Goal: Information Seeking & Learning: Learn about a topic

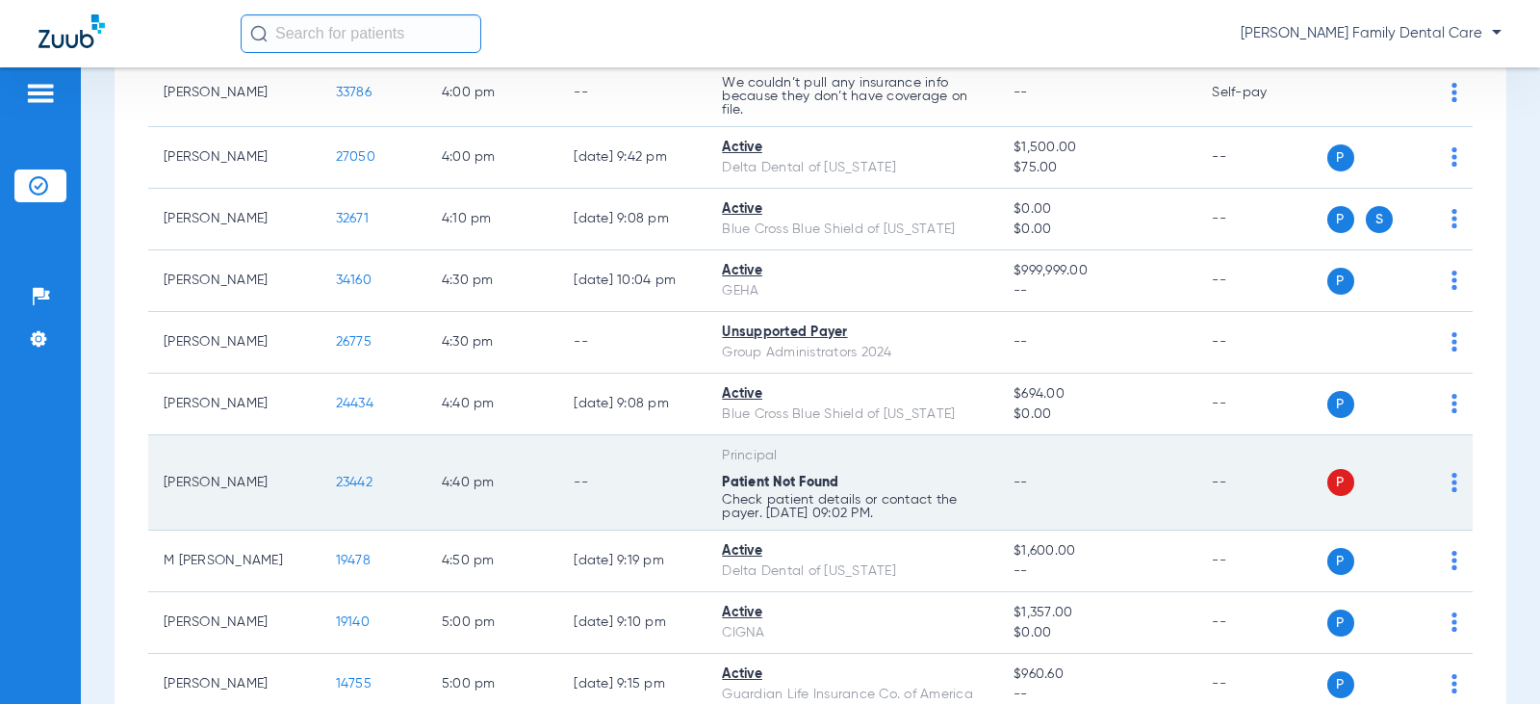
scroll to position [3658, 0]
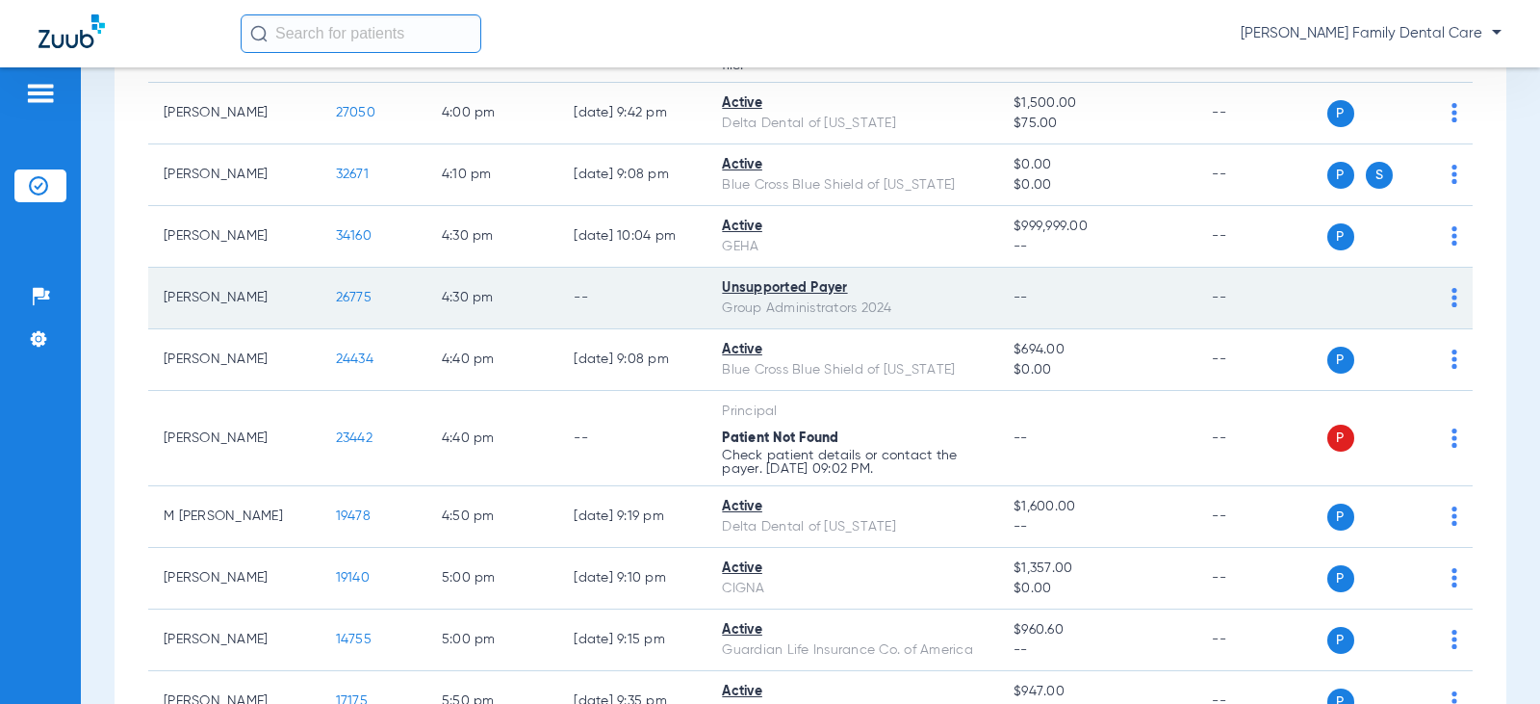
click at [343, 295] on span "26775" at bounding box center [354, 297] width 36 height 13
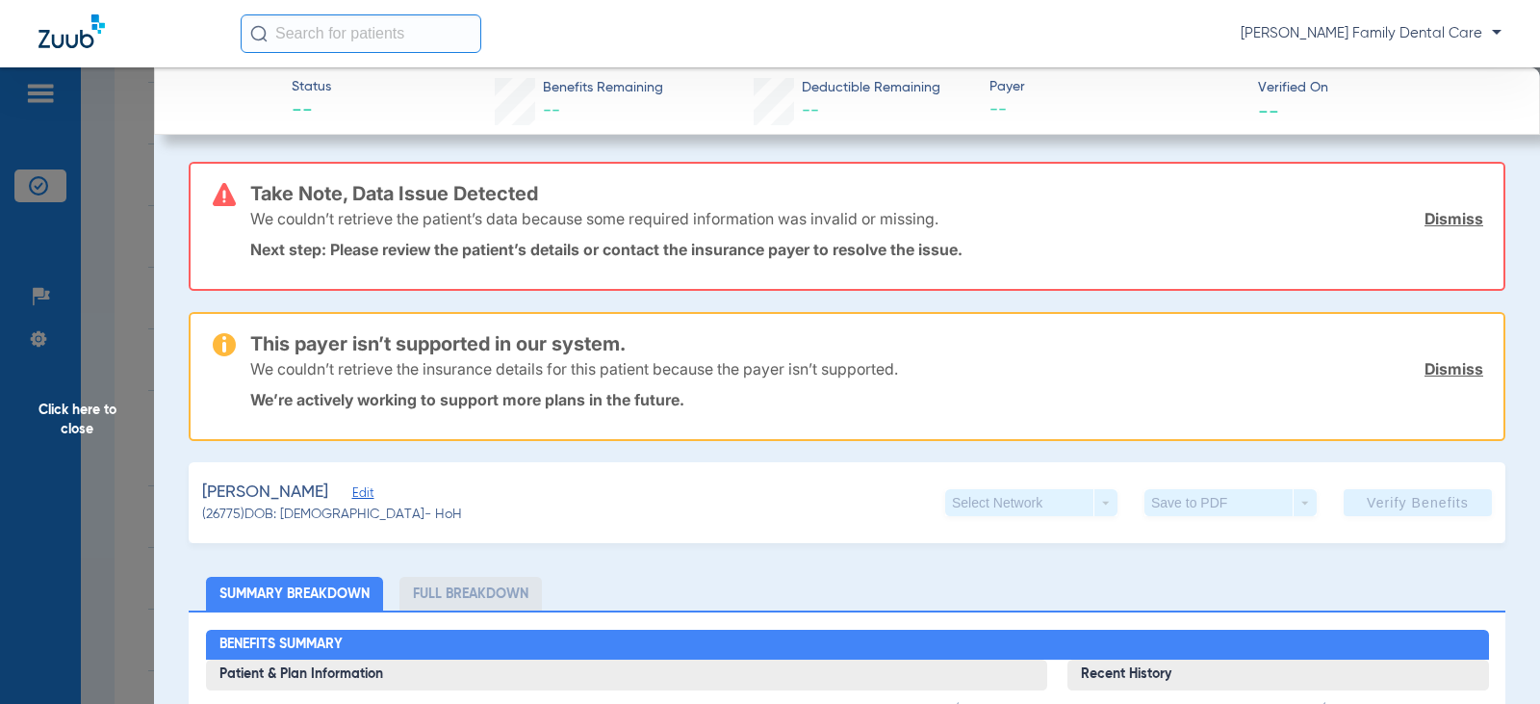
click at [51, 412] on span "Click here to close" at bounding box center [77, 419] width 154 height 704
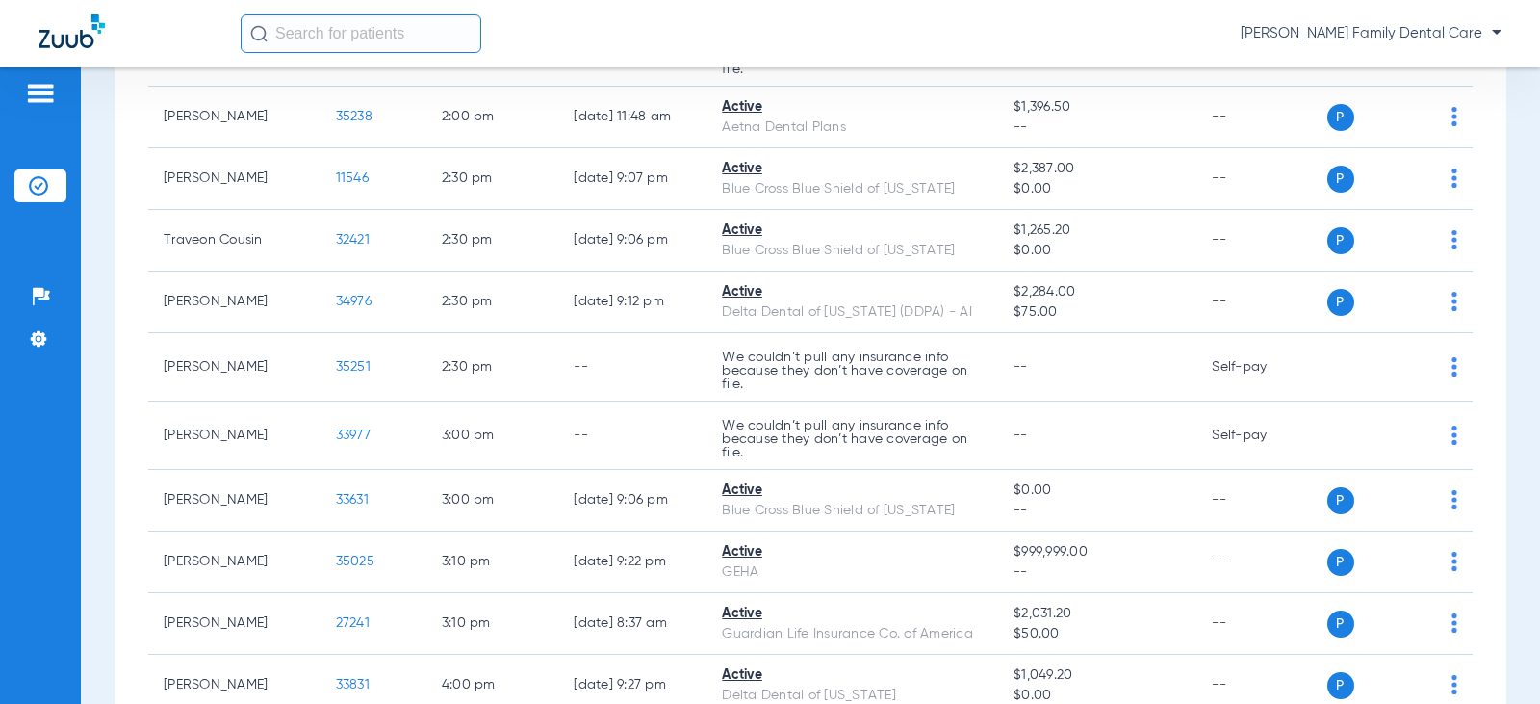
scroll to position [2888, 0]
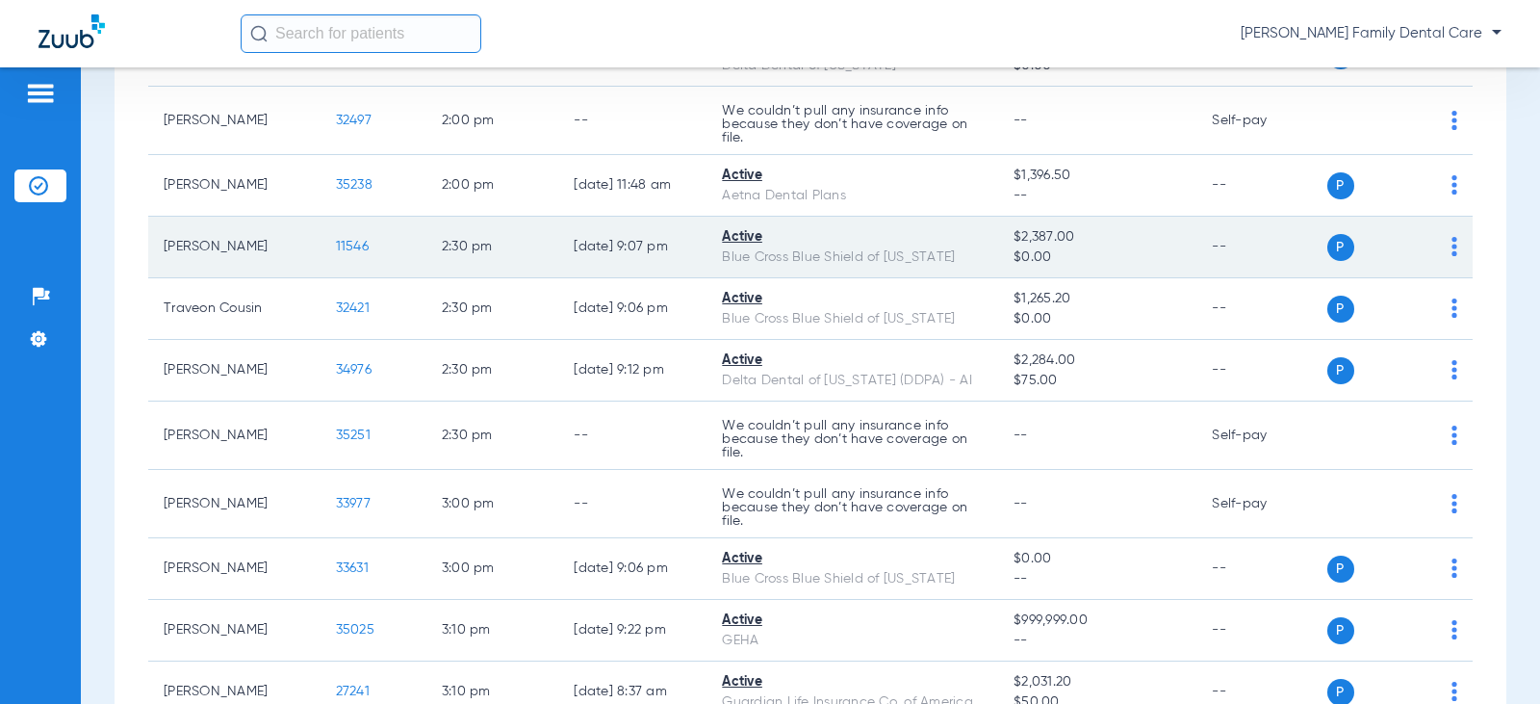
click at [336, 245] on span "11546" at bounding box center [352, 246] width 33 height 13
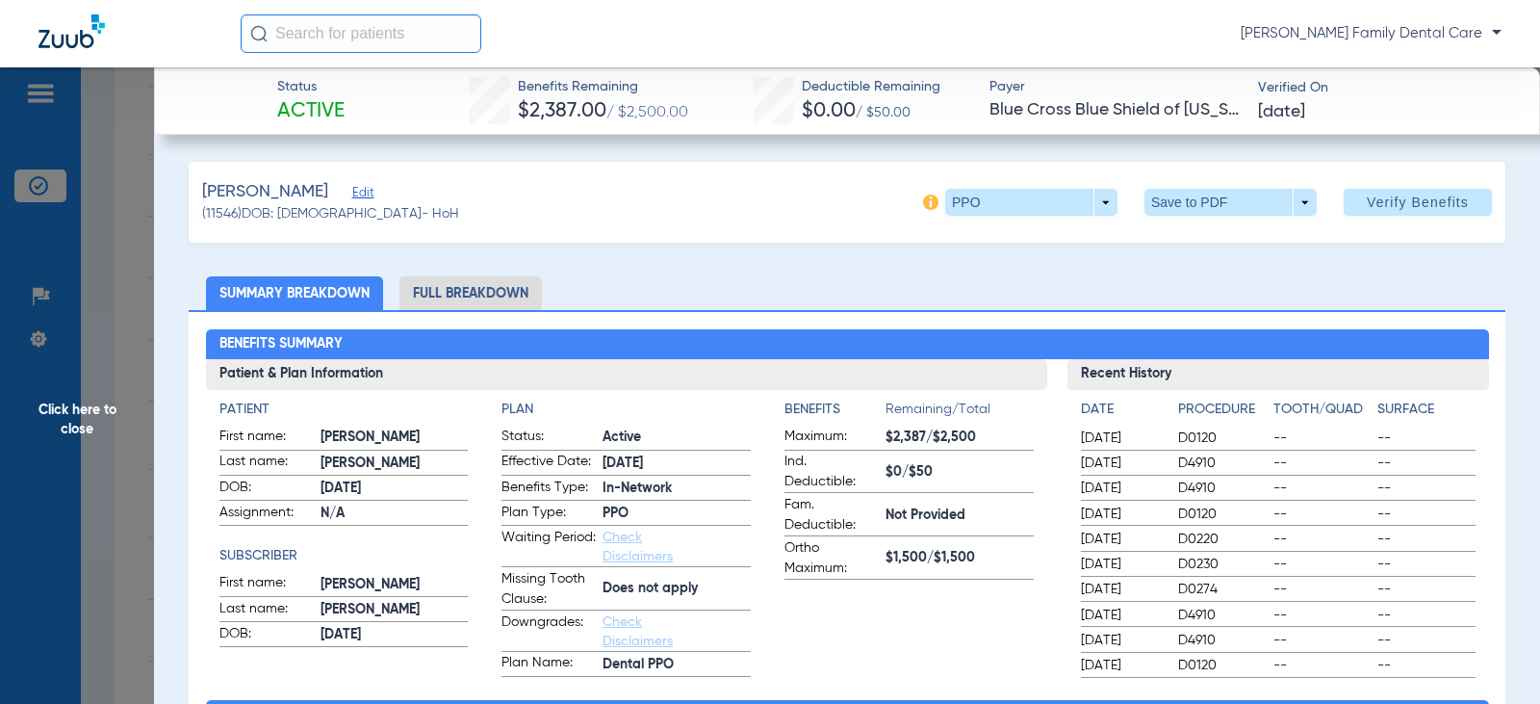
click at [438, 287] on li "Full Breakdown" at bounding box center [470, 293] width 142 height 34
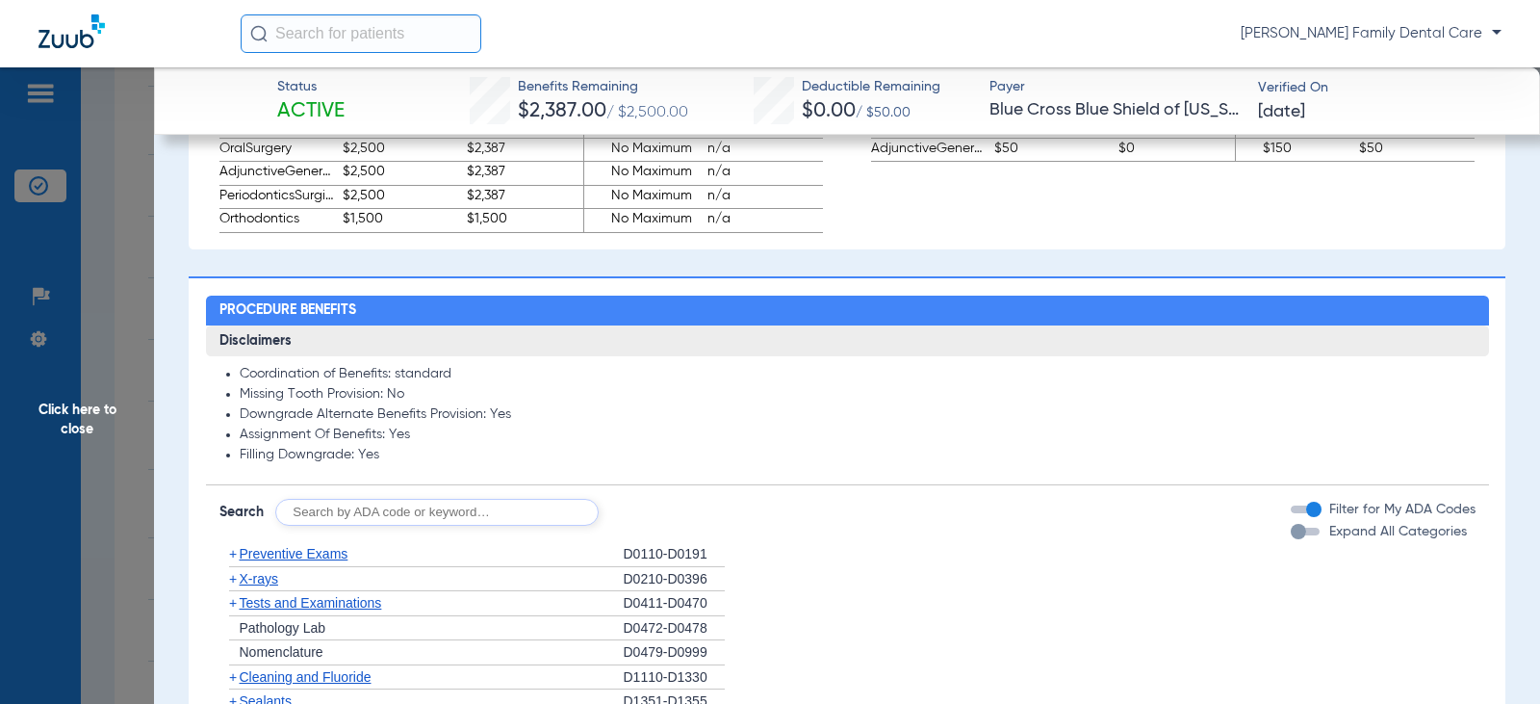
scroll to position [1540, 0]
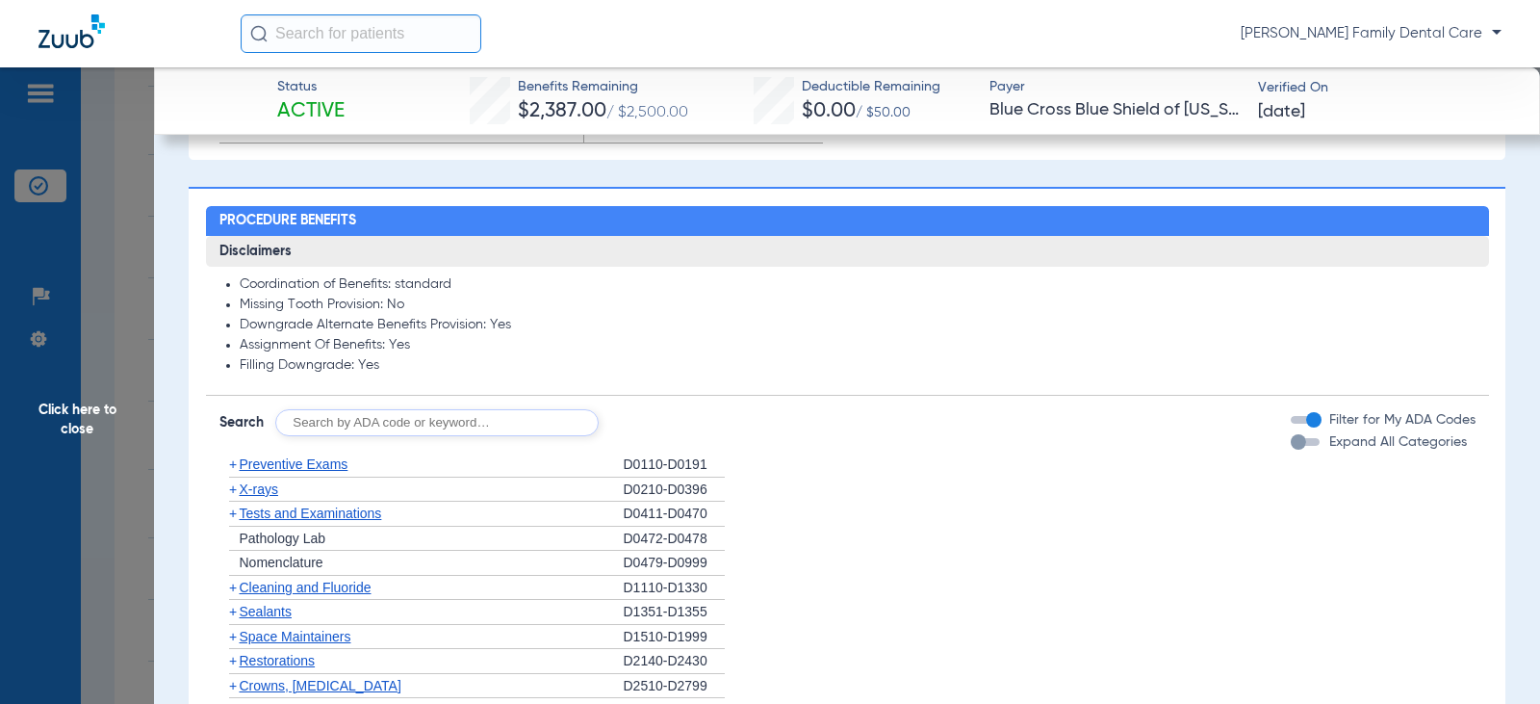
click at [230, 469] on span "+" at bounding box center [233, 463] width 8 height 15
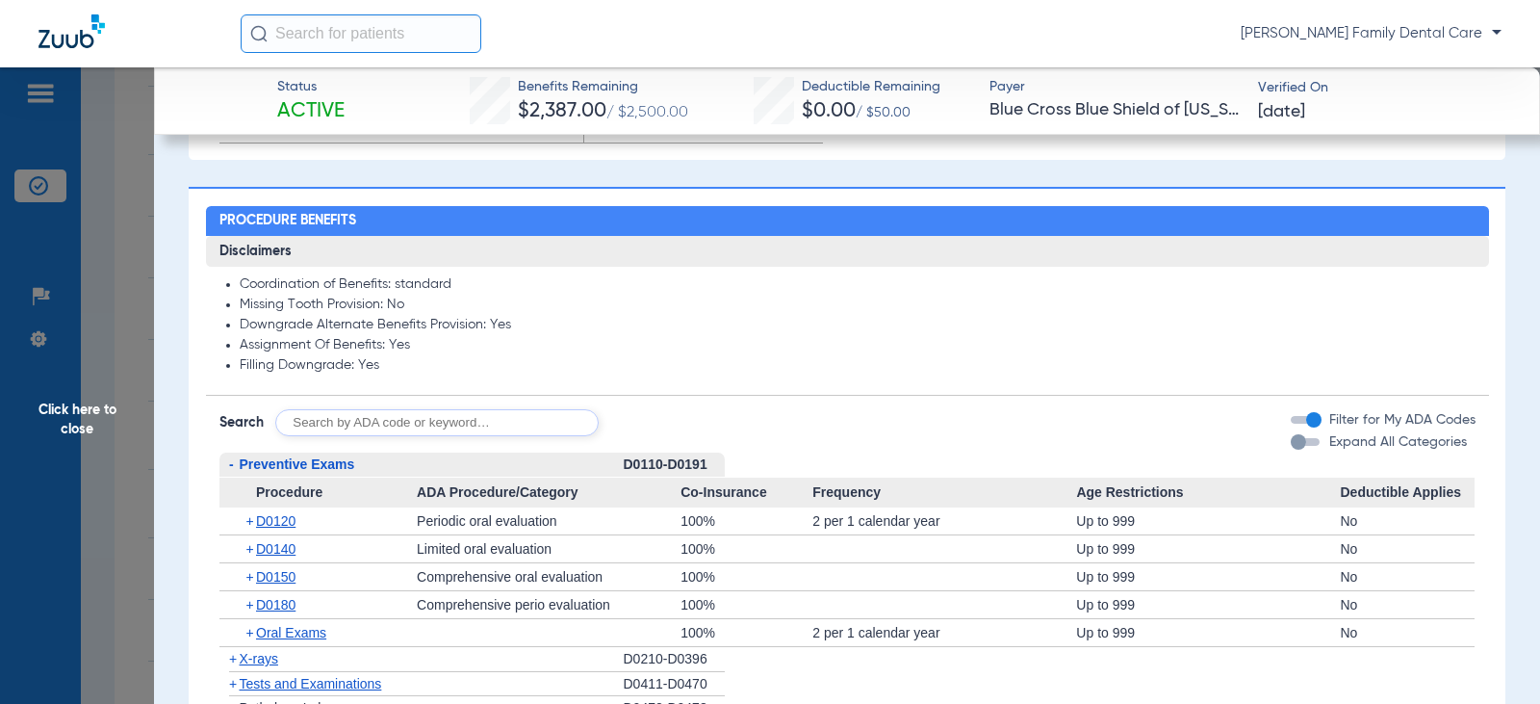
click at [229, 467] on span "-" at bounding box center [231, 463] width 5 height 15
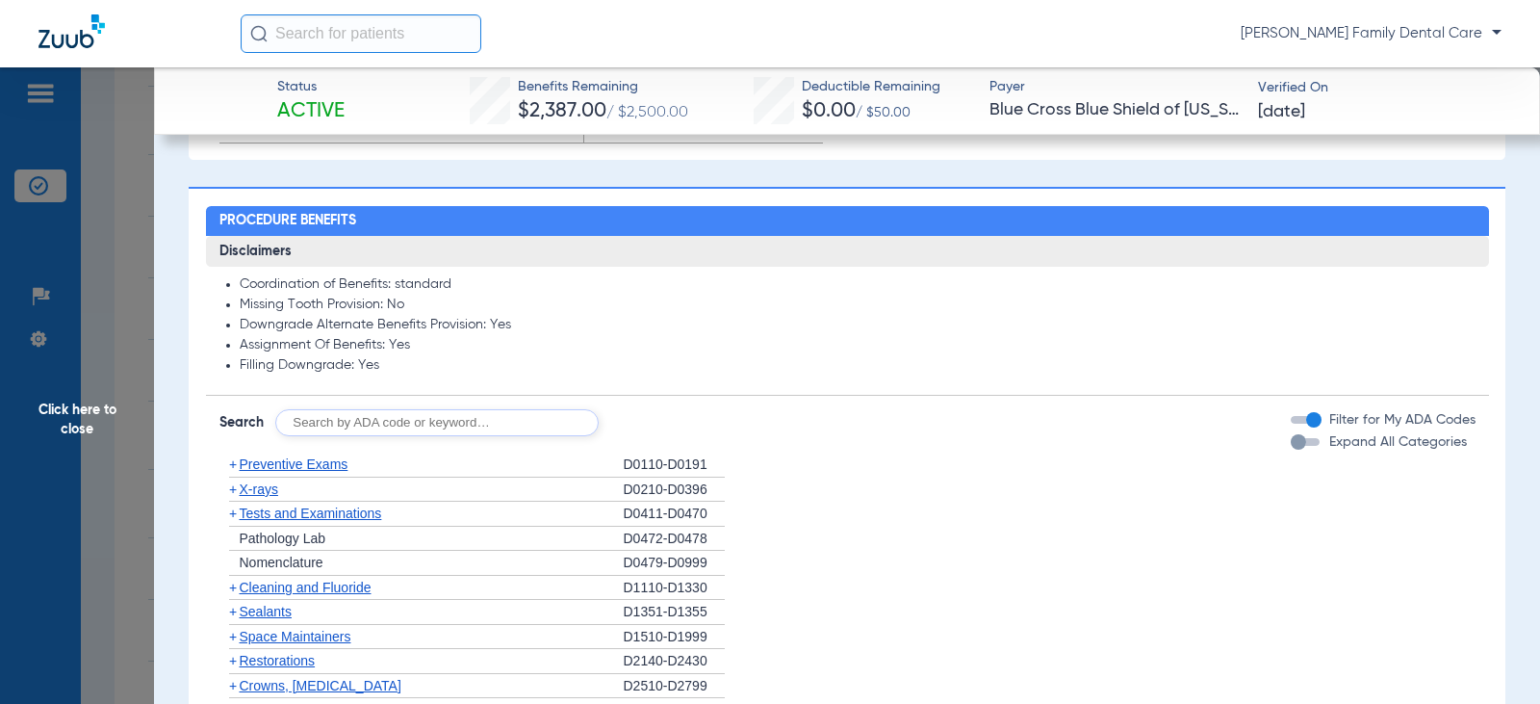
click at [223, 491] on span "+" at bounding box center [229, 489] width 20 height 24
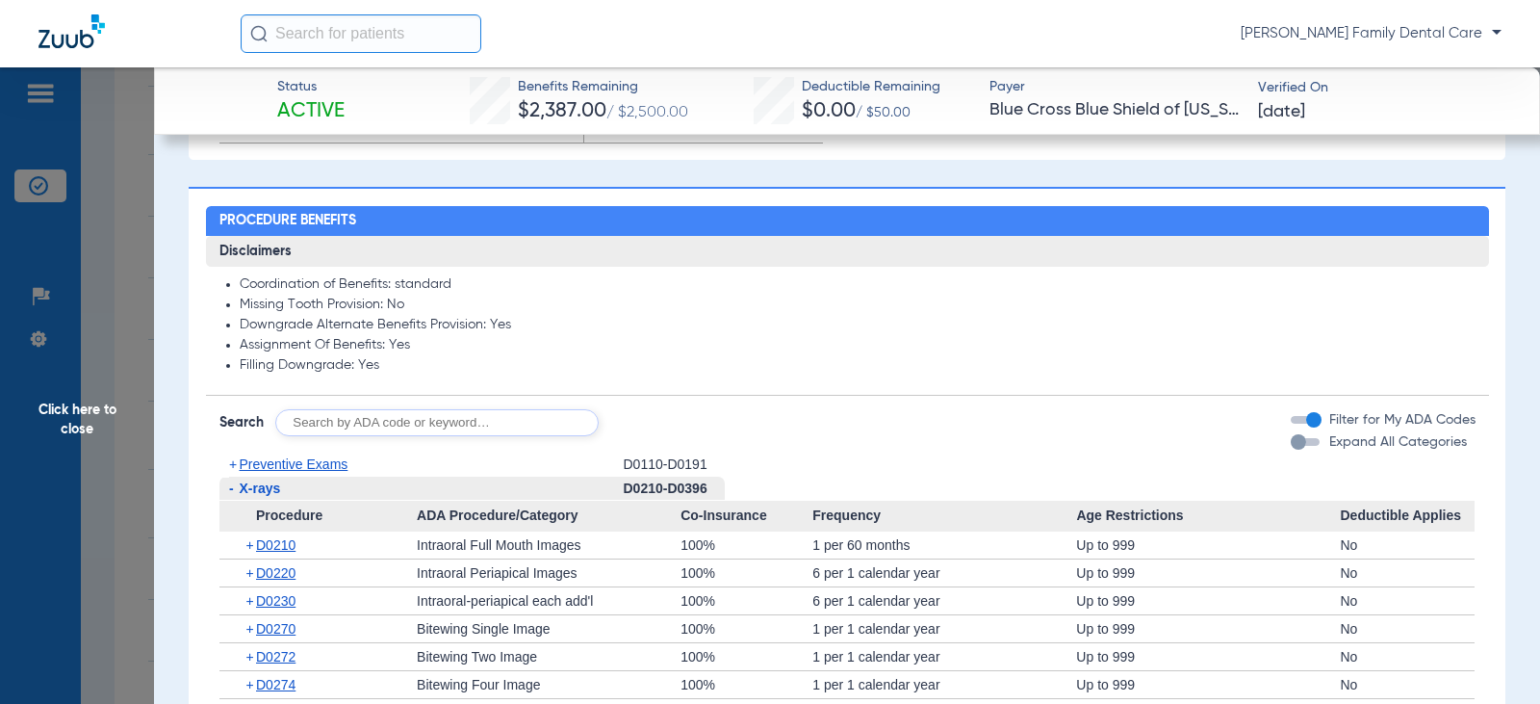
click at [231, 491] on span "-" at bounding box center [231, 487] width 5 height 15
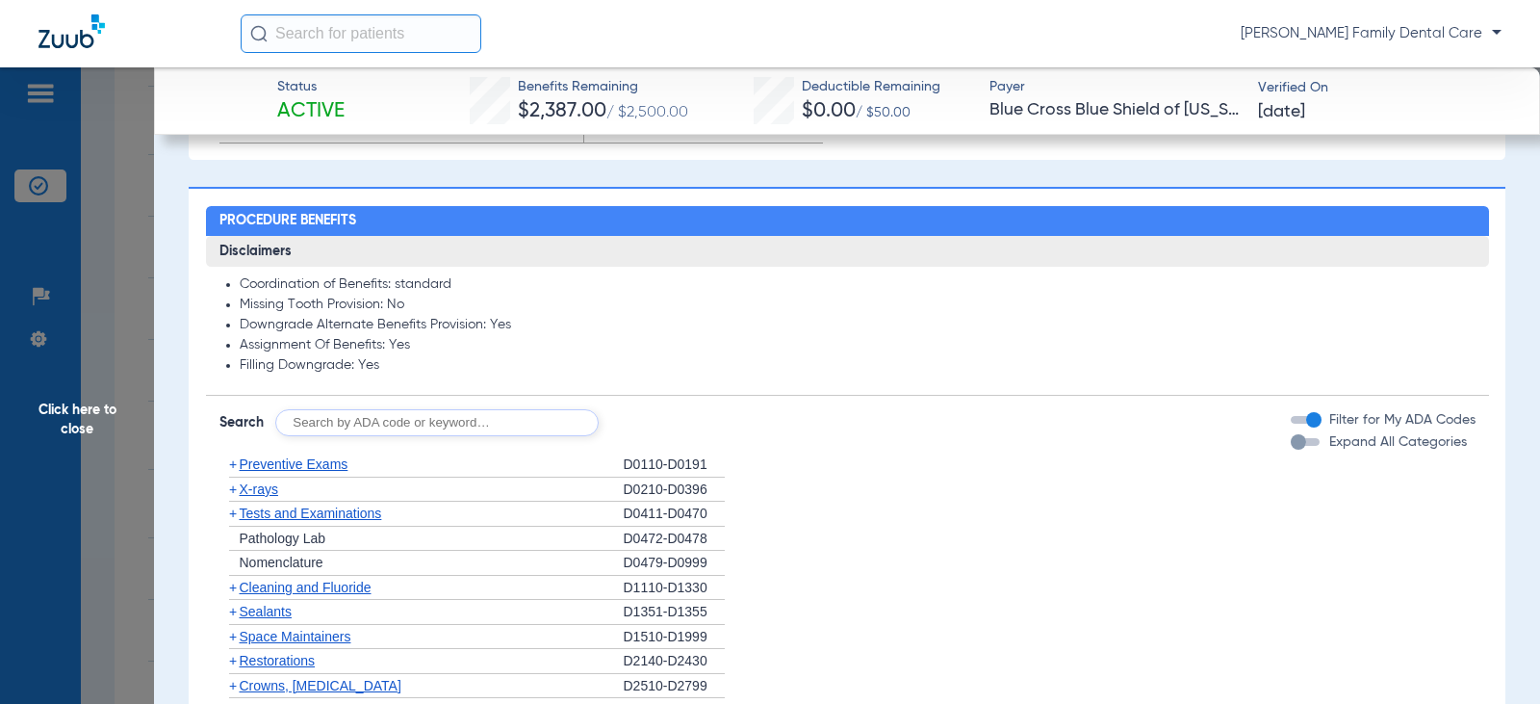
click at [231, 492] on span "+" at bounding box center [233, 488] width 8 height 15
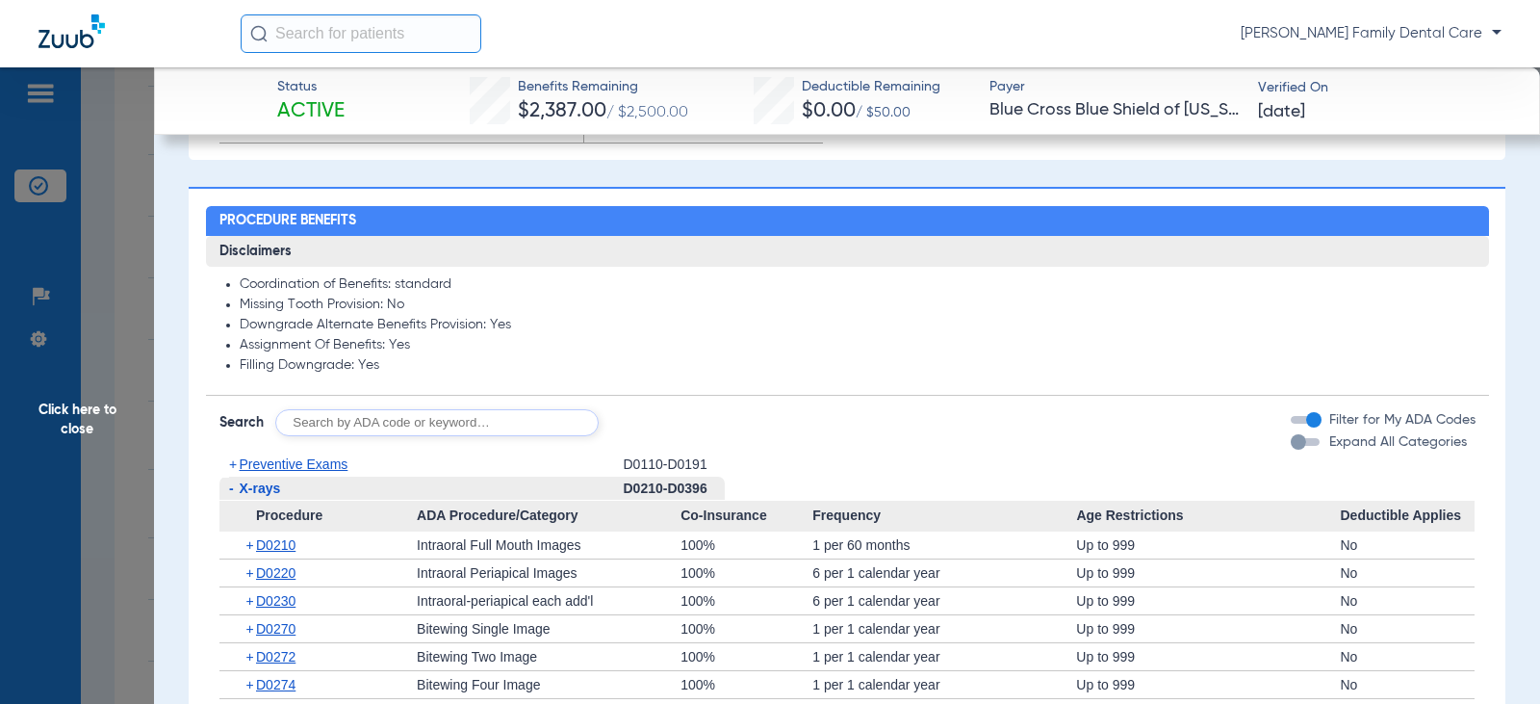
scroll to position [1733, 0]
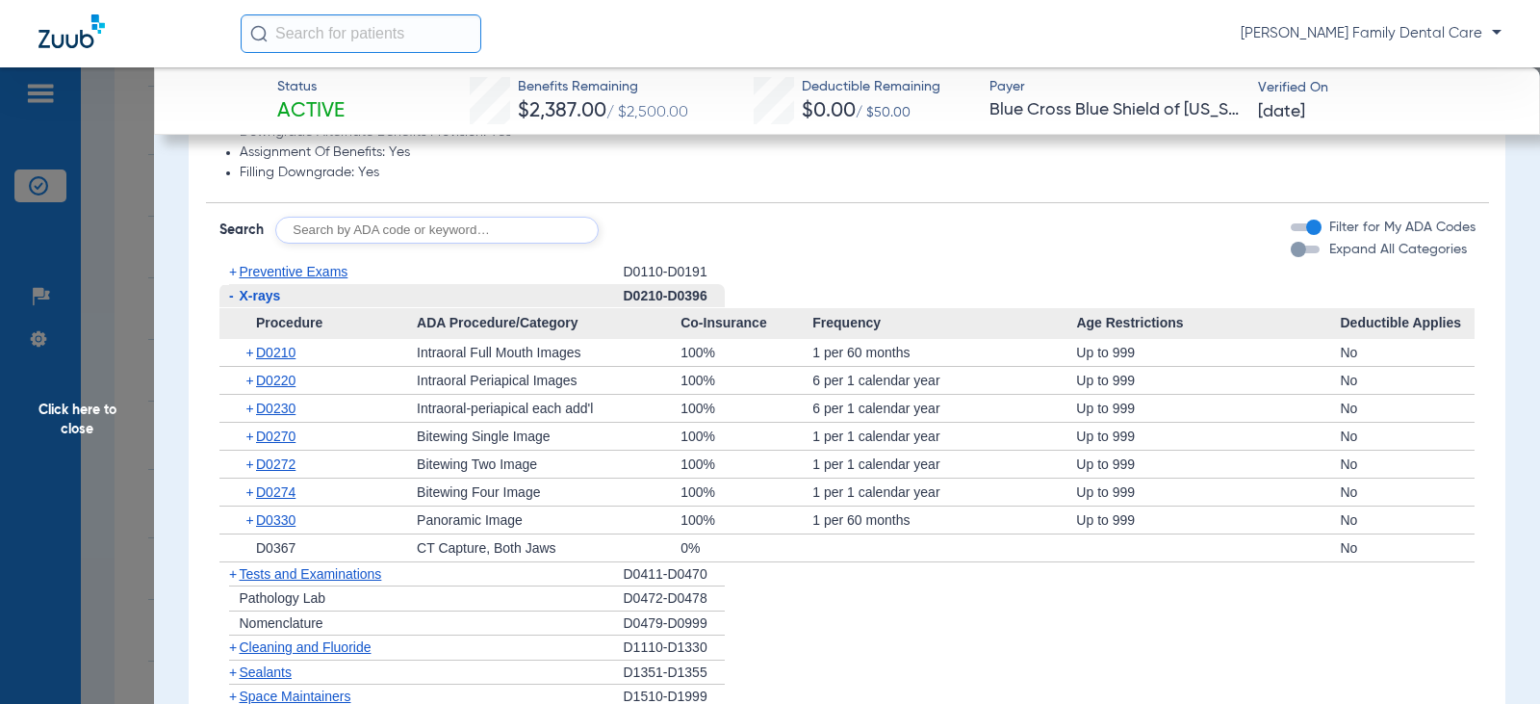
click at [229, 296] on span "-" at bounding box center [231, 295] width 5 height 15
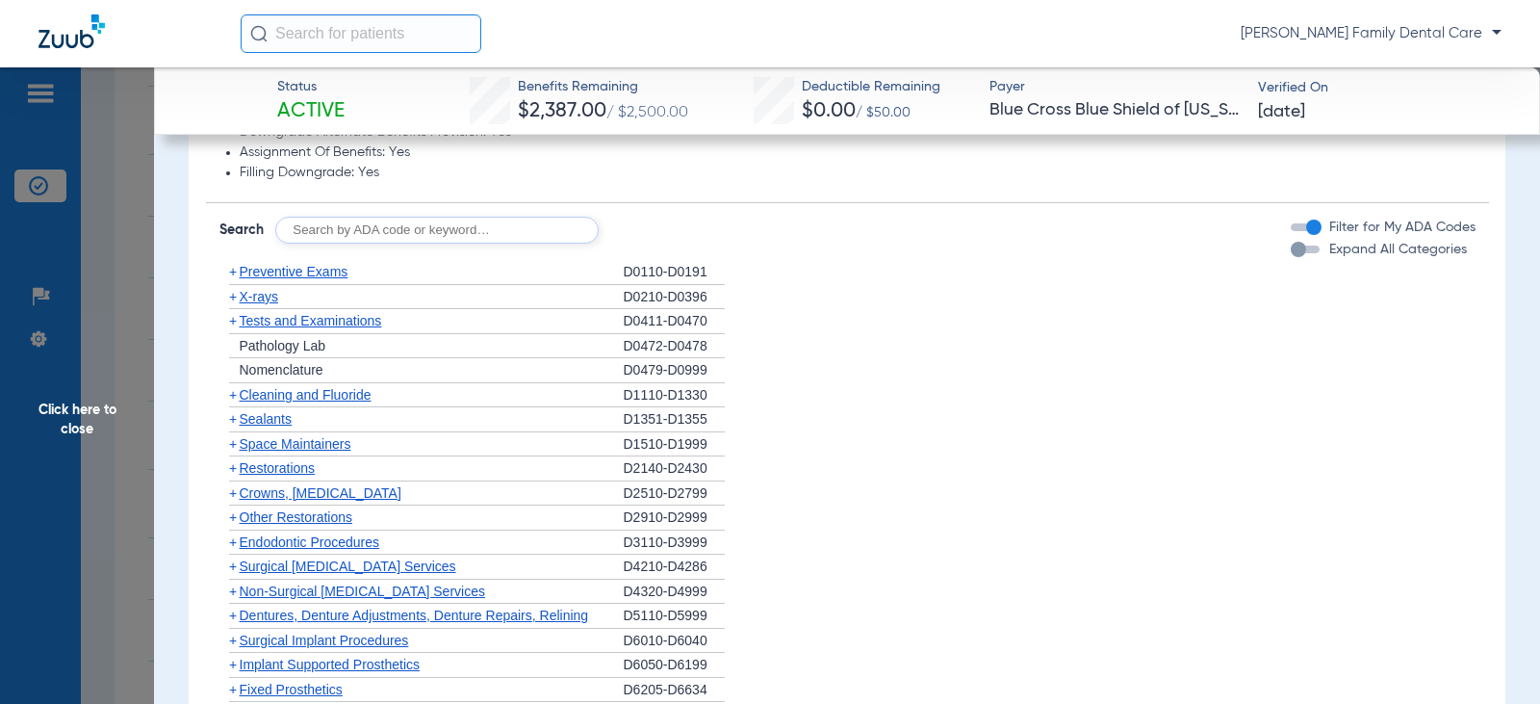
click at [233, 327] on span "+" at bounding box center [233, 320] width 8 height 15
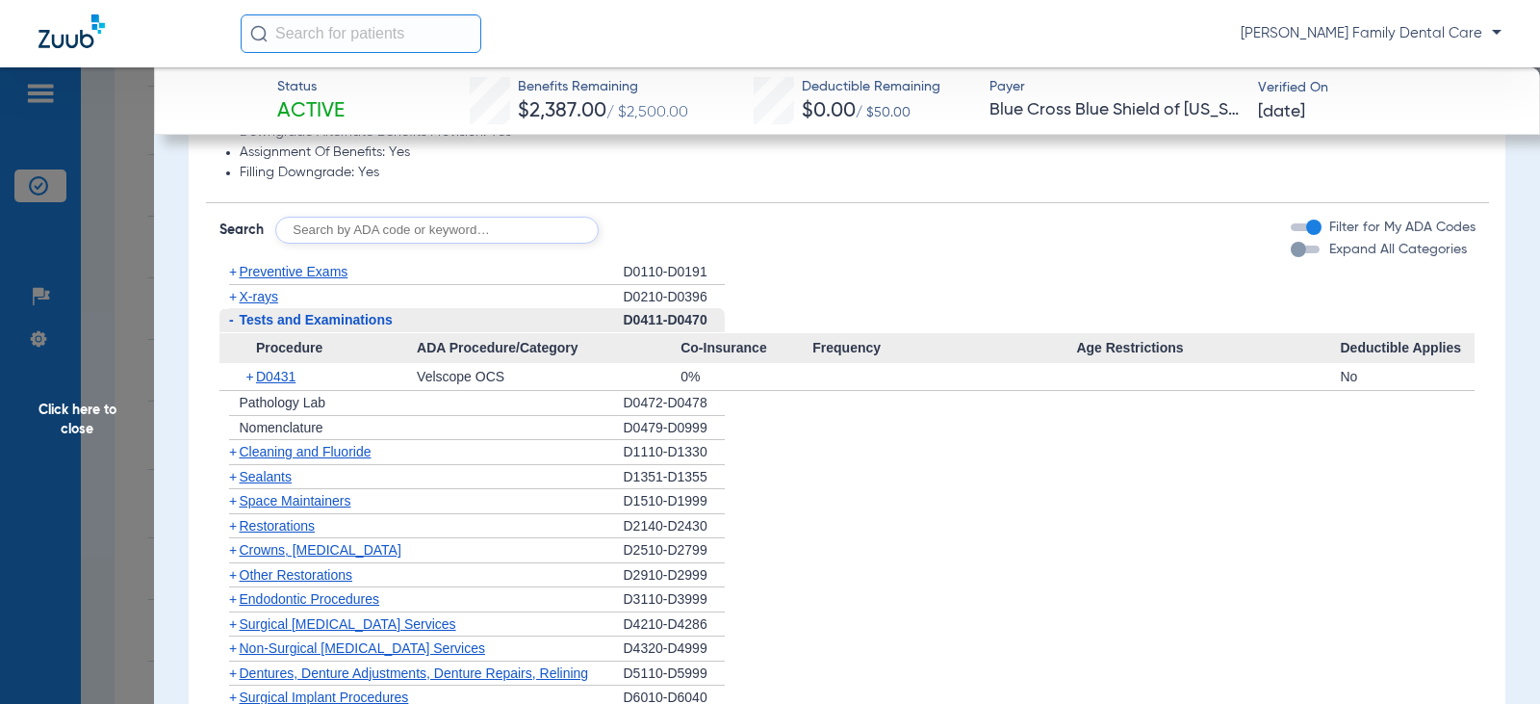
click at [233, 327] on span "-" at bounding box center [231, 319] width 5 height 15
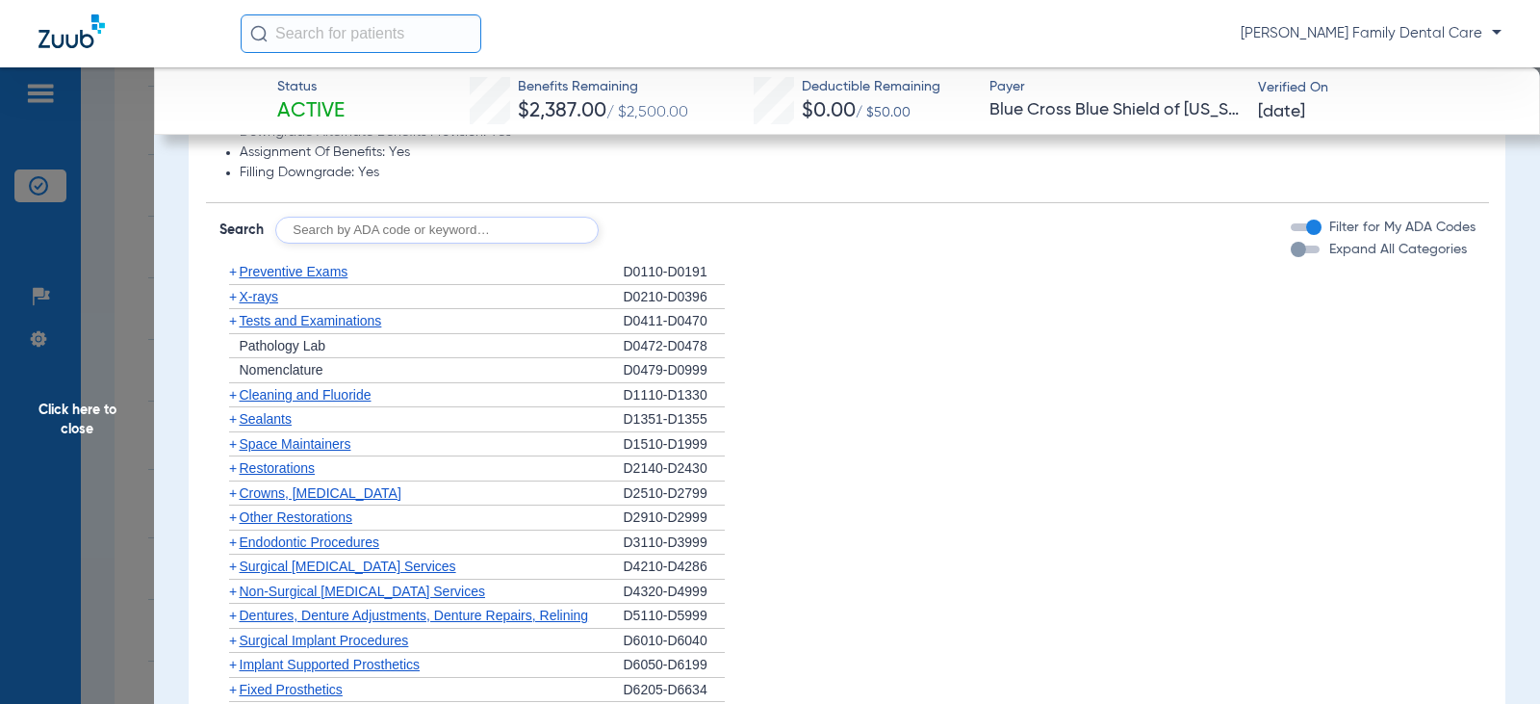
click at [233, 394] on span "+" at bounding box center [233, 394] width 8 height 15
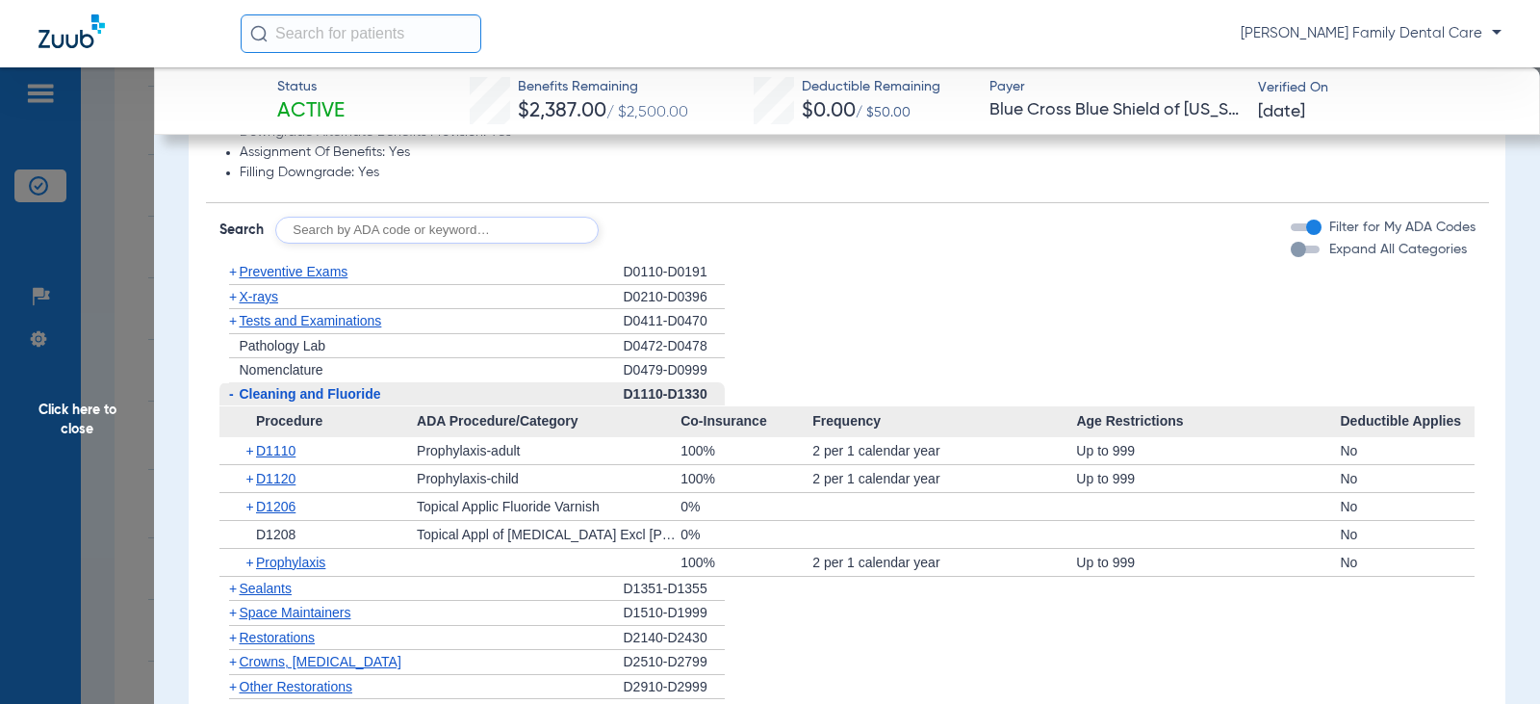
click at [229, 395] on span "-" at bounding box center [231, 393] width 5 height 15
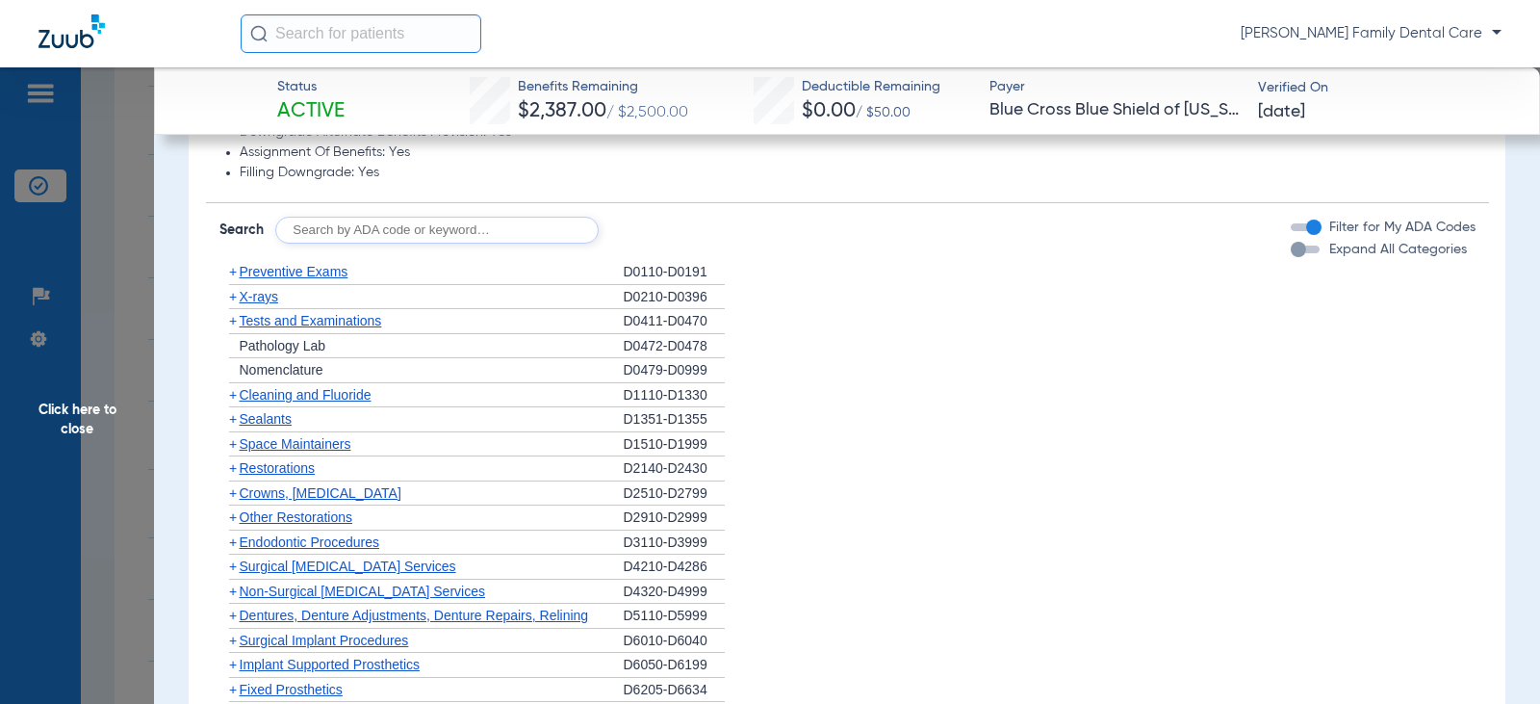
click at [233, 424] on span "+" at bounding box center [233, 418] width 8 height 15
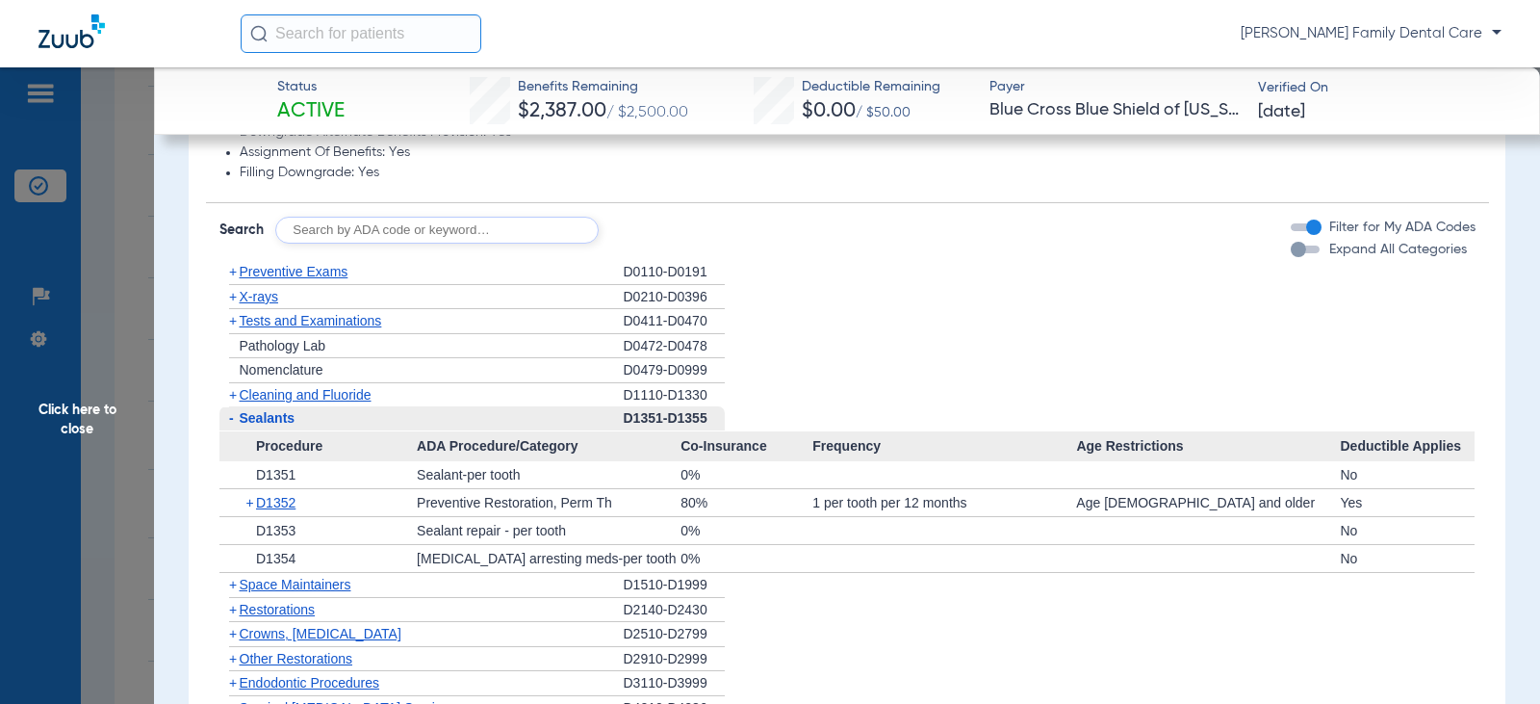
click at [233, 424] on span "-" at bounding box center [231, 417] width 5 height 15
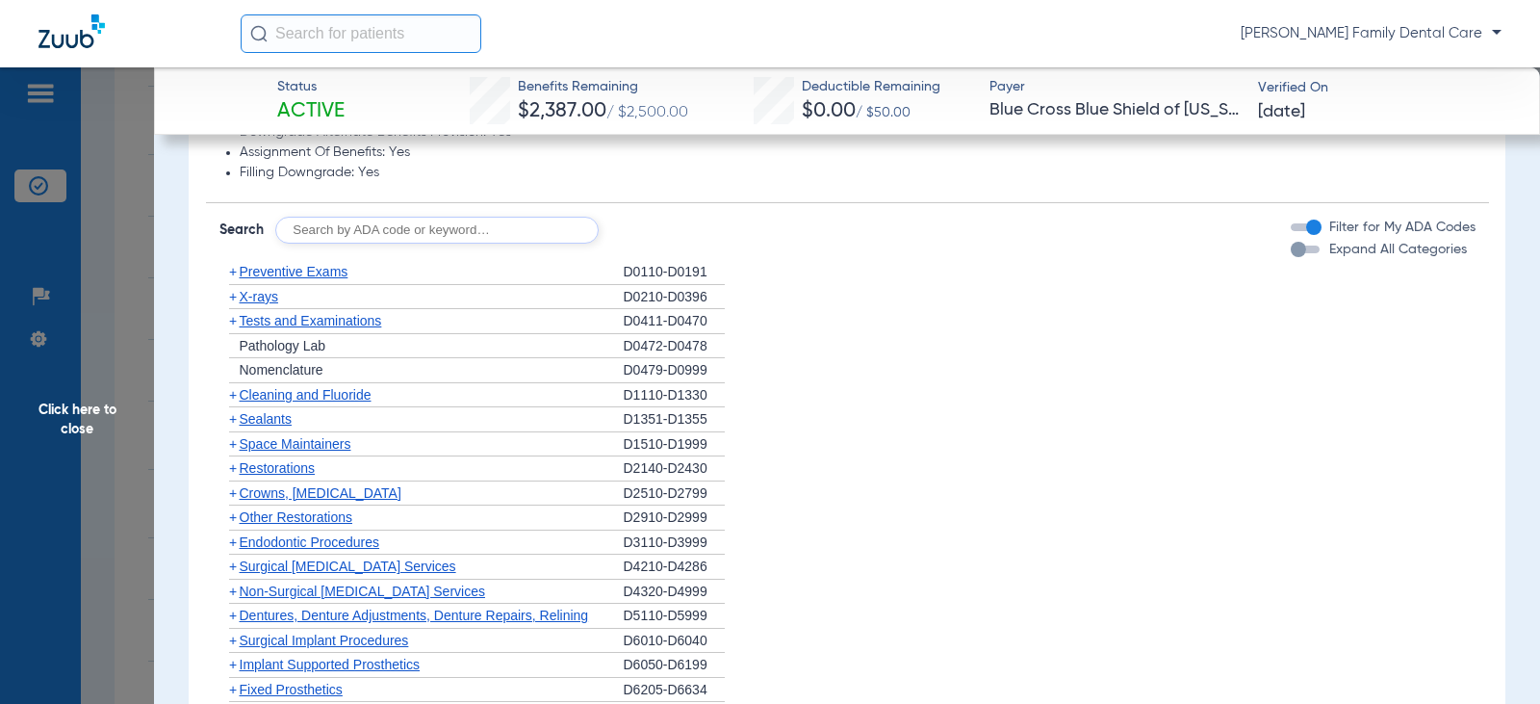
click at [233, 469] on span "+" at bounding box center [233, 467] width 8 height 15
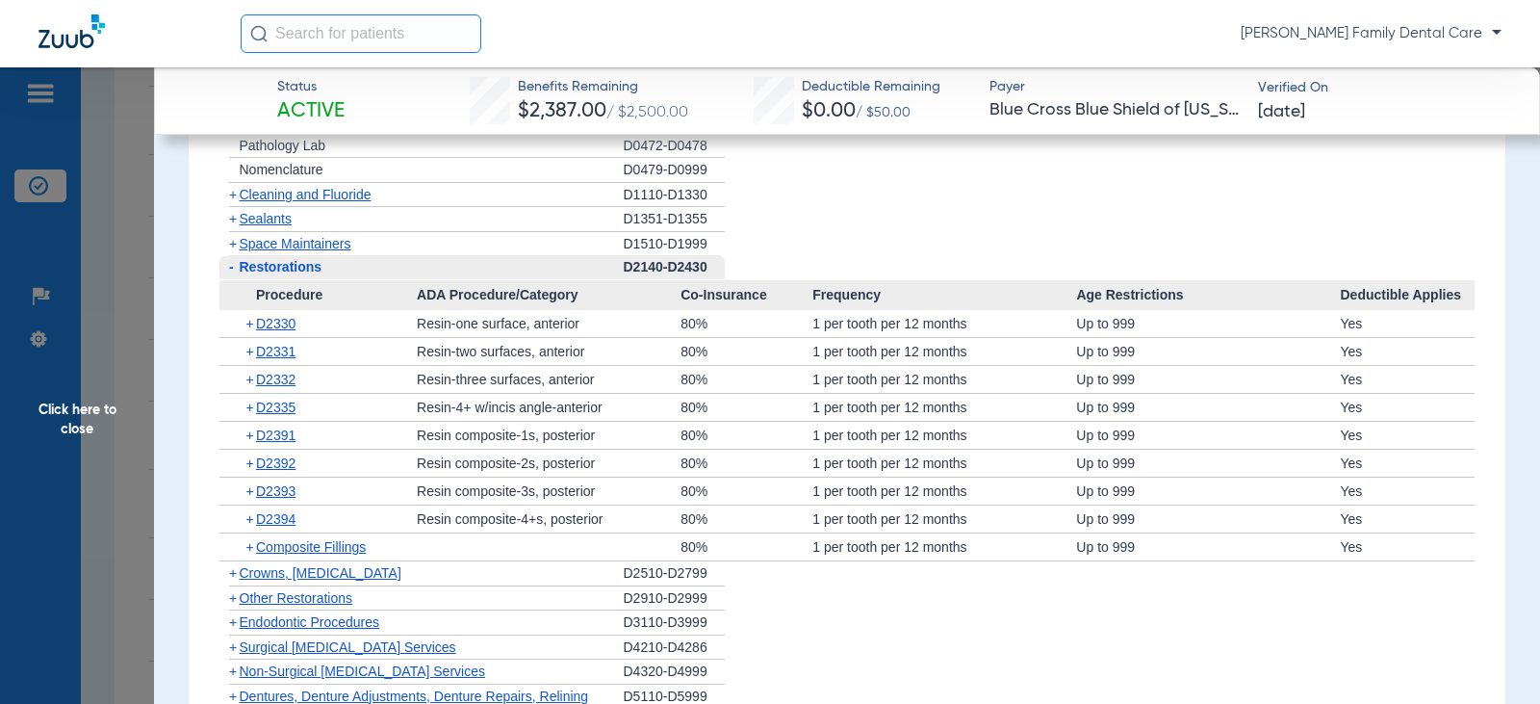
scroll to position [1925, 0]
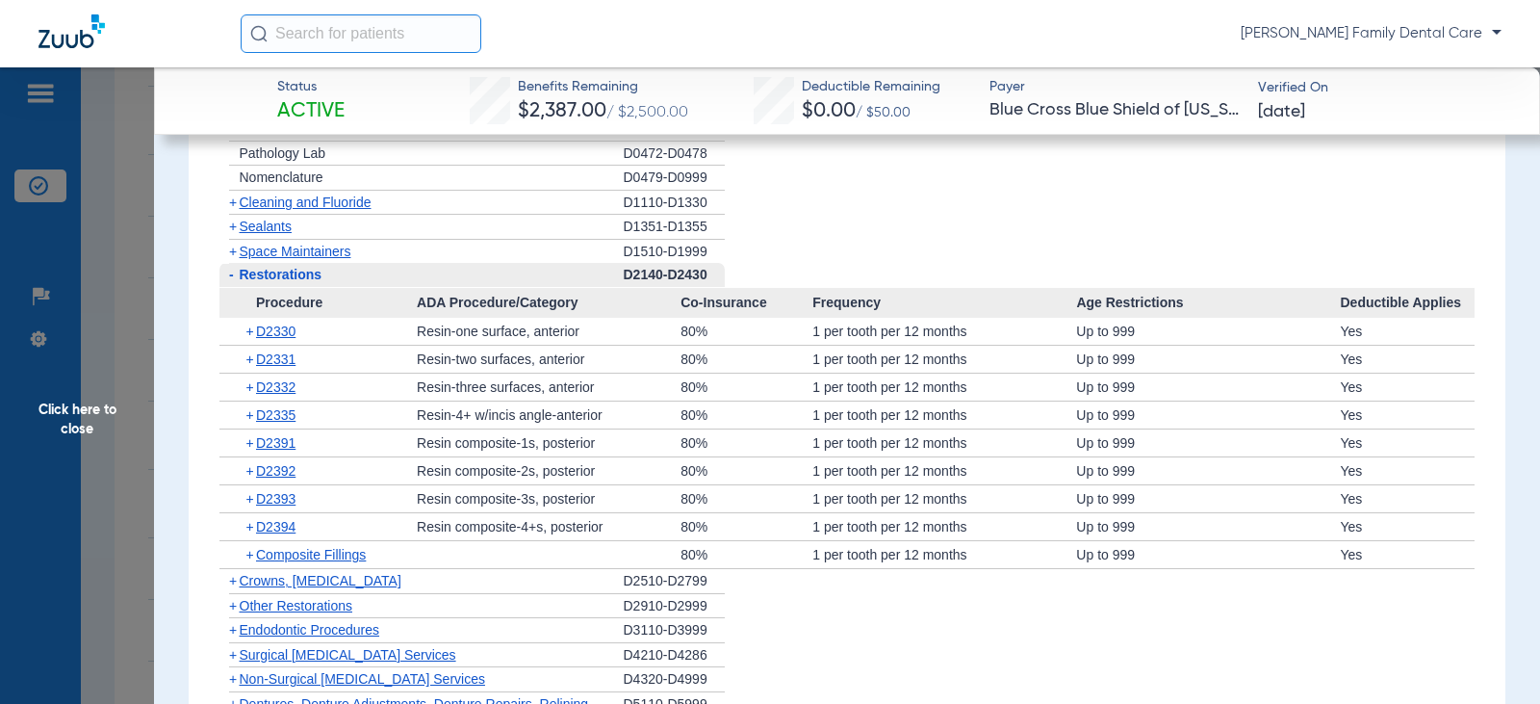
click at [226, 276] on span "-" at bounding box center [229, 275] width 20 height 24
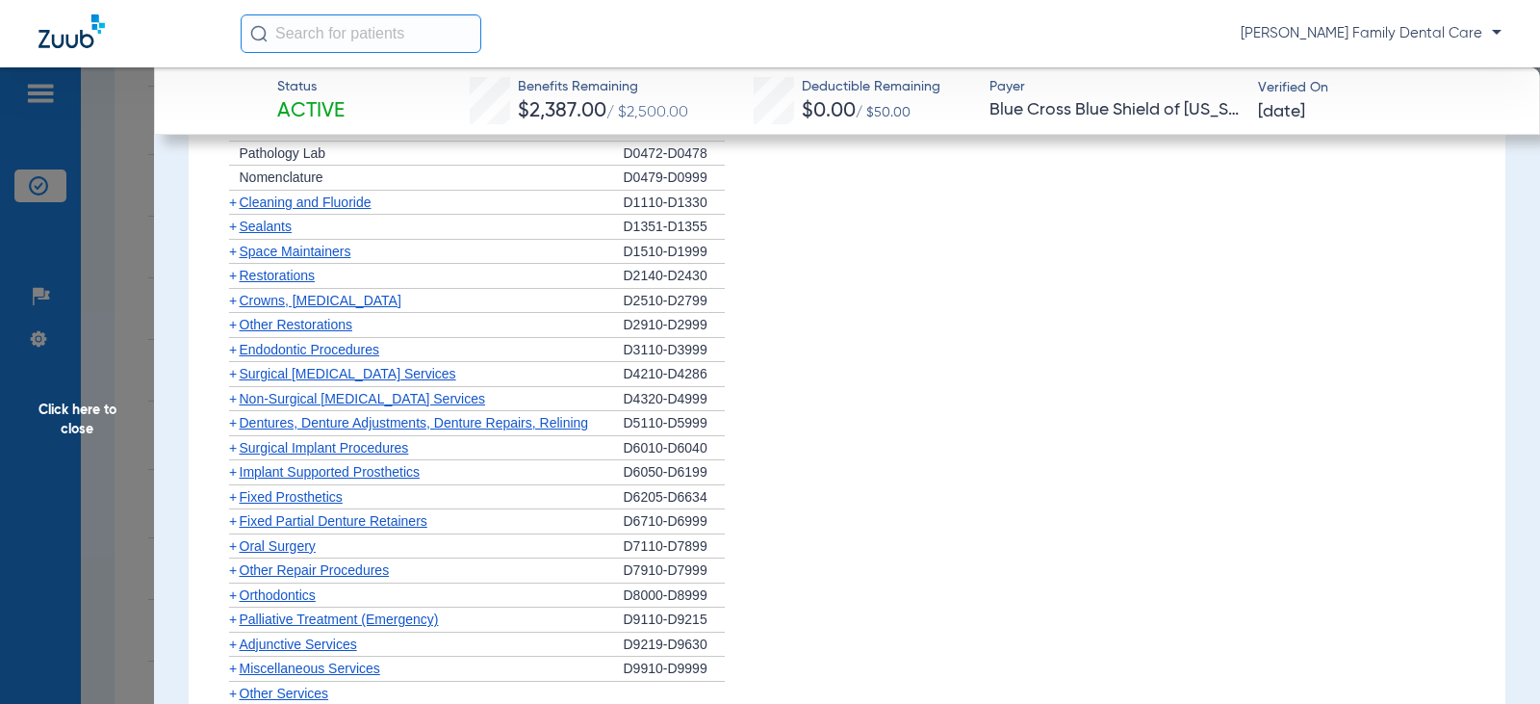
click at [231, 279] on span "+" at bounding box center [233, 275] width 8 height 15
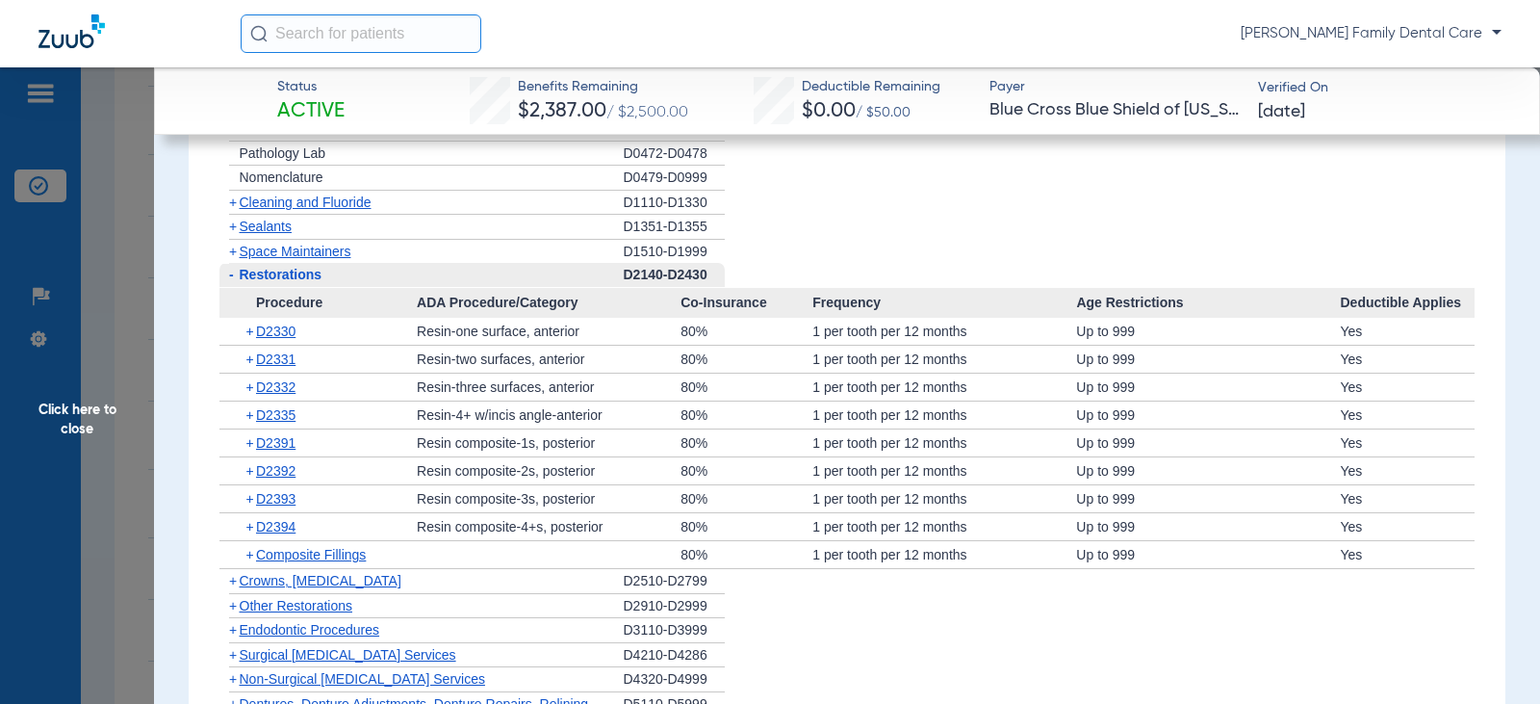
click at [227, 275] on span "-" at bounding box center [229, 275] width 20 height 24
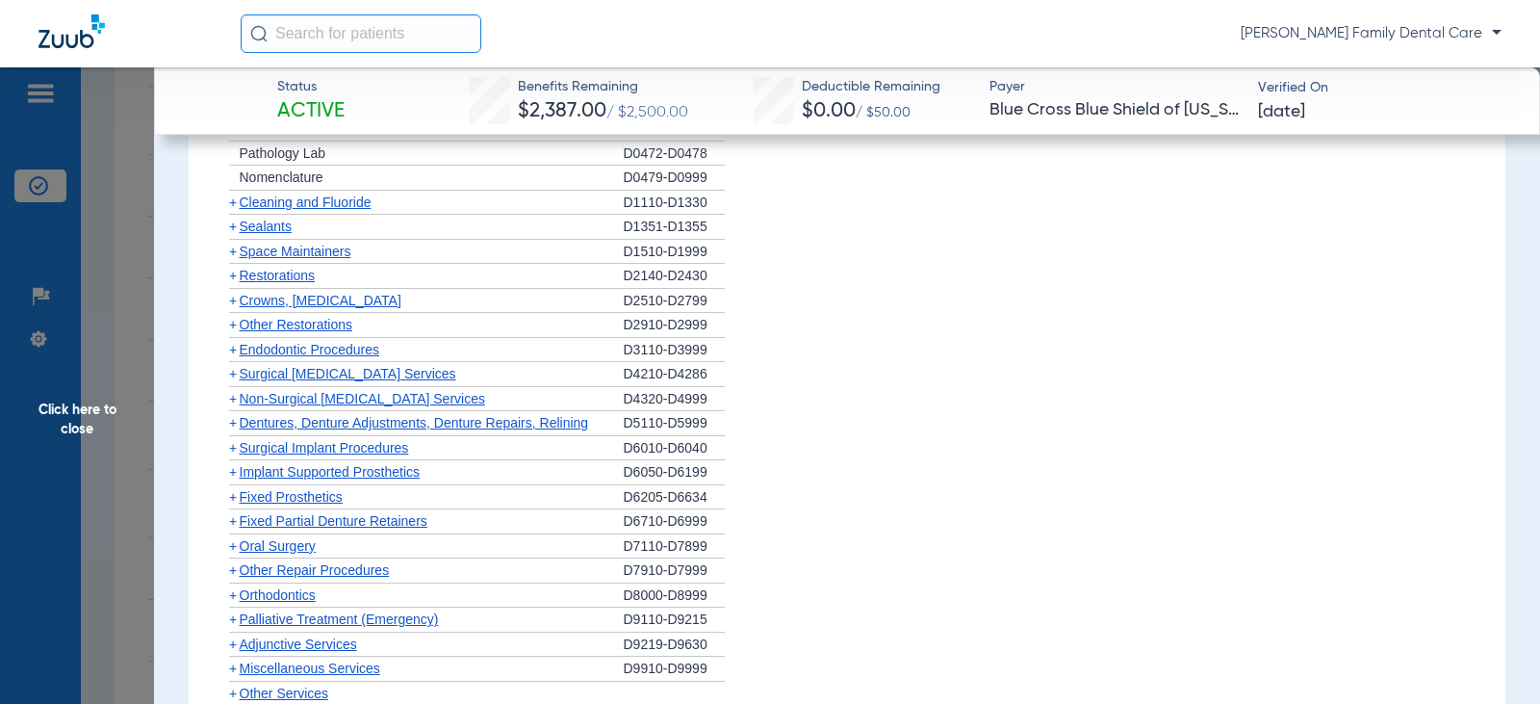
click at [237, 305] on span "+" at bounding box center [229, 301] width 20 height 24
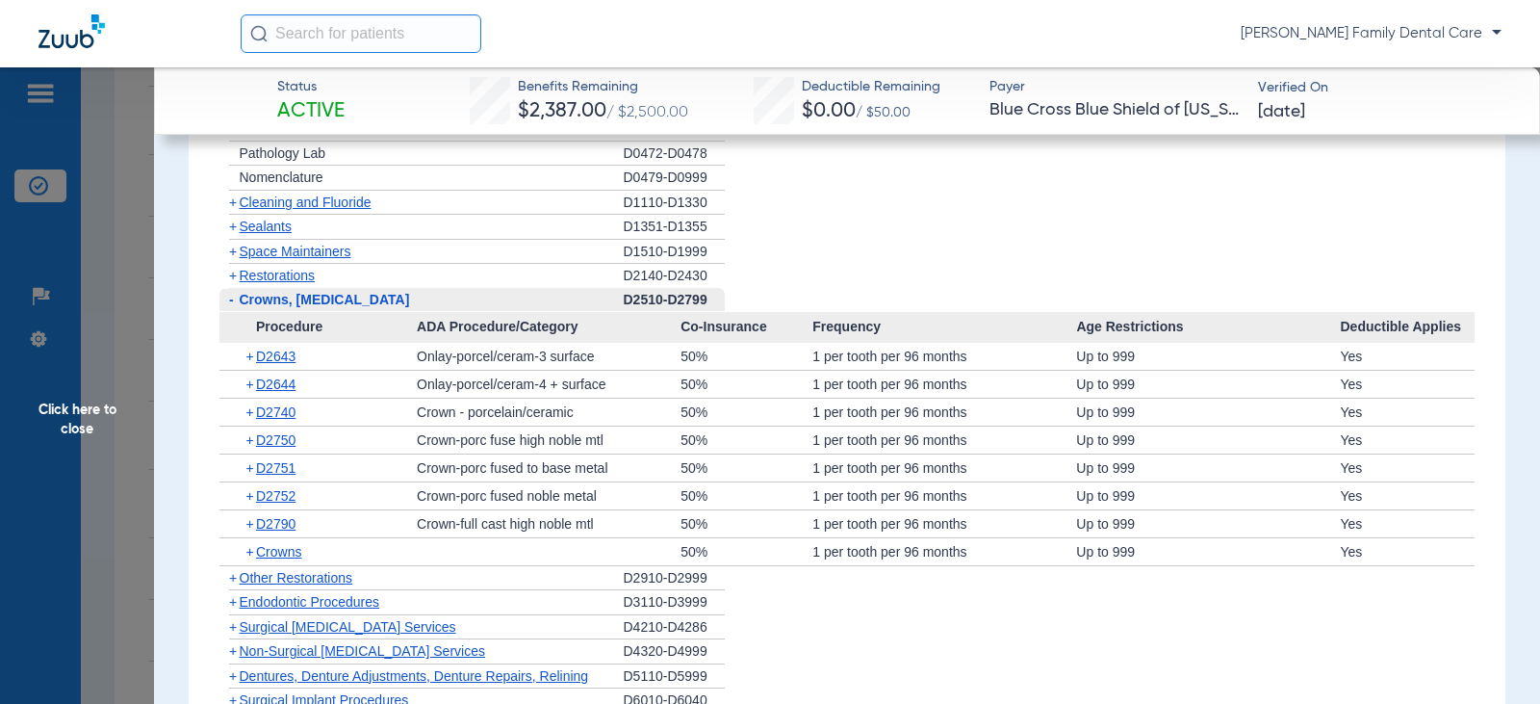
click at [234, 303] on span "-" at bounding box center [229, 300] width 20 height 24
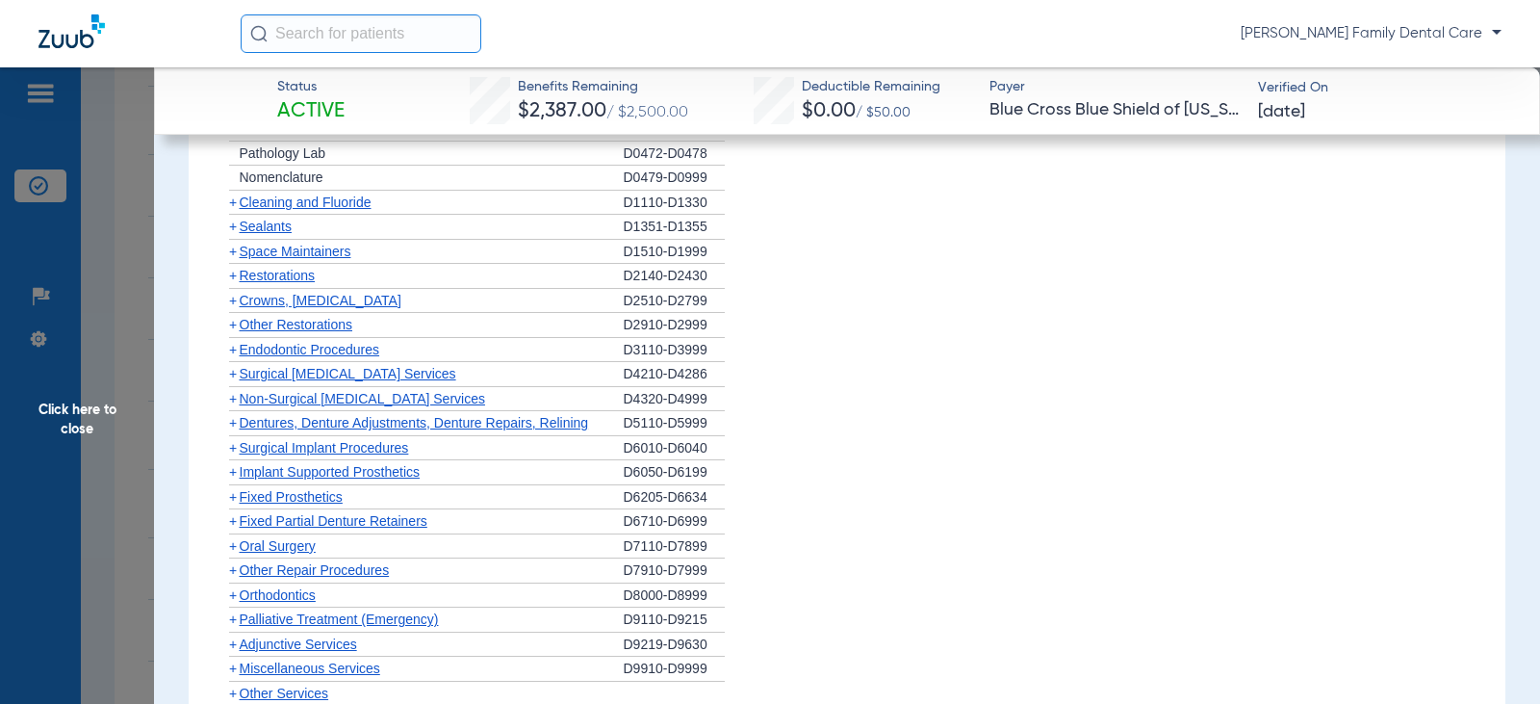
click at [233, 322] on span "+" at bounding box center [233, 324] width 8 height 15
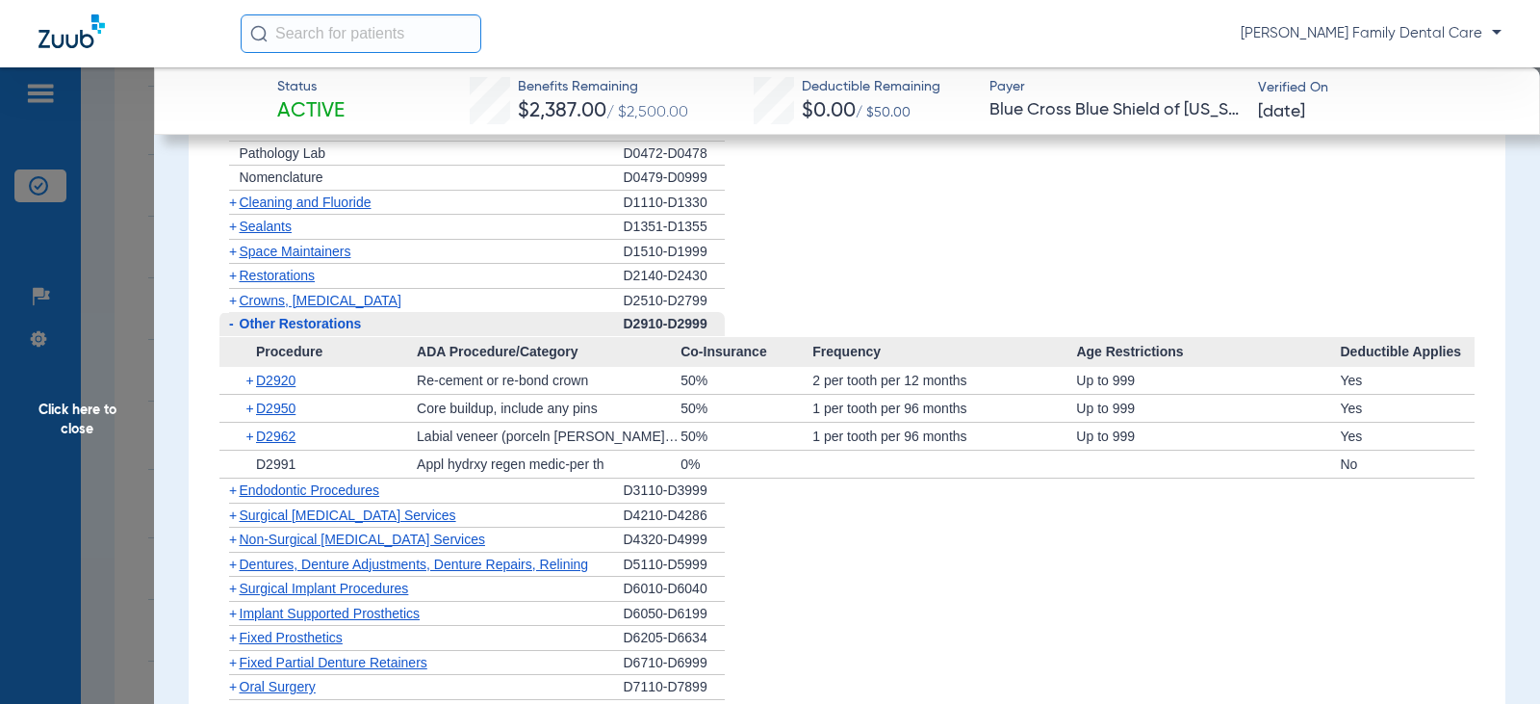
click at [230, 328] on span "-" at bounding box center [231, 323] width 5 height 15
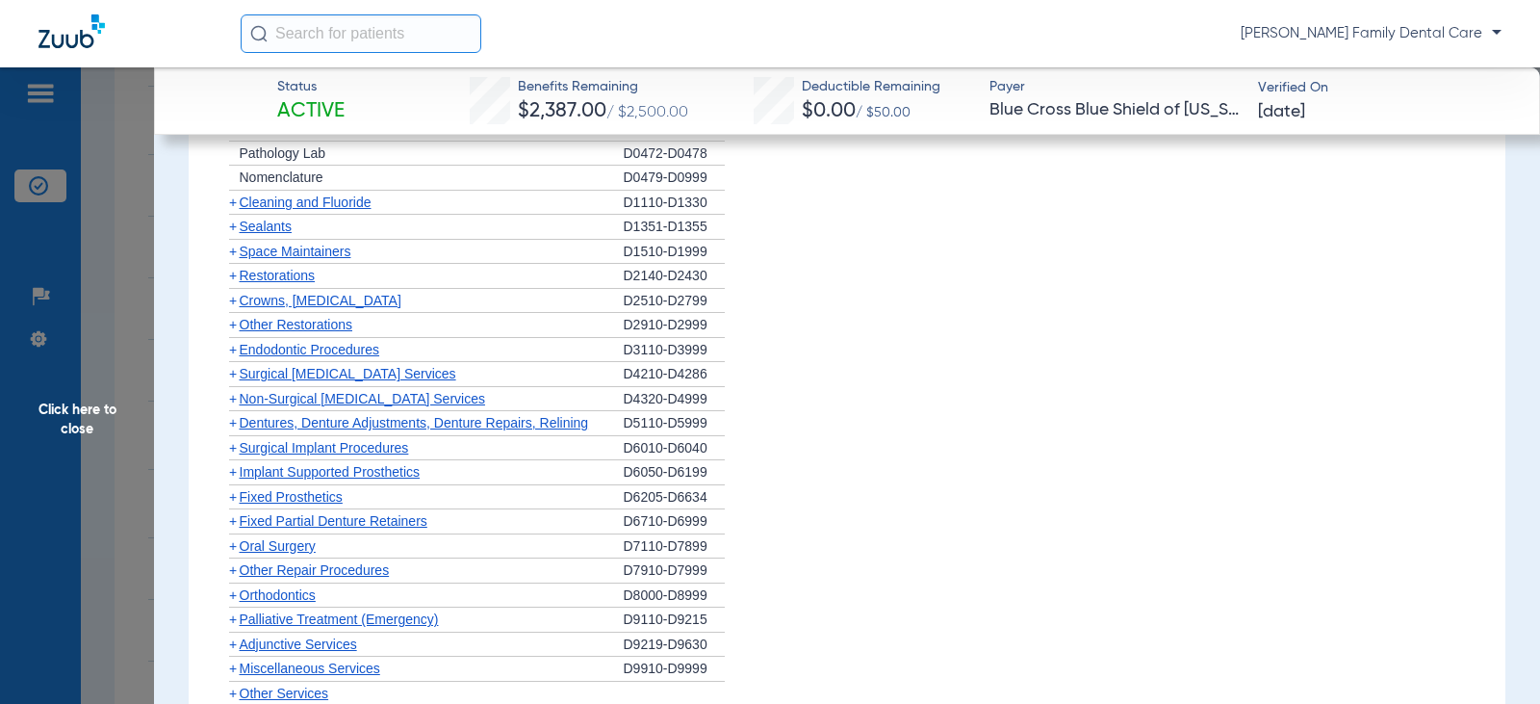
click at [230, 350] on span "+" at bounding box center [233, 349] width 8 height 15
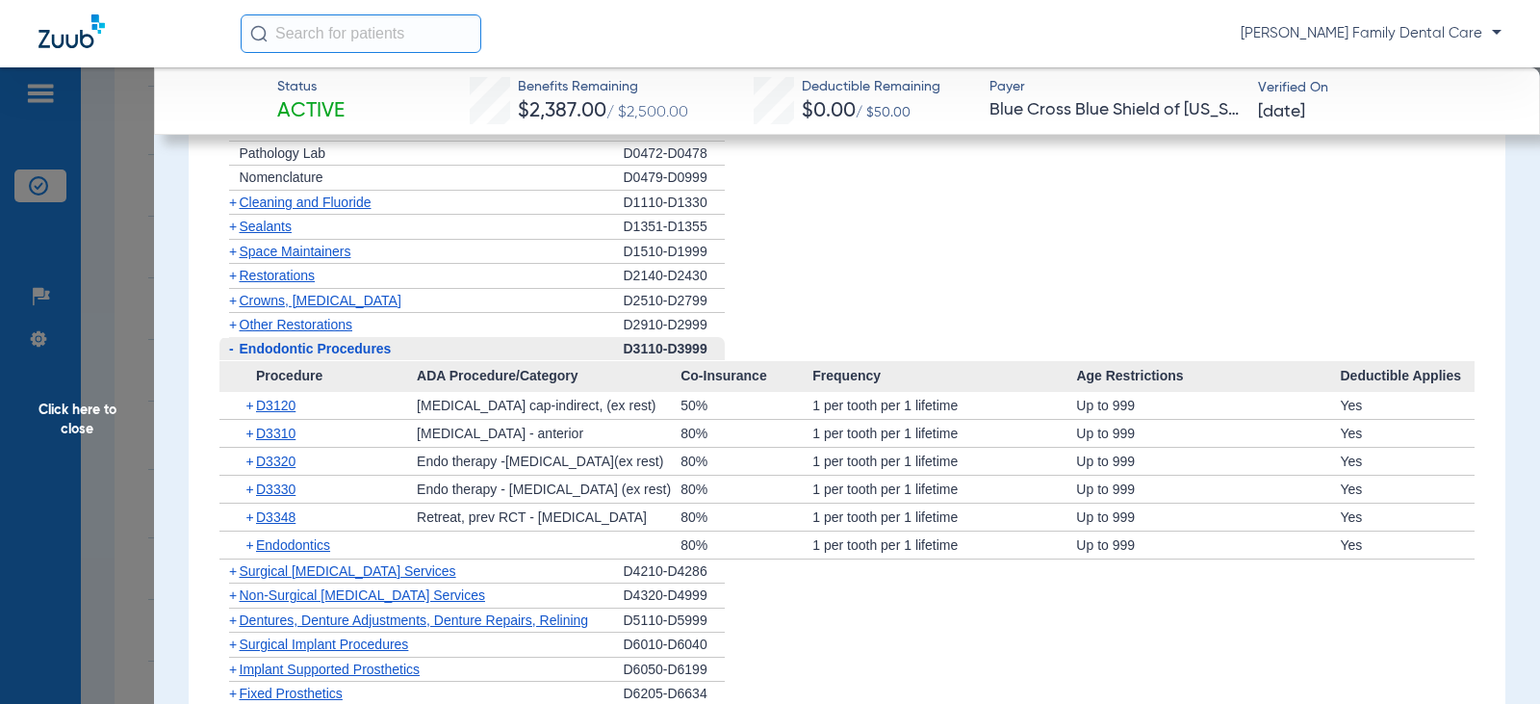
click at [231, 349] on span "-" at bounding box center [231, 348] width 5 height 15
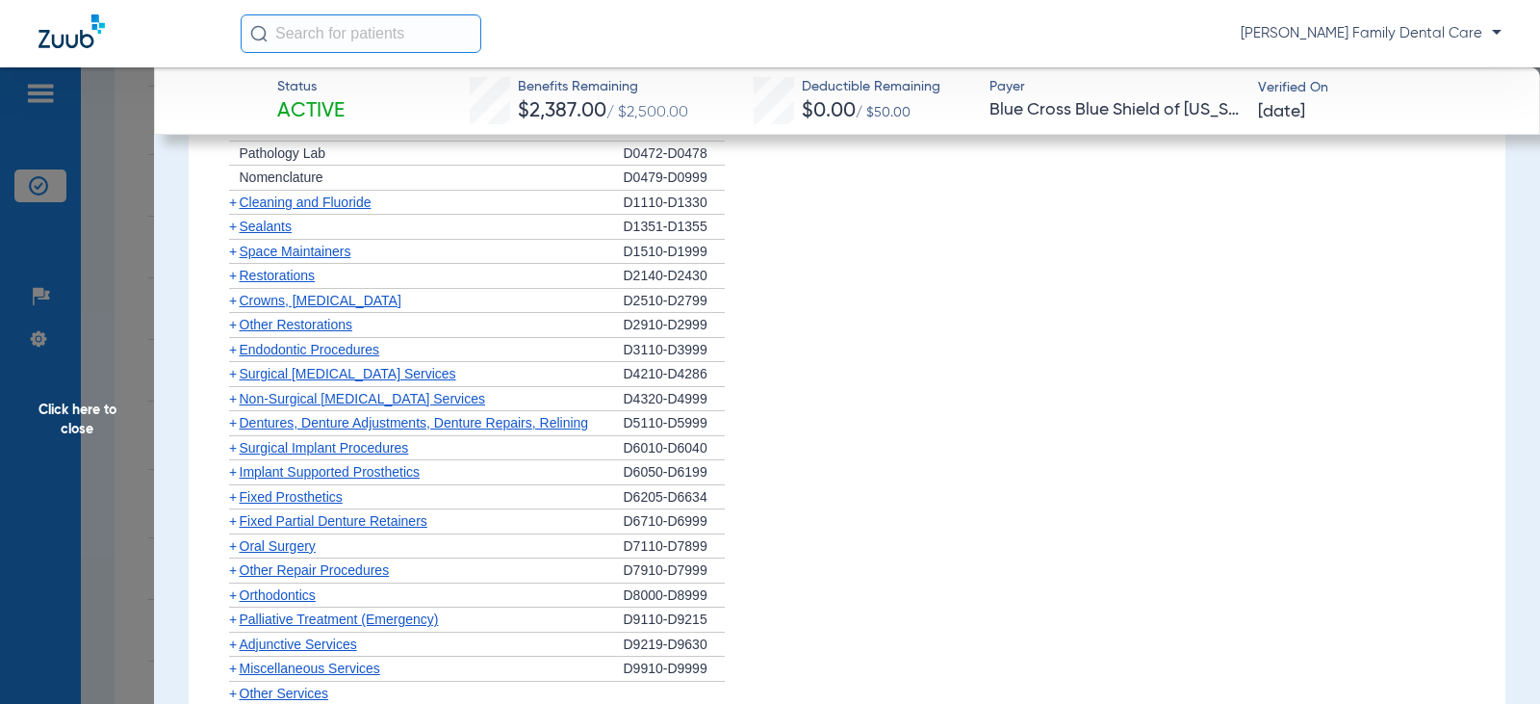
click at [235, 405] on span "+" at bounding box center [233, 398] width 8 height 15
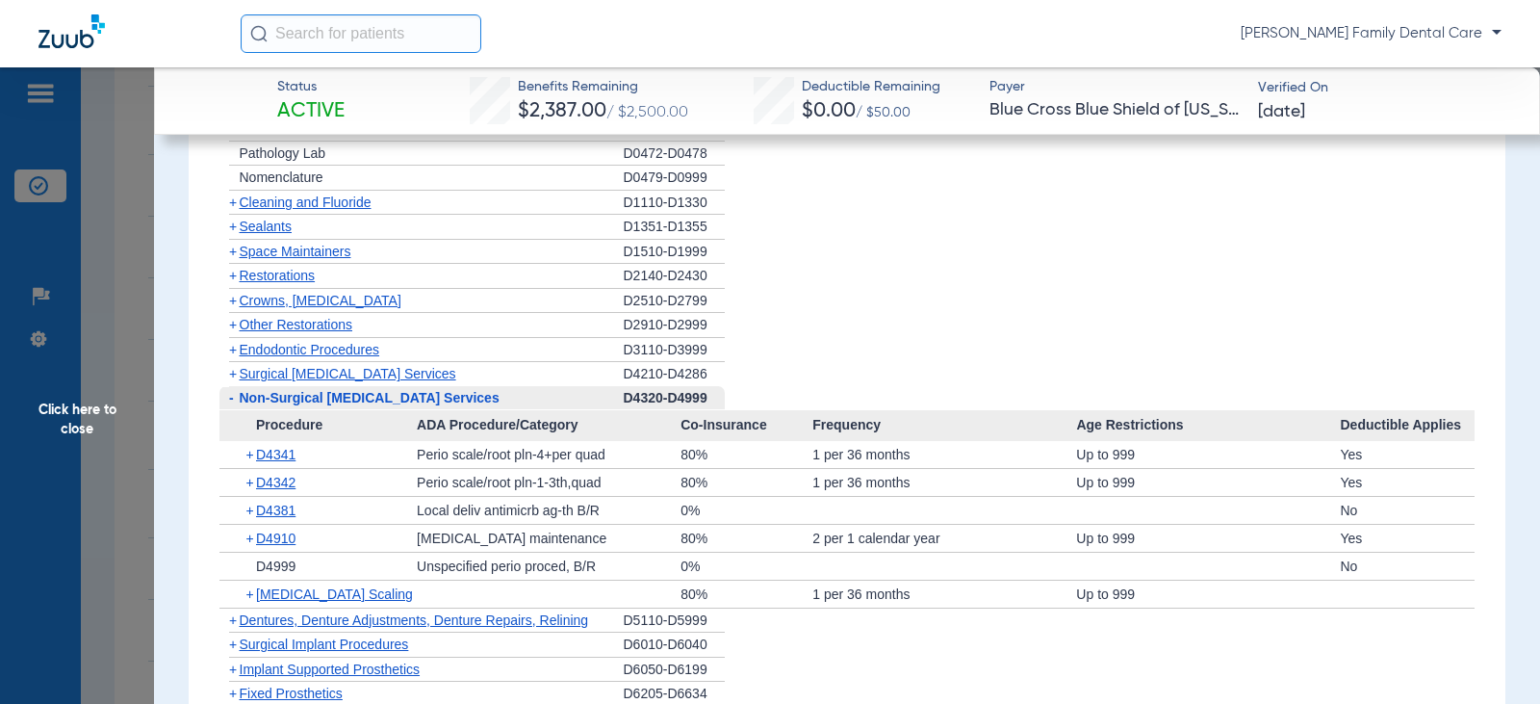
click at [230, 400] on span "-" at bounding box center [231, 397] width 5 height 15
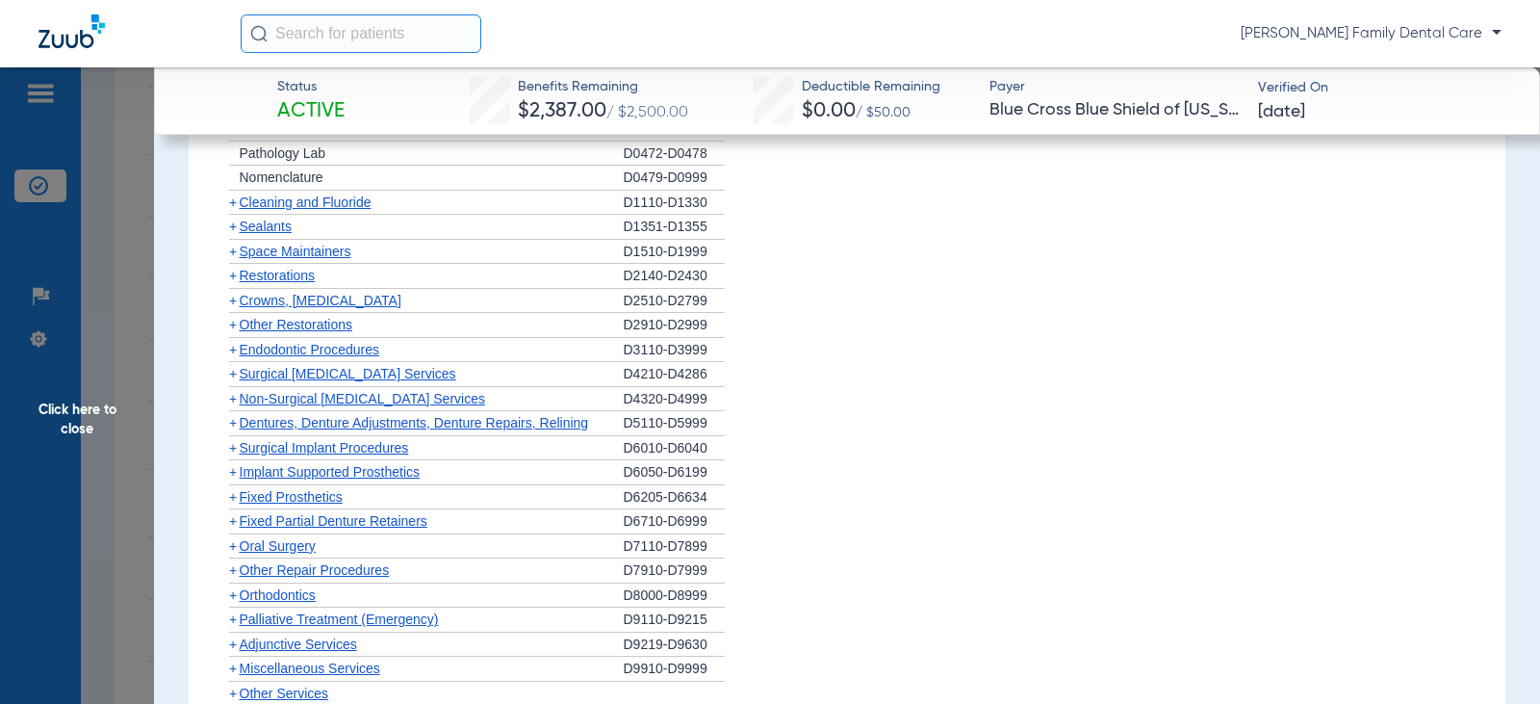
click at [230, 421] on span "+" at bounding box center [233, 422] width 8 height 15
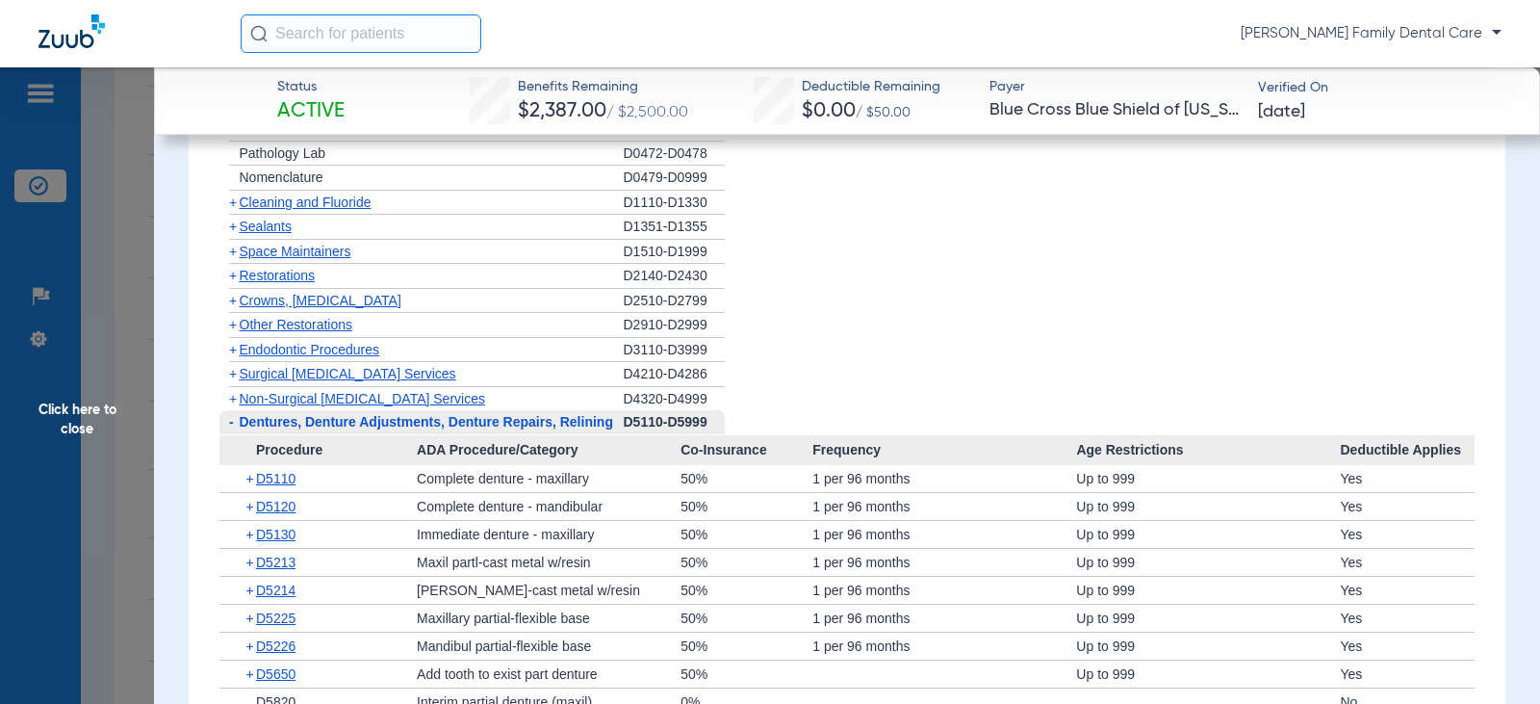
click at [230, 421] on span "-" at bounding box center [231, 421] width 5 height 15
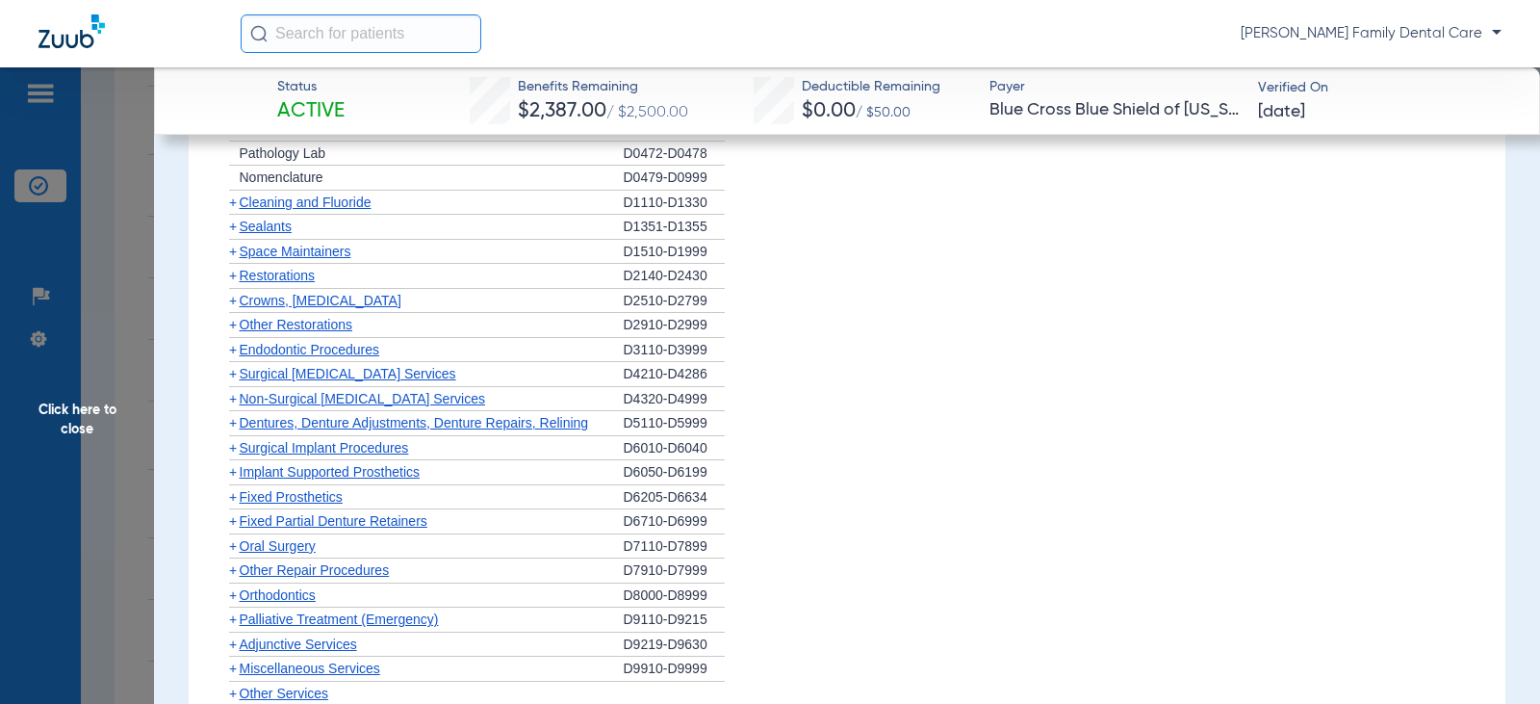
click at [235, 449] on span "+" at bounding box center [233, 447] width 8 height 15
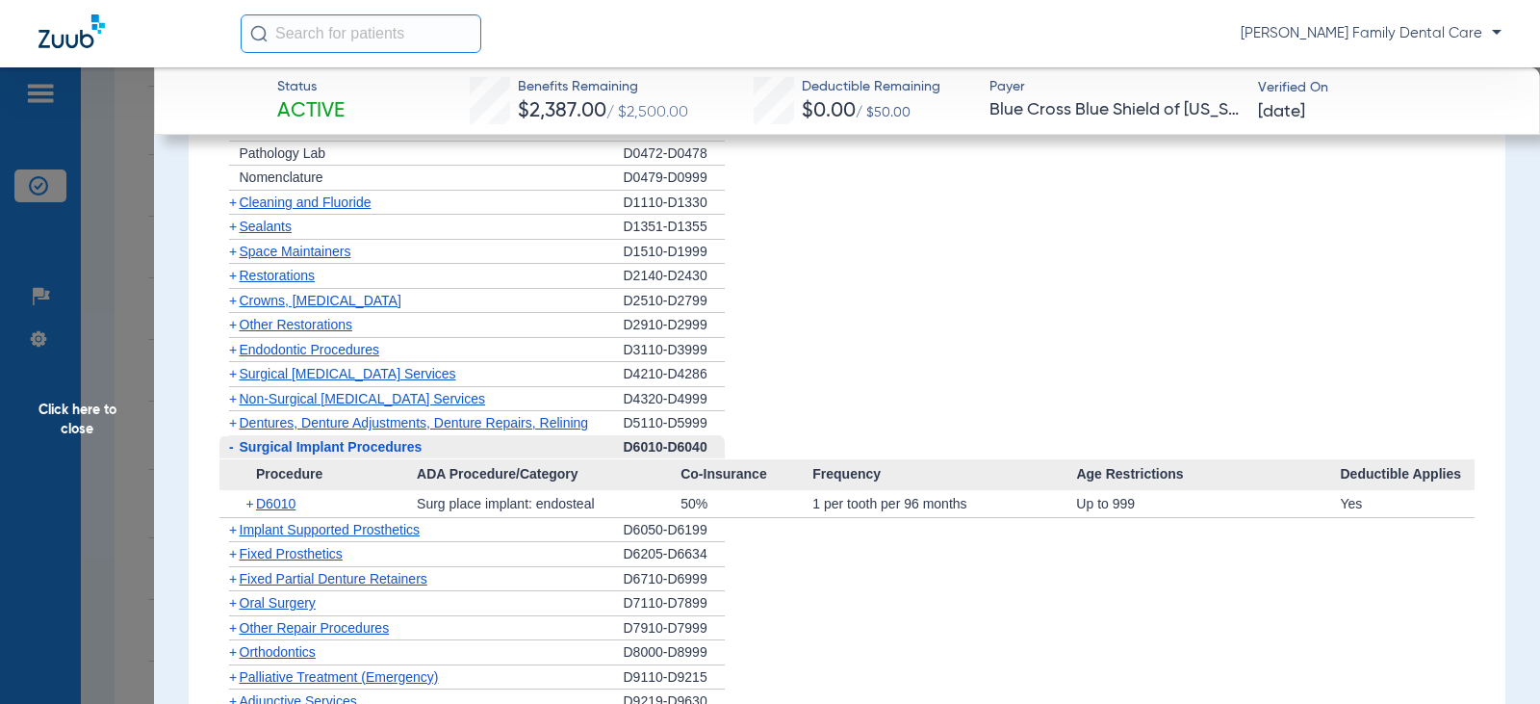
click at [235, 449] on span "-" at bounding box center [229, 447] width 20 height 24
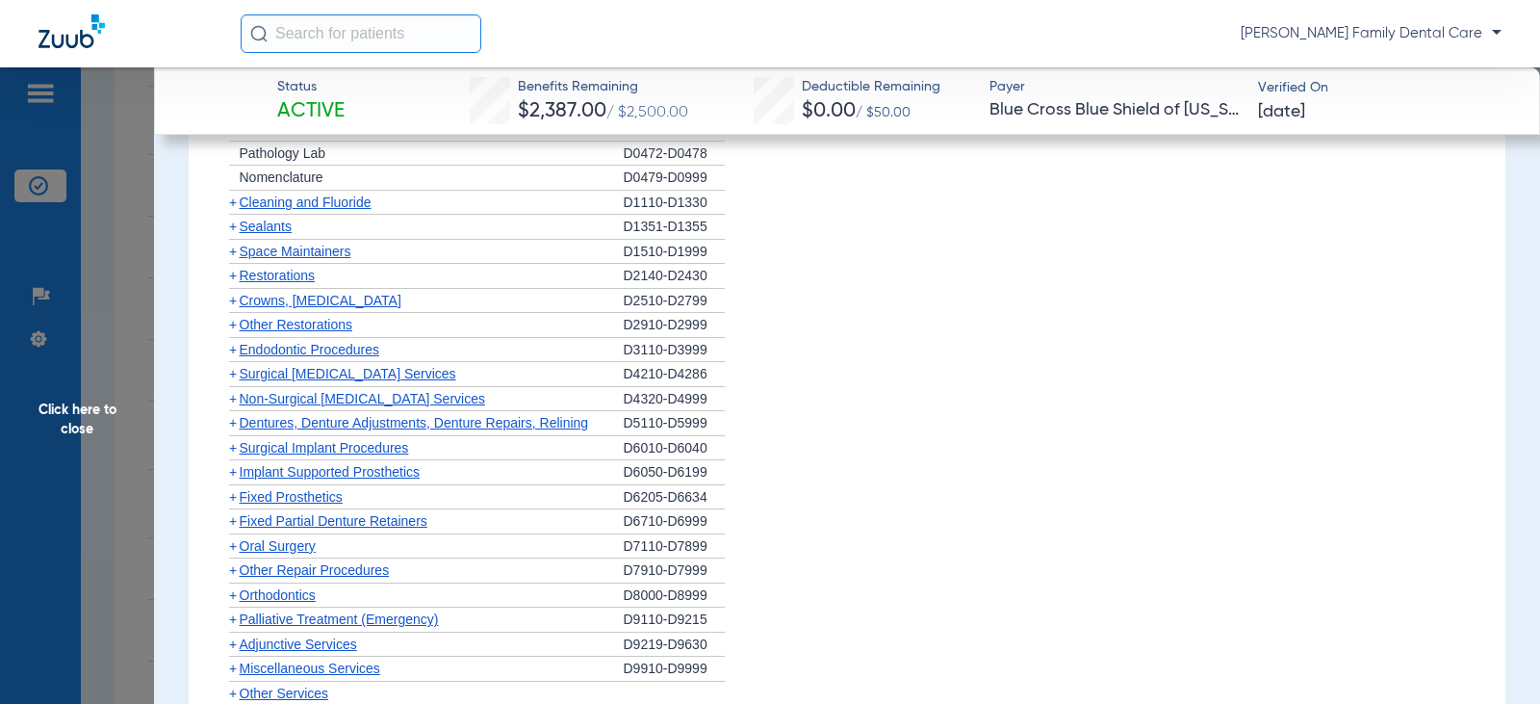
click at [234, 475] on span "+" at bounding box center [233, 471] width 8 height 15
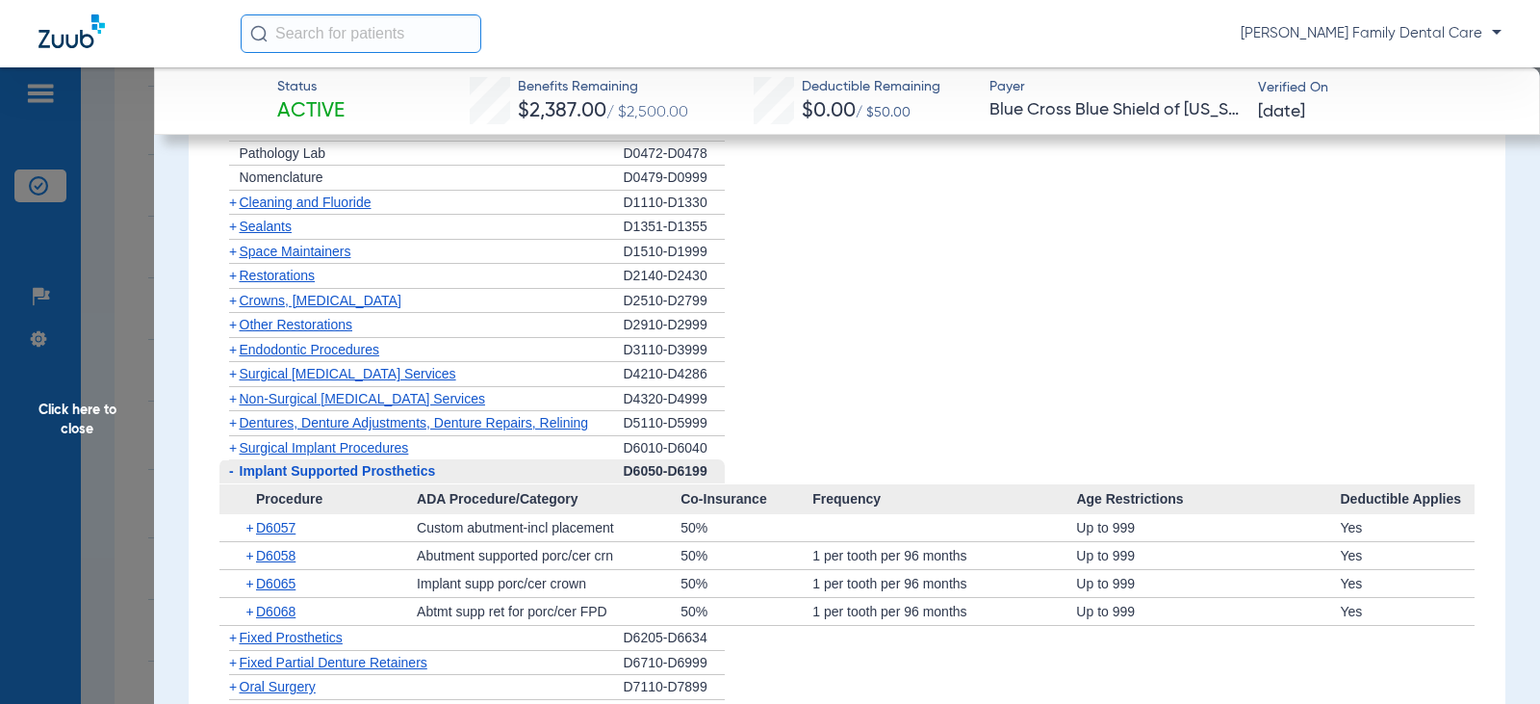
click at [234, 475] on span "-" at bounding box center [229, 471] width 20 height 24
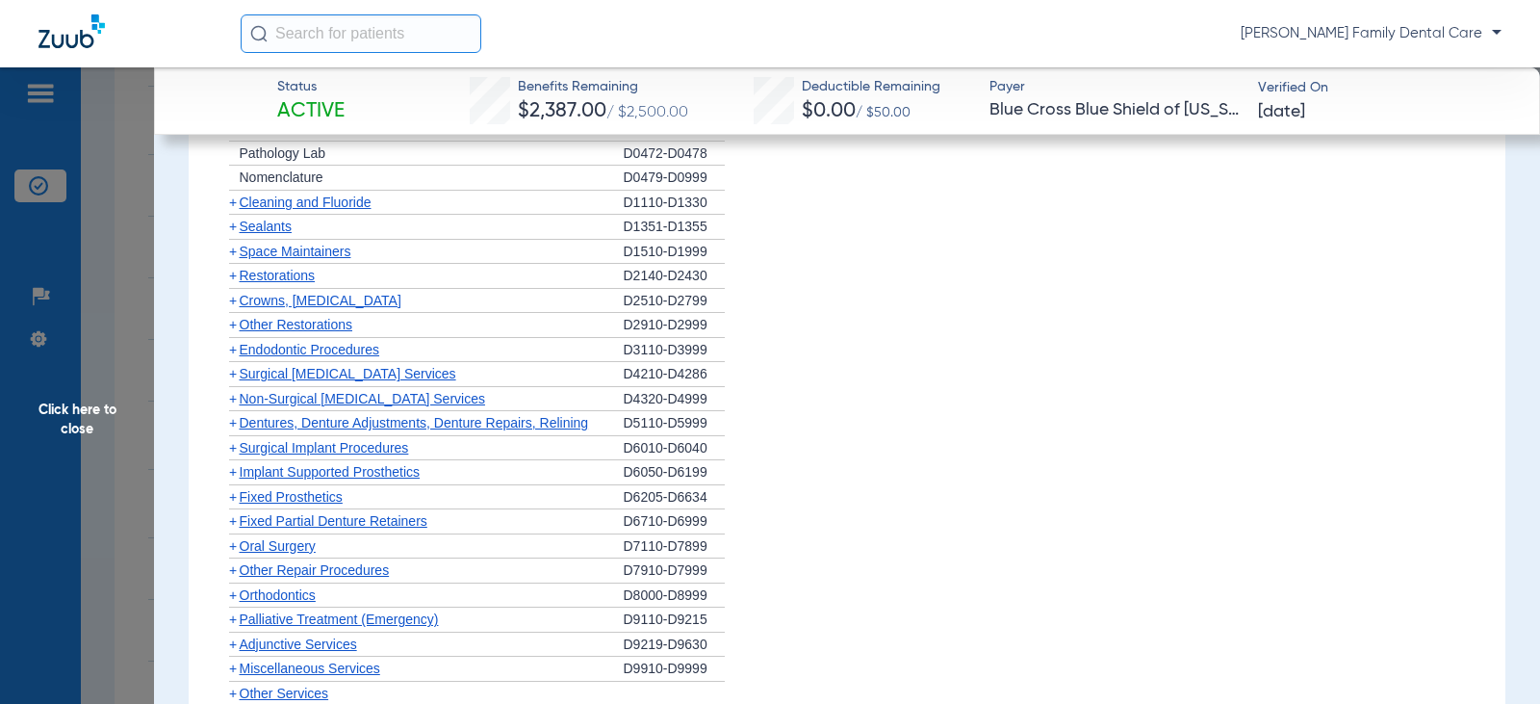
click at [236, 500] on span "+" at bounding box center [233, 496] width 8 height 15
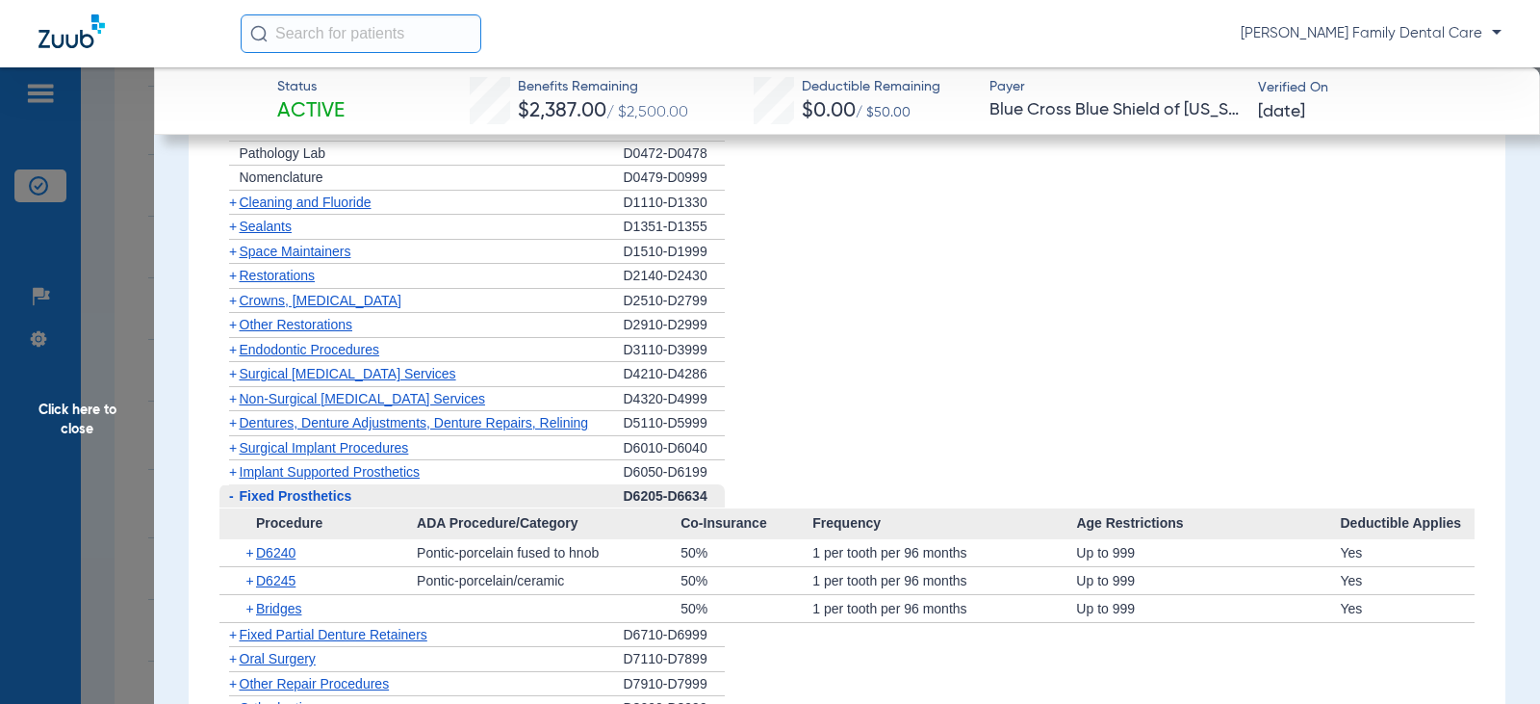
click at [236, 500] on span "-" at bounding box center [229, 496] width 20 height 24
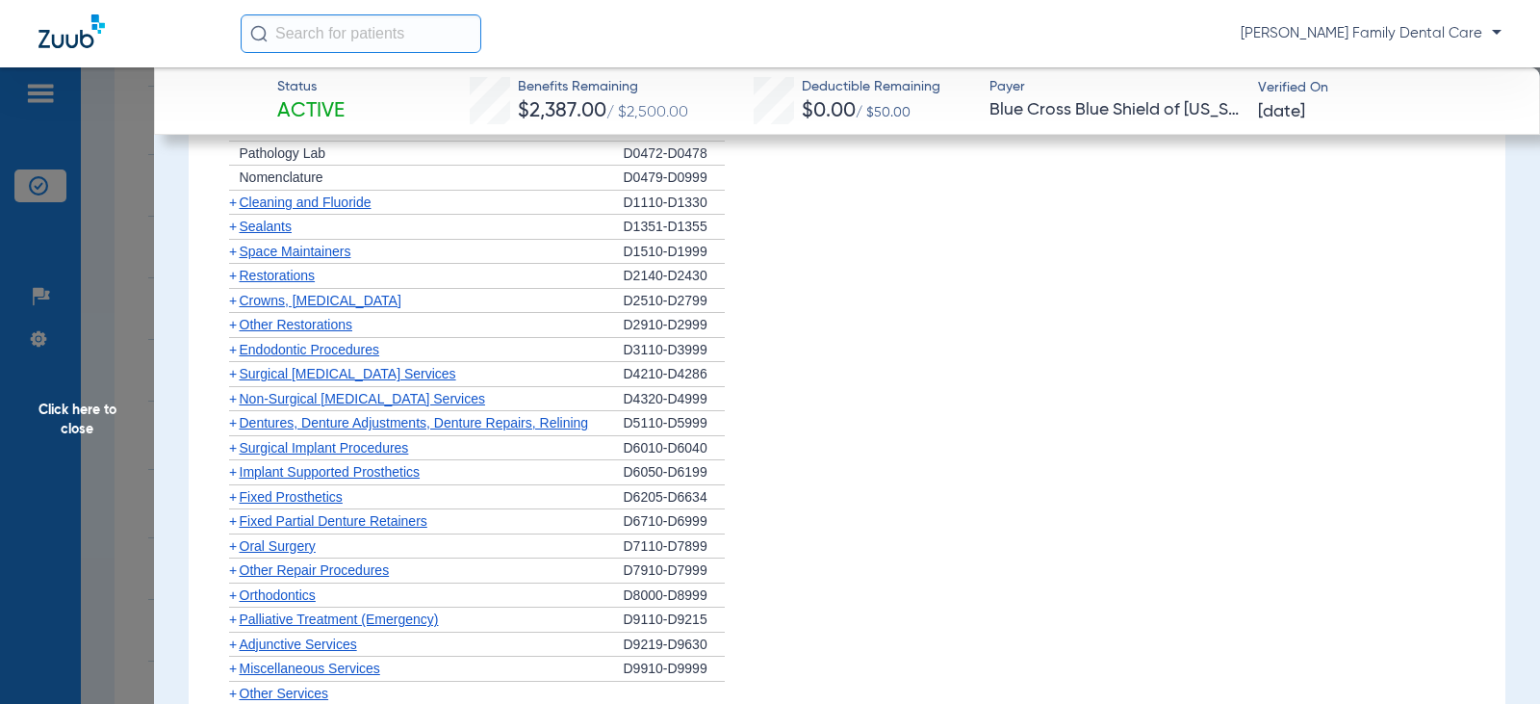
click at [229, 518] on span "+" at bounding box center [233, 520] width 8 height 15
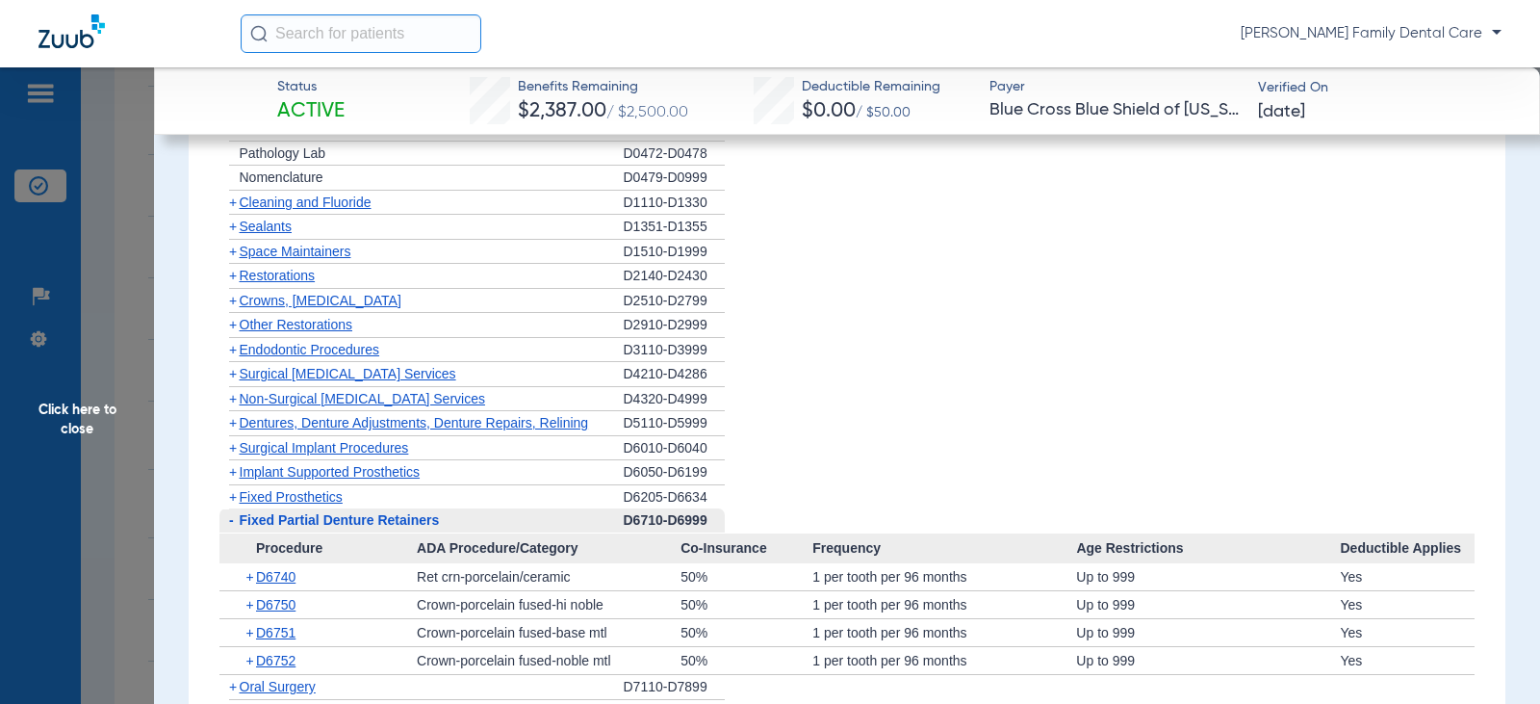
click at [229, 518] on span "-" at bounding box center [231, 519] width 5 height 15
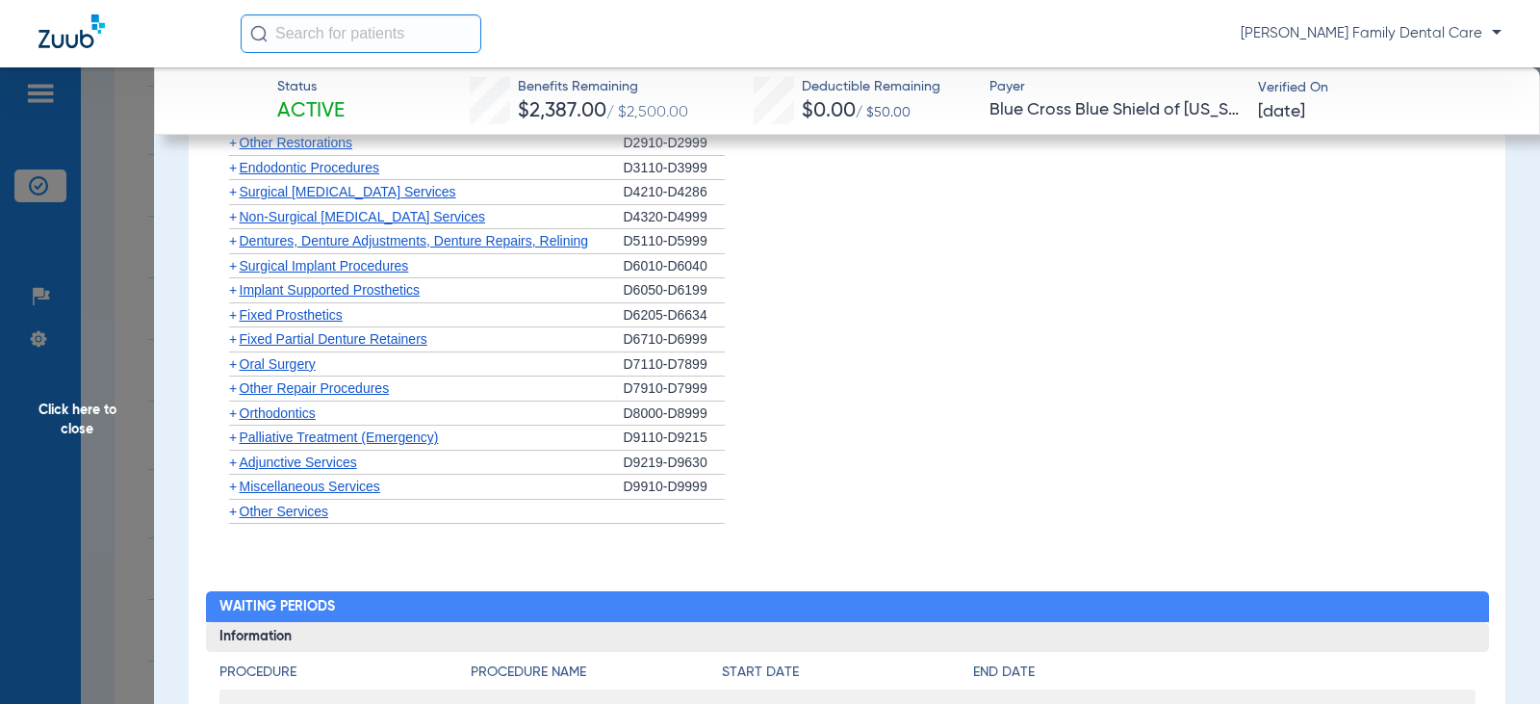
scroll to position [2118, 0]
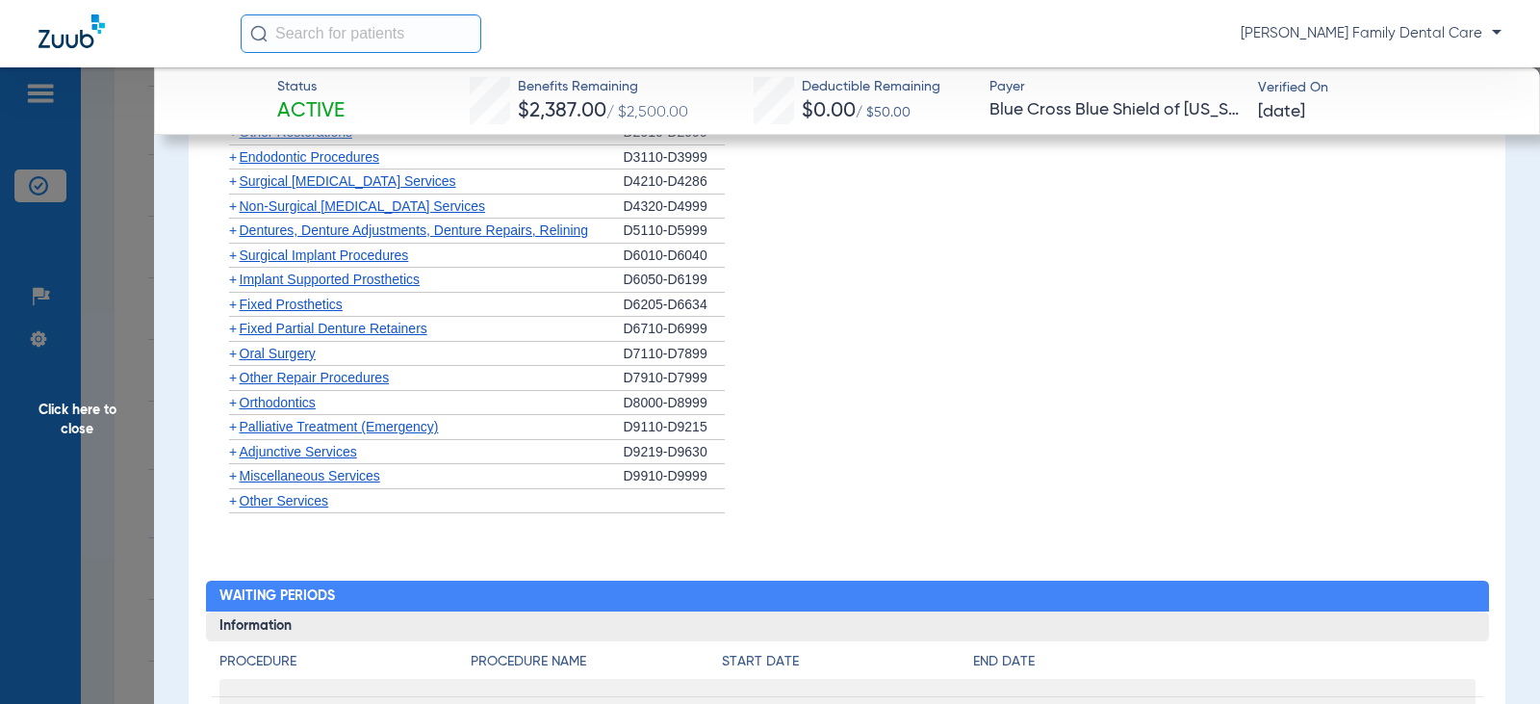
click at [229, 358] on span "+" at bounding box center [233, 353] width 8 height 15
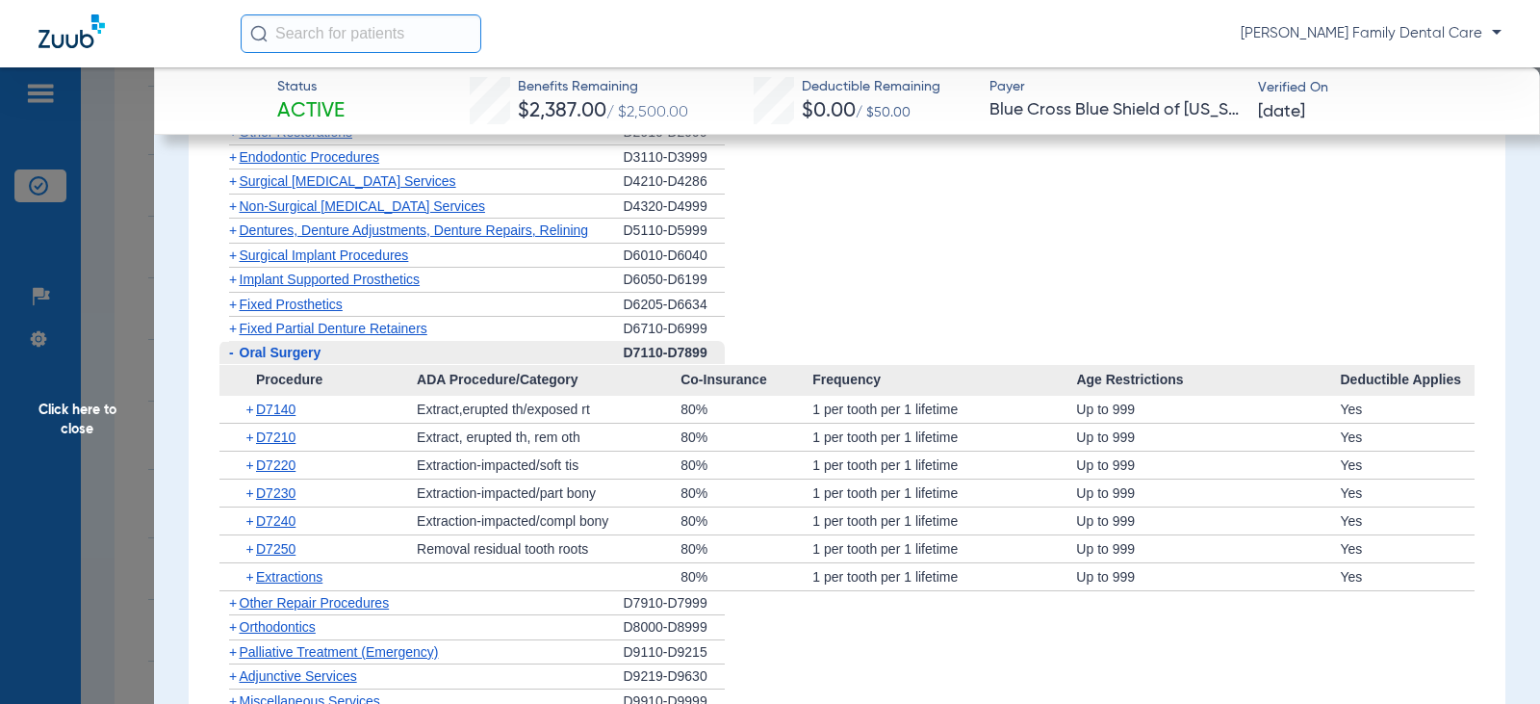
click at [230, 353] on span "-" at bounding box center [231, 352] width 5 height 15
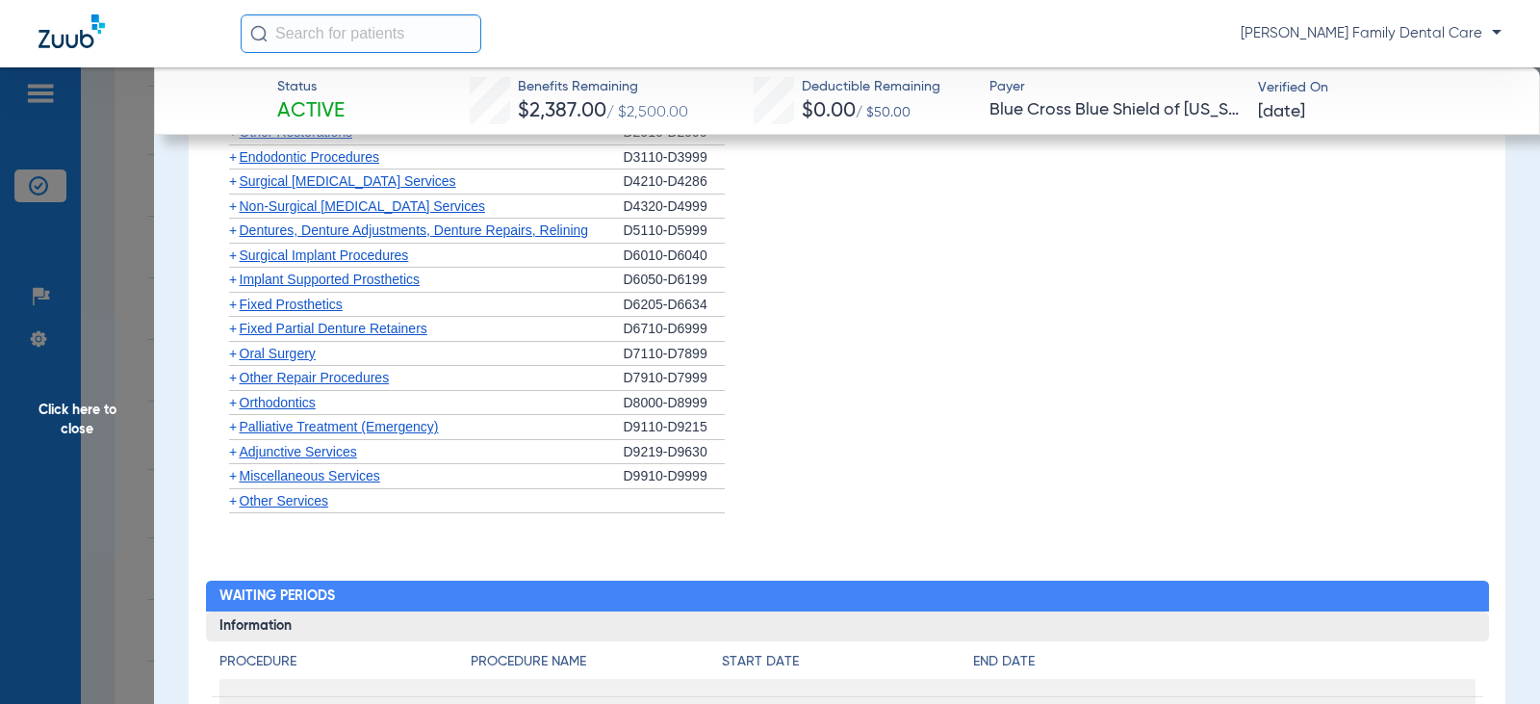
click at [233, 408] on span "+" at bounding box center [233, 402] width 8 height 15
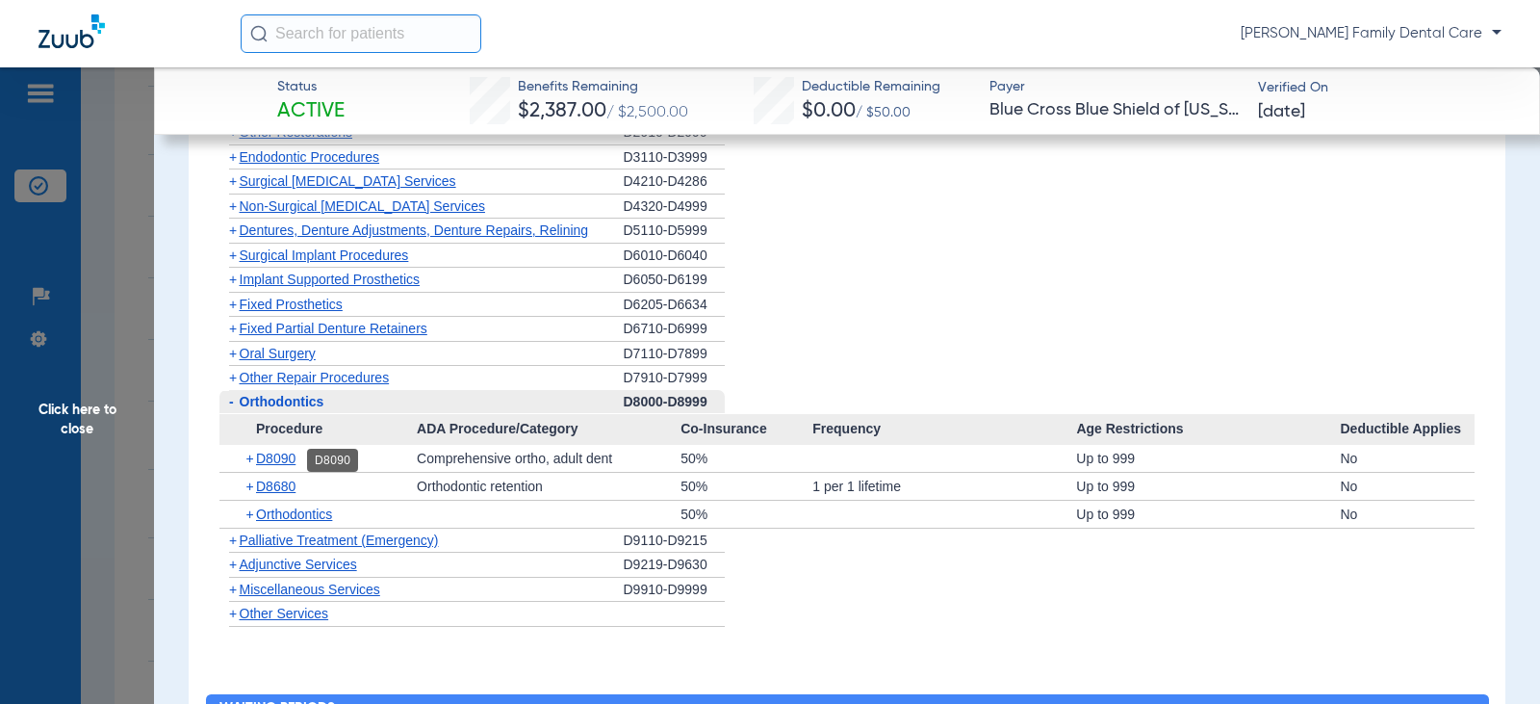
click at [278, 465] on span "D8090" at bounding box center [275, 457] width 39 height 15
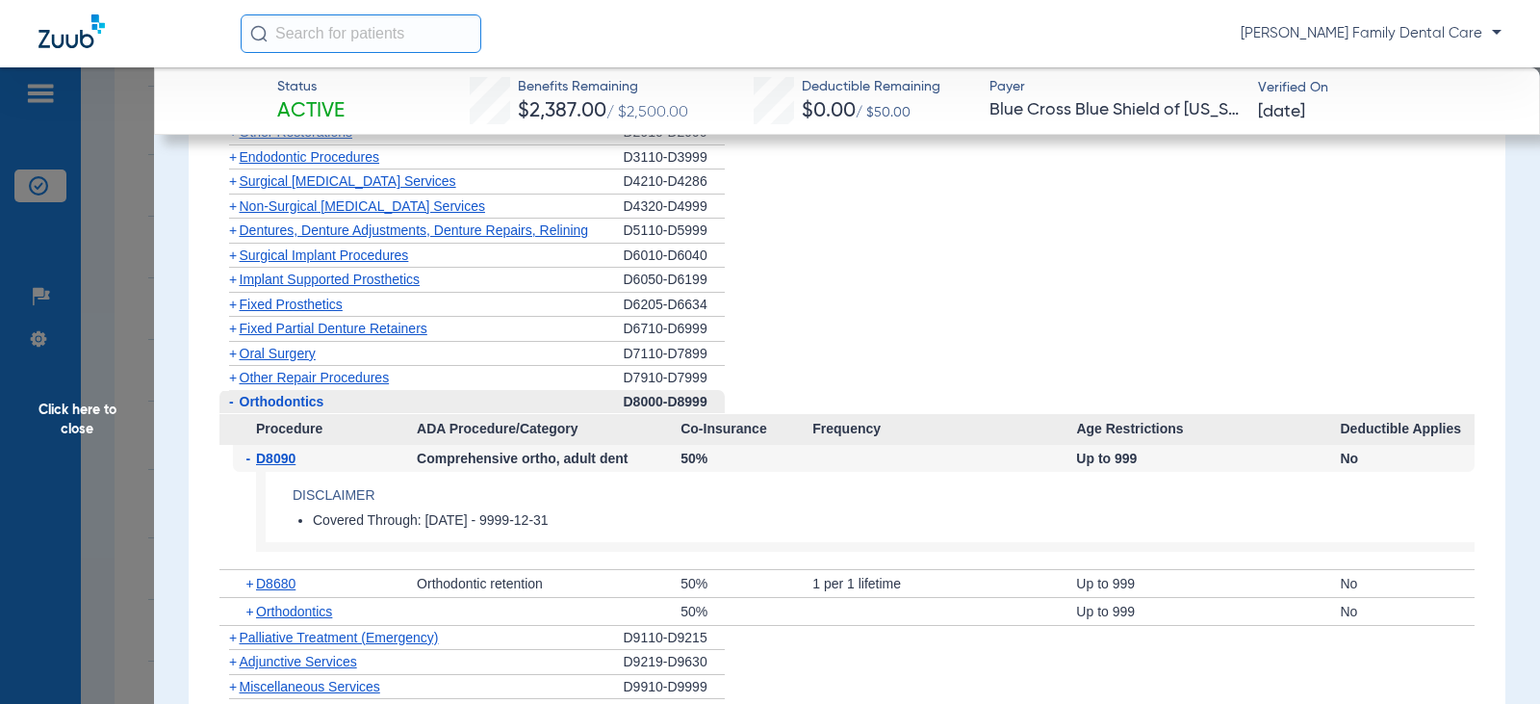
click at [288, 469] on div "- D8090" at bounding box center [325, 458] width 185 height 27
click at [266, 461] on span "D8090" at bounding box center [275, 457] width 39 height 15
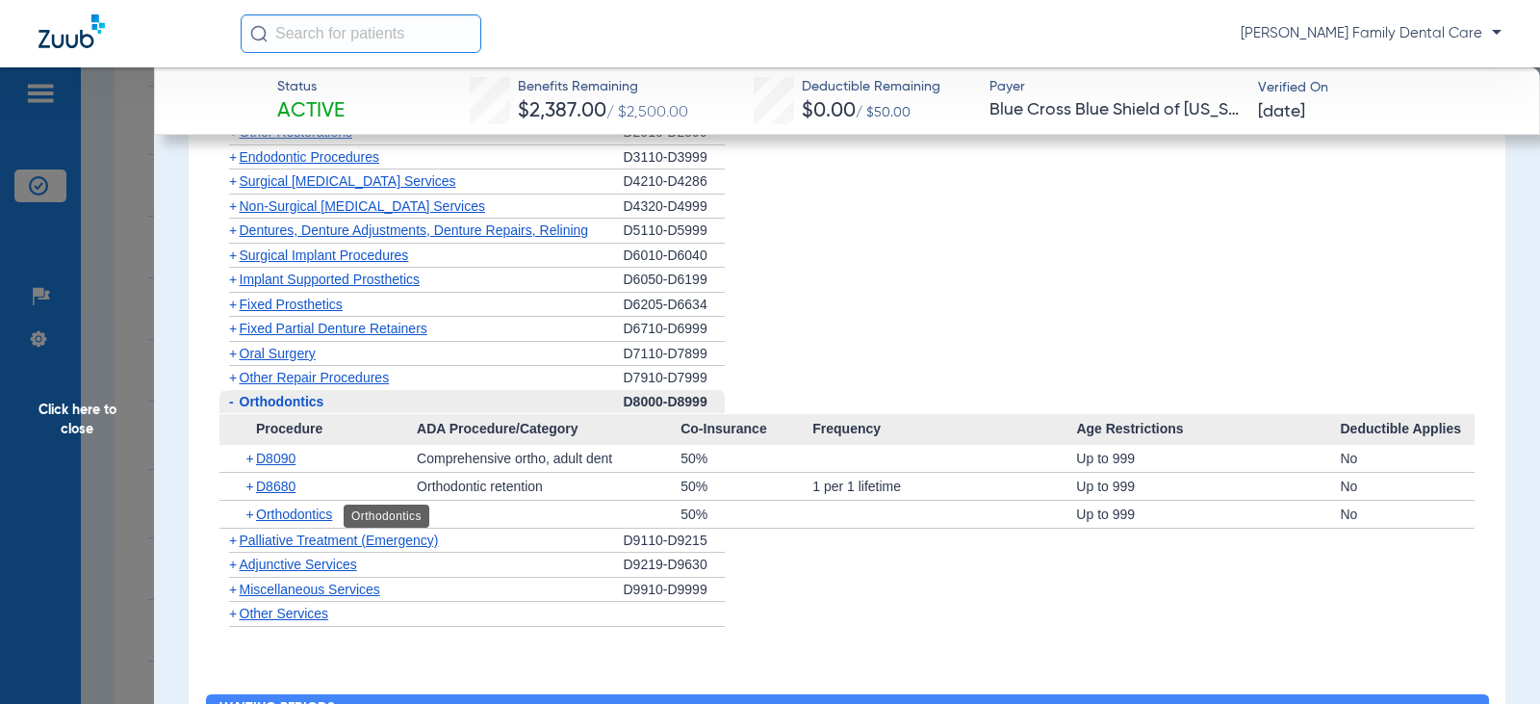
click at [270, 518] on span "Orthodontics" at bounding box center [294, 513] width 76 height 15
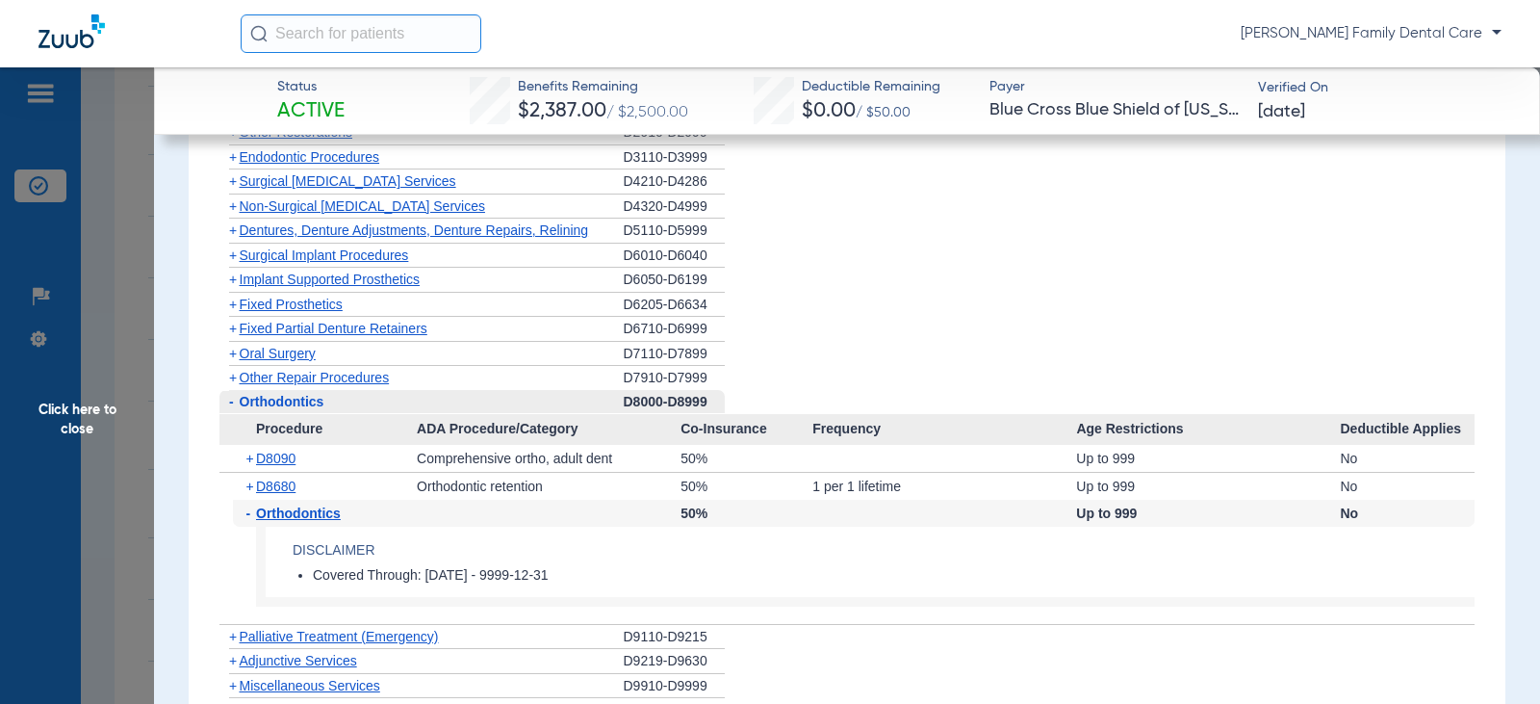
click at [270, 518] on span "Orthodontics" at bounding box center [298, 512] width 85 height 15
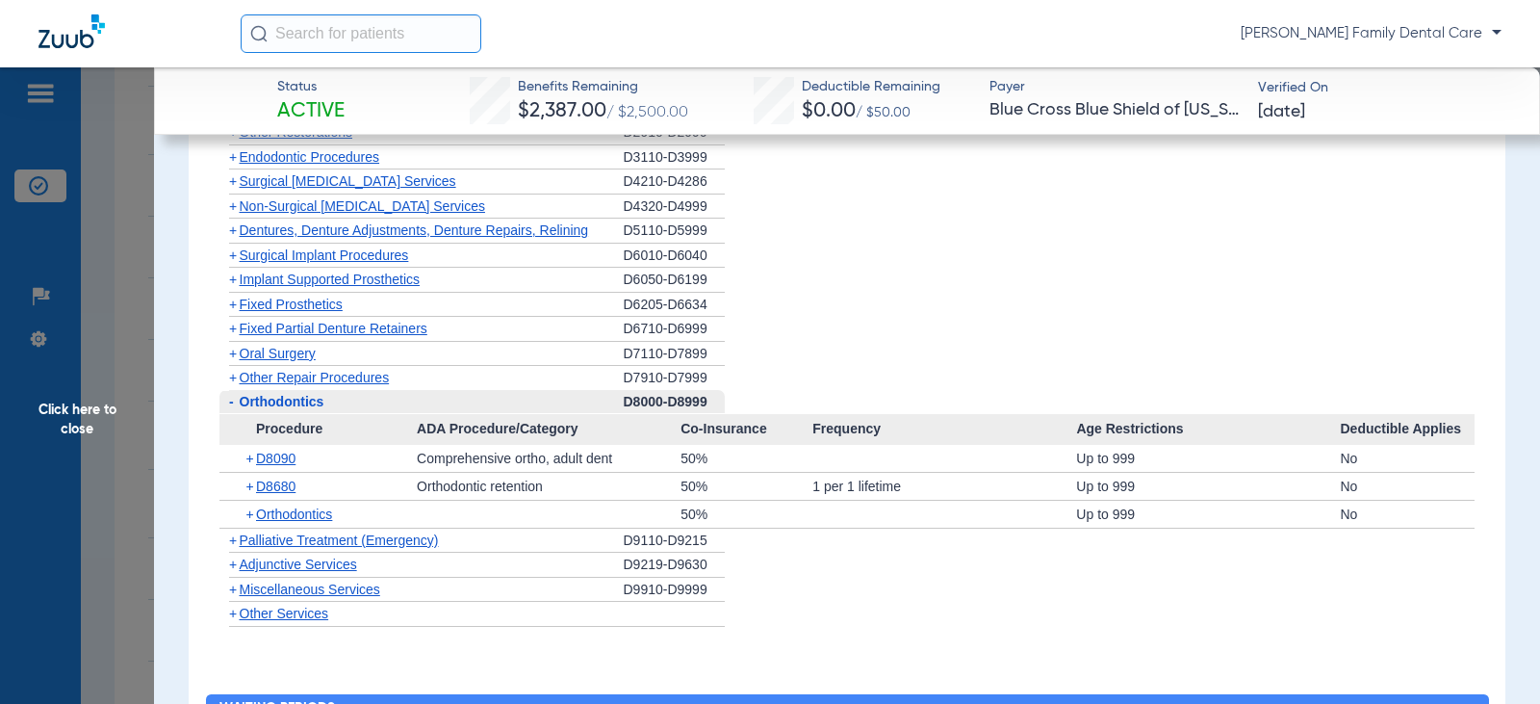
click at [234, 571] on span "+" at bounding box center [233, 563] width 8 height 15
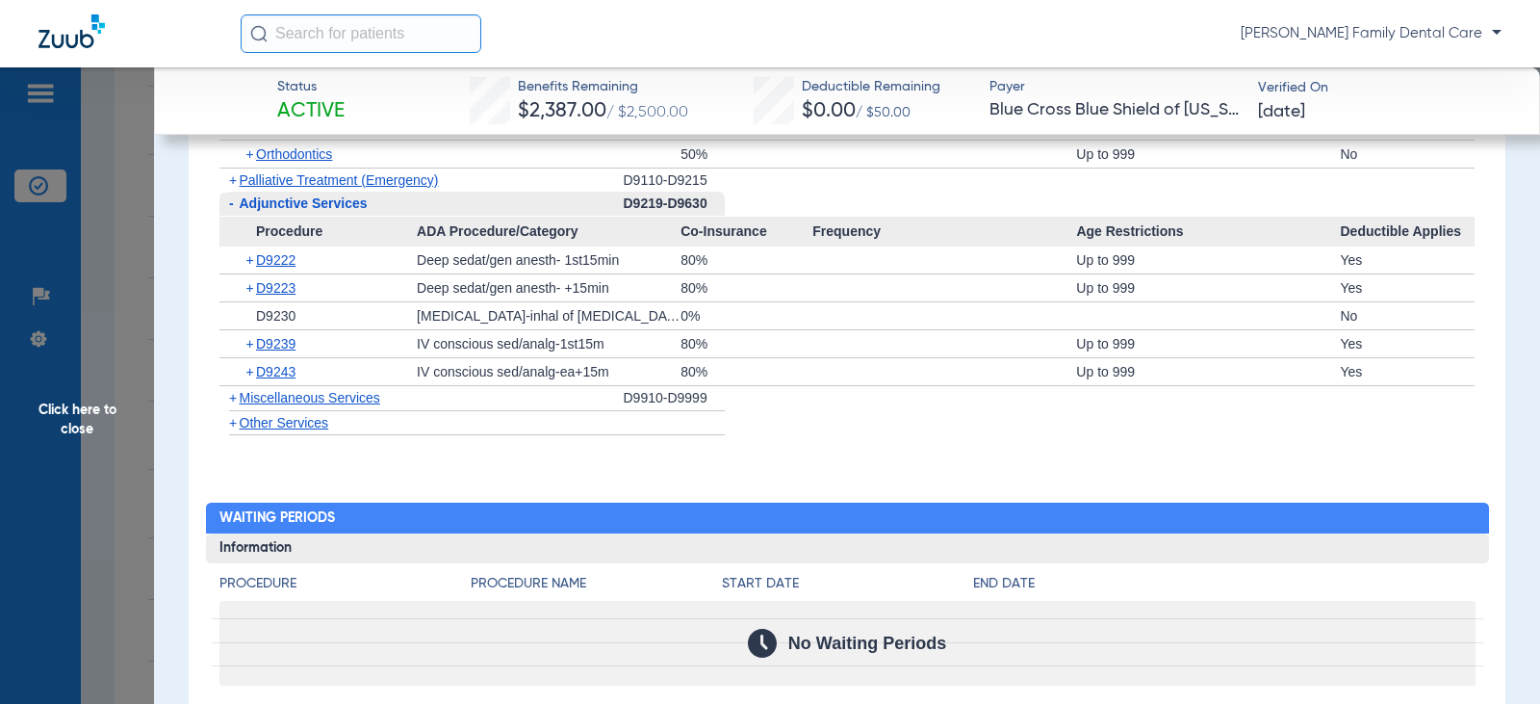
scroll to position [2503, 0]
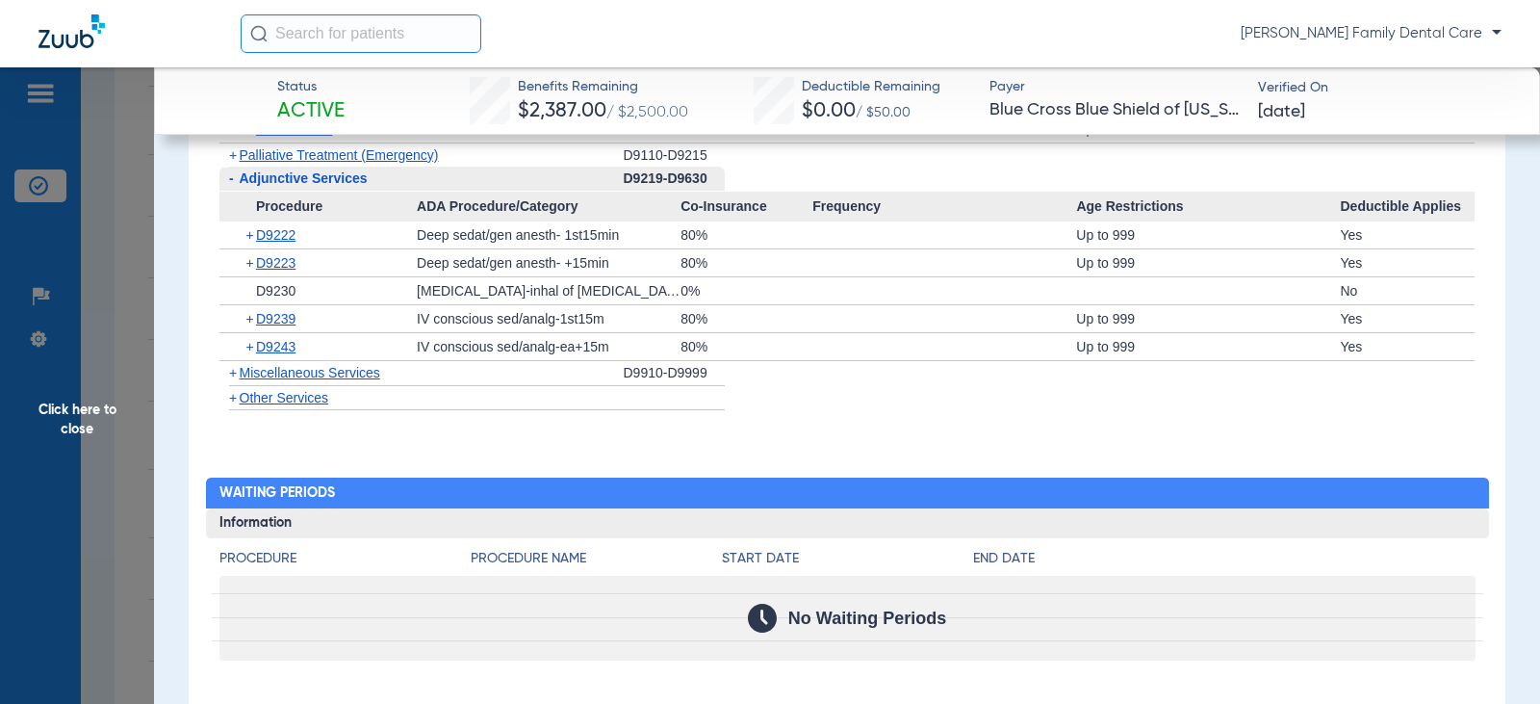
click at [227, 182] on span "-" at bounding box center [229, 179] width 20 height 24
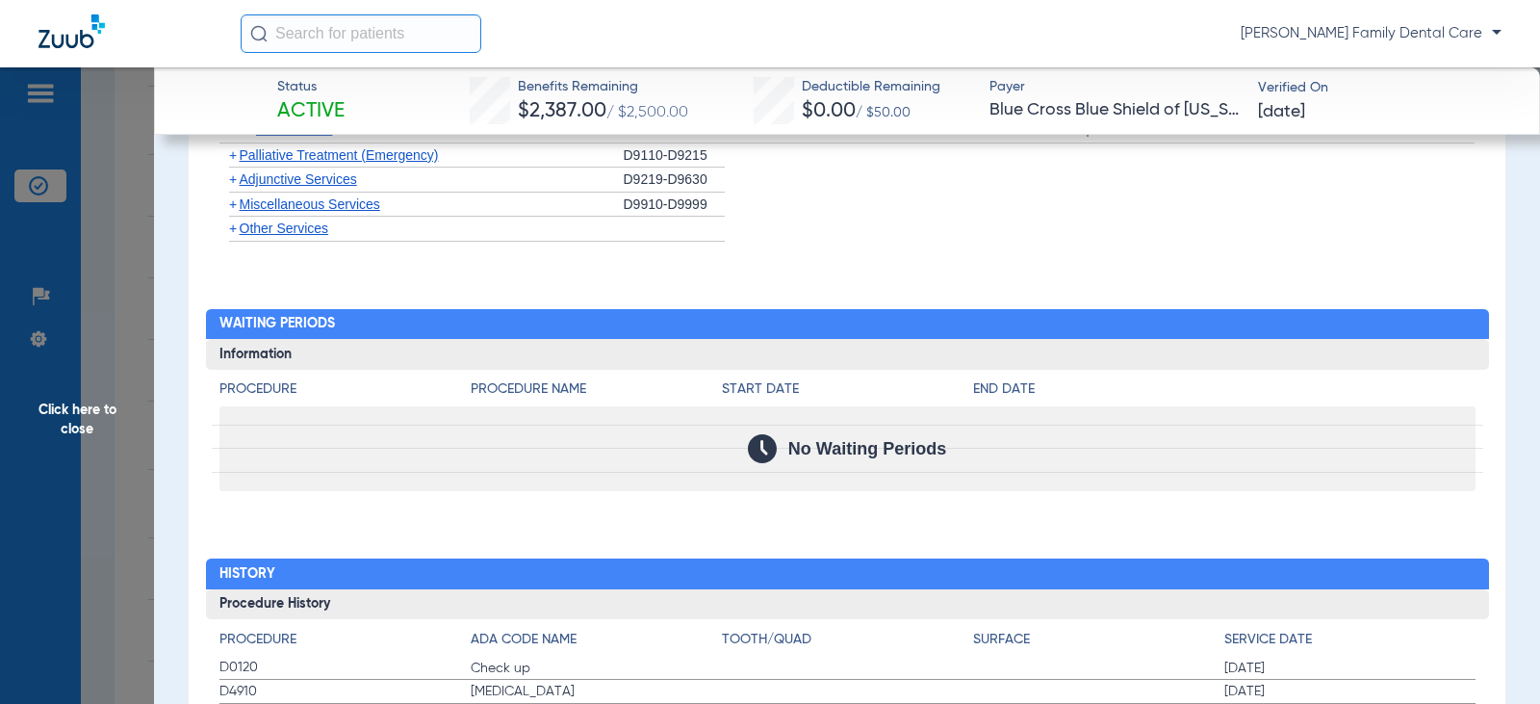
click at [231, 212] on span "+" at bounding box center [233, 203] width 8 height 15
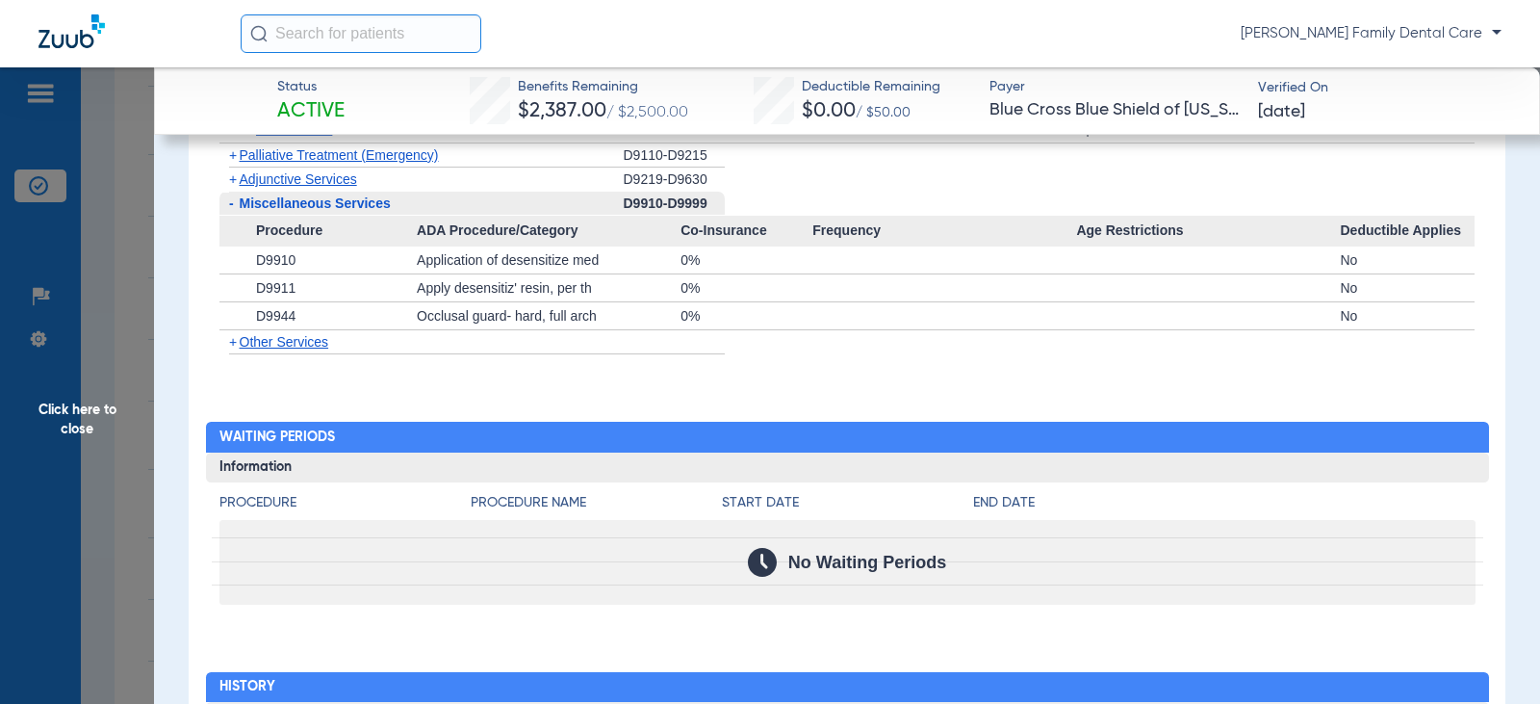
scroll to position [2118, 0]
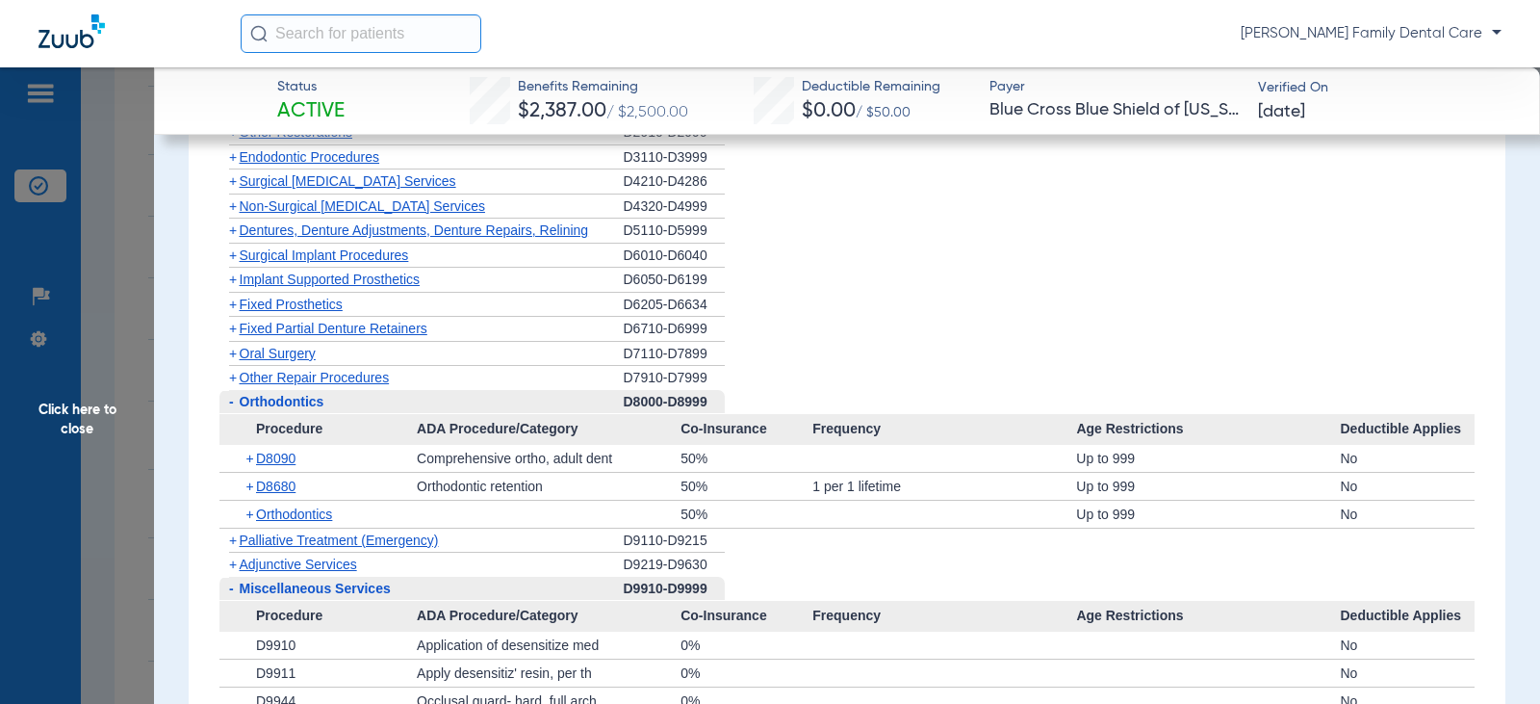
click at [229, 208] on span "+" at bounding box center [233, 205] width 8 height 15
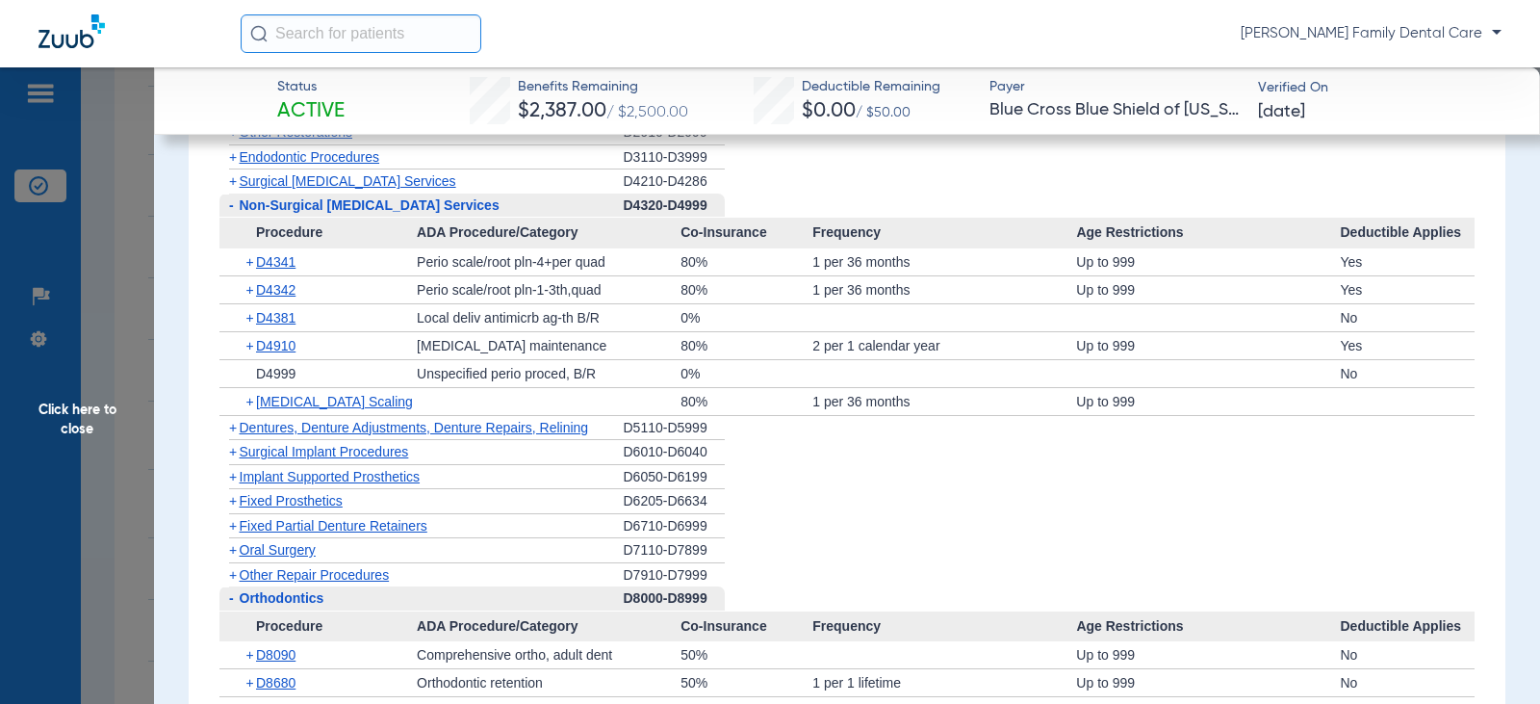
click at [79, 417] on span "Click here to close" at bounding box center [77, 419] width 154 height 704
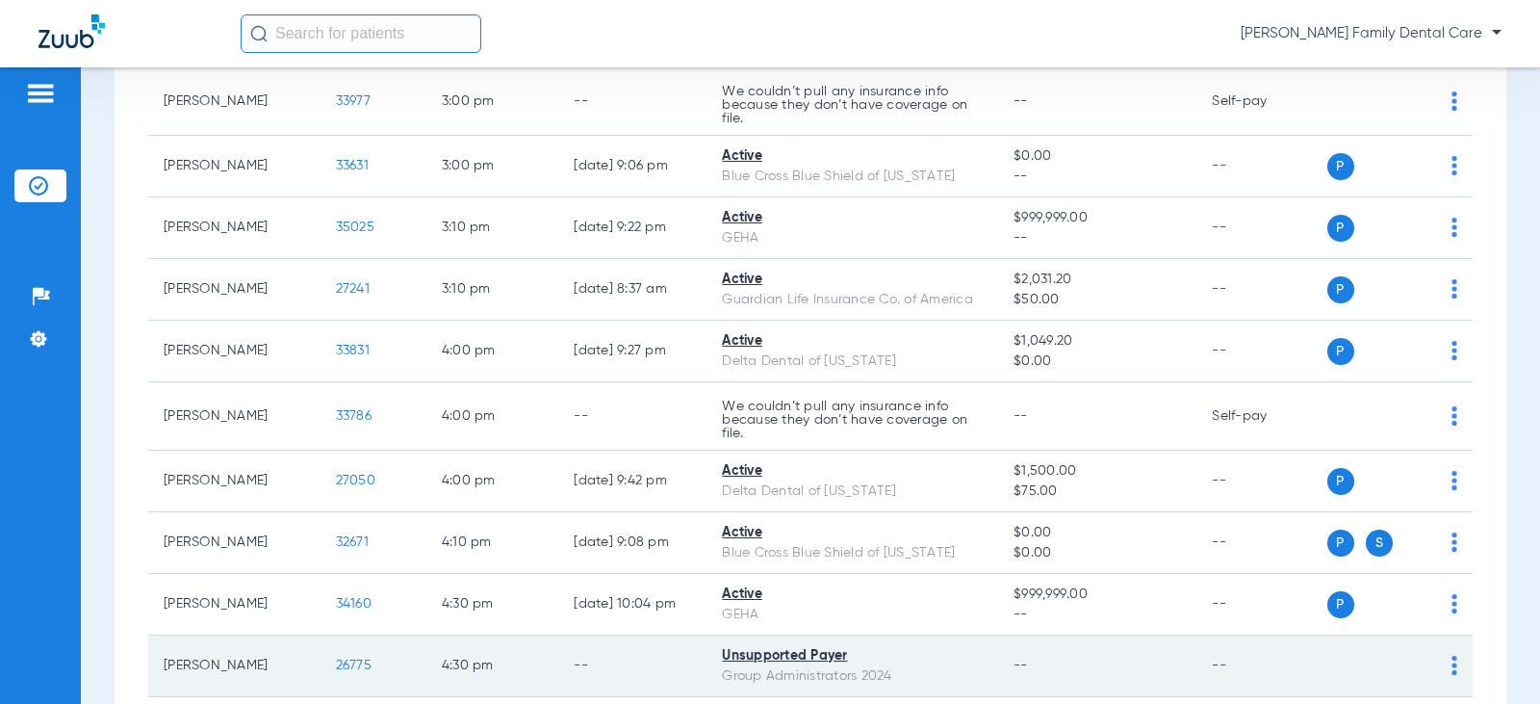
scroll to position [3465, 0]
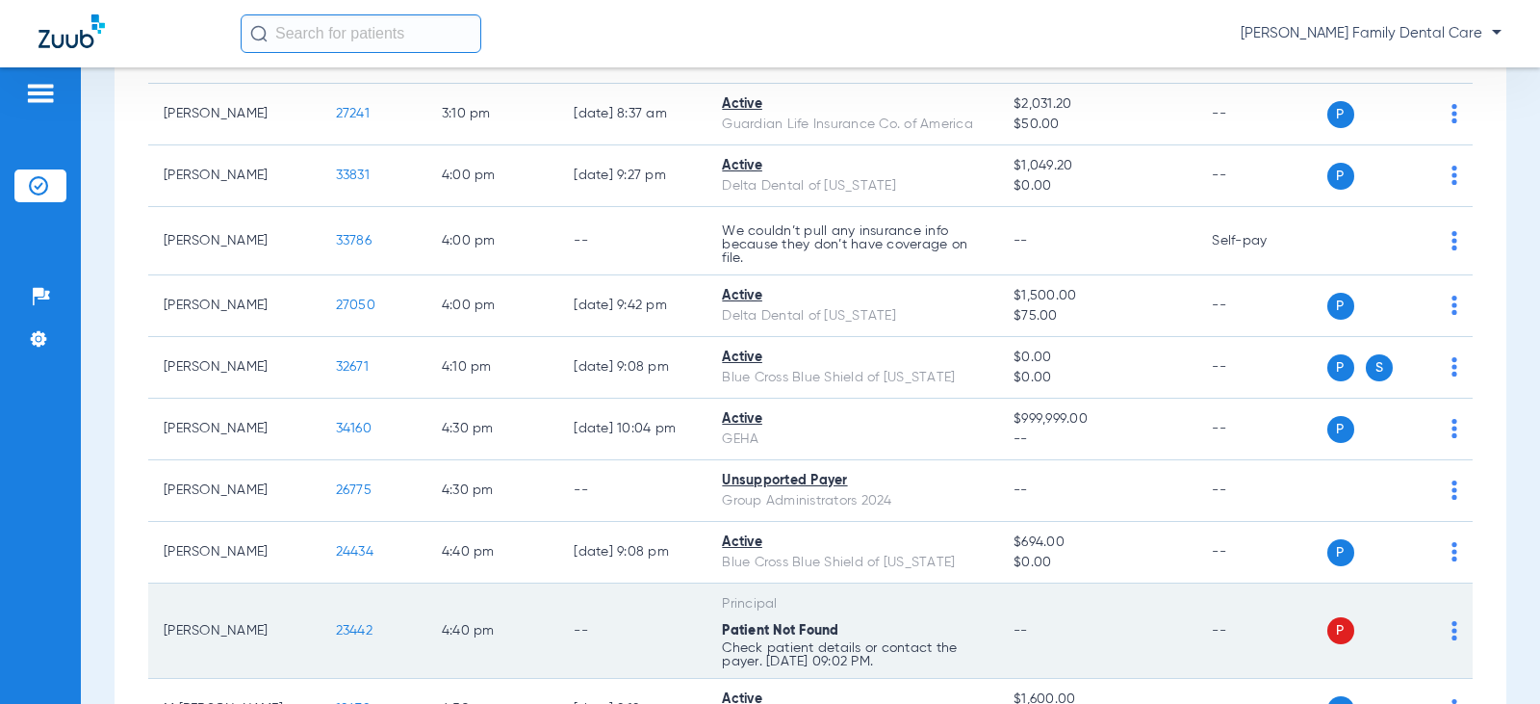
click at [336, 630] on span "23442" at bounding box center [354, 630] width 37 height 13
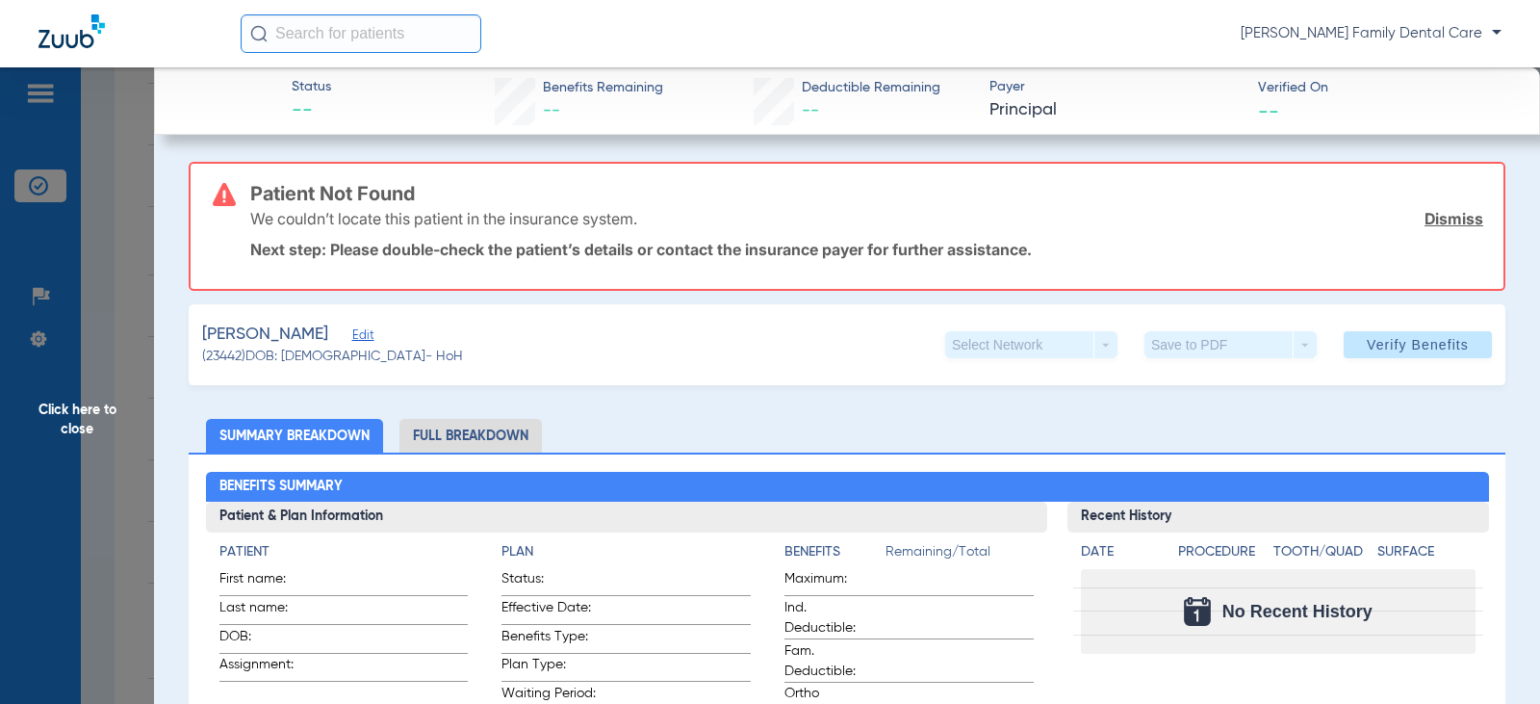
drag, startPoint x: 72, startPoint y: 423, endPoint x: 187, endPoint y: 398, distance: 117.2
click at [68, 423] on span "Click here to close" at bounding box center [77, 419] width 154 height 704
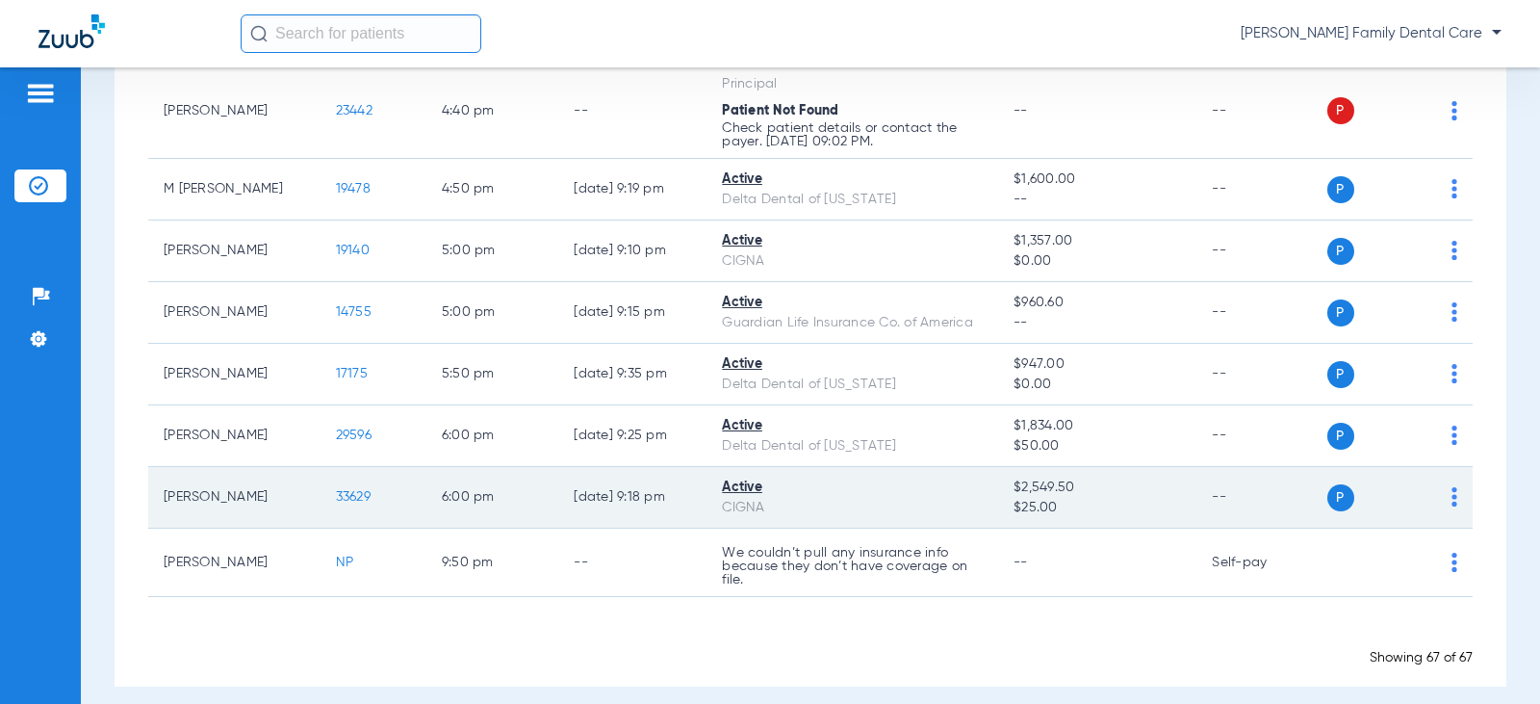
scroll to position [4001, 0]
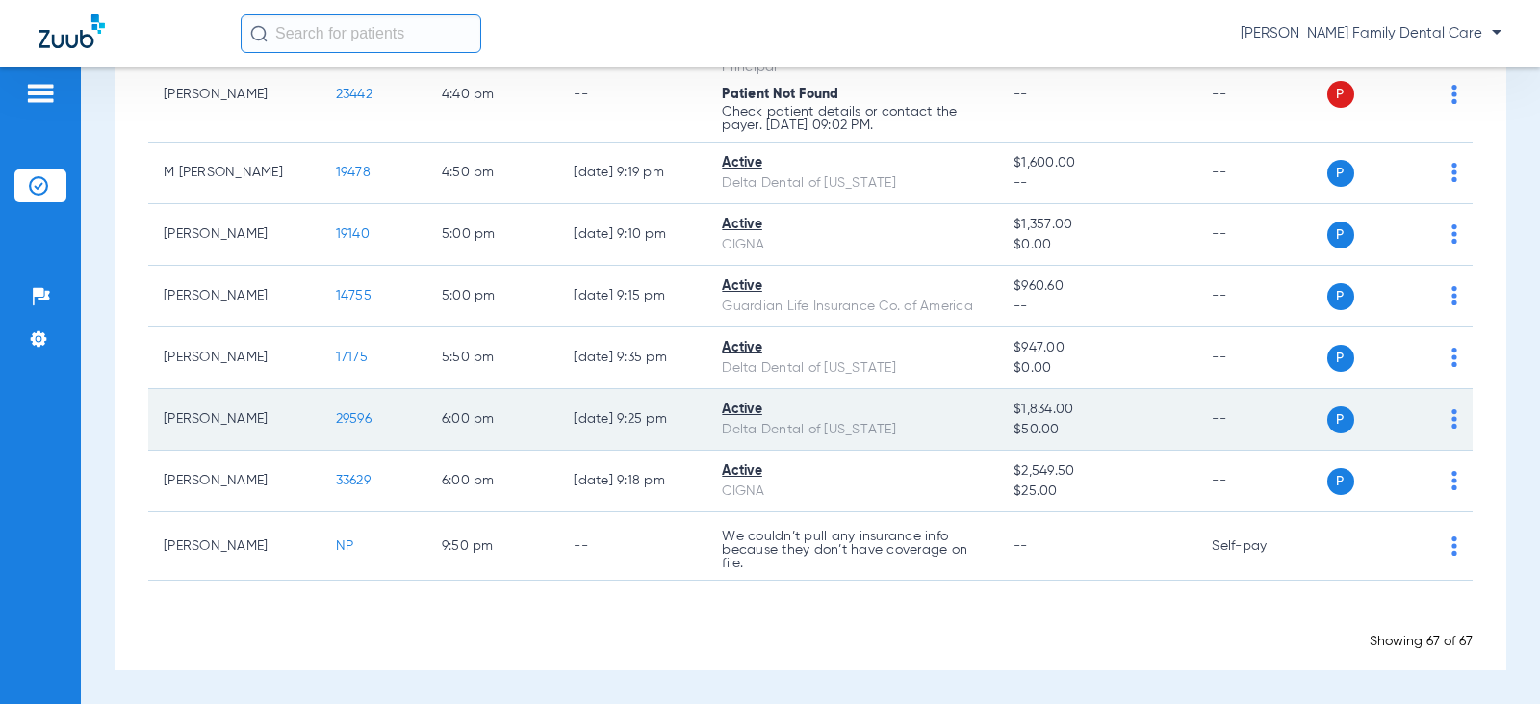
click at [336, 421] on span "29596" at bounding box center [354, 418] width 36 height 13
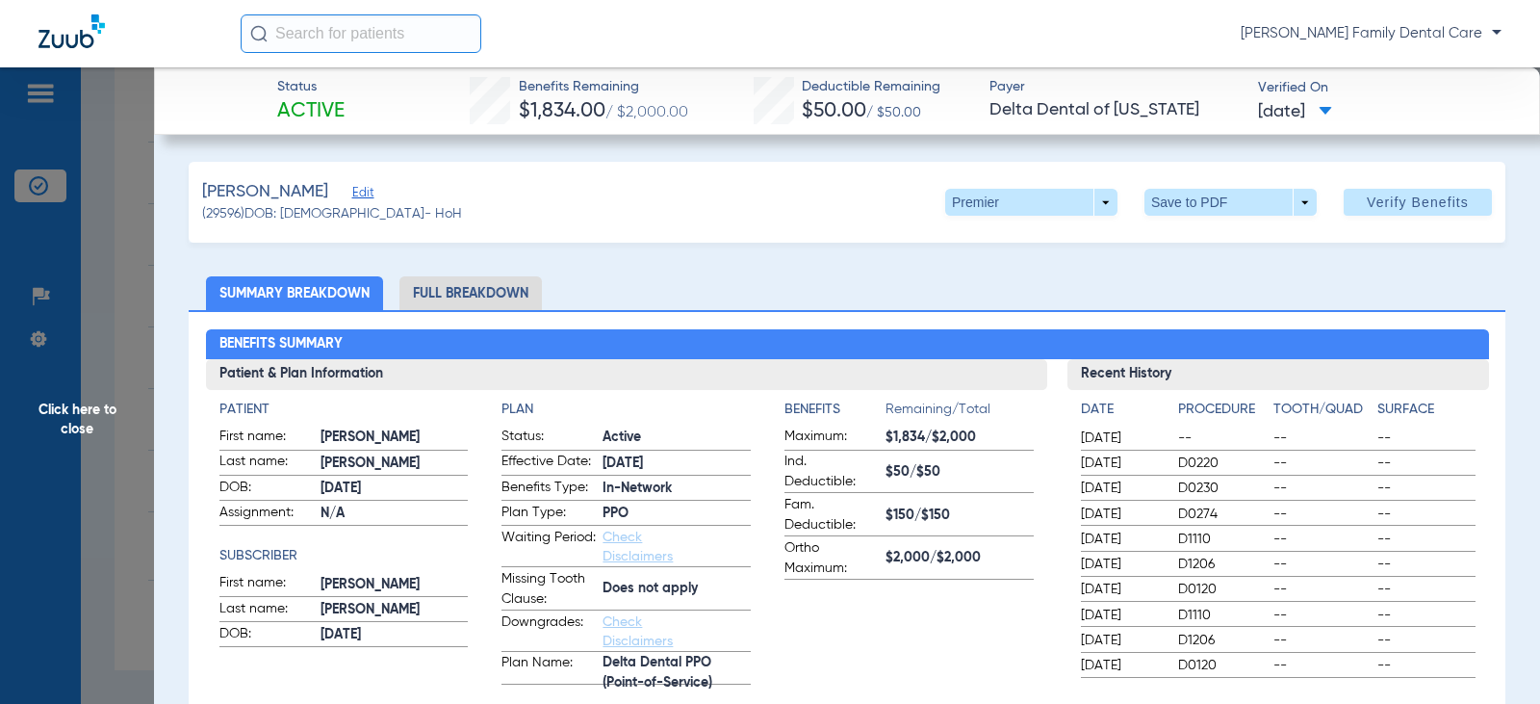
click at [426, 290] on li "Full Breakdown" at bounding box center [470, 293] width 142 height 34
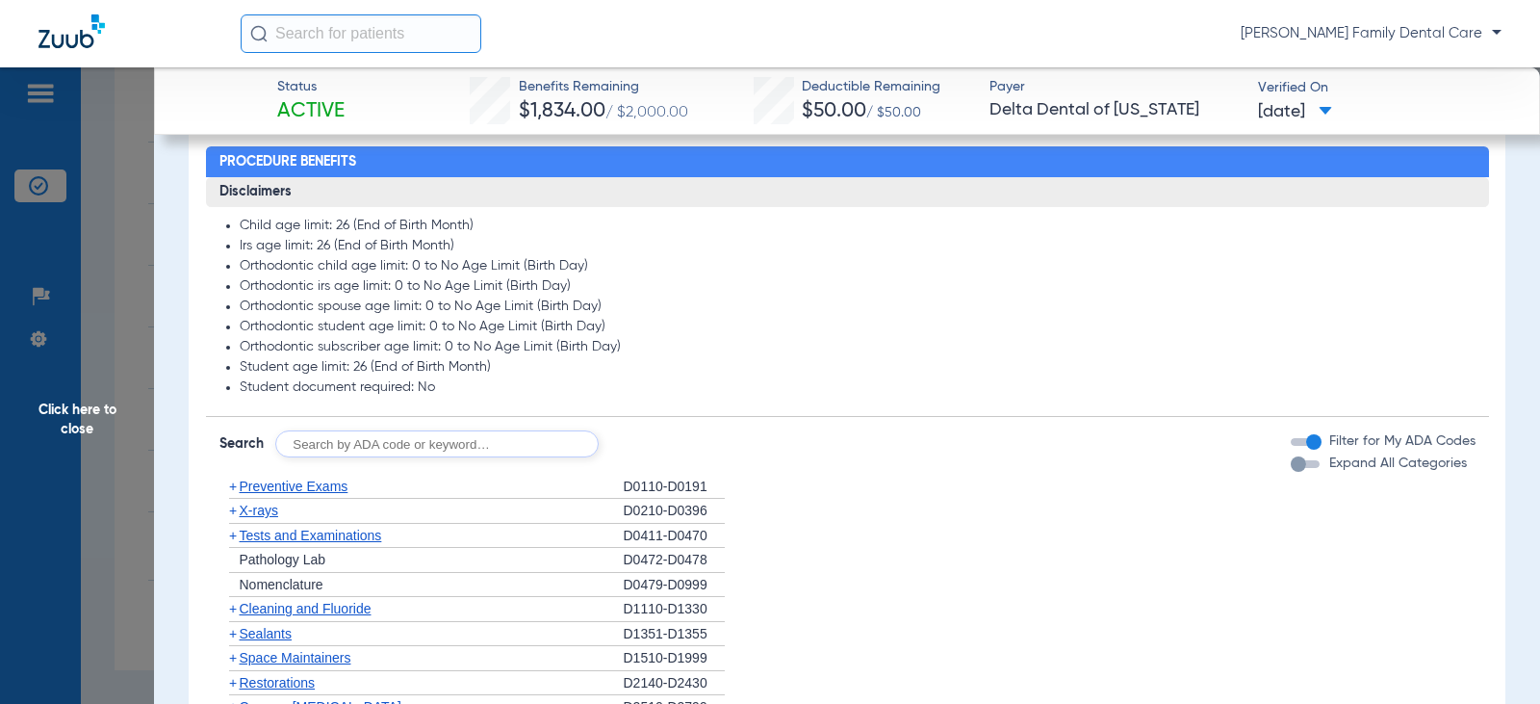
scroll to position [1540, 0]
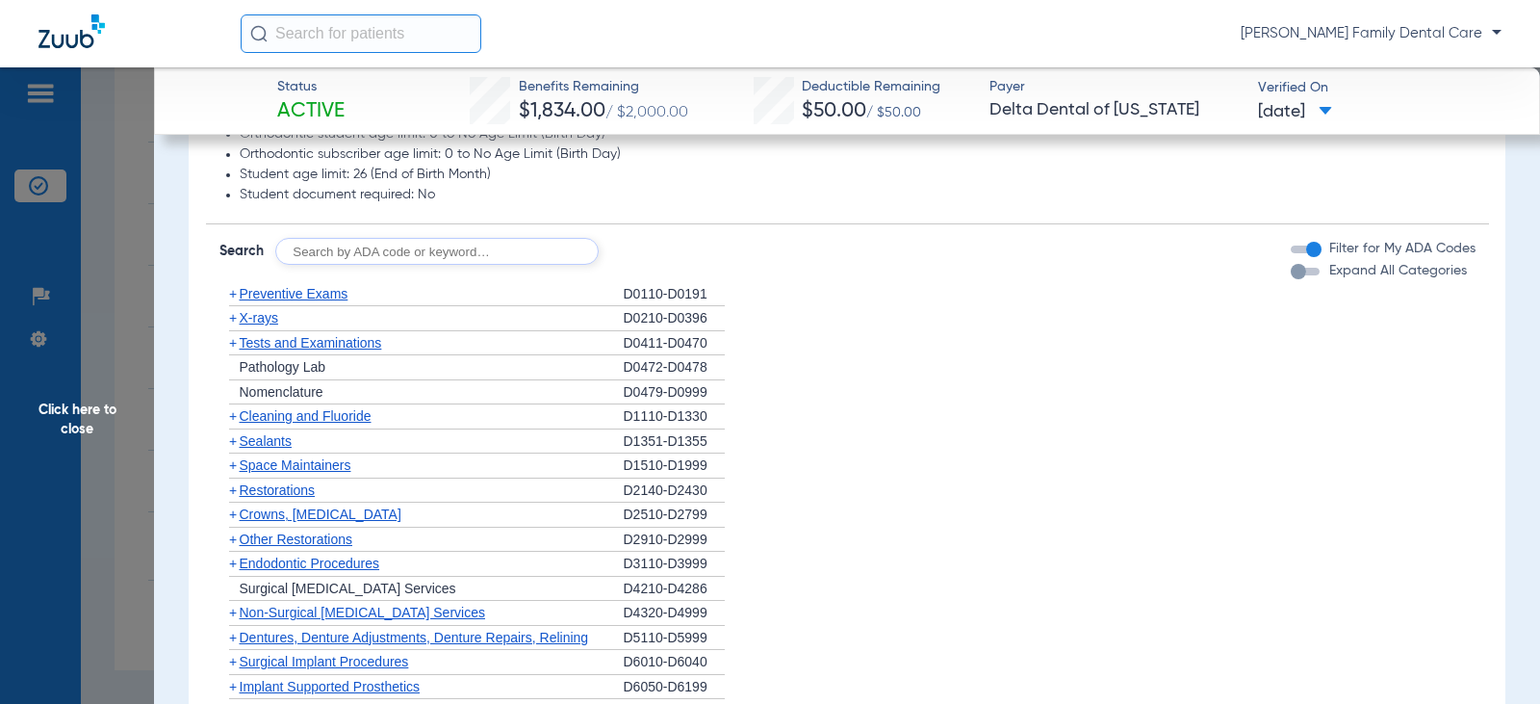
drag, startPoint x: 231, startPoint y: 298, endPoint x: 216, endPoint y: 303, distance: 16.1
click at [231, 298] on span "+" at bounding box center [233, 293] width 8 height 15
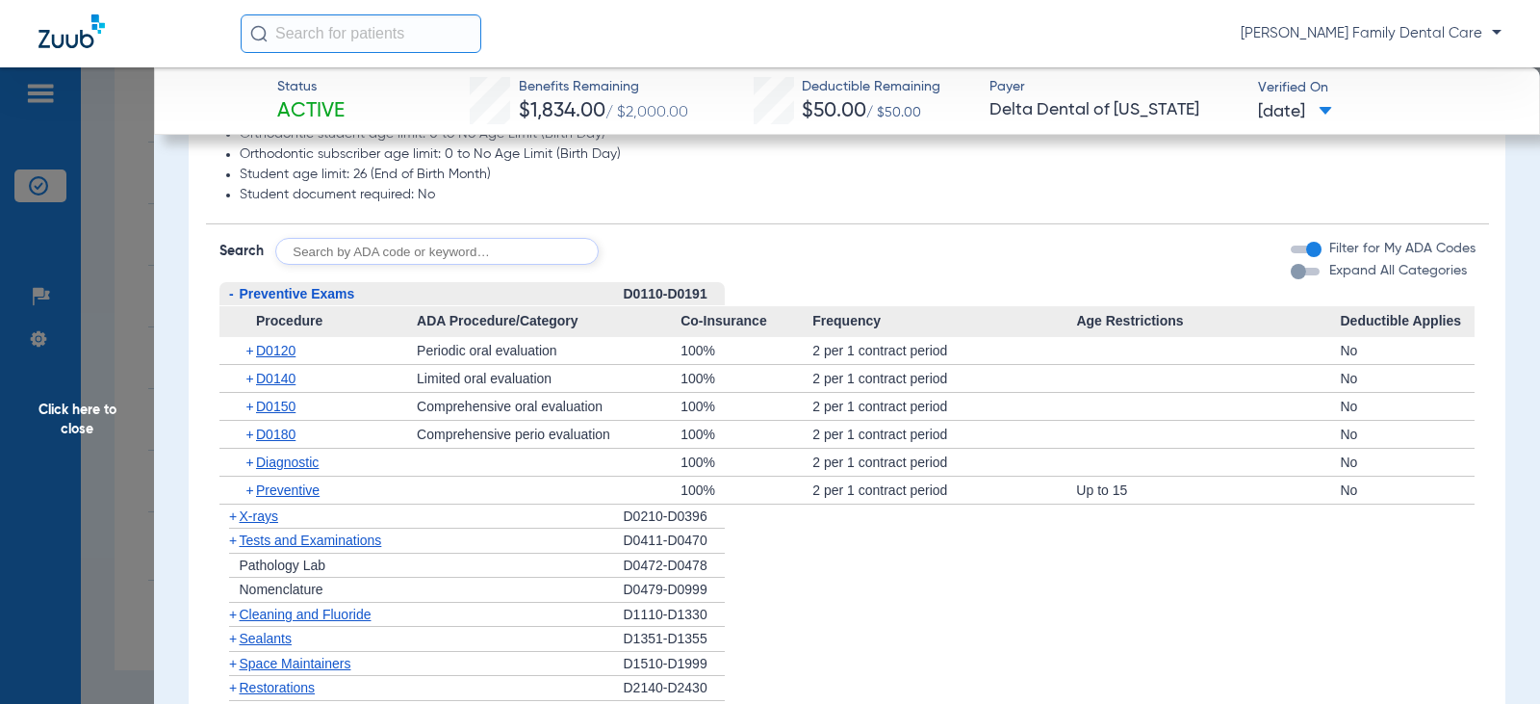
click at [231, 295] on span "-" at bounding box center [231, 293] width 5 height 15
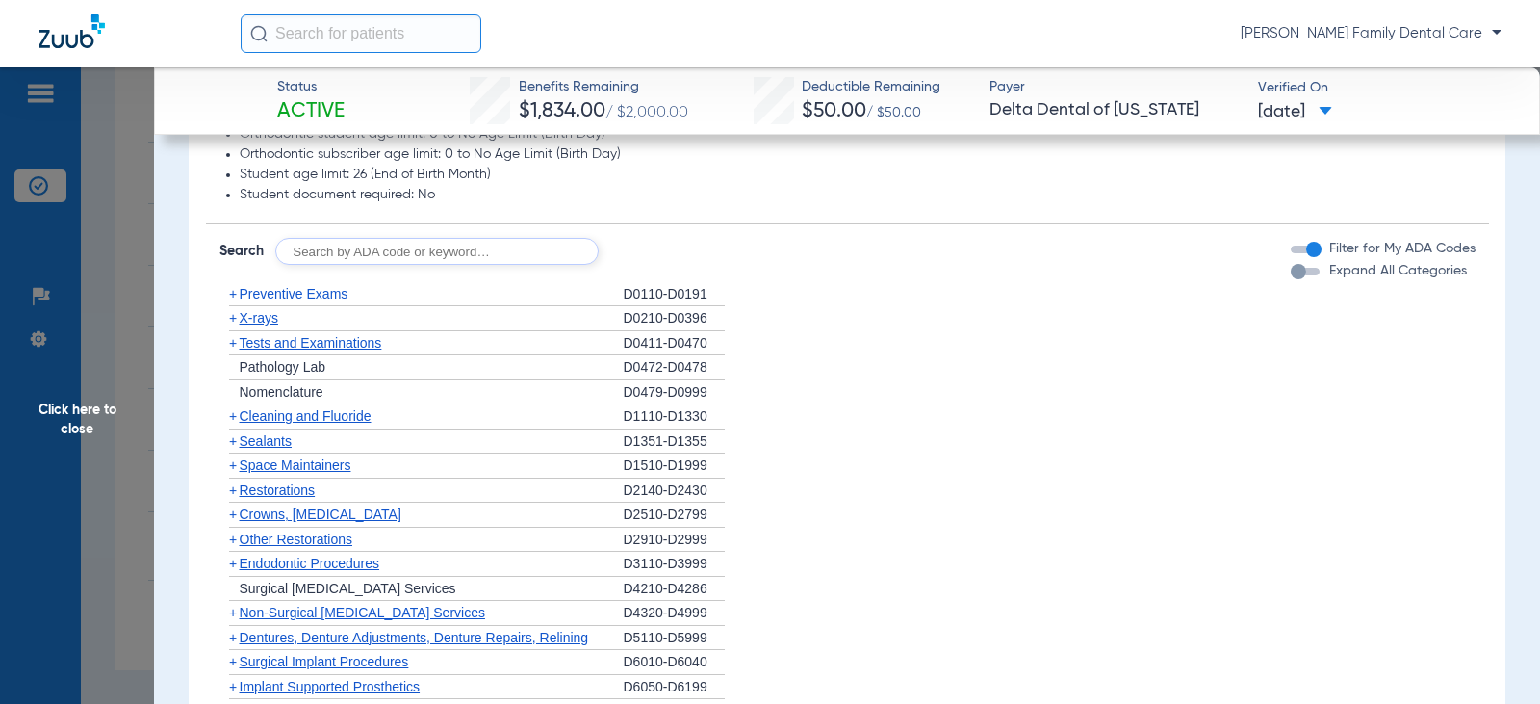
click at [229, 322] on span "+" at bounding box center [233, 317] width 8 height 15
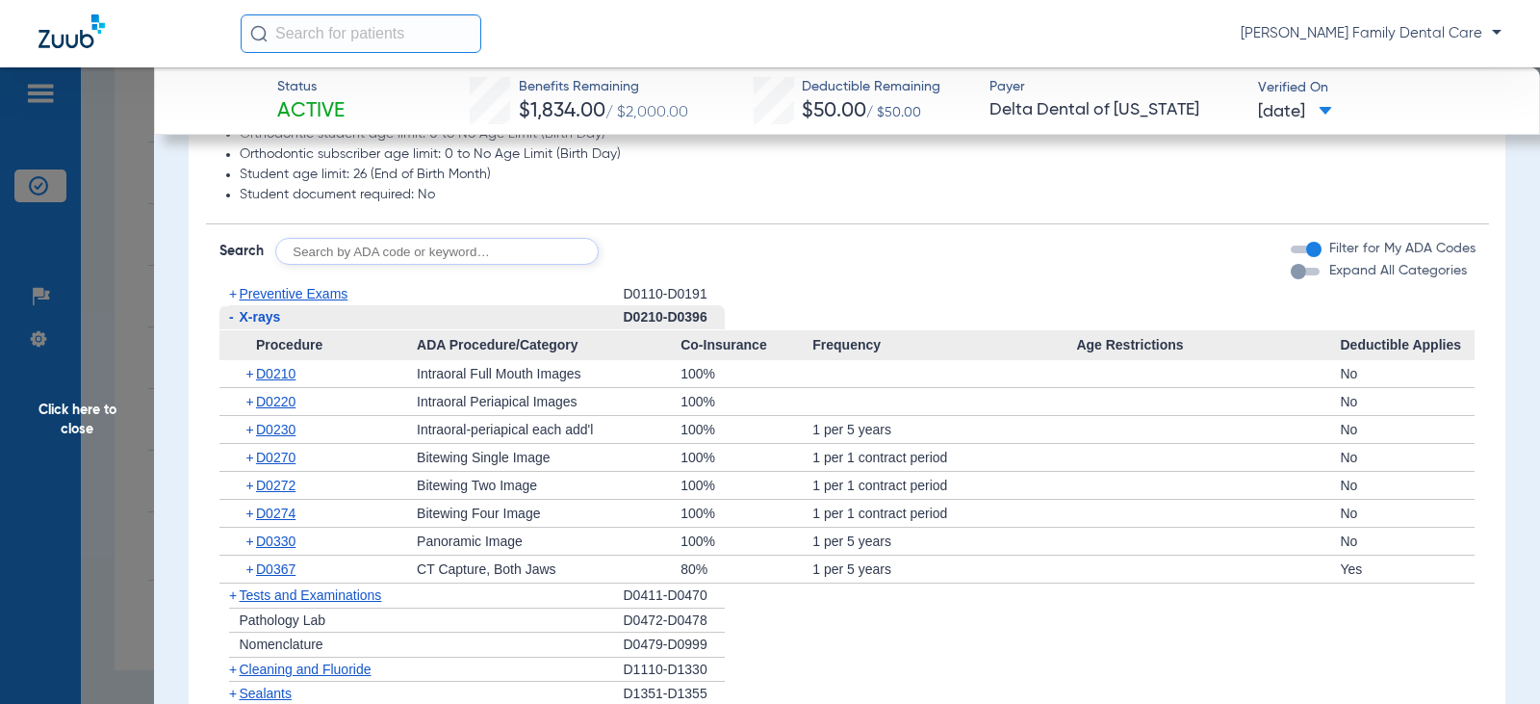
click at [231, 323] on span "-" at bounding box center [231, 316] width 5 height 15
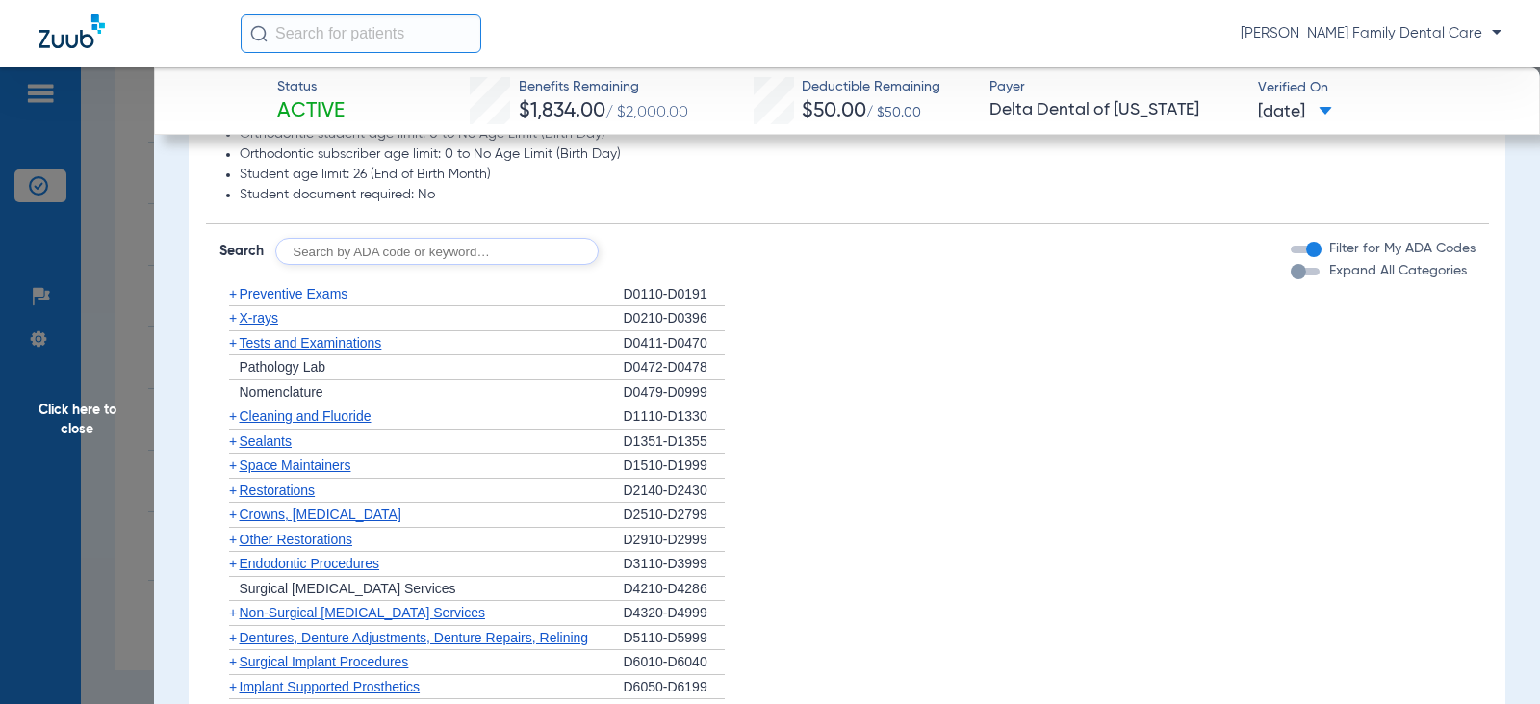
click at [231, 347] on span "+" at bounding box center [233, 342] width 8 height 15
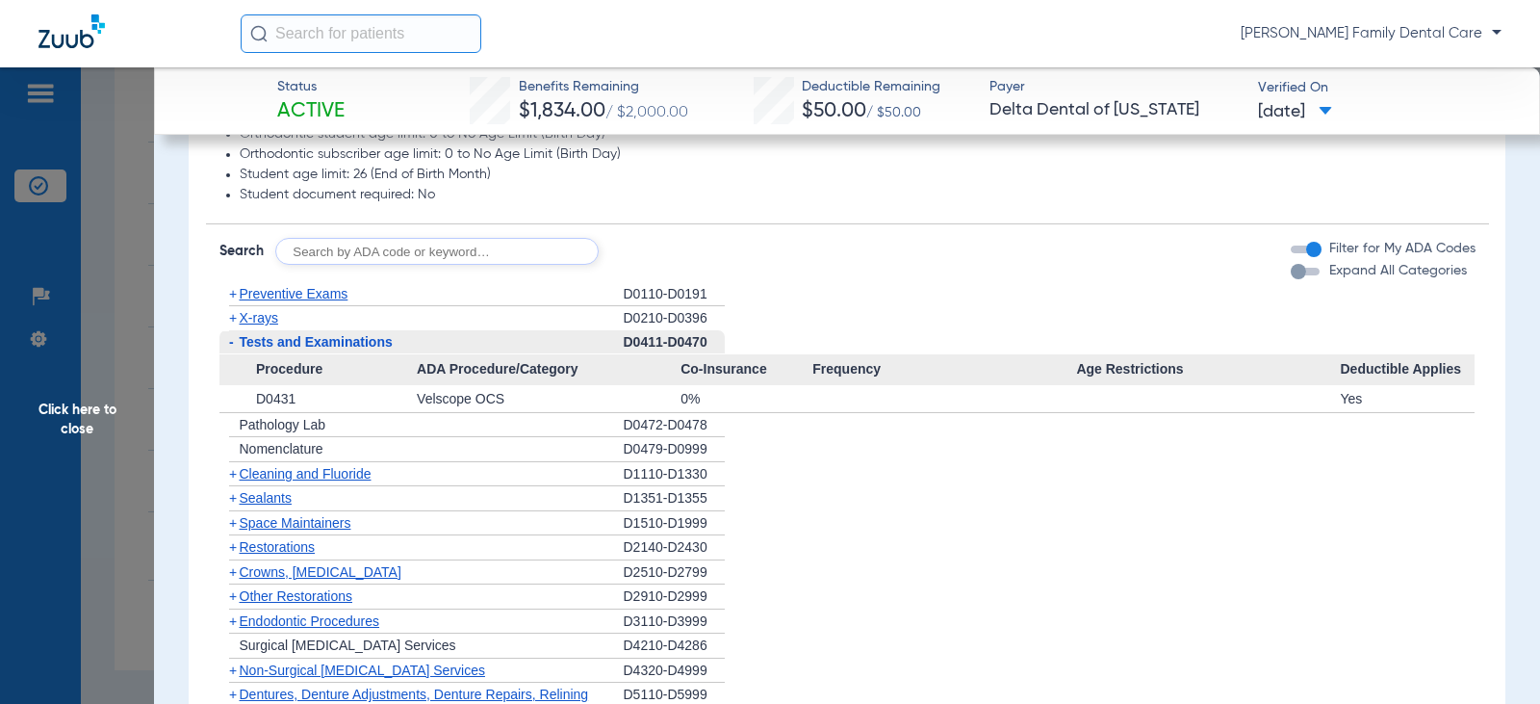
click at [231, 347] on span "-" at bounding box center [231, 341] width 5 height 15
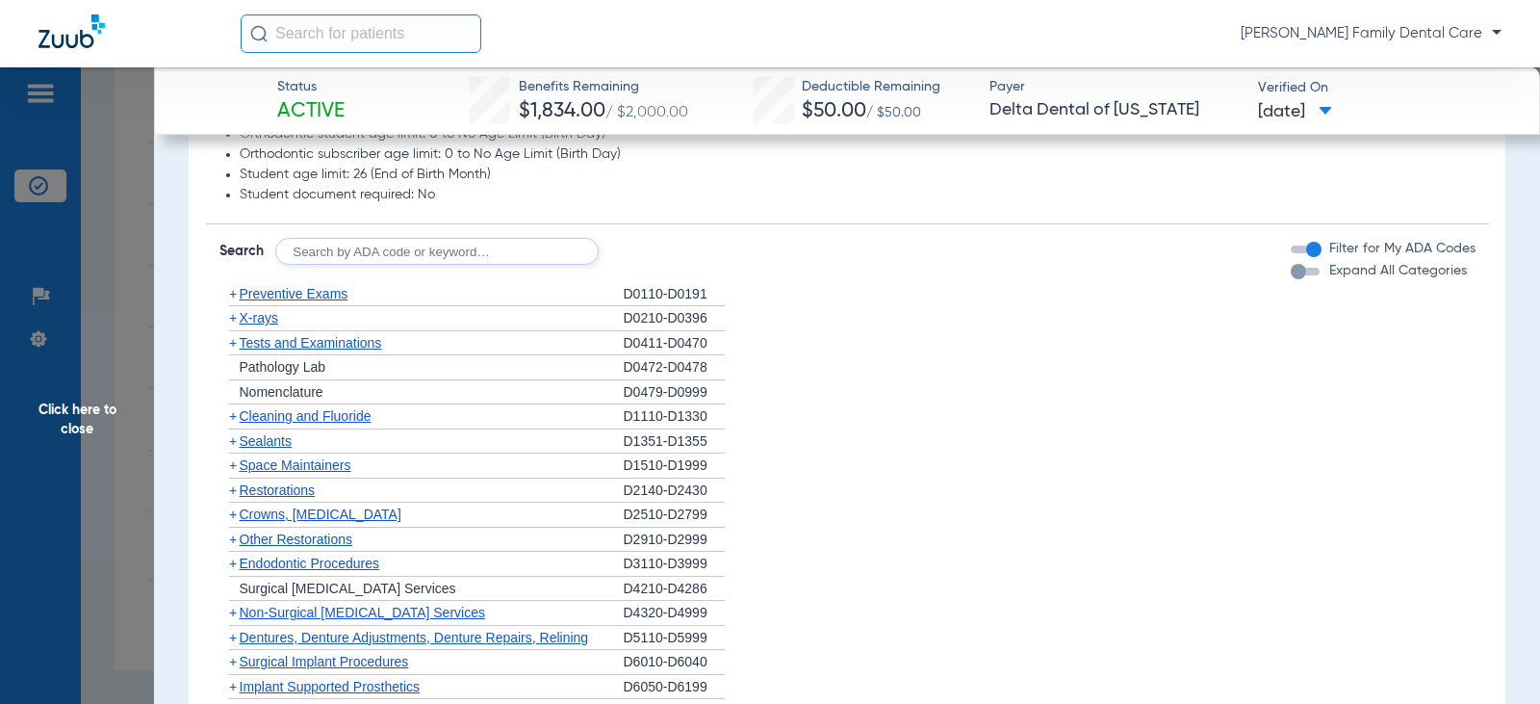
click at [233, 415] on span "+" at bounding box center [233, 415] width 8 height 15
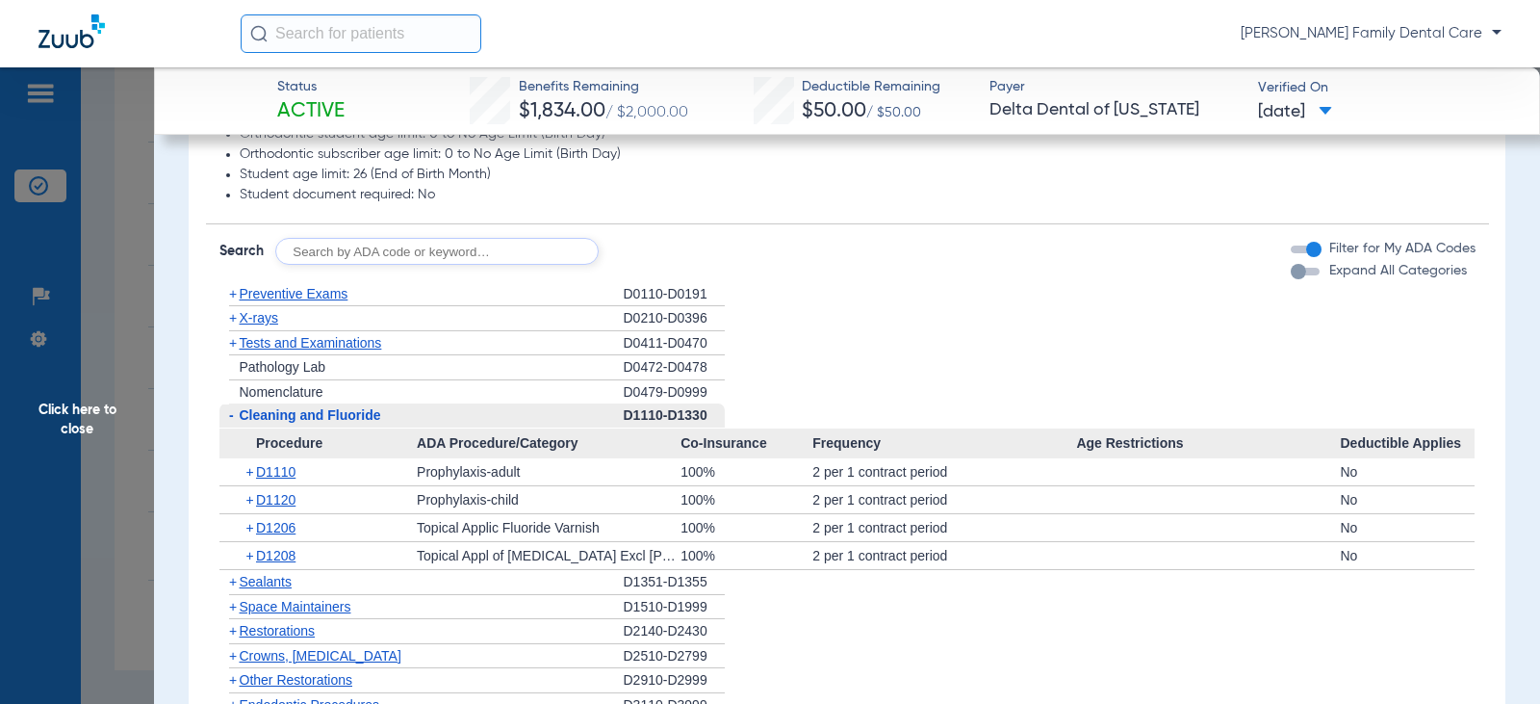
click at [233, 415] on span "-" at bounding box center [231, 414] width 5 height 15
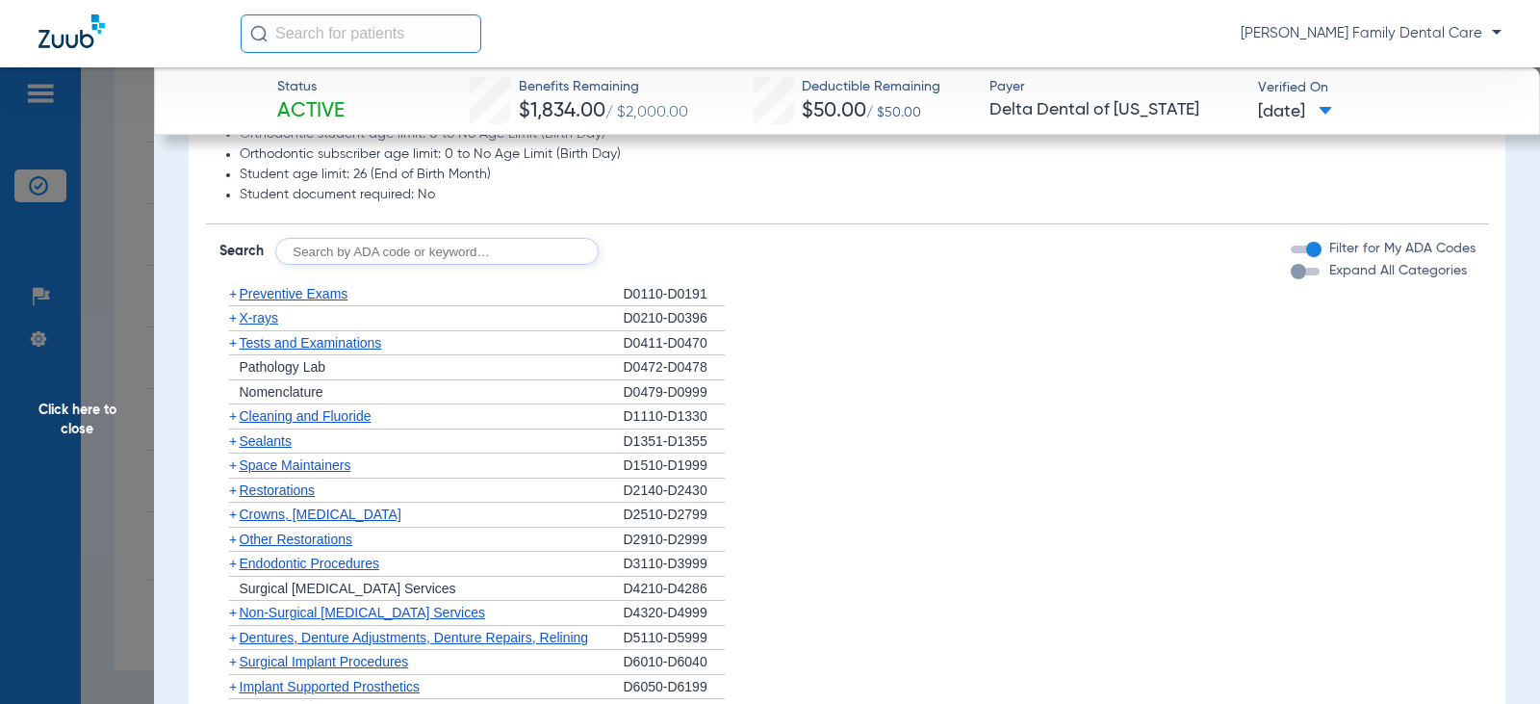
click at [231, 419] on span "+" at bounding box center [233, 415] width 8 height 15
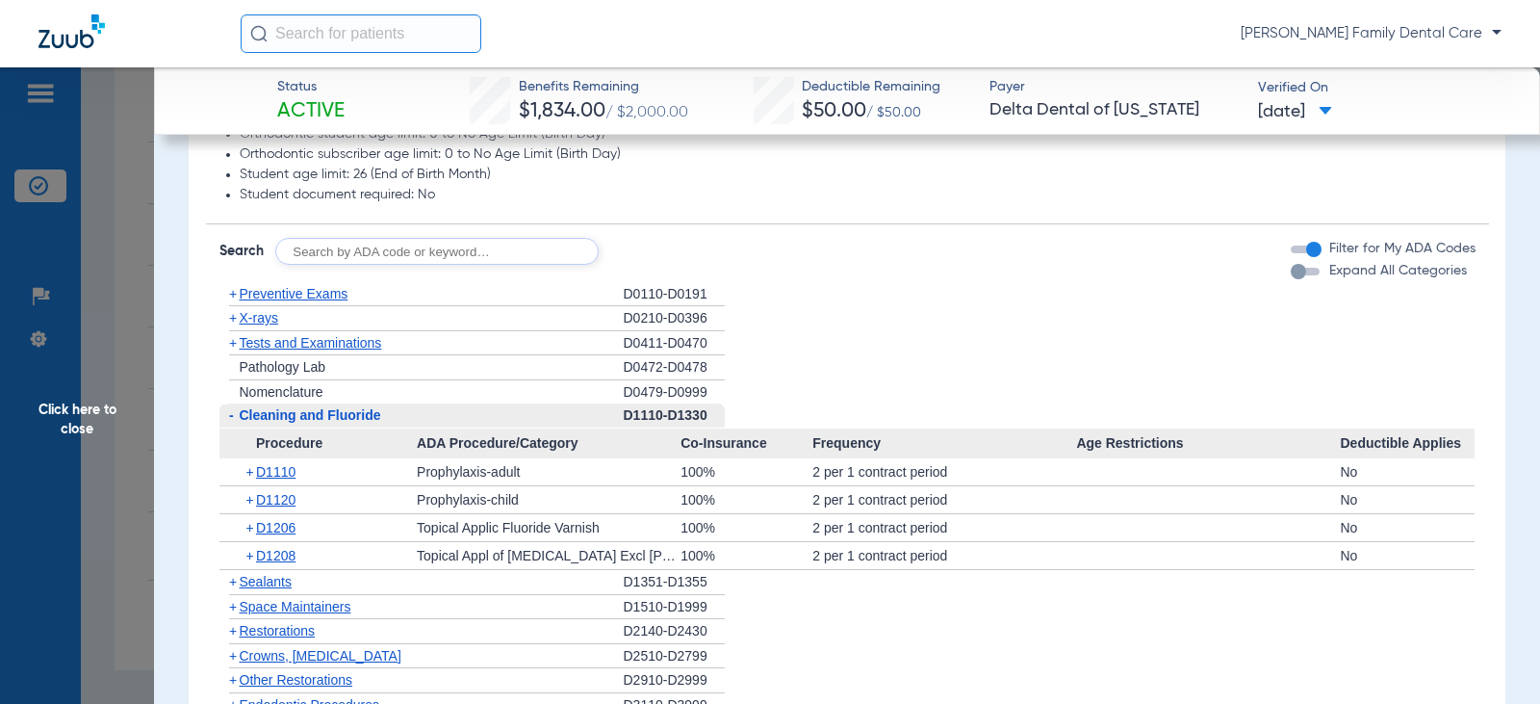
click at [232, 419] on span "-" at bounding box center [231, 414] width 5 height 15
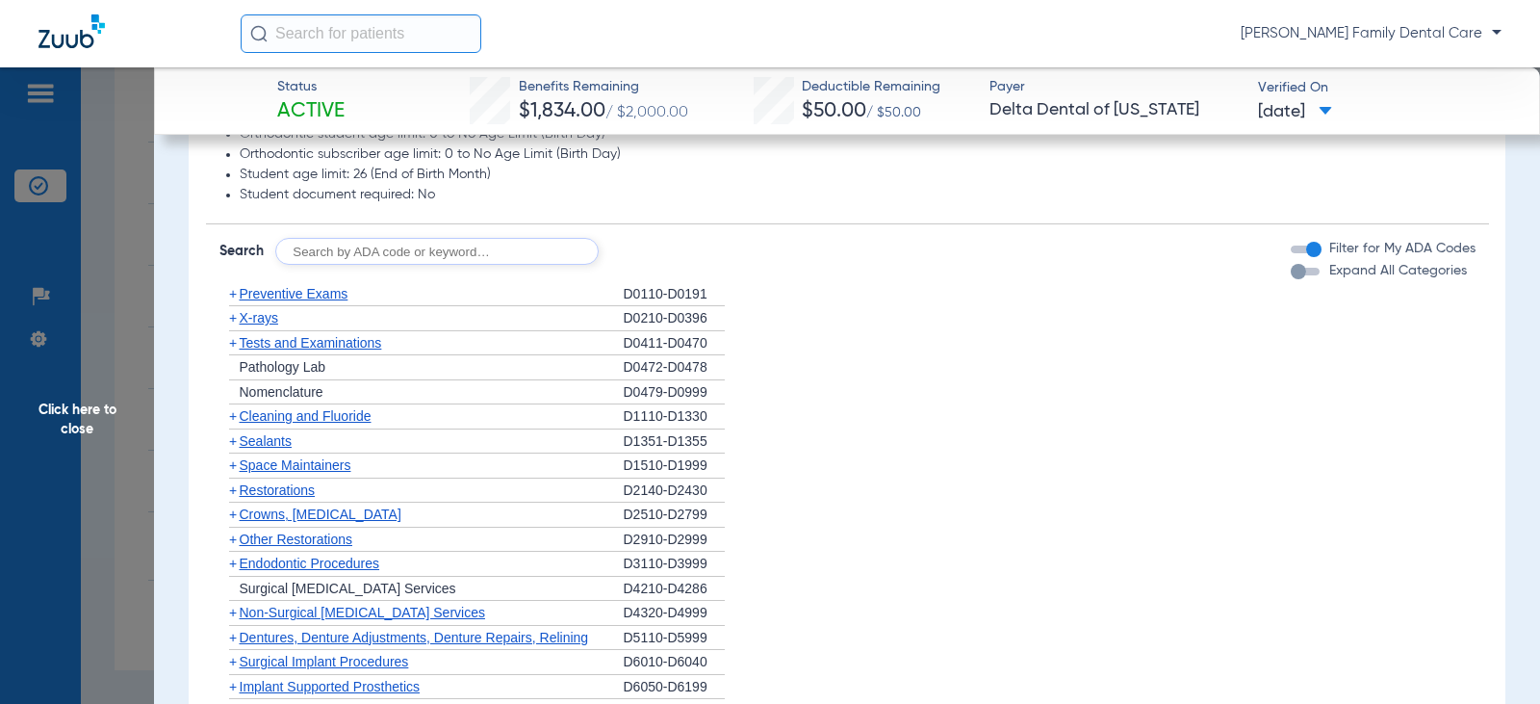
click at [233, 443] on span "+" at bounding box center [233, 440] width 8 height 15
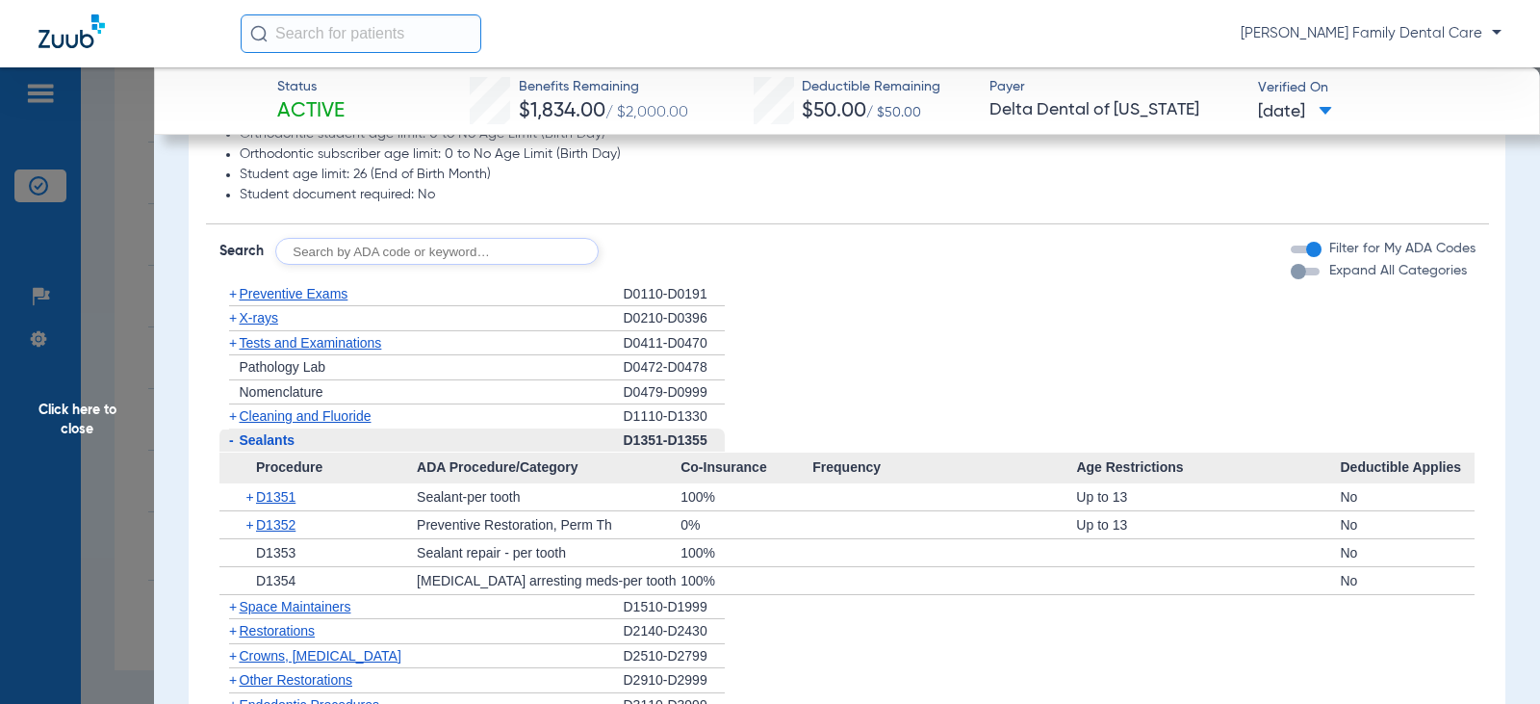
click at [234, 443] on span "-" at bounding box center [229, 440] width 20 height 24
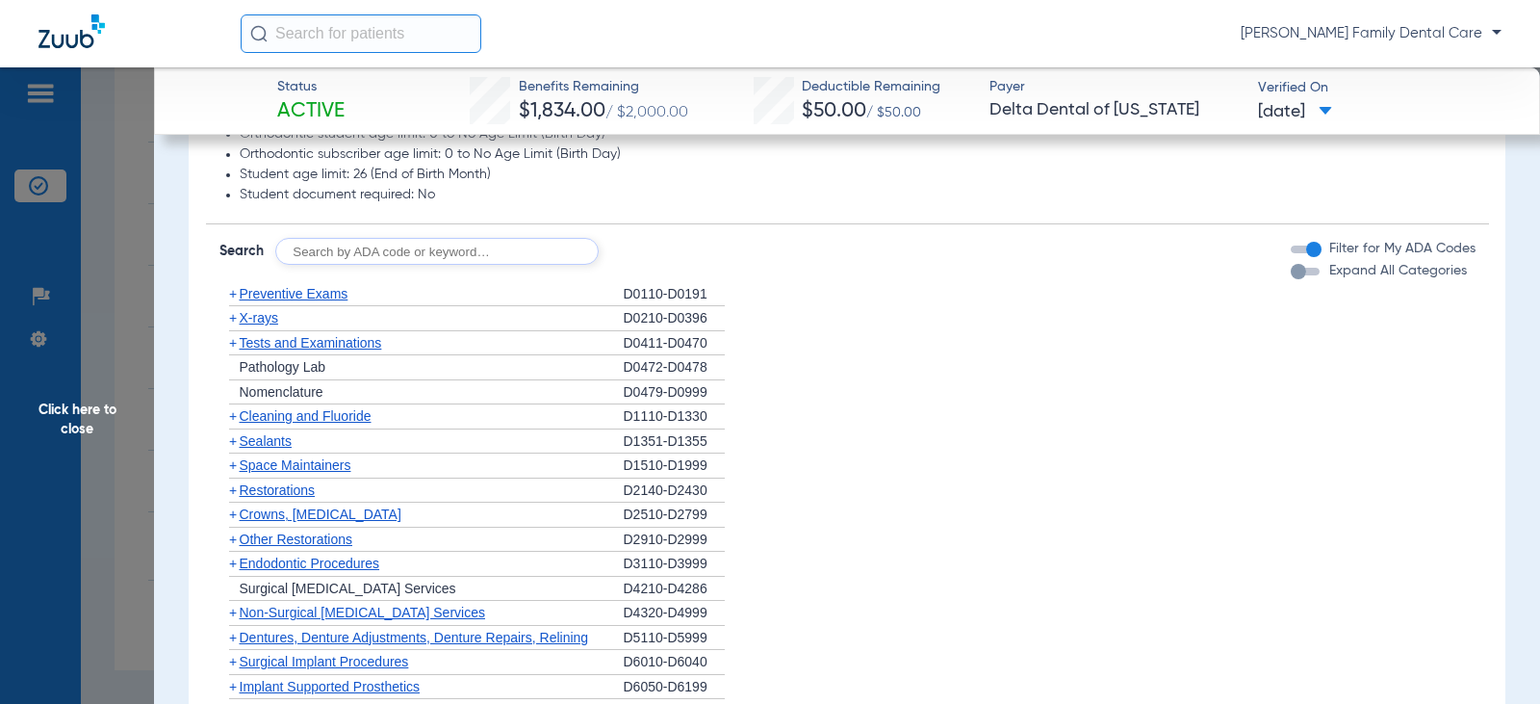
click at [234, 495] on span "+" at bounding box center [233, 489] width 8 height 15
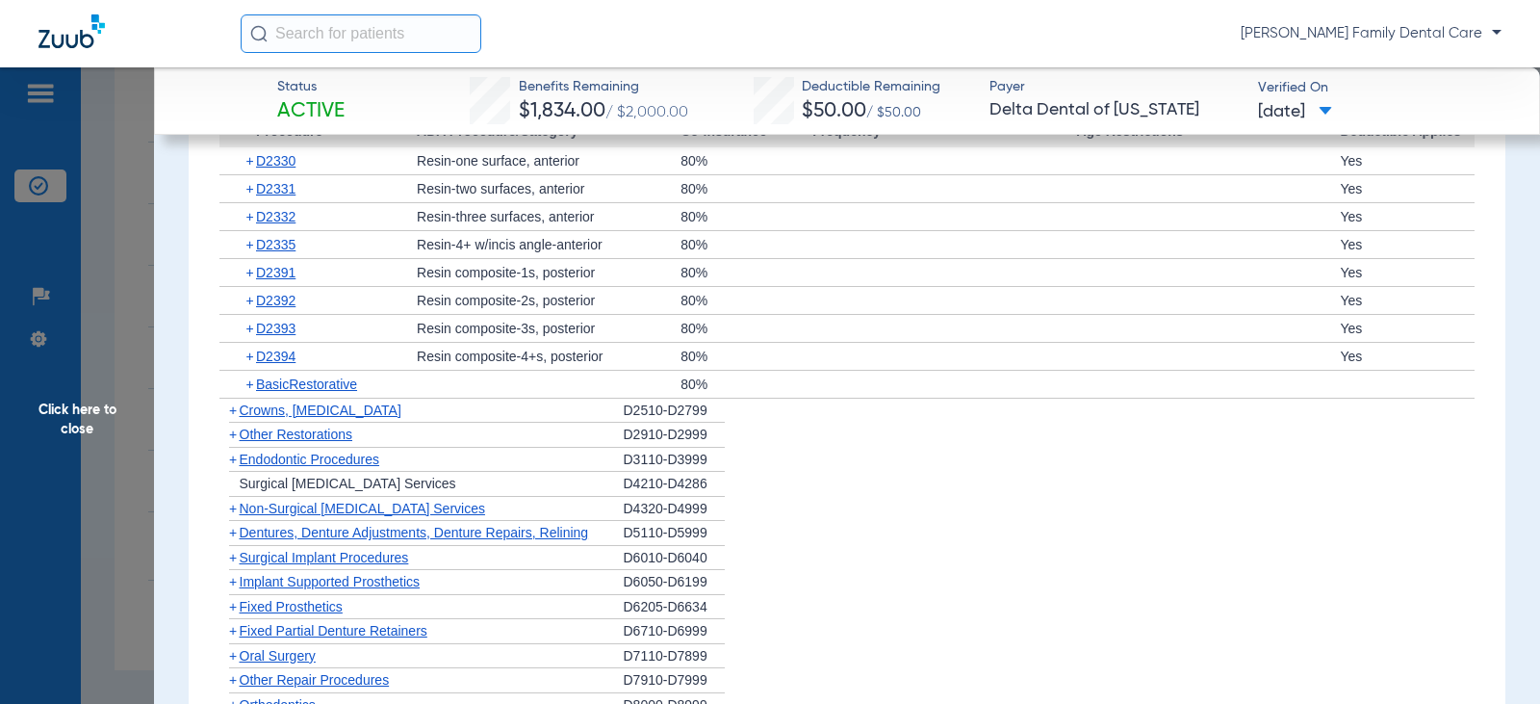
scroll to position [1733, 0]
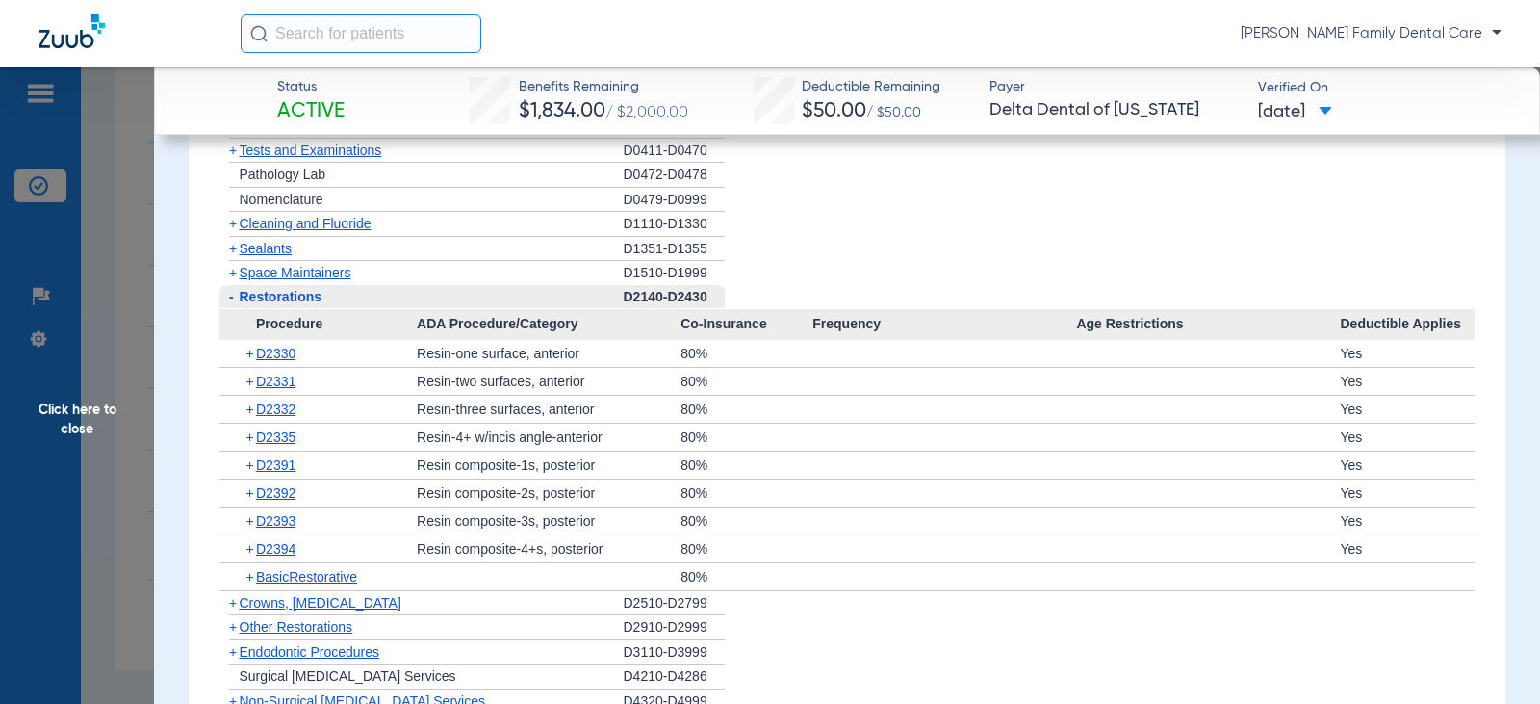
click at [229, 298] on span "-" at bounding box center [231, 296] width 5 height 15
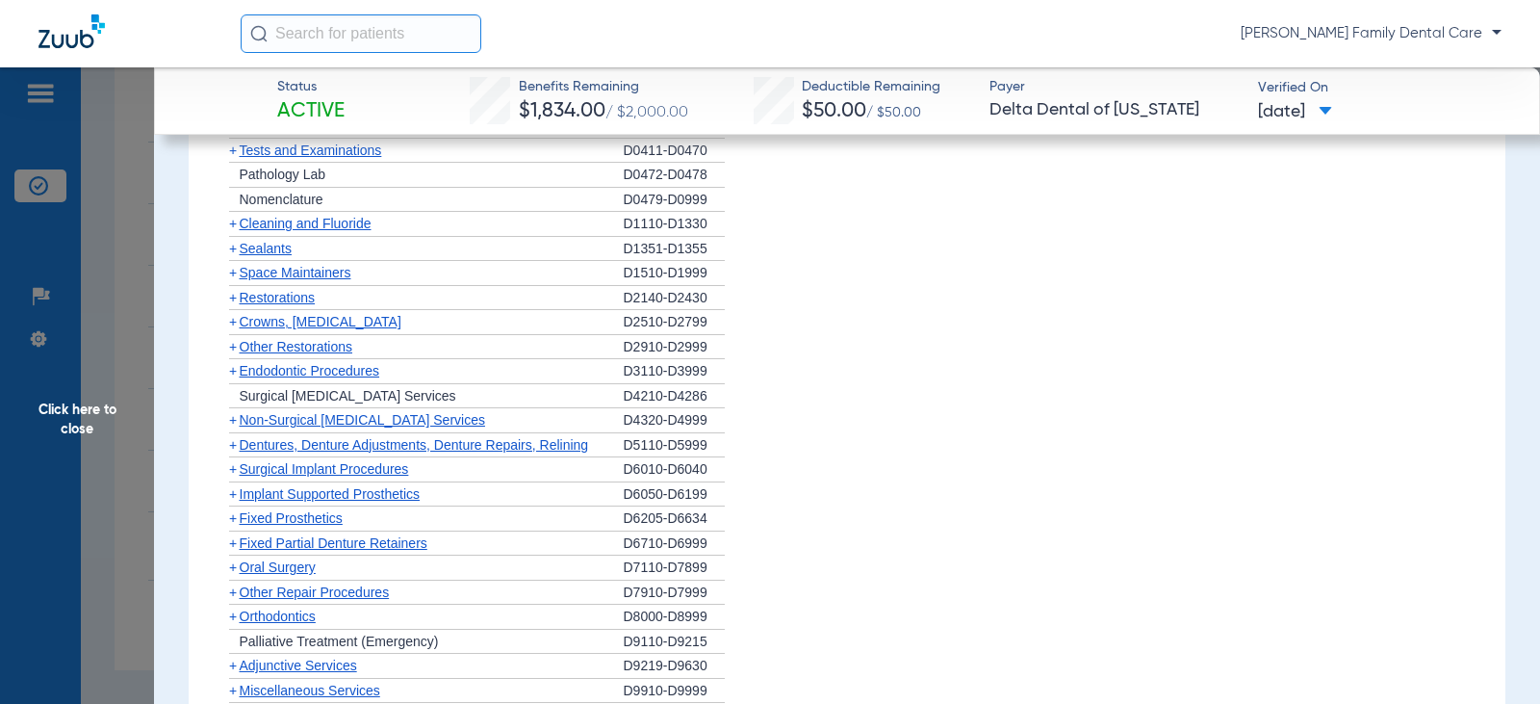
click at [230, 321] on span "+" at bounding box center [233, 321] width 8 height 15
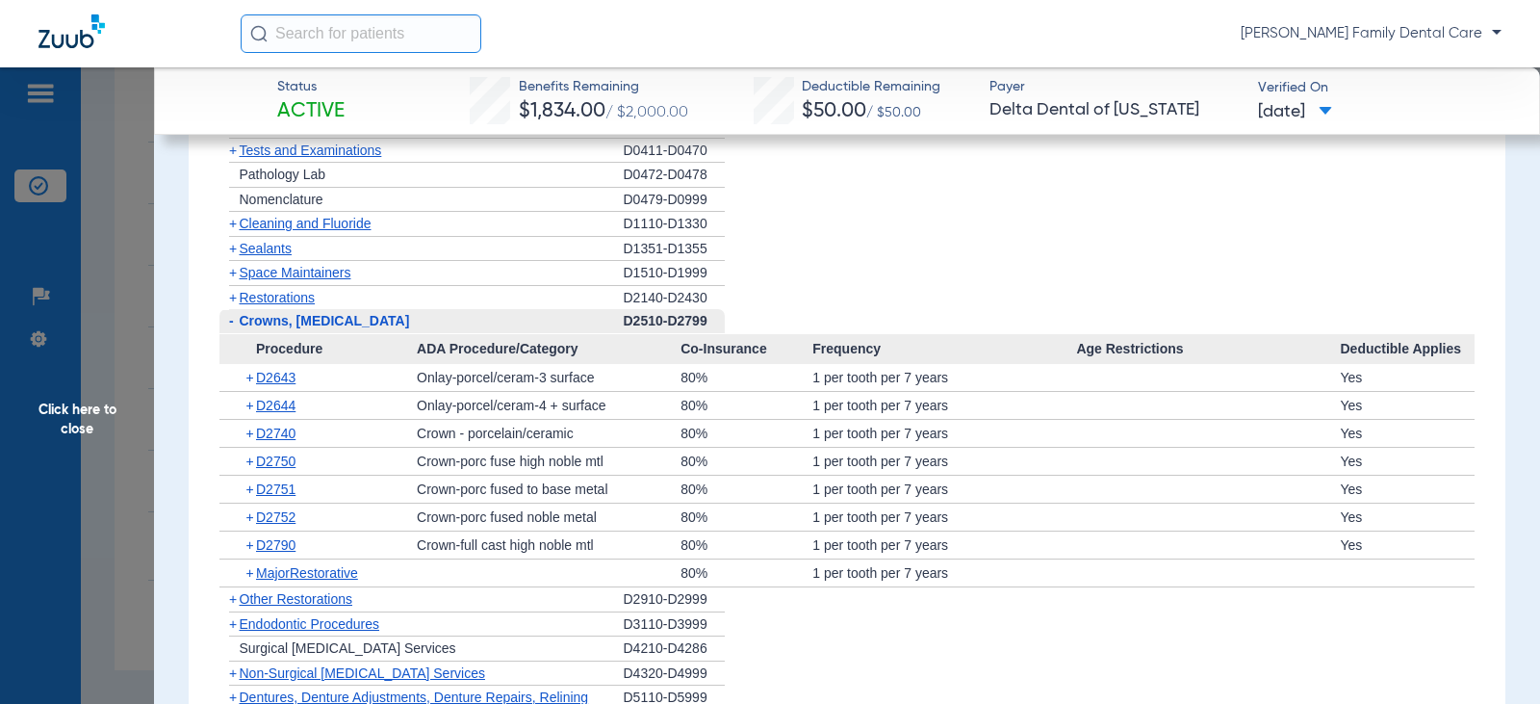
click at [230, 321] on span "-" at bounding box center [231, 320] width 5 height 15
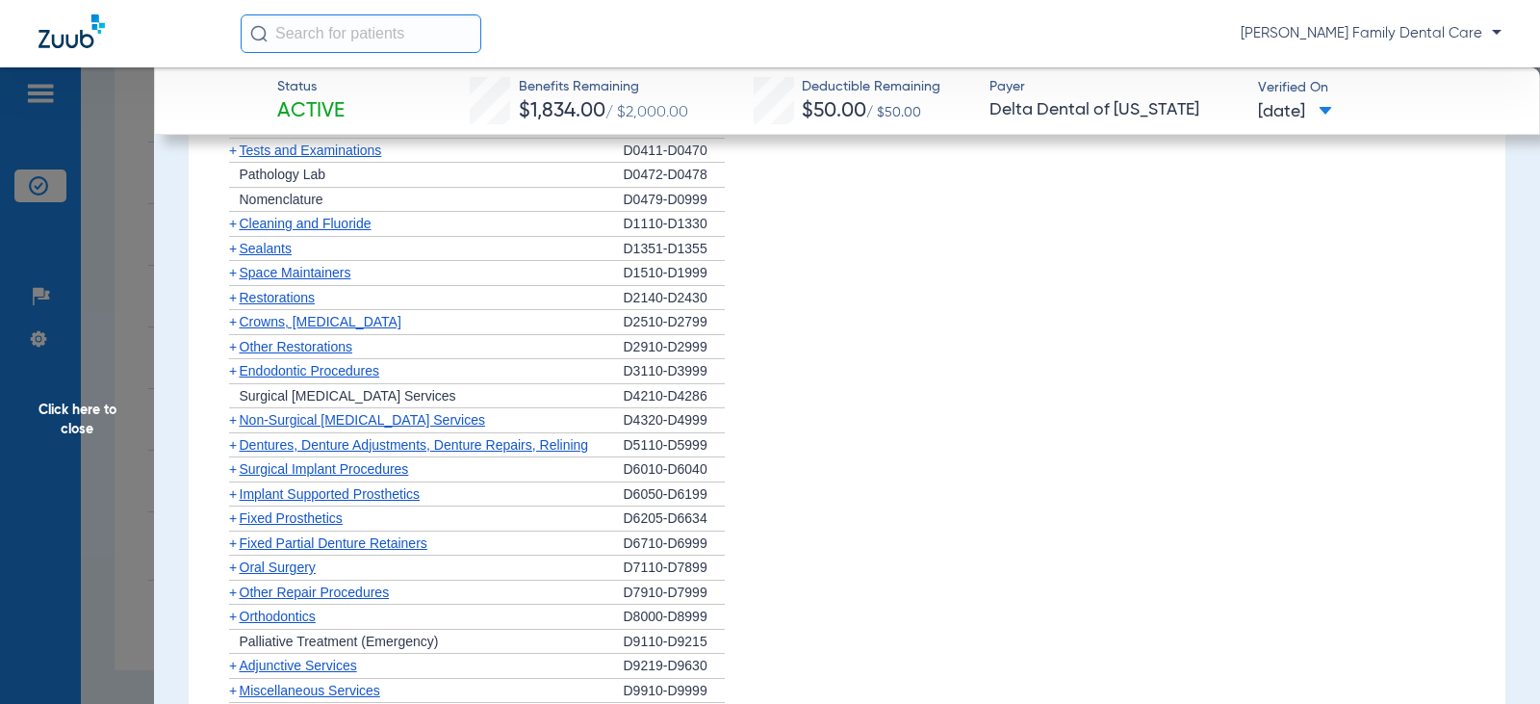
click at [232, 349] on span "+" at bounding box center [233, 346] width 8 height 15
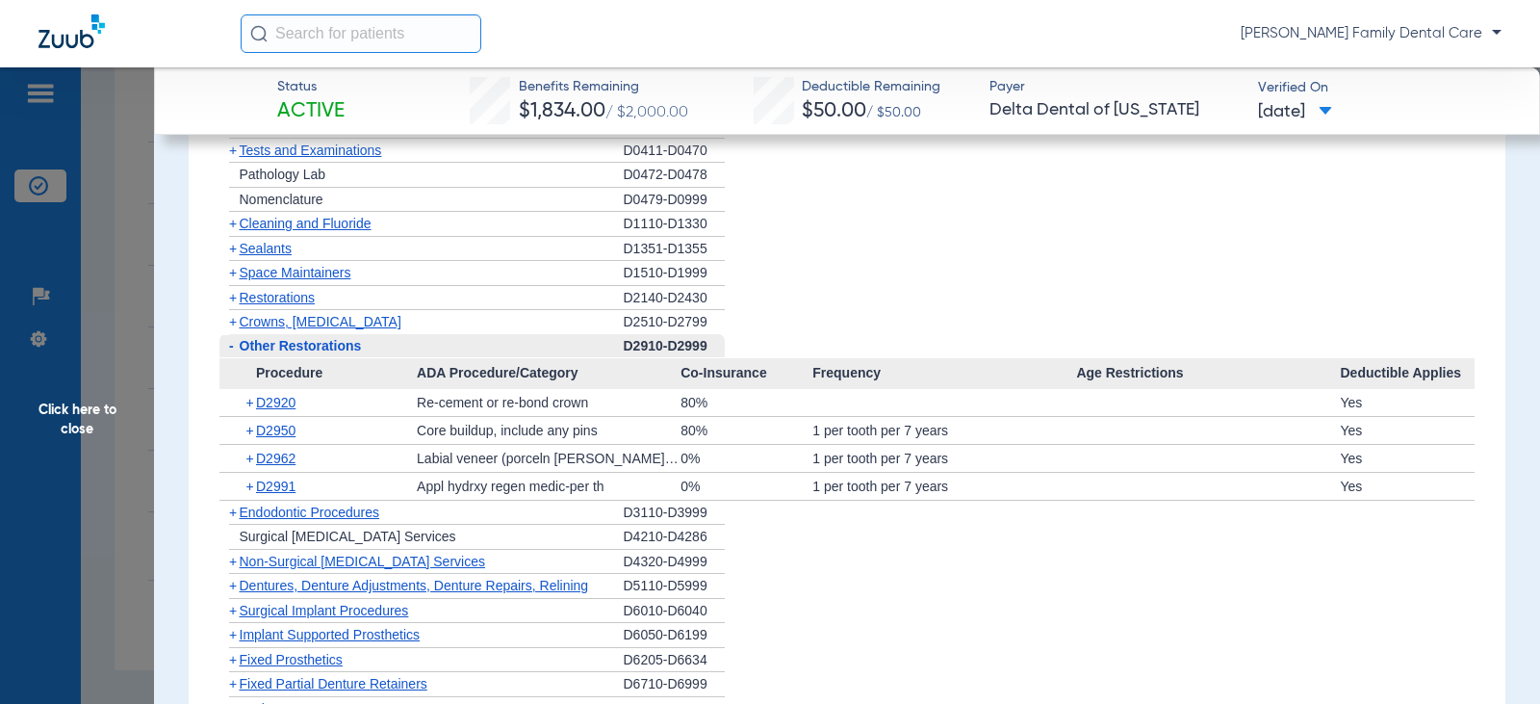
click at [232, 349] on span "-" at bounding box center [231, 345] width 5 height 15
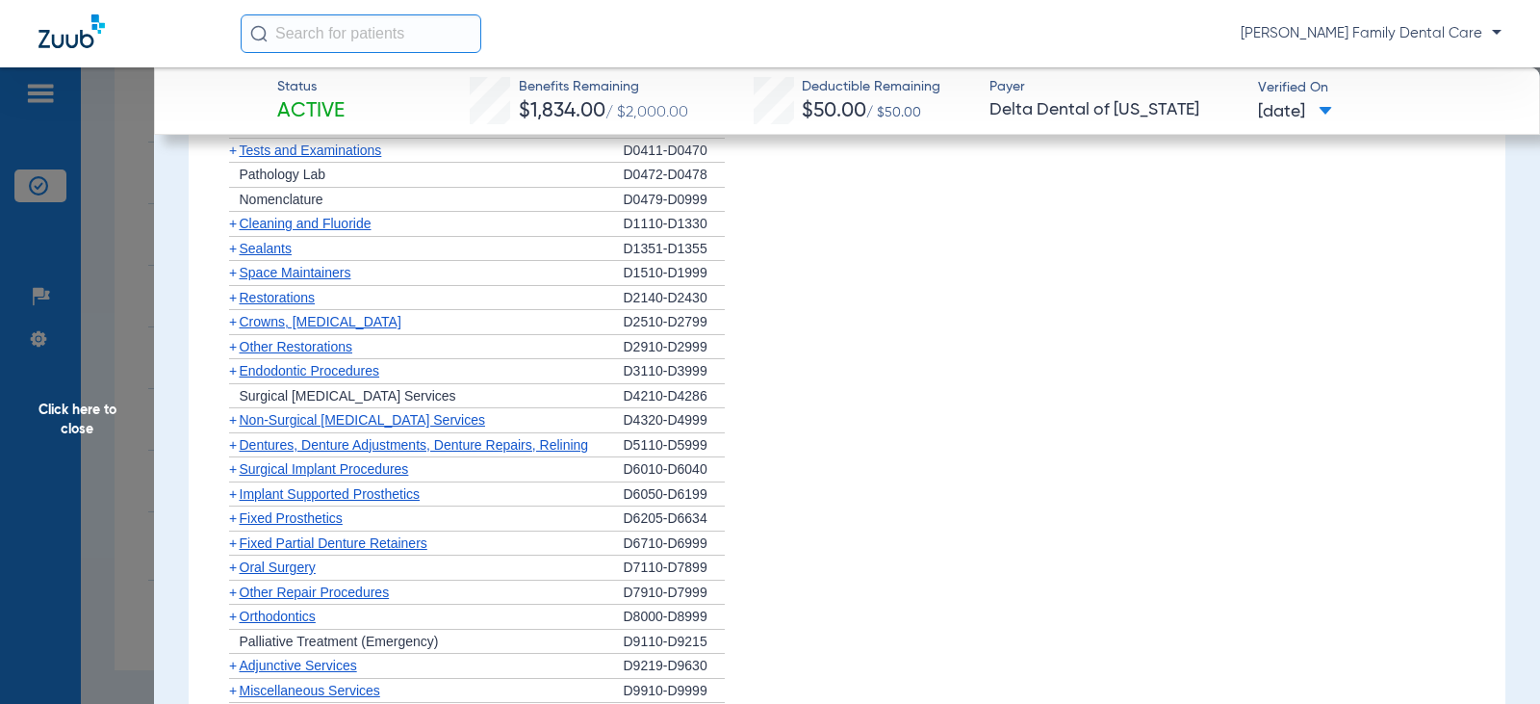
click at [229, 372] on span "+" at bounding box center [233, 370] width 8 height 15
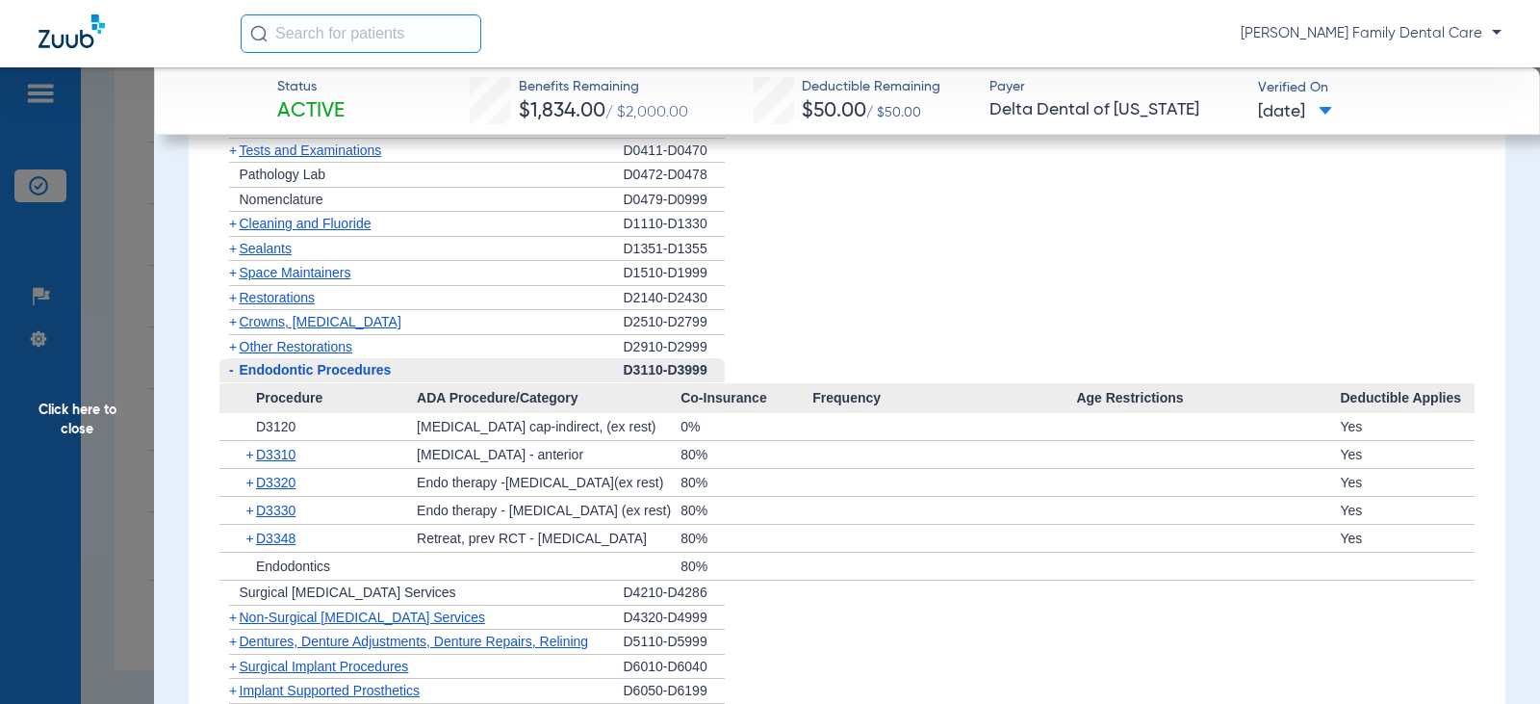
click at [229, 373] on span "-" at bounding box center [231, 369] width 5 height 15
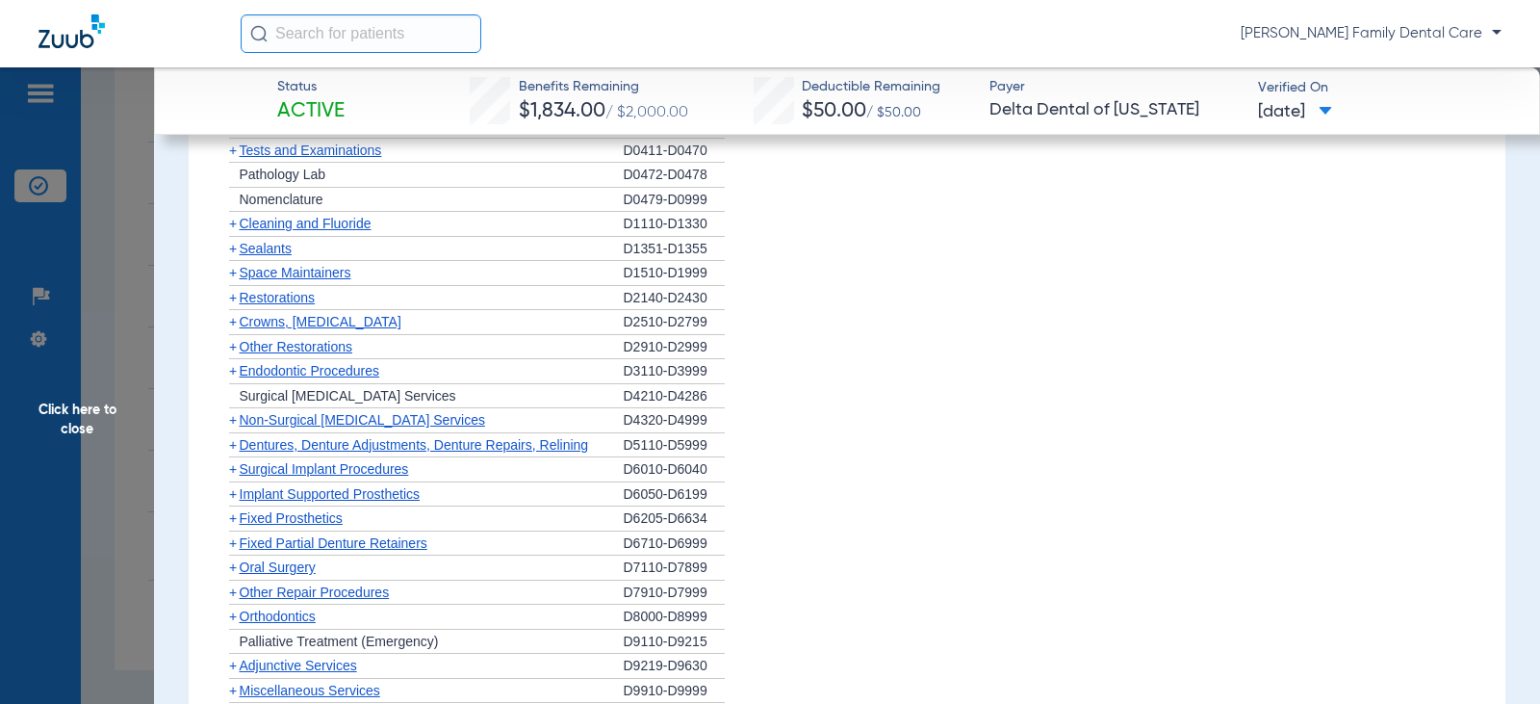
click at [236, 427] on span "+" at bounding box center [233, 419] width 8 height 15
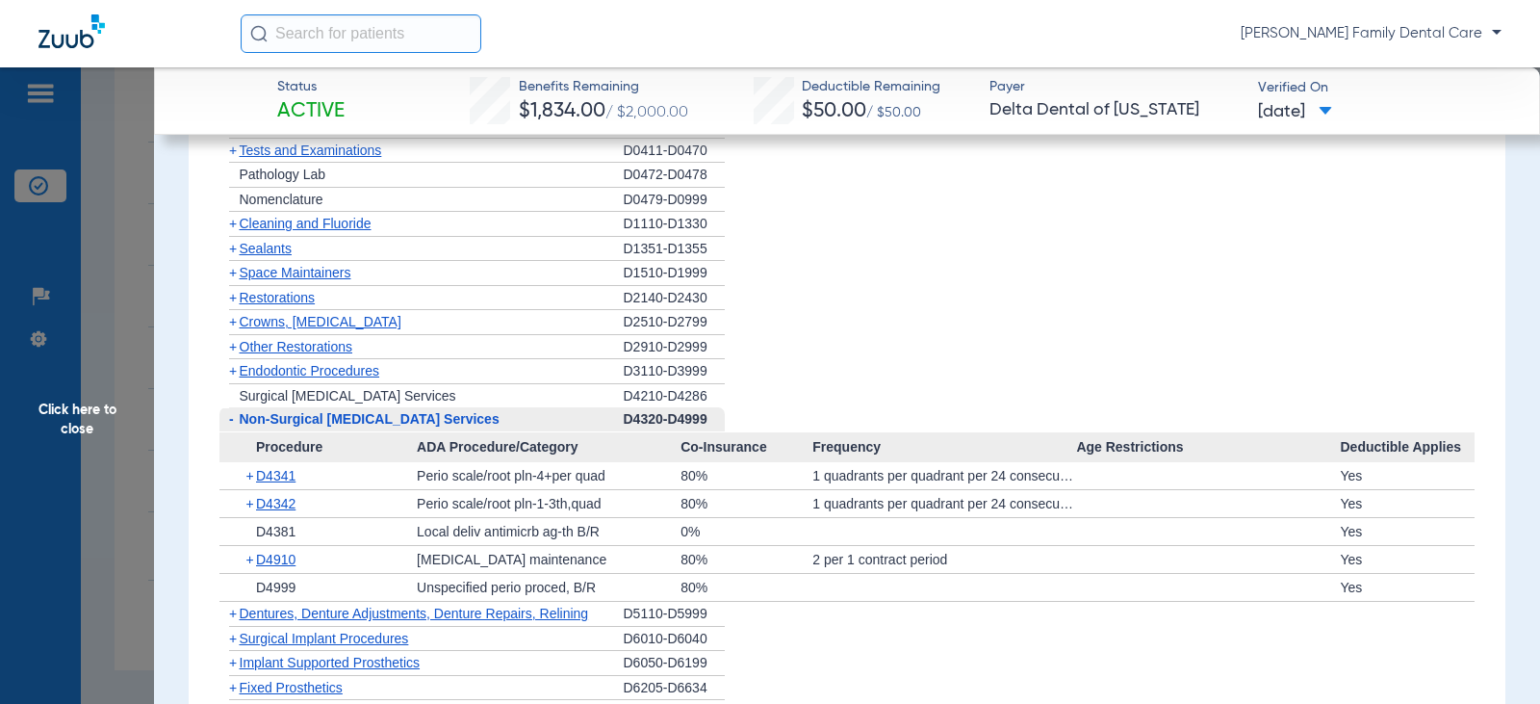
click at [230, 419] on span "-" at bounding box center [231, 418] width 5 height 15
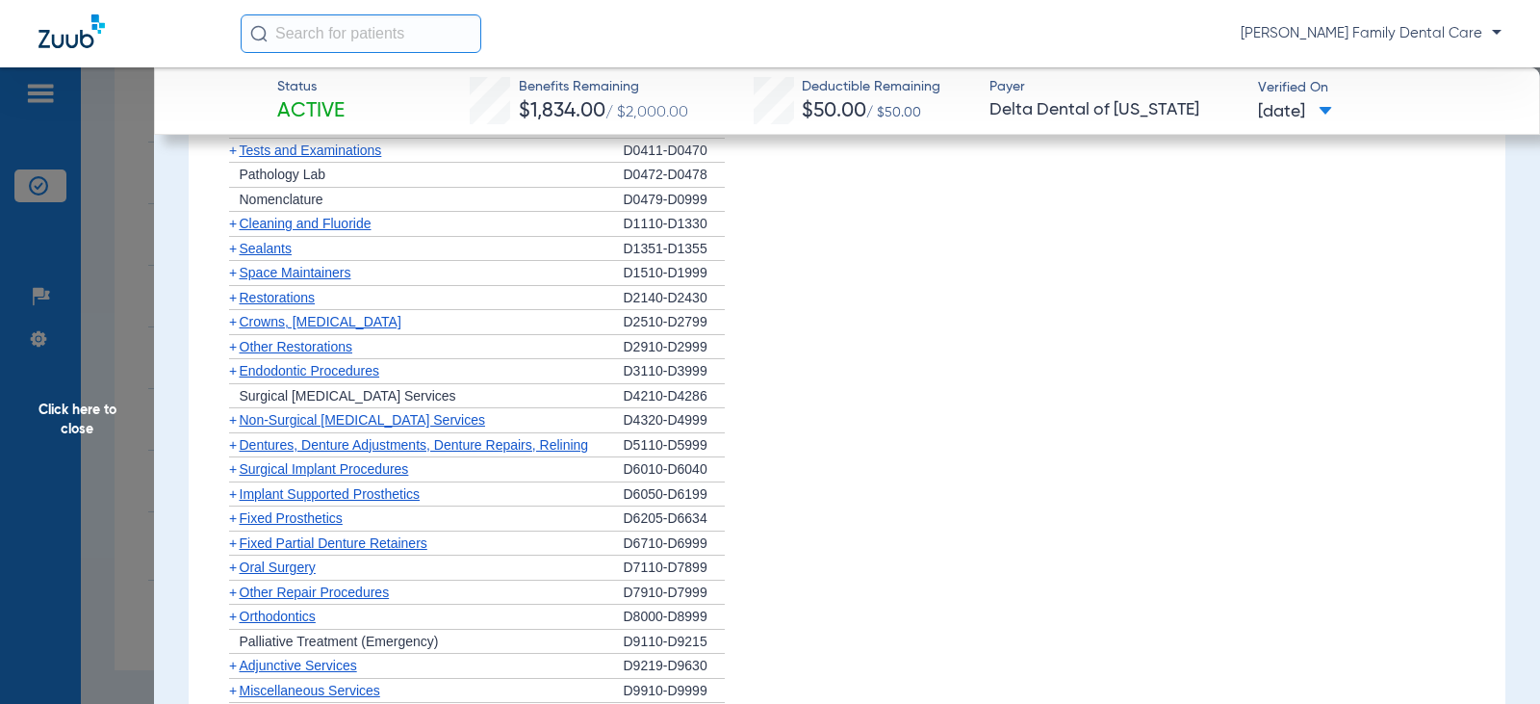
click at [231, 446] on span "+" at bounding box center [233, 444] width 8 height 15
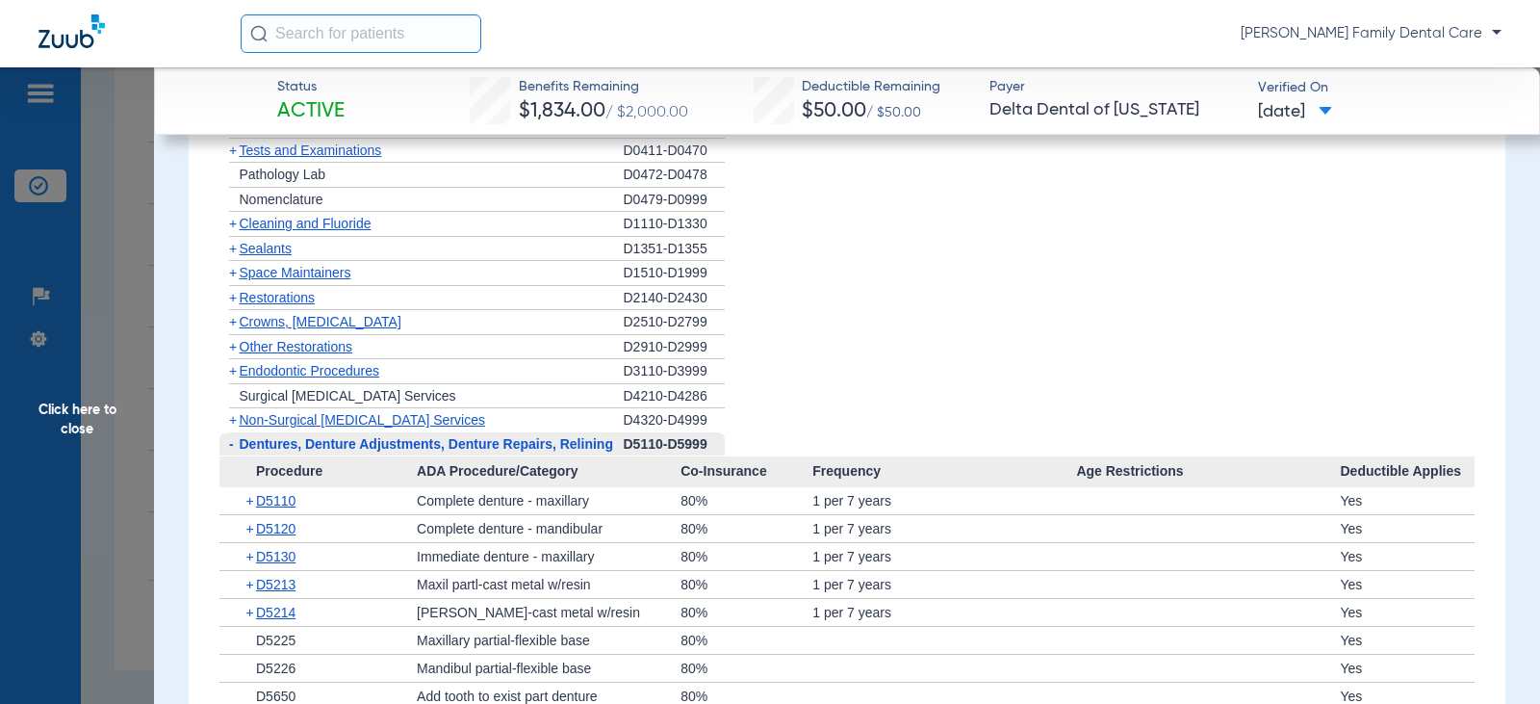
click at [231, 446] on span "-" at bounding box center [231, 443] width 5 height 15
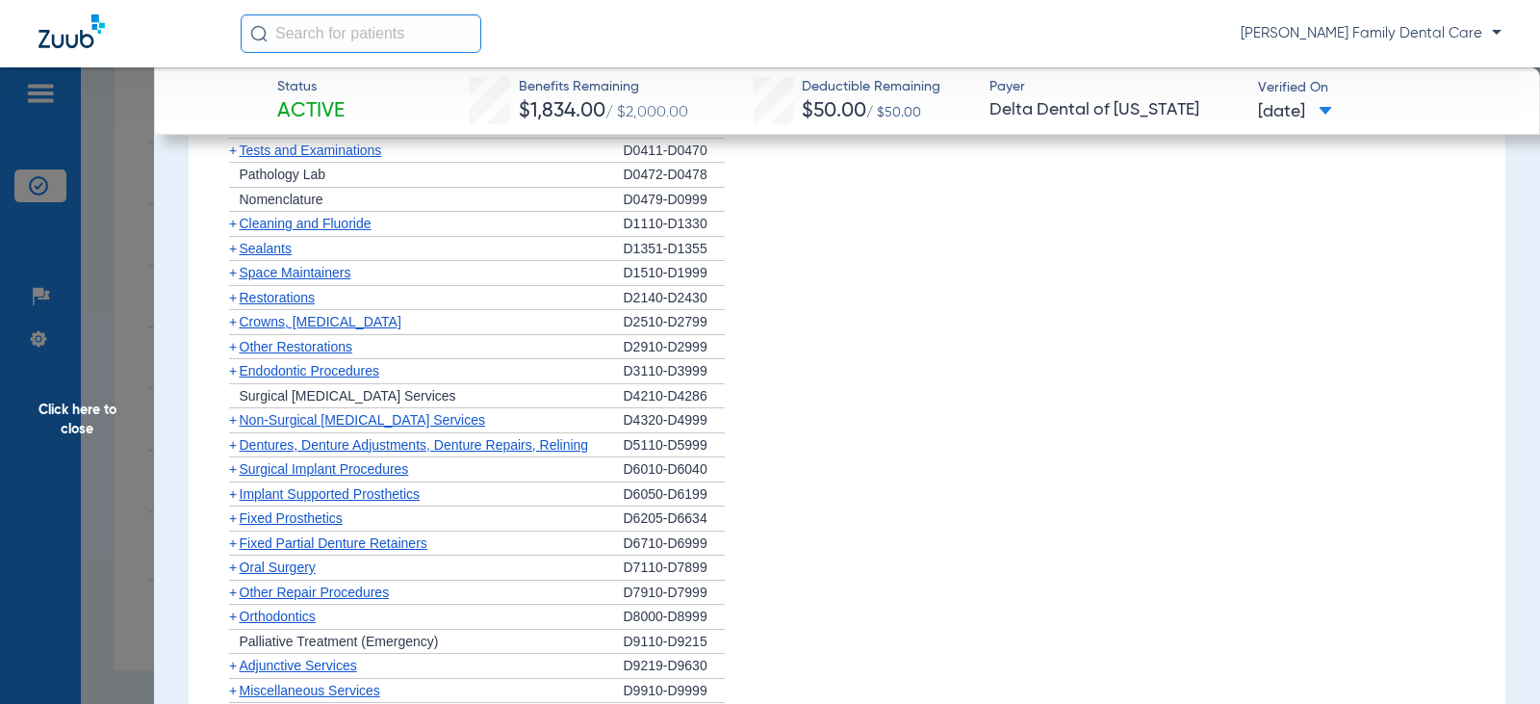
click at [233, 469] on span "+" at bounding box center [233, 468] width 8 height 15
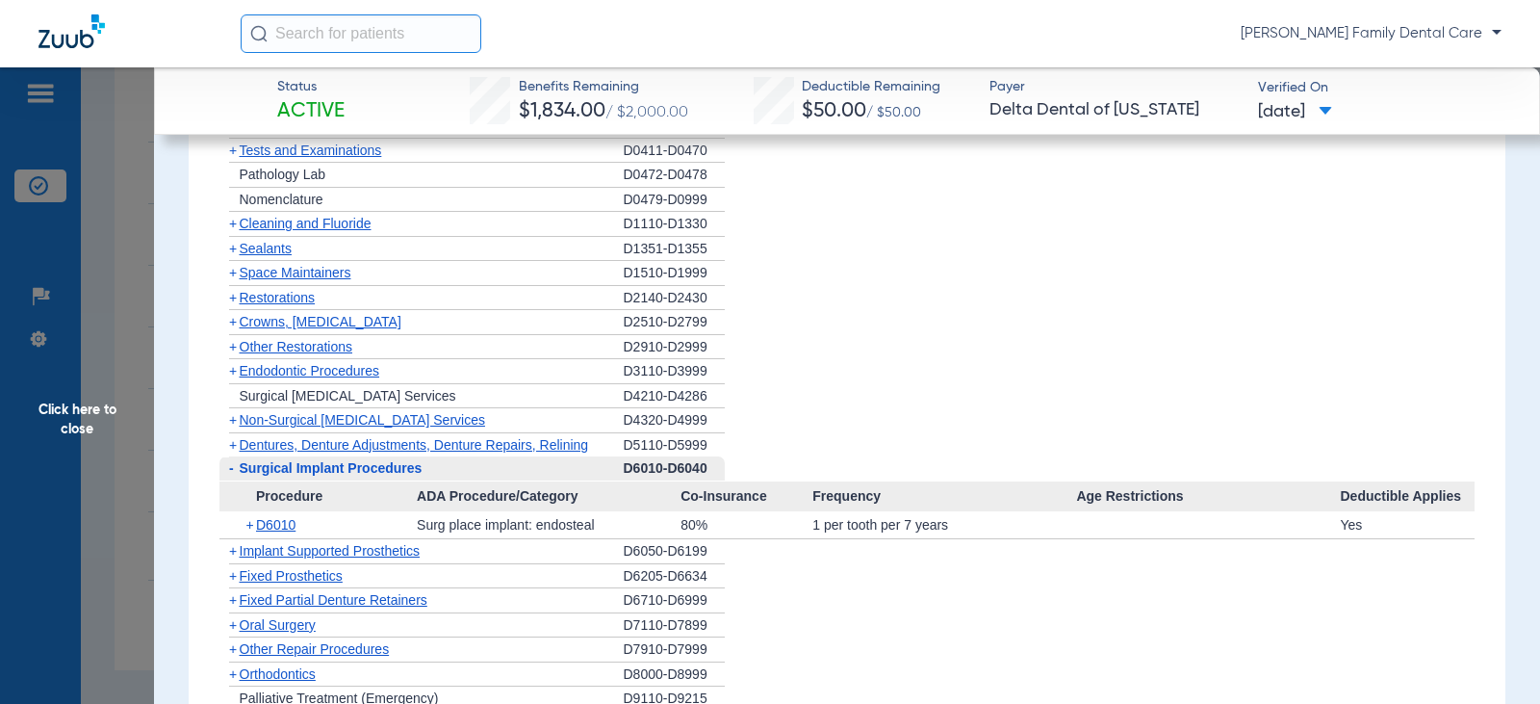
click at [234, 470] on span "-" at bounding box center [229, 468] width 20 height 24
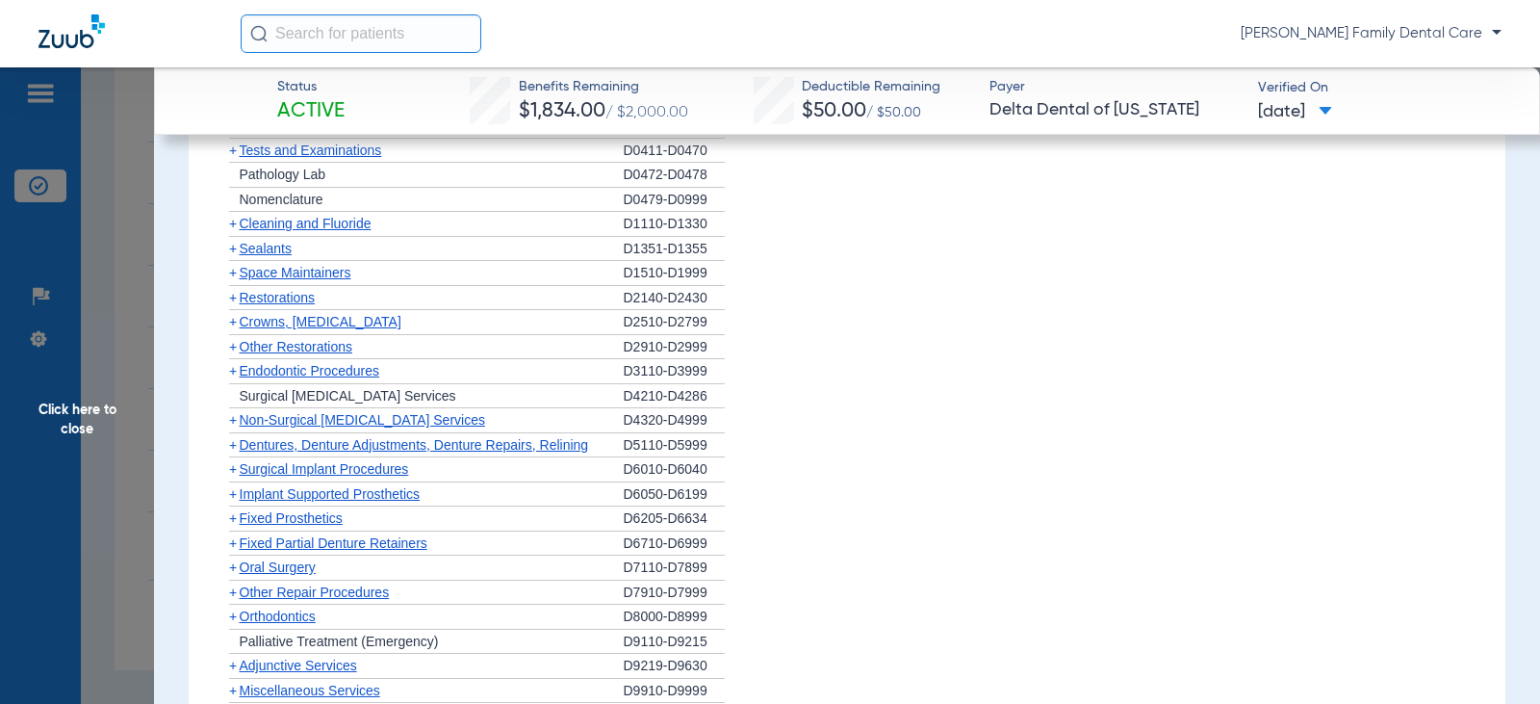
click at [234, 488] on span "+" at bounding box center [233, 493] width 8 height 15
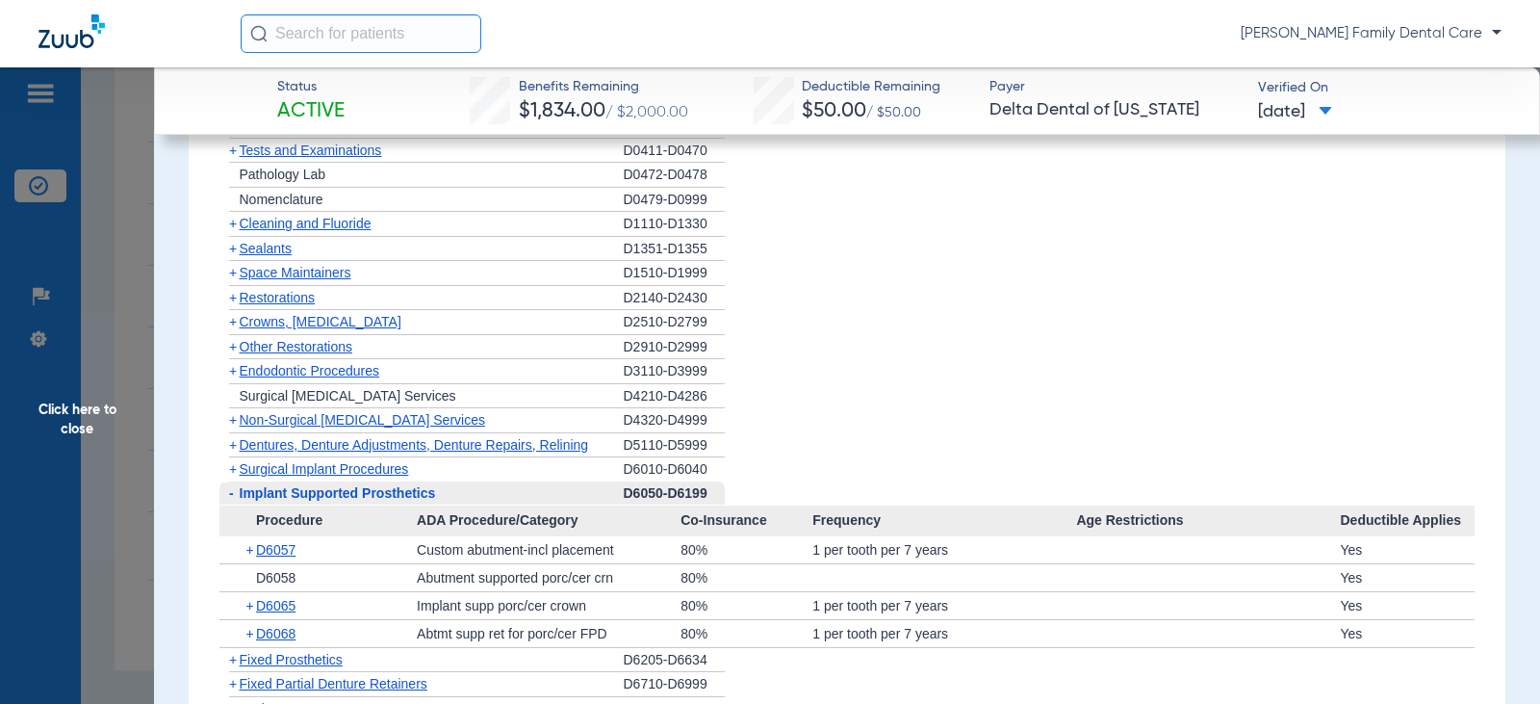
click at [234, 493] on span "-" at bounding box center [229, 493] width 20 height 24
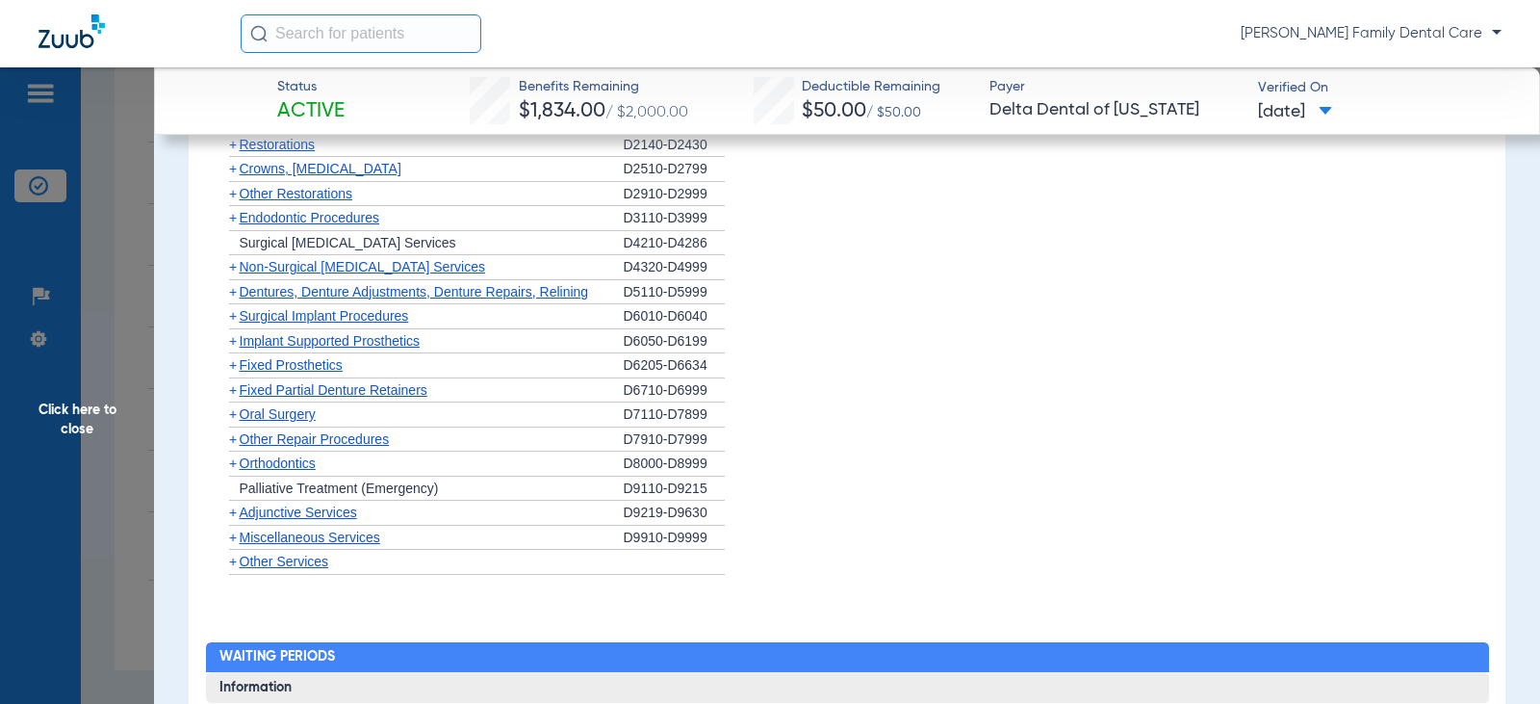
scroll to position [1925, 0]
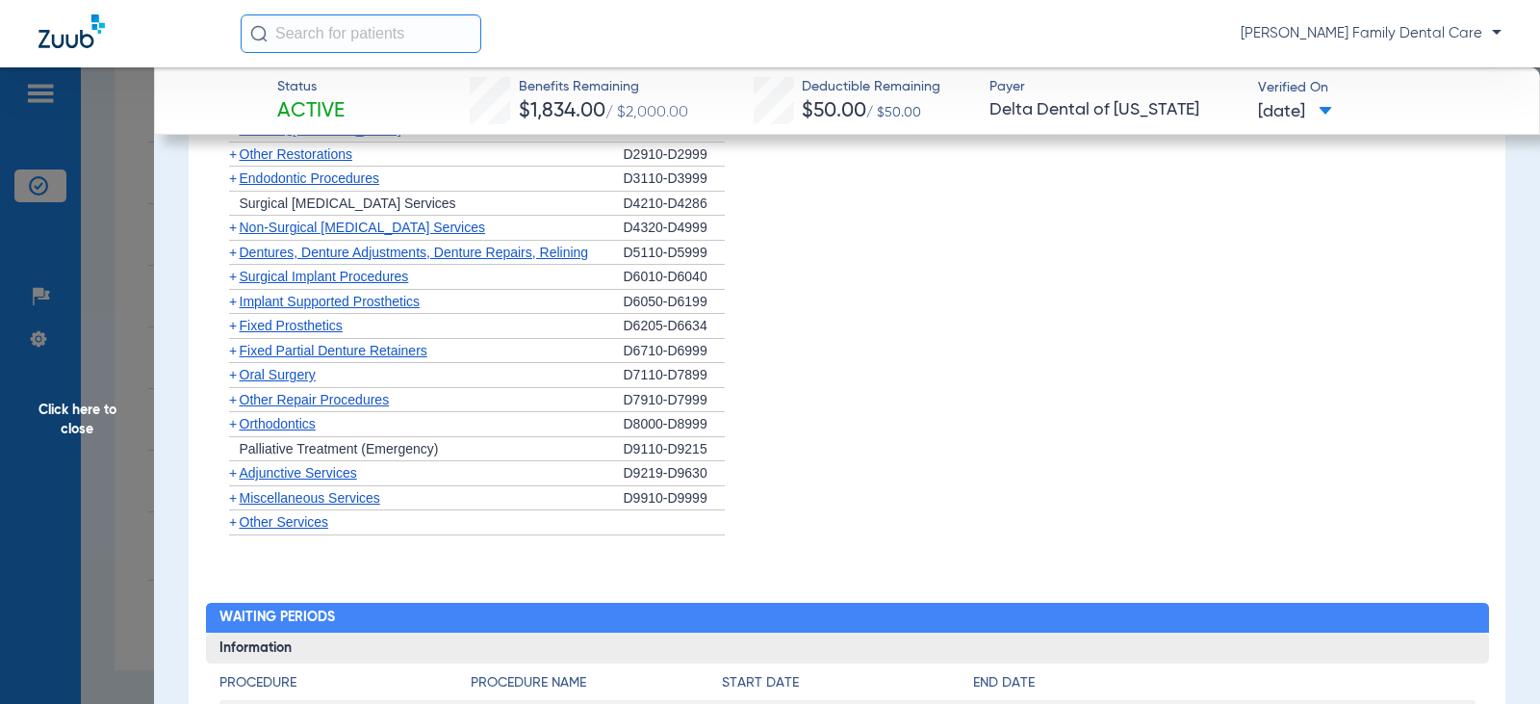
click at [234, 306] on span "+" at bounding box center [233, 301] width 8 height 15
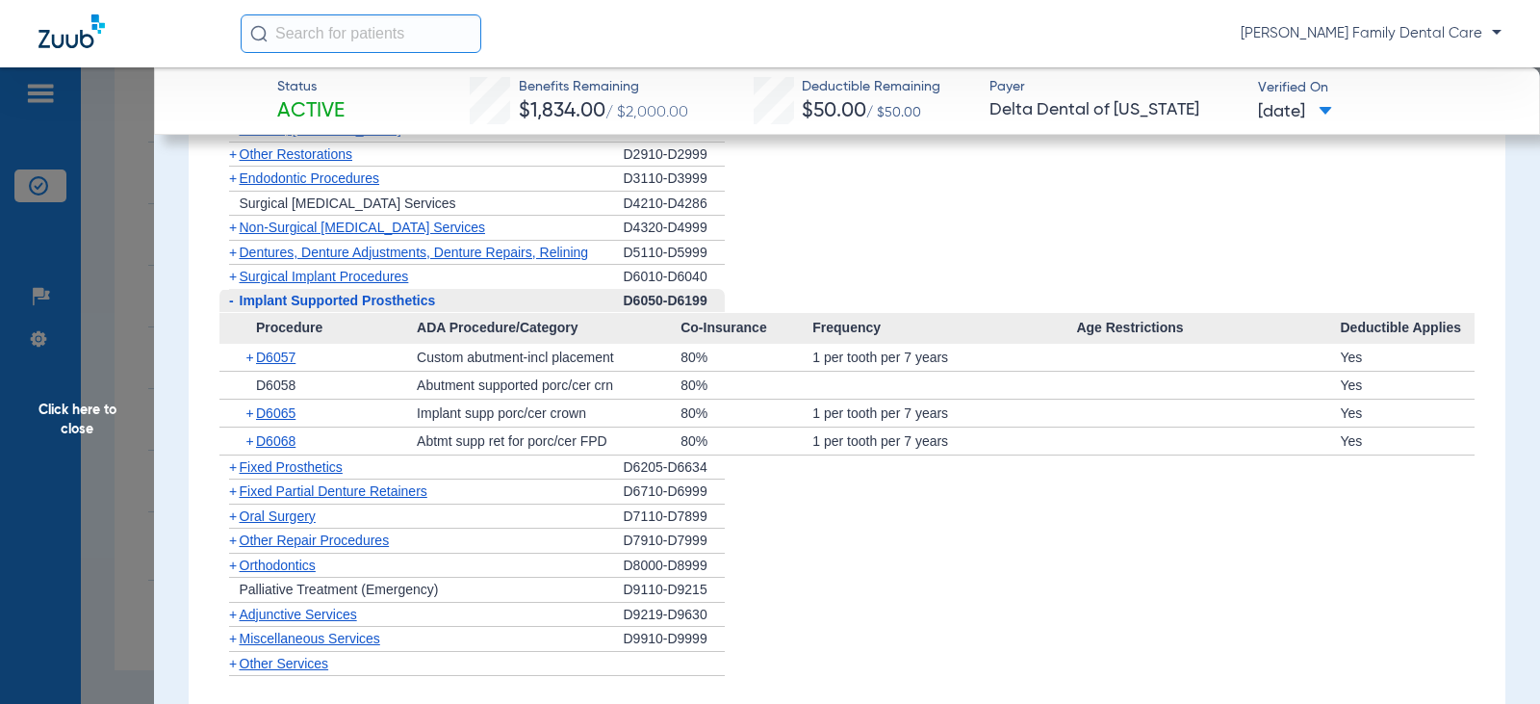
click at [234, 306] on span "-" at bounding box center [229, 301] width 20 height 24
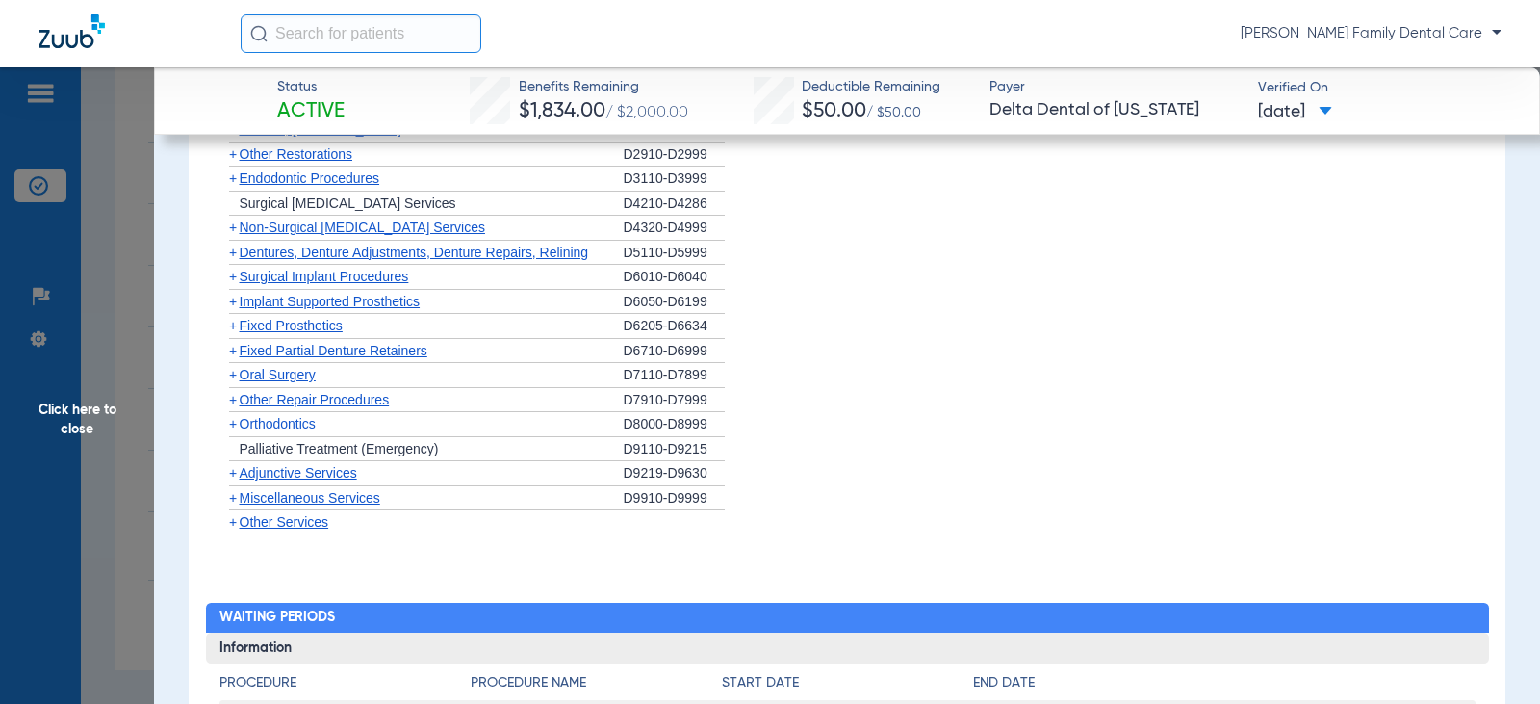
click at [234, 325] on span "+" at bounding box center [233, 325] width 8 height 15
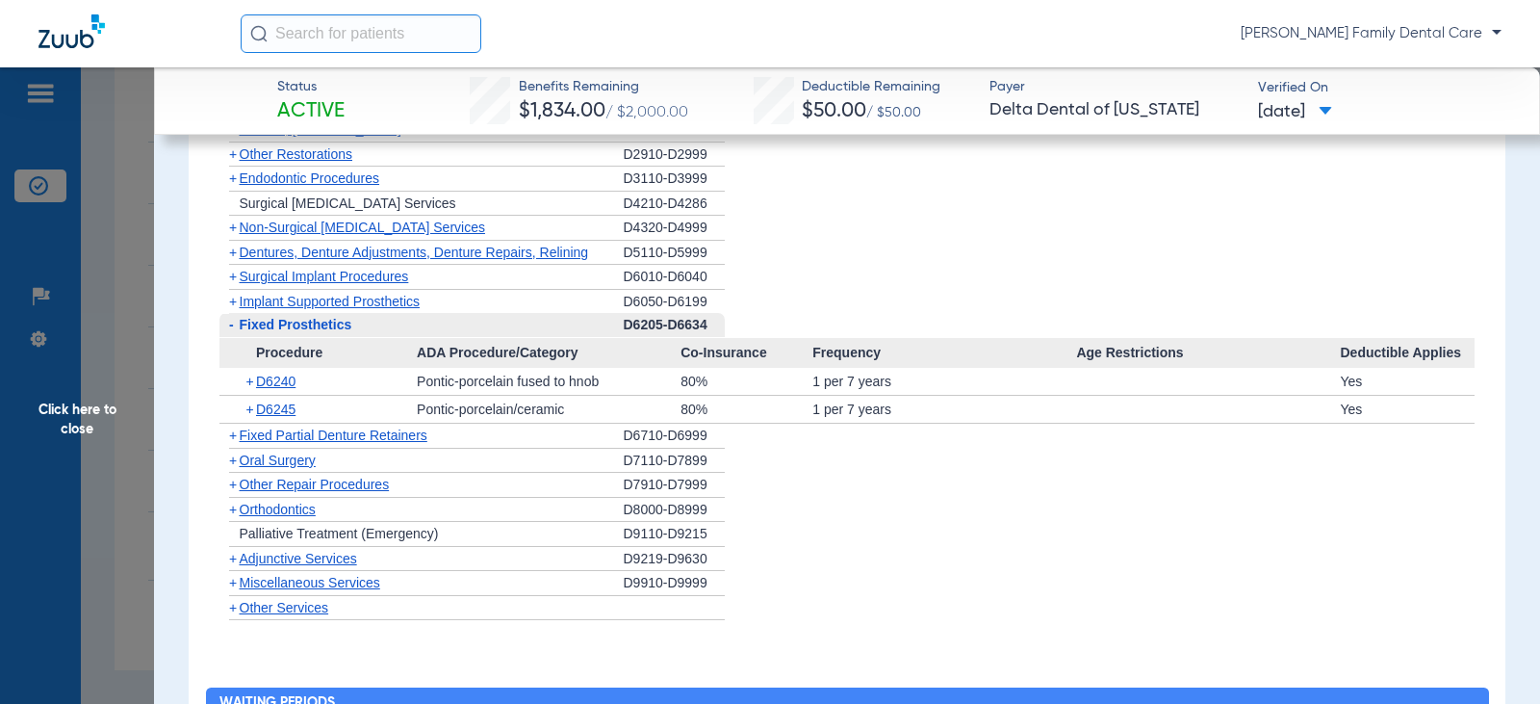
click at [234, 325] on span "-" at bounding box center [229, 325] width 20 height 24
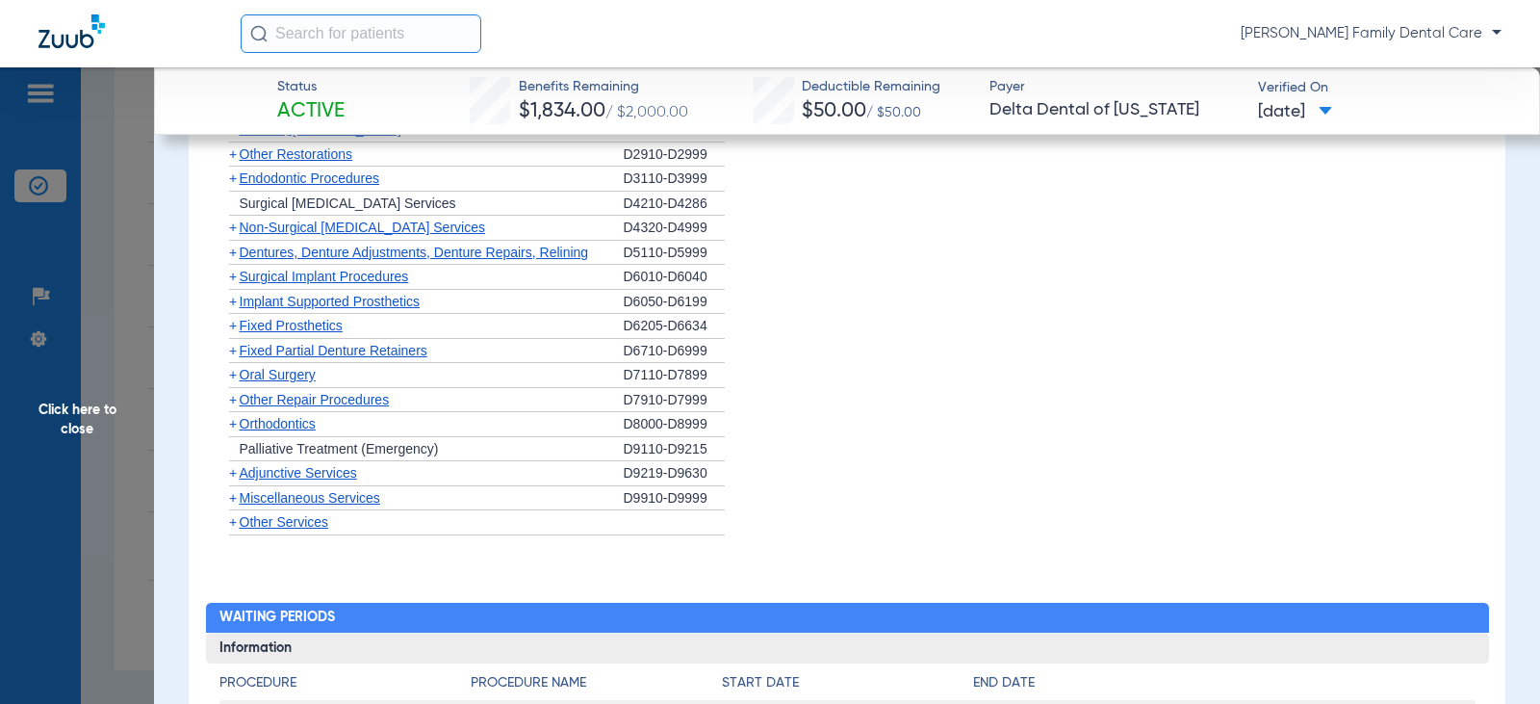
click at [234, 356] on span "+" at bounding box center [233, 350] width 8 height 15
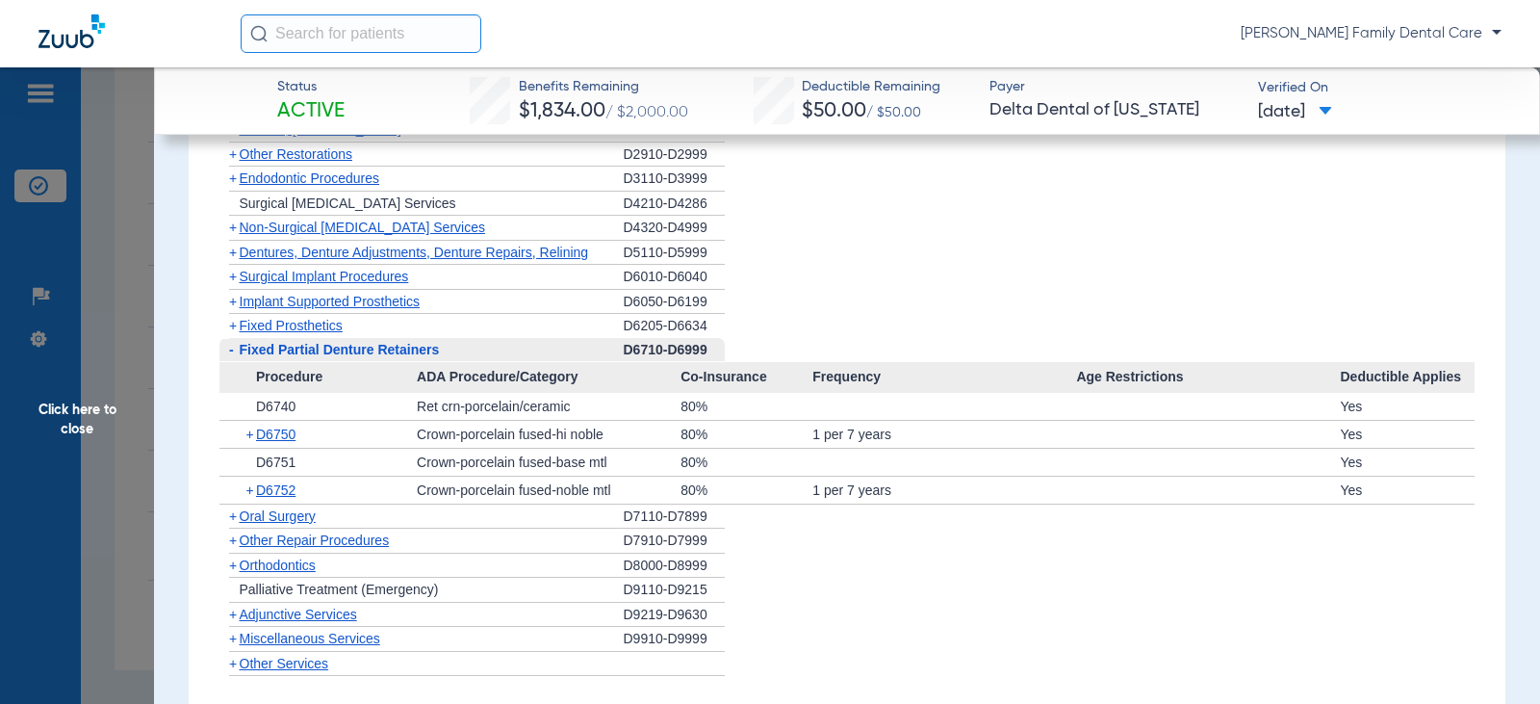
click at [234, 356] on span "-" at bounding box center [229, 350] width 20 height 24
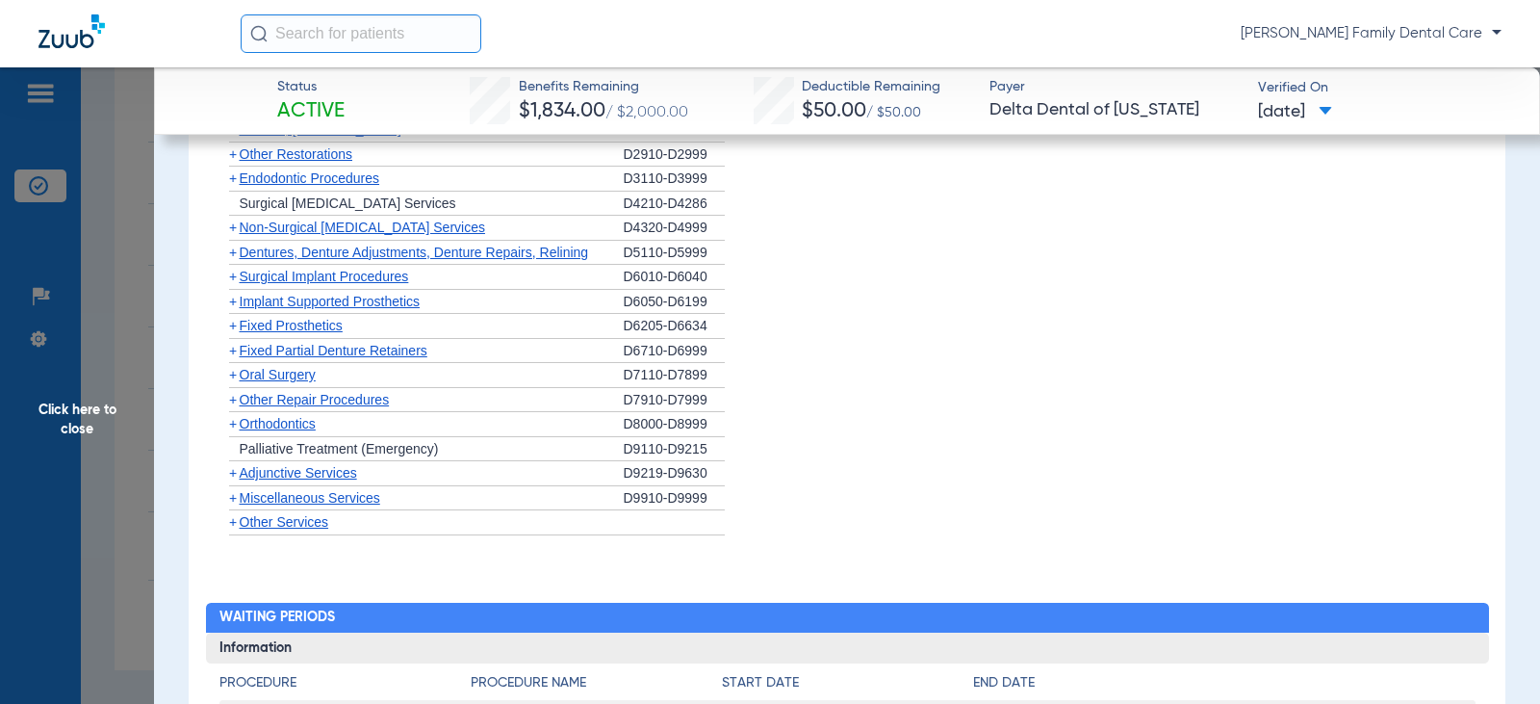
click at [235, 371] on span "+" at bounding box center [233, 374] width 8 height 15
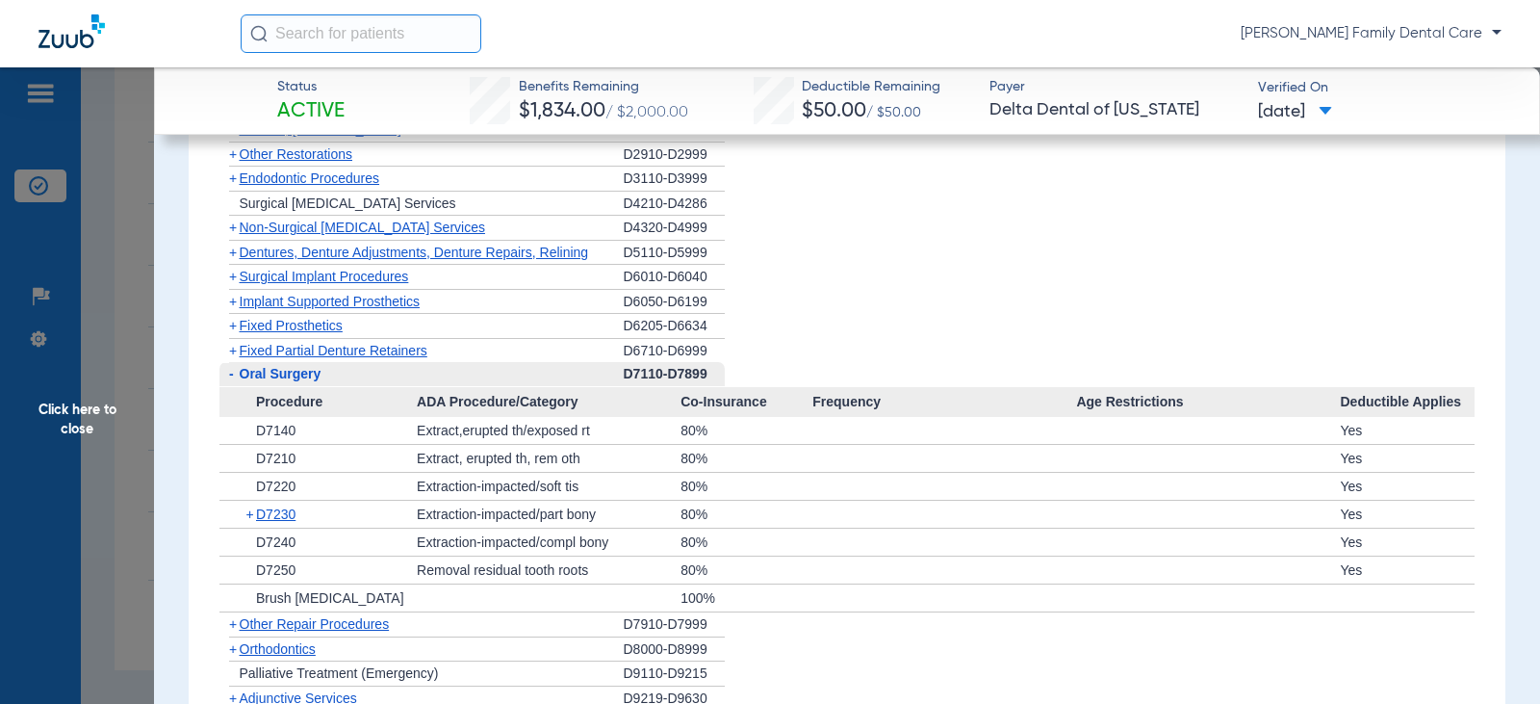
click at [235, 371] on span "-" at bounding box center [229, 374] width 20 height 24
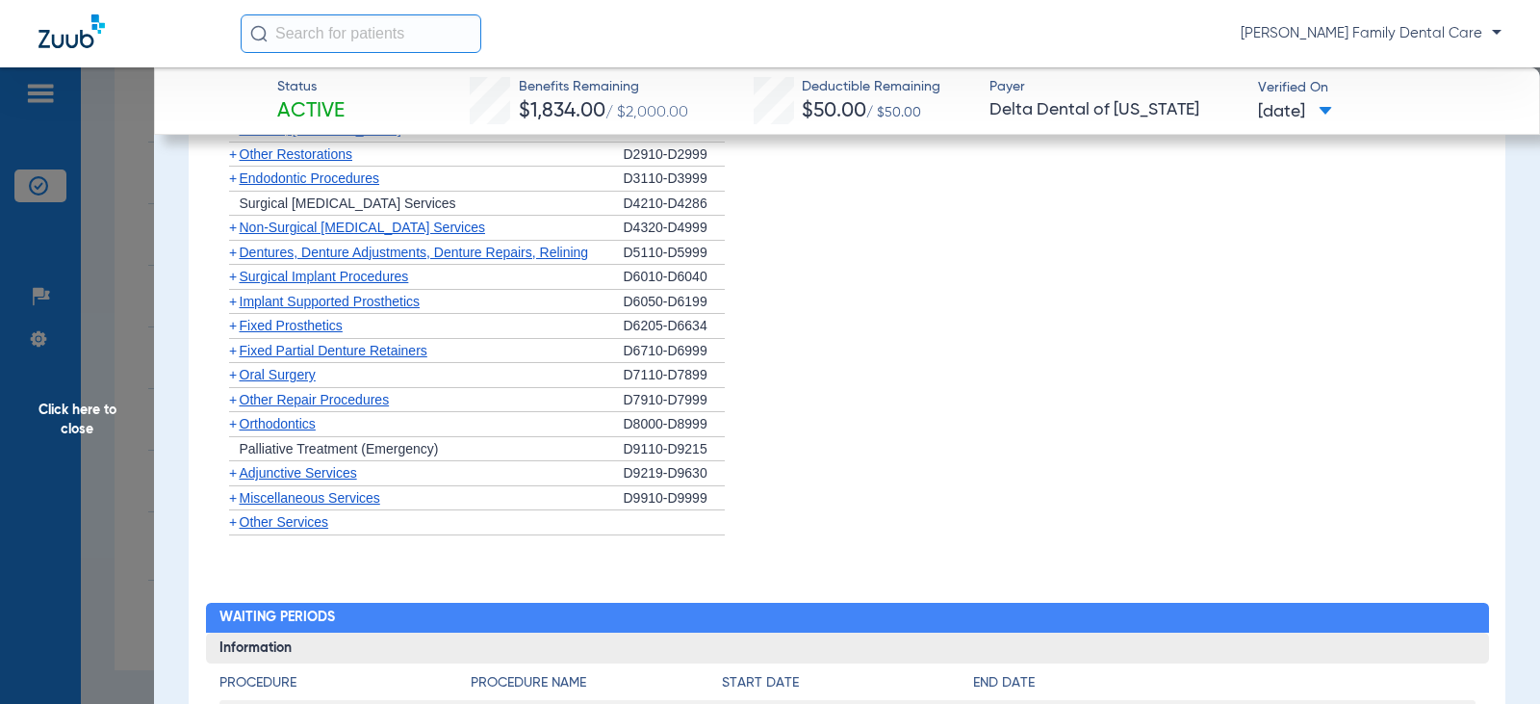
click at [233, 425] on span "+" at bounding box center [233, 423] width 8 height 15
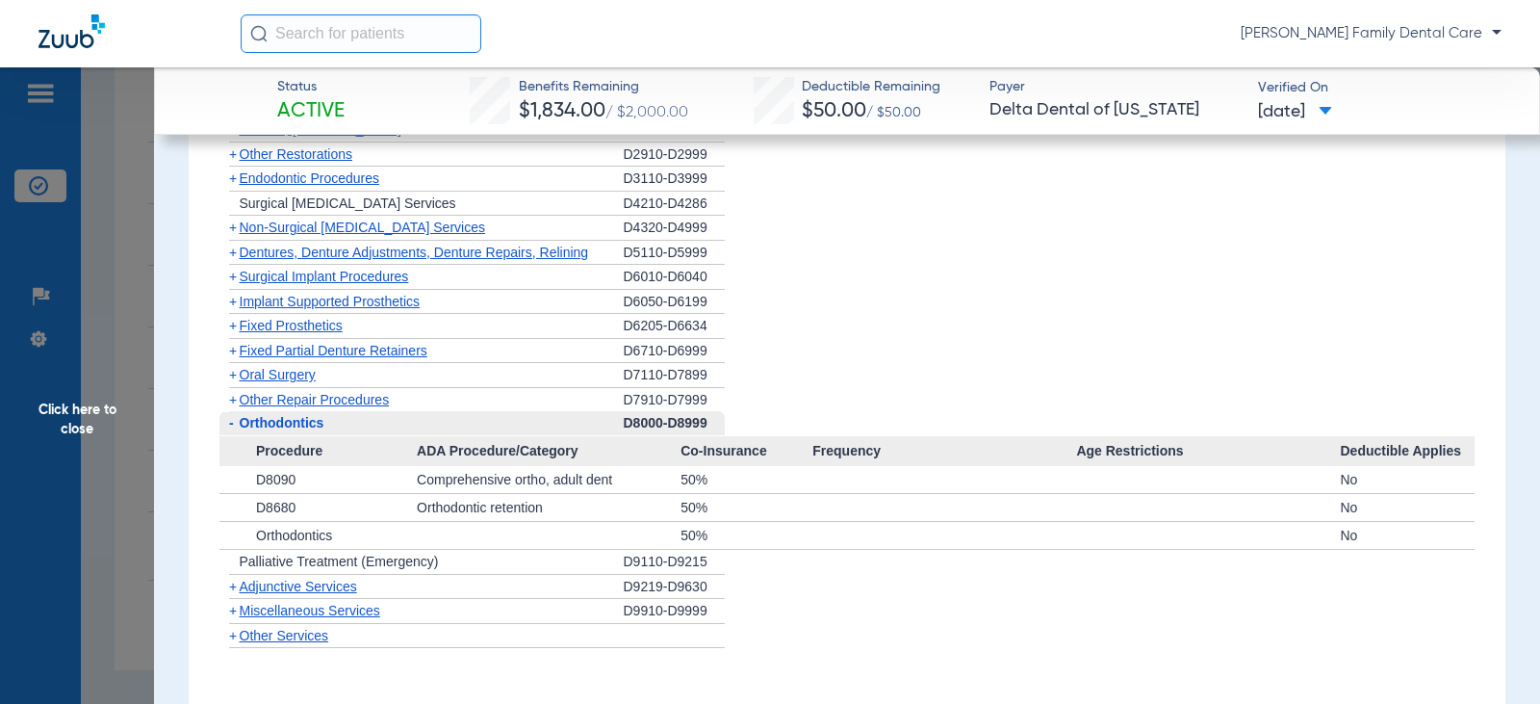
click at [229, 424] on span "-" at bounding box center [231, 422] width 5 height 15
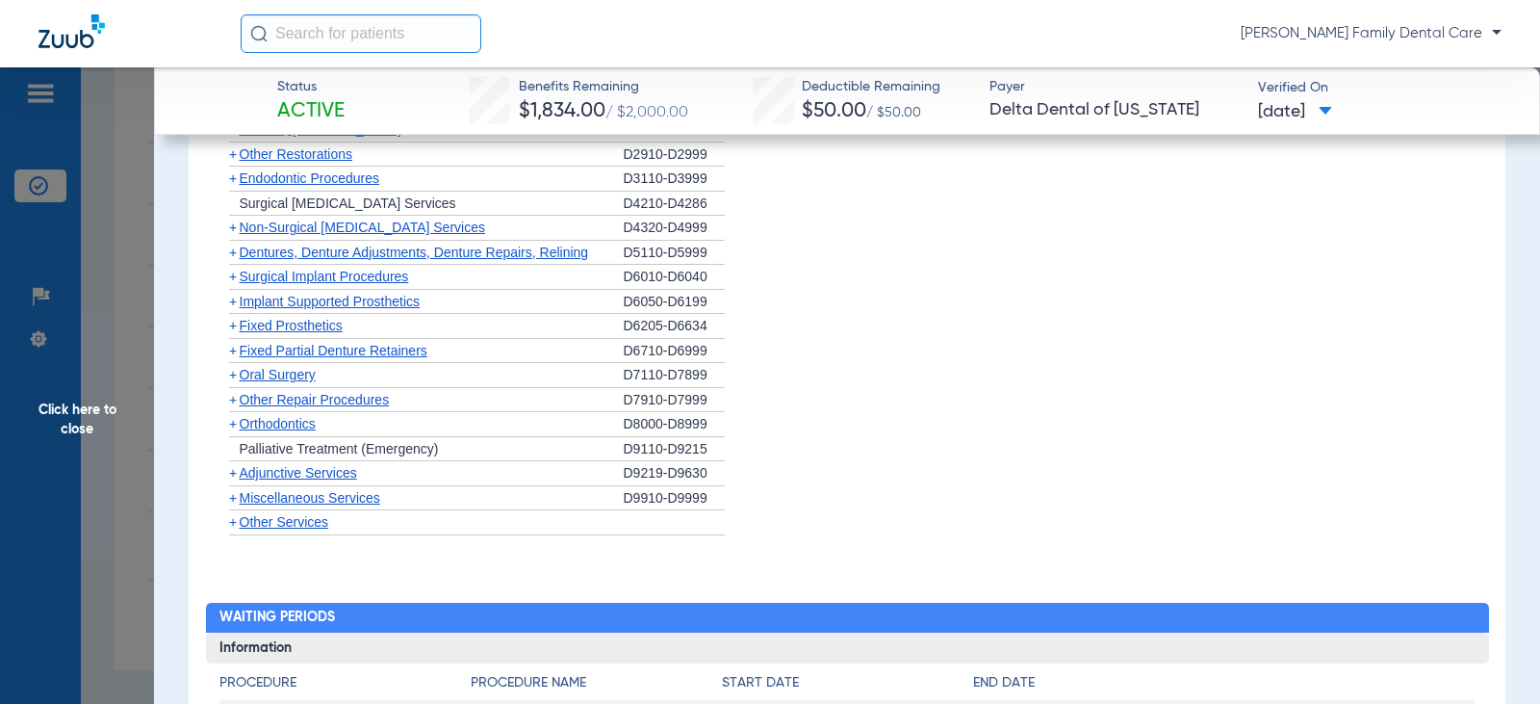
click at [232, 473] on span "+" at bounding box center [233, 472] width 8 height 15
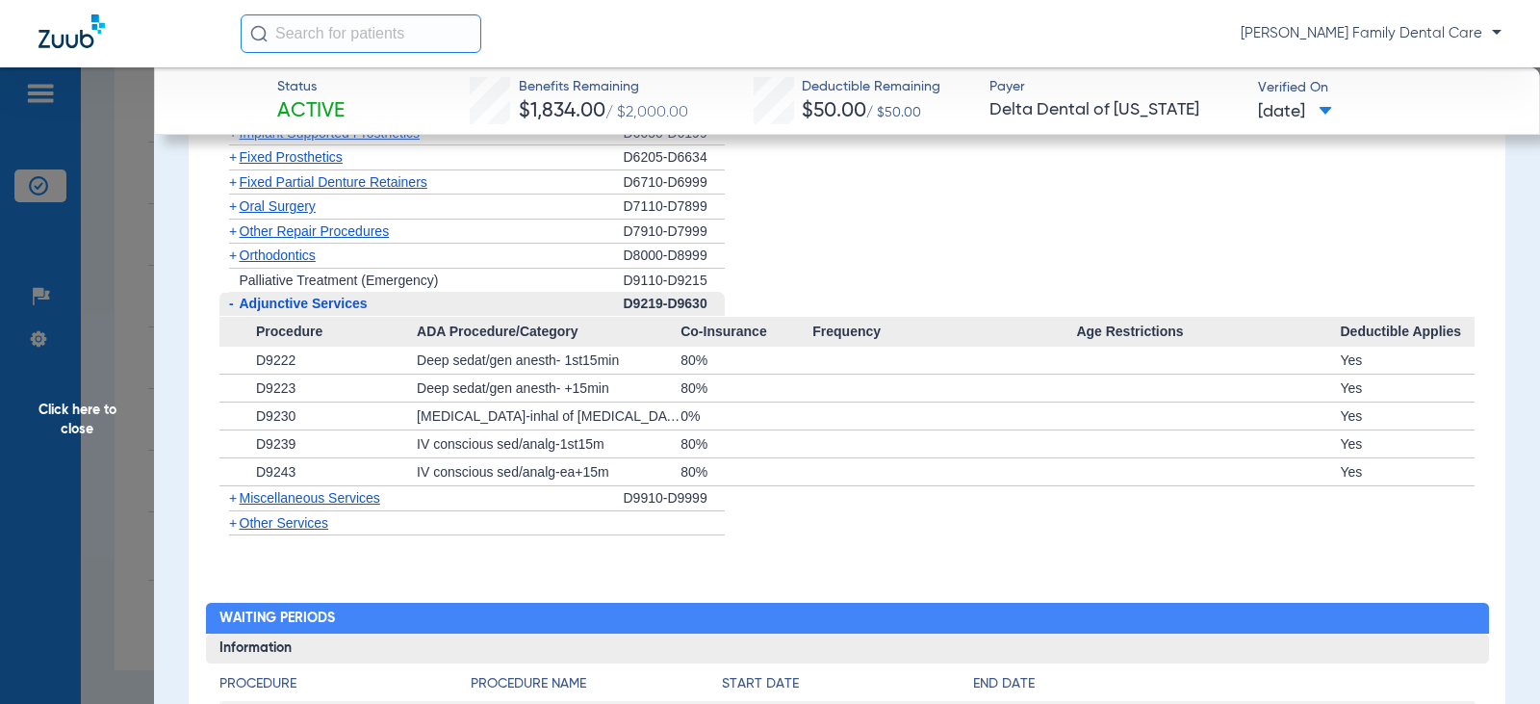
scroll to position [2118, 0]
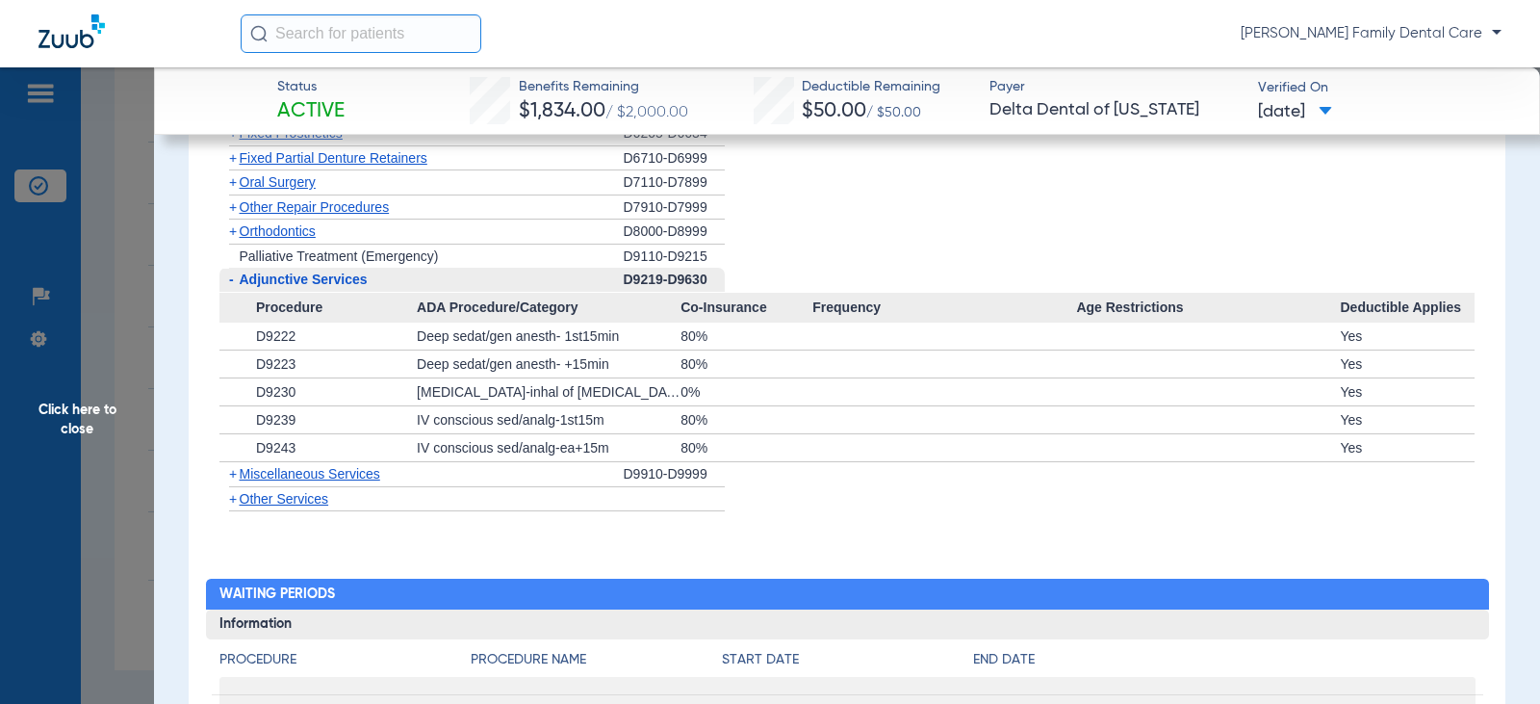
click at [233, 474] on span "+" at bounding box center [233, 473] width 8 height 15
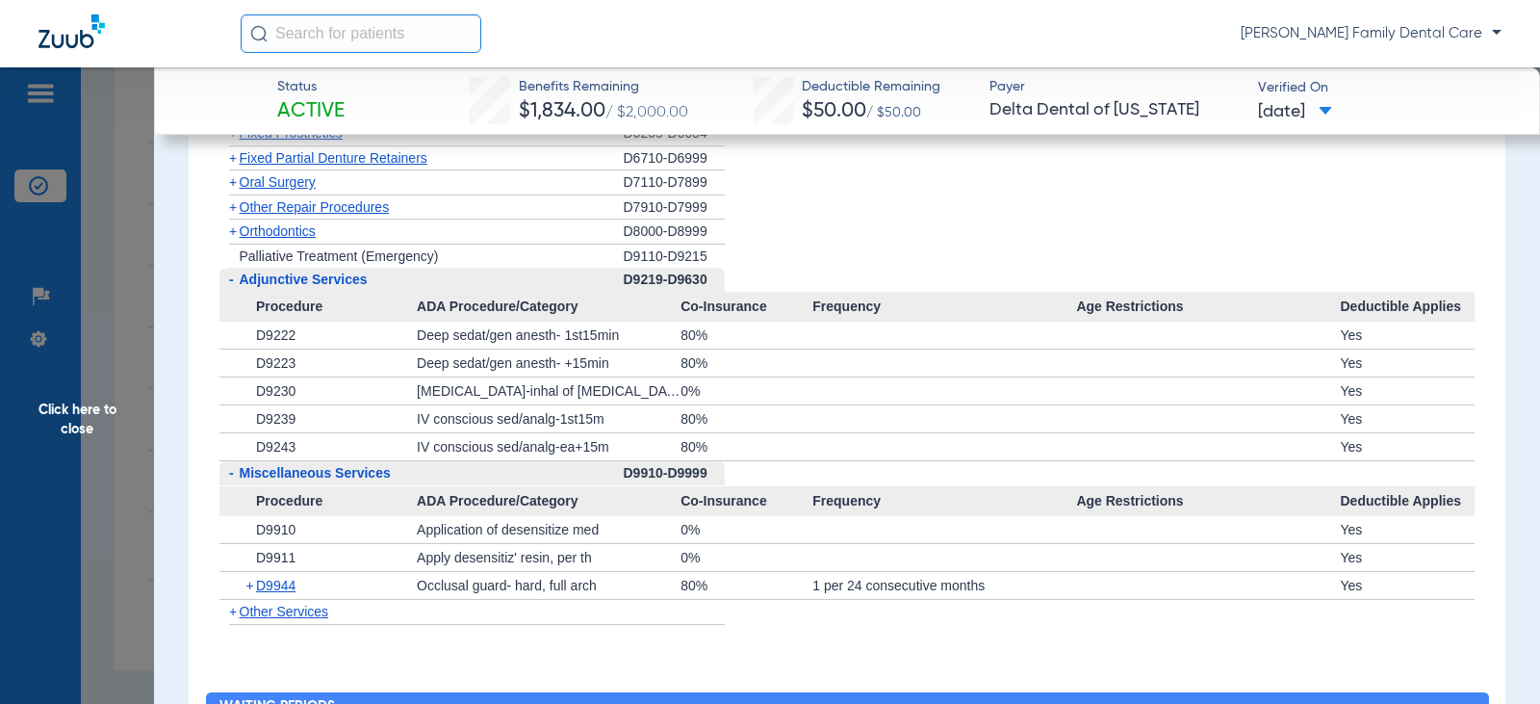
click at [67, 409] on span "Click here to close" at bounding box center [77, 419] width 154 height 704
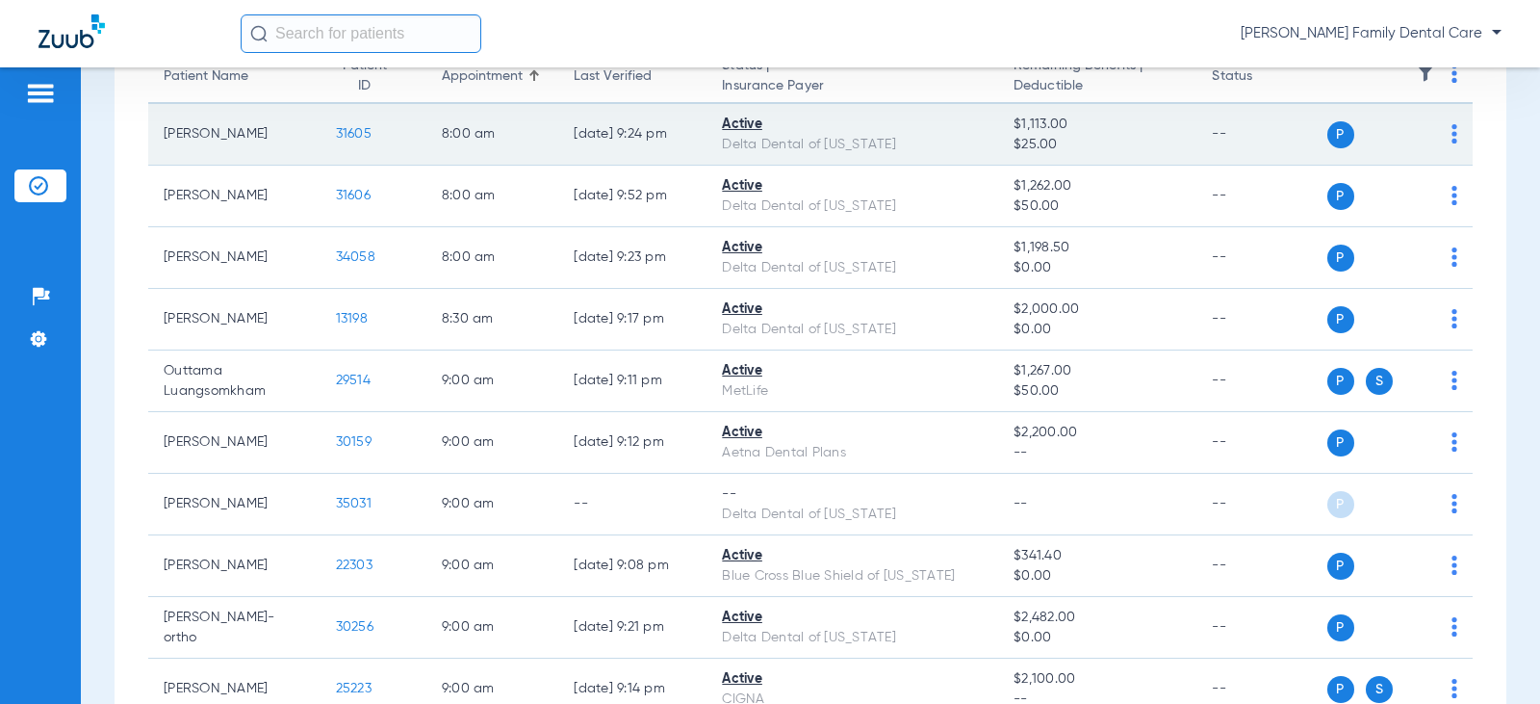
scroll to position [0, 0]
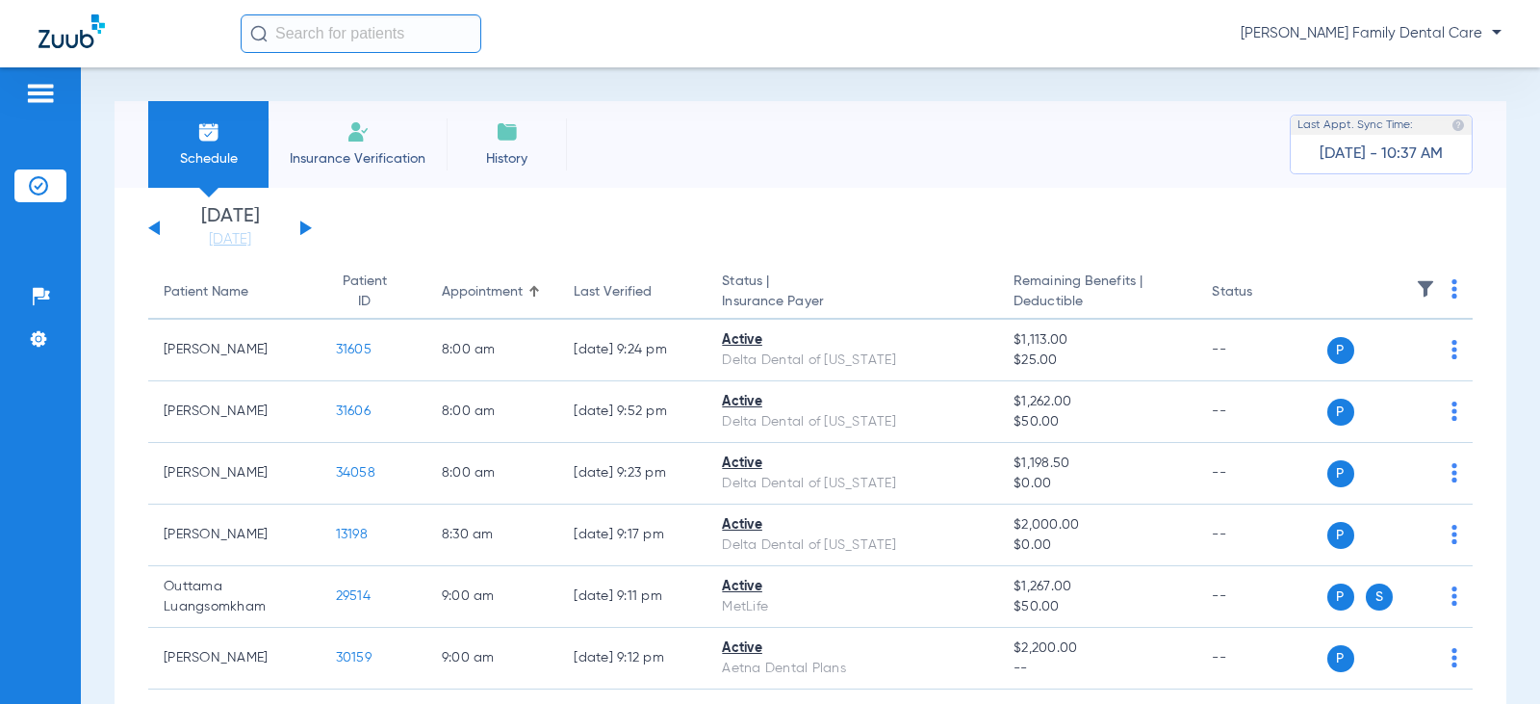
click at [311, 228] on div "[DATE] [DATE] [DATE] [DATE] [DATE] [DATE] [DATE] [DATE] [DATE] [DATE] [DATE] [D…" at bounding box center [230, 228] width 164 height 42
click at [300, 227] on button at bounding box center [306, 227] width 12 height 14
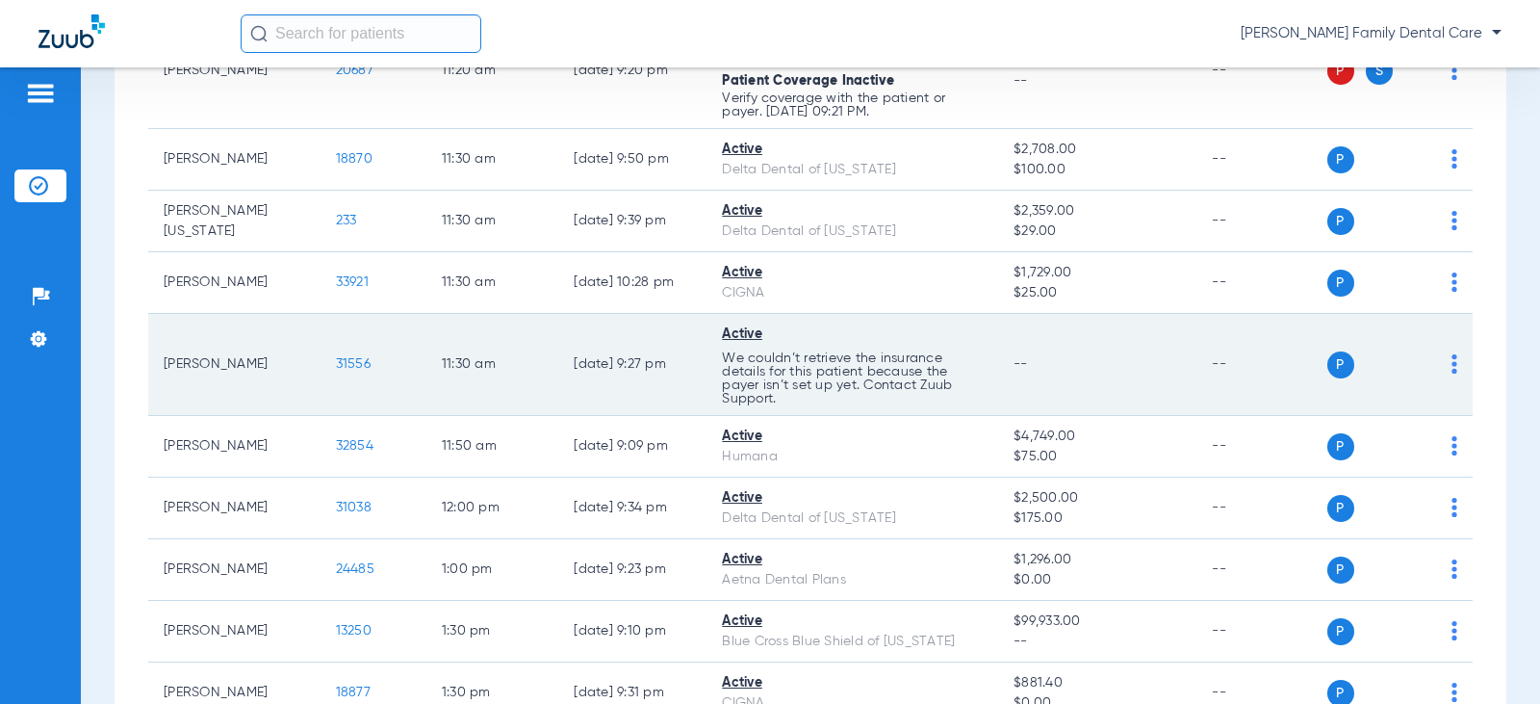
scroll to position [2310, 0]
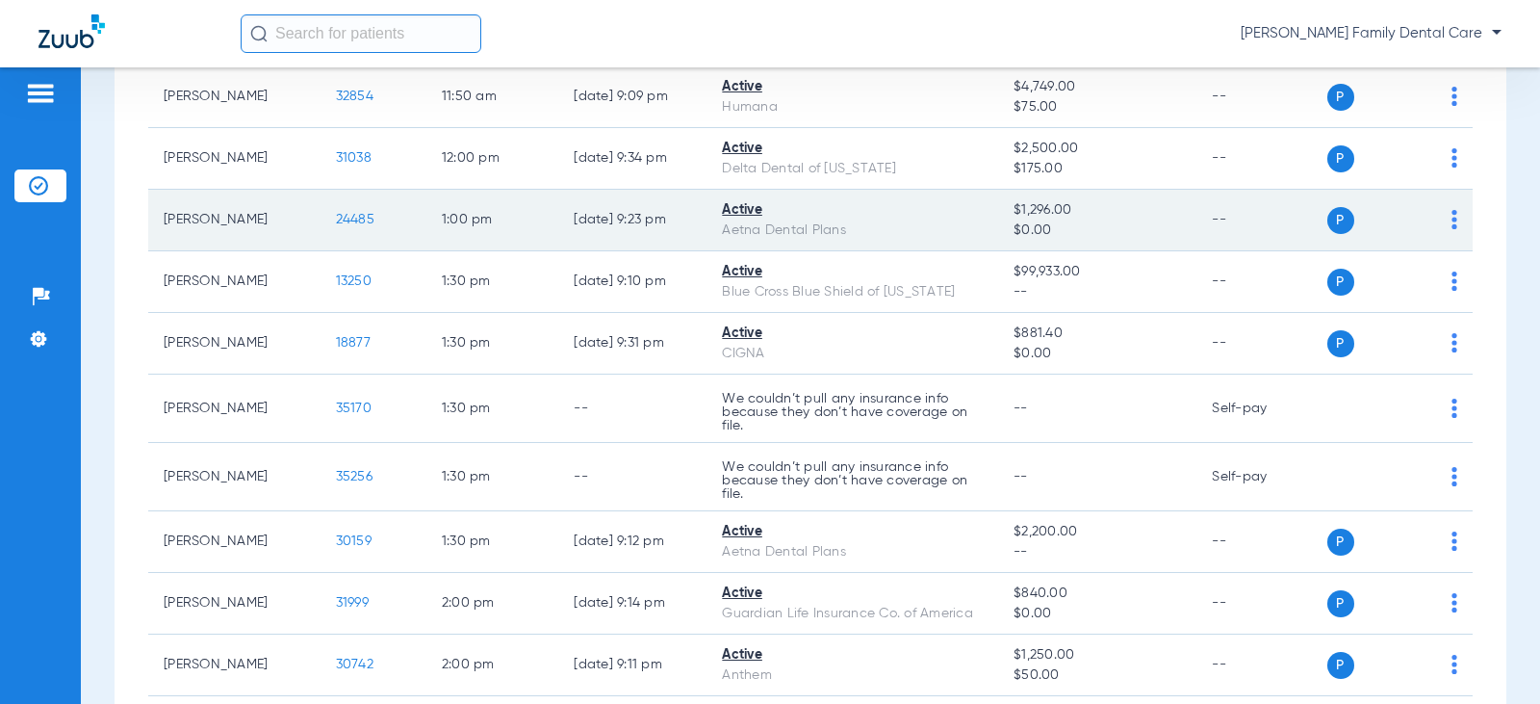
click at [336, 219] on span "24485" at bounding box center [355, 219] width 39 height 13
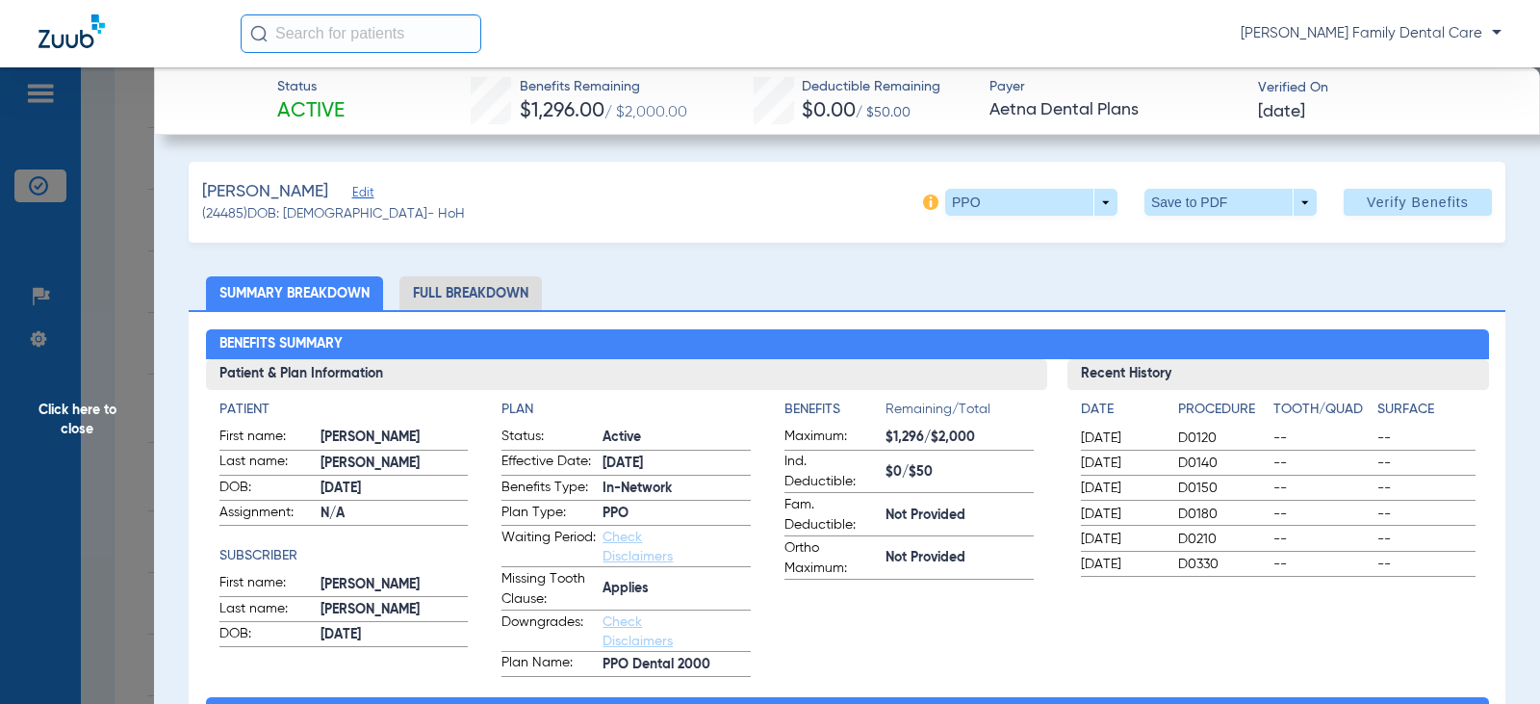
click at [457, 290] on li "Full Breakdown" at bounding box center [470, 293] width 142 height 34
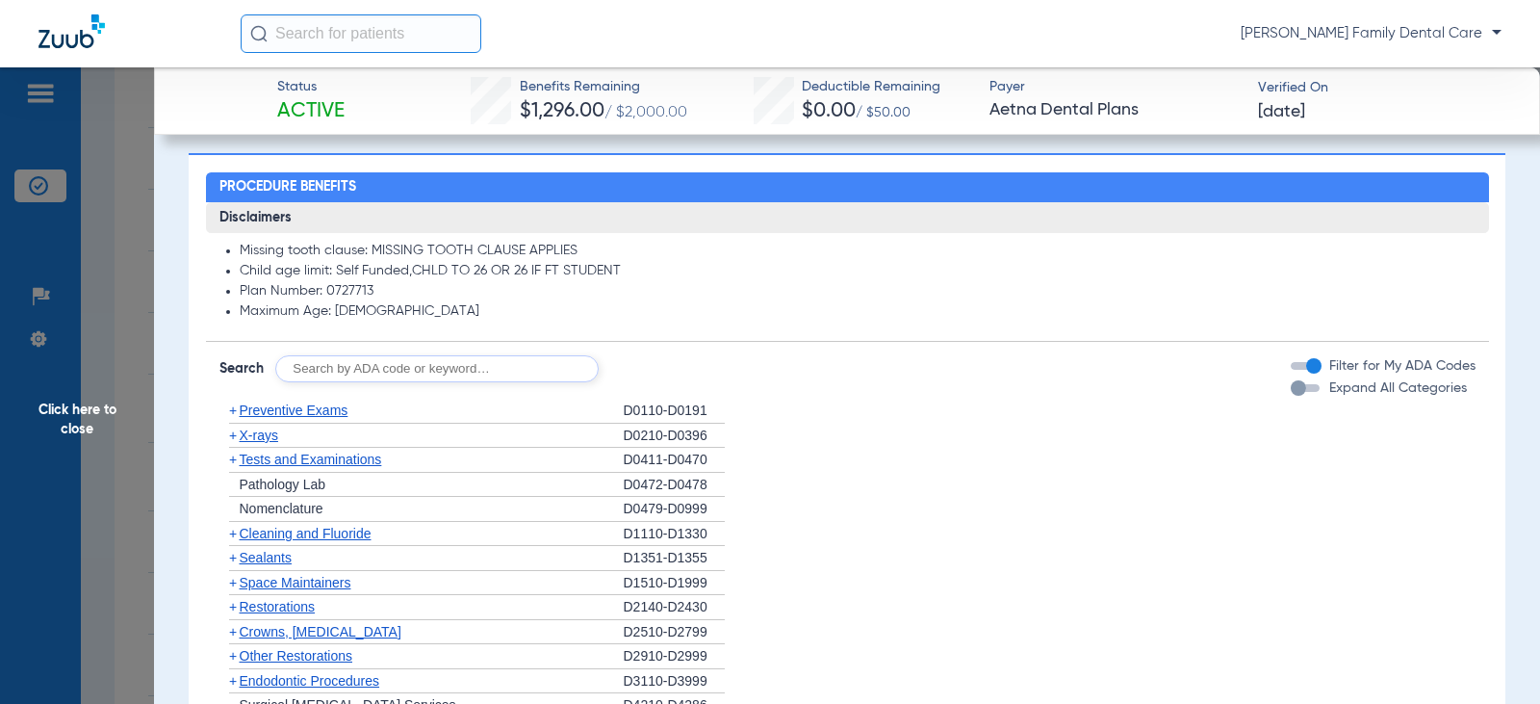
scroll to position [1348, 0]
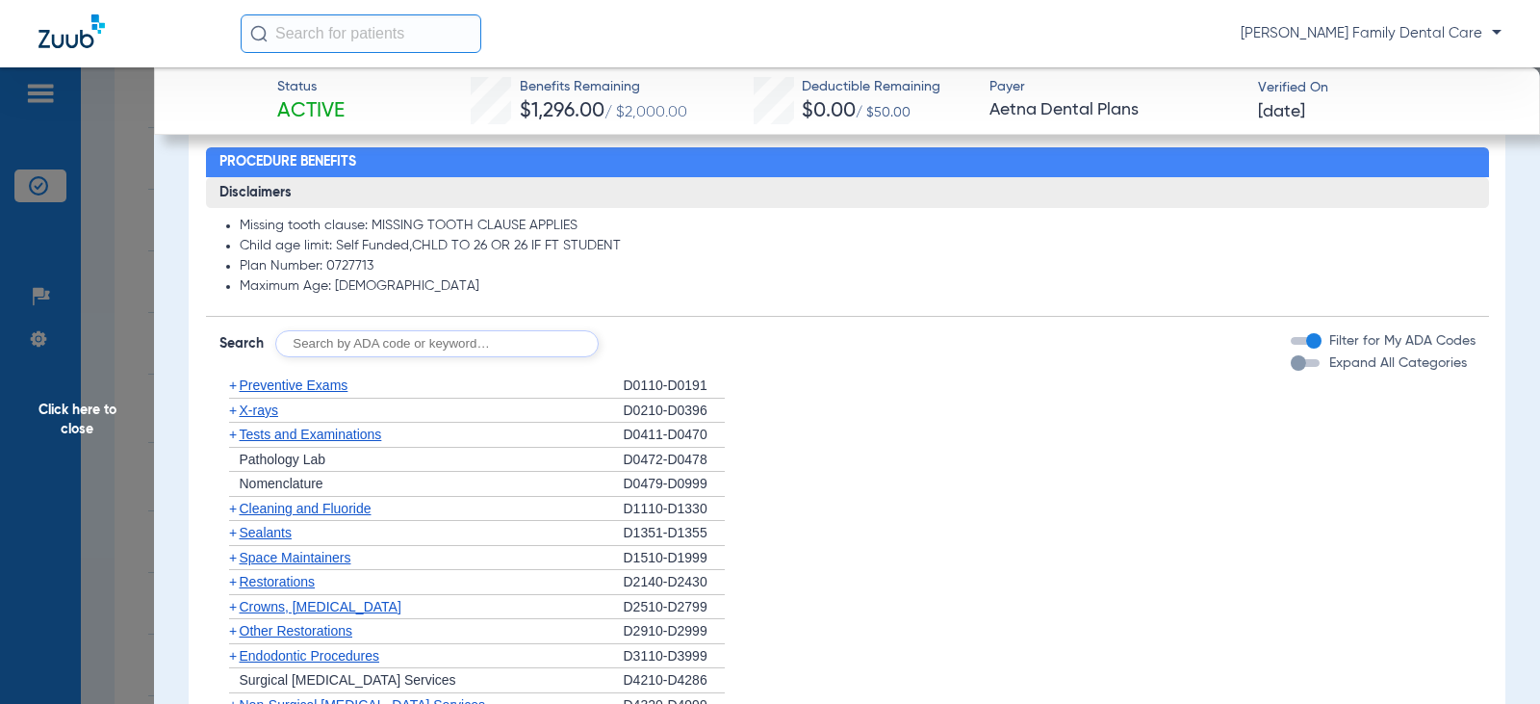
click at [229, 393] on span "+" at bounding box center [233, 384] width 8 height 15
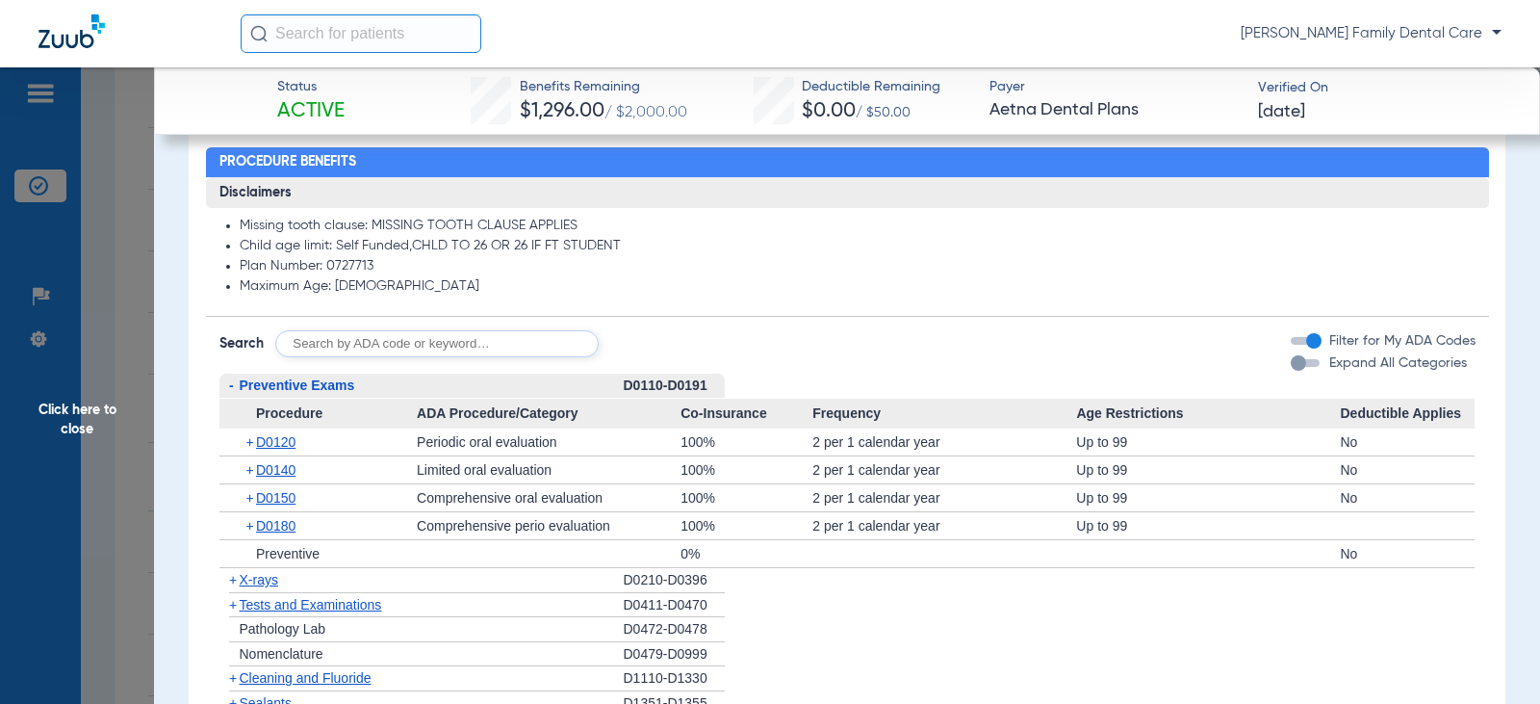
click at [229, 393] on span "-" at bounding box center [231, 384] width 5 height 15
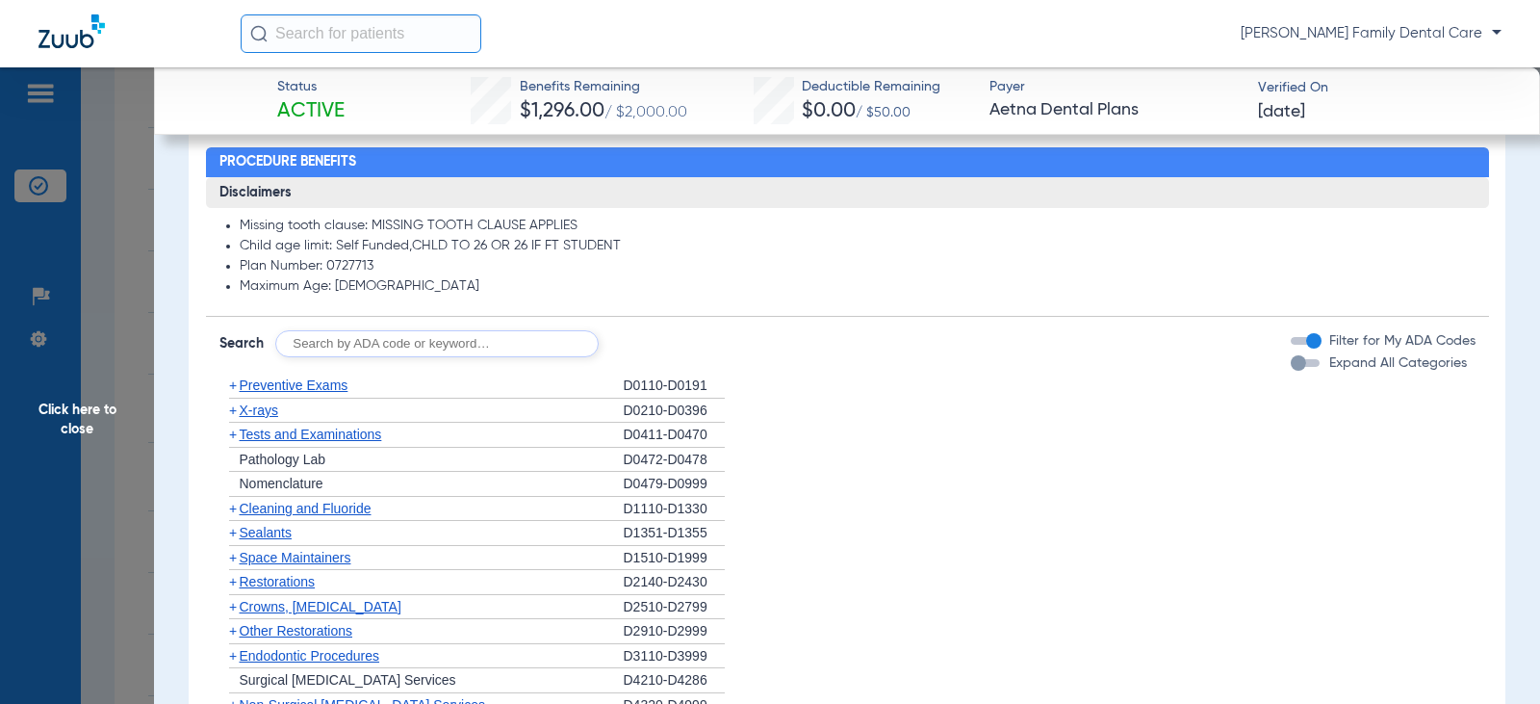
click at [231, 418] on span "+" at bounding box center [233, 409] width 8 height 15
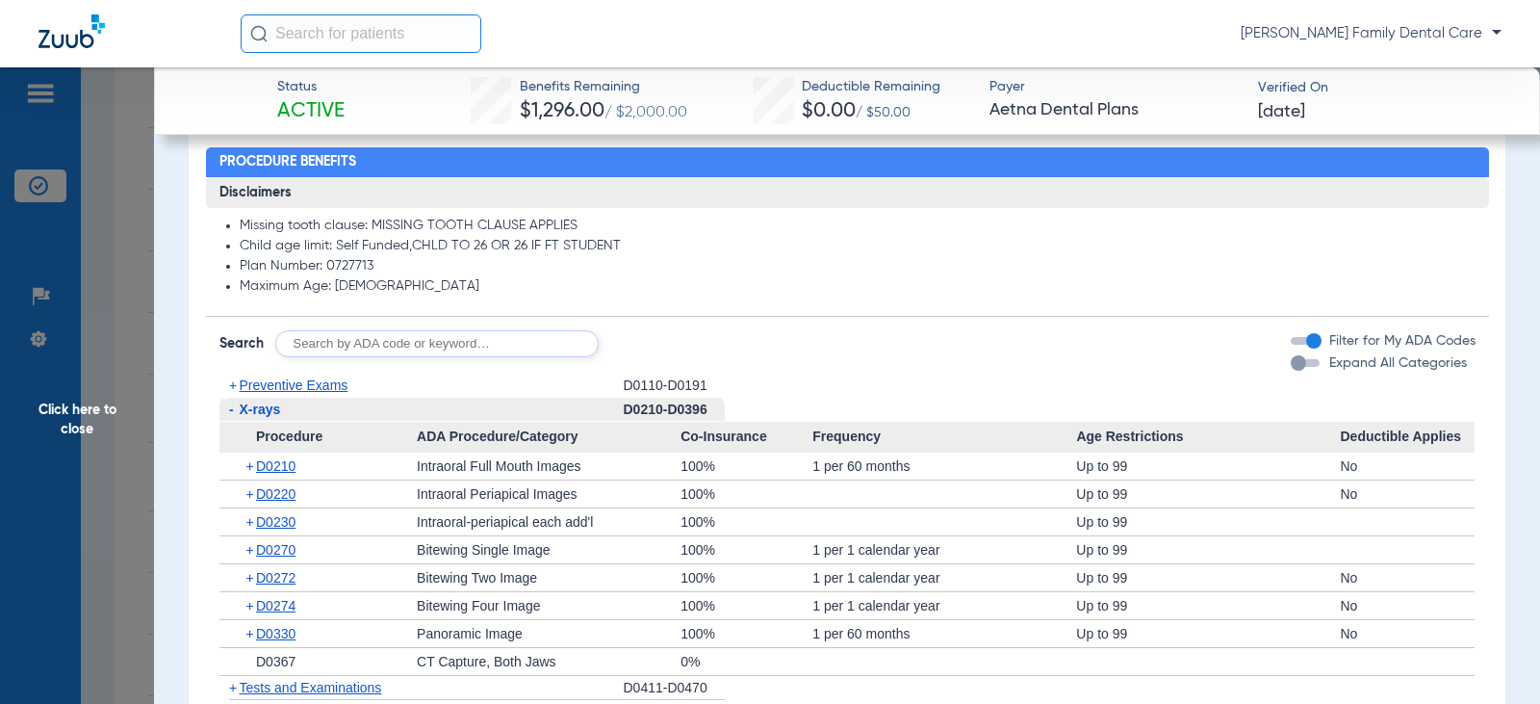
click at [230, 417] on span "-" at bounding box center [231, 408] width 5 height 15
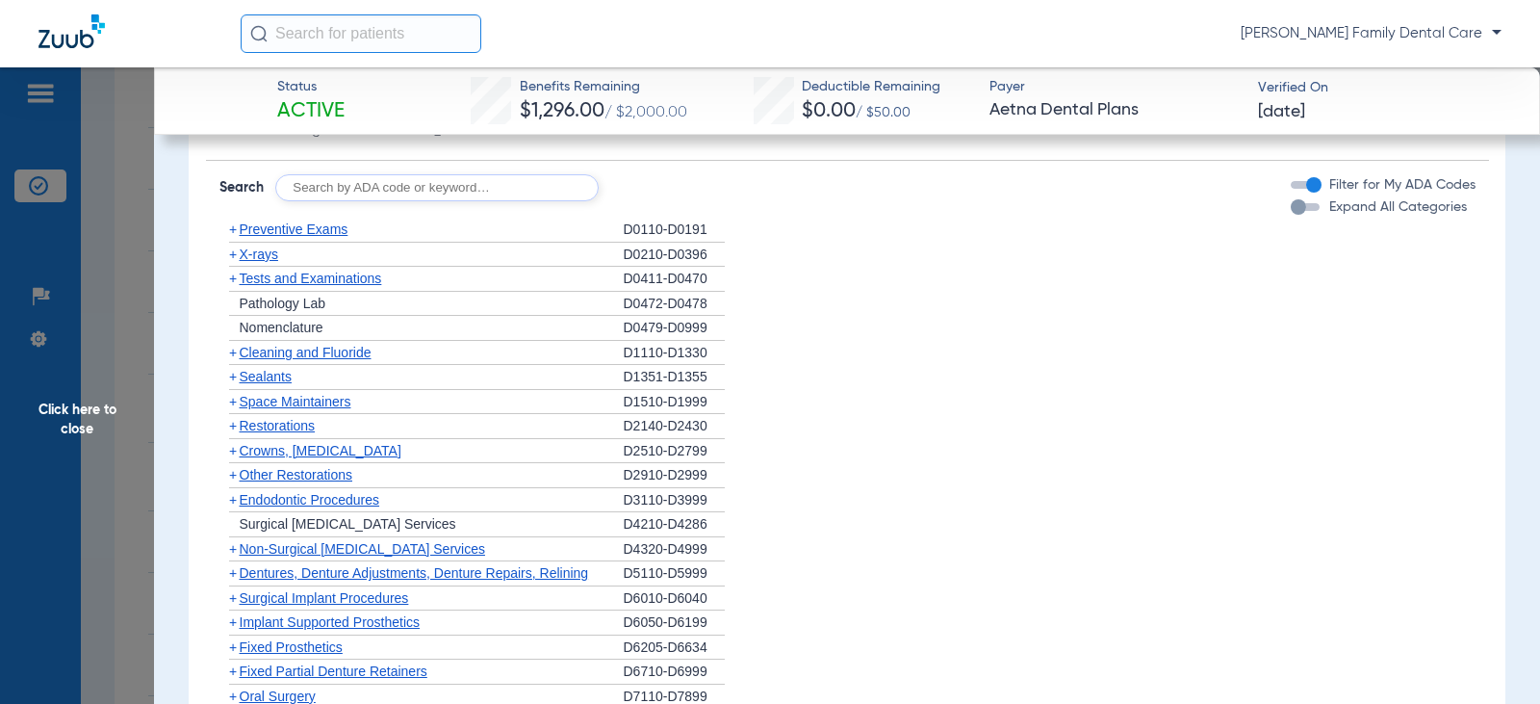
scroll to position [1540, 0]
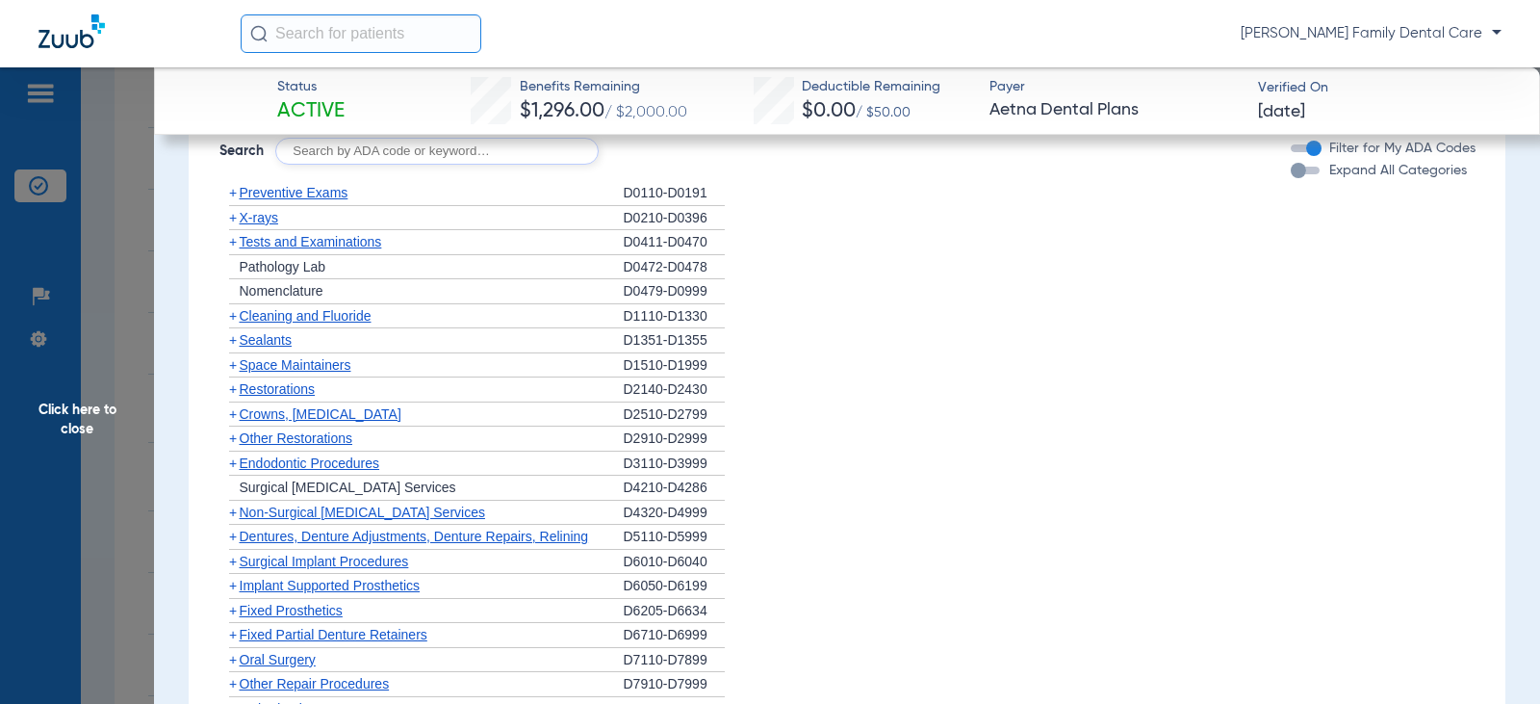
click at [229, 249] on span "+" at bounding box center [233, 241] width 8 height 15
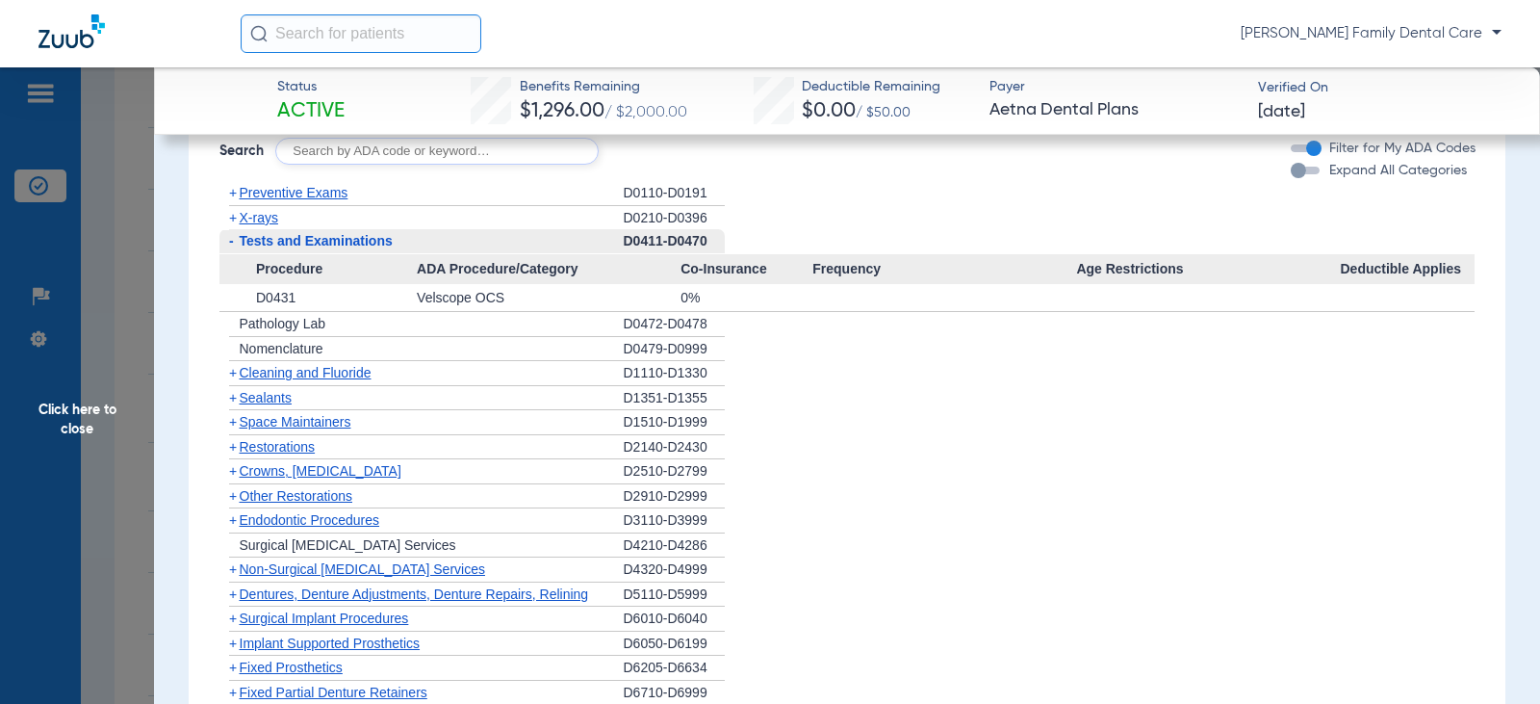
click at [236, 249] on span "-" at bounding box center [229, 241] width 20 height 24
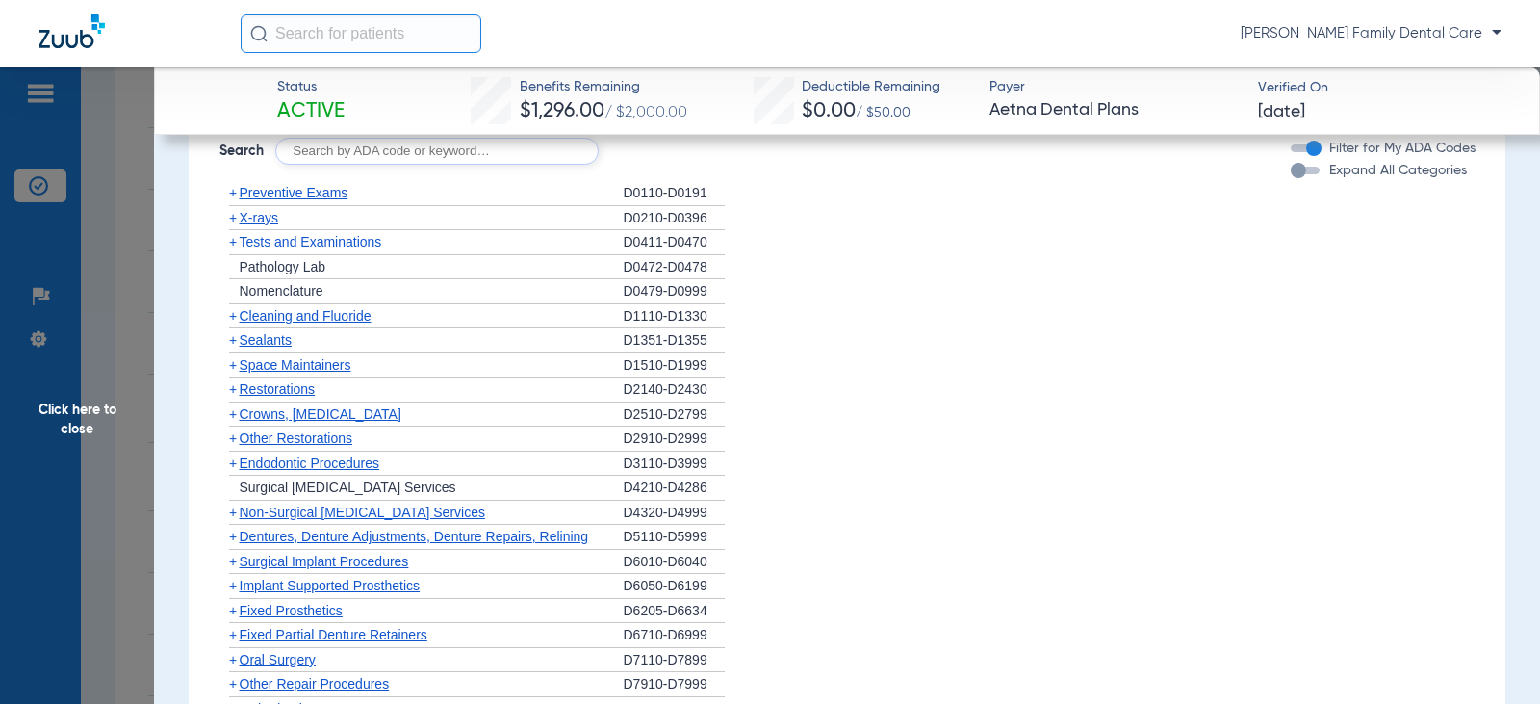
click at [229, 323] on span "+" at bounding box center [233, 315] width 8 height 15
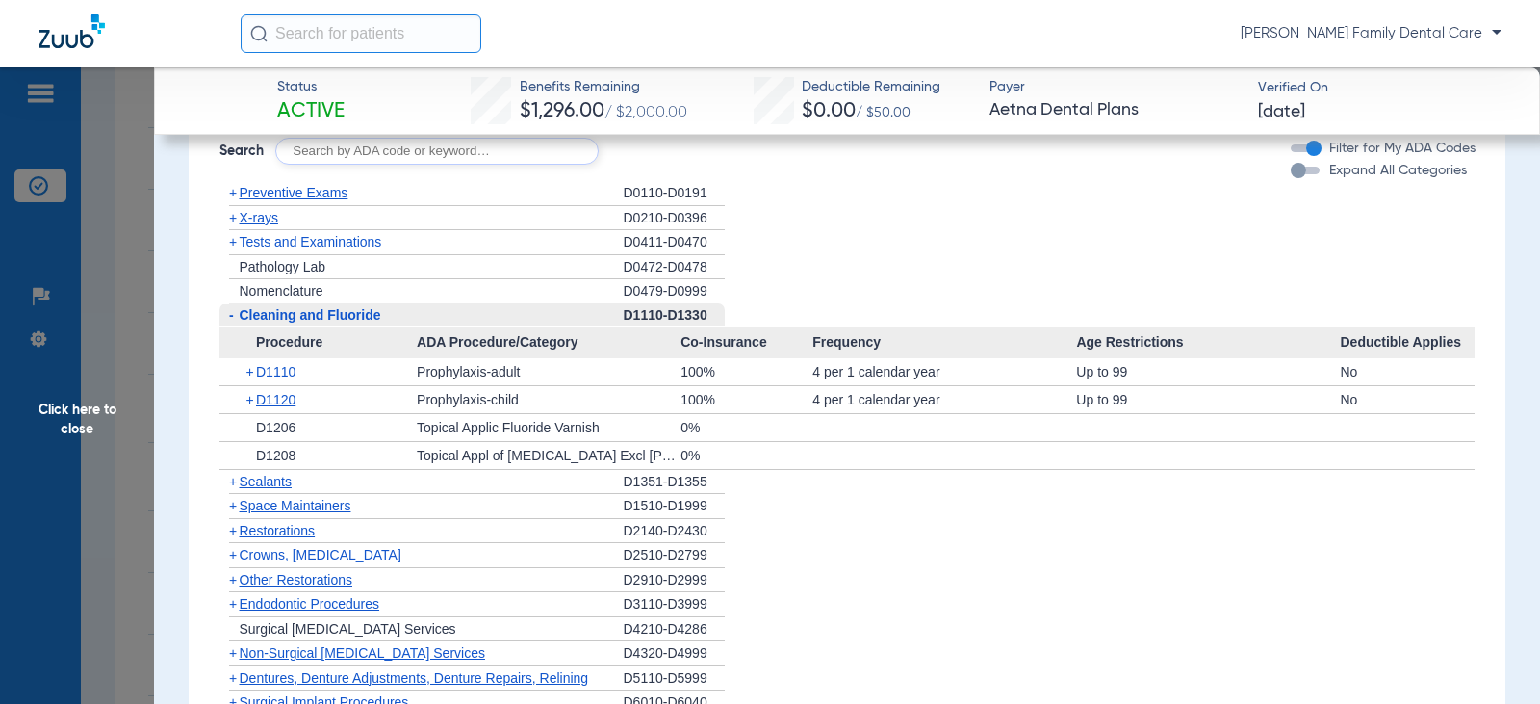
click at [230, 322] on span "-" at bounding box center [231, 314] width 5 height 15
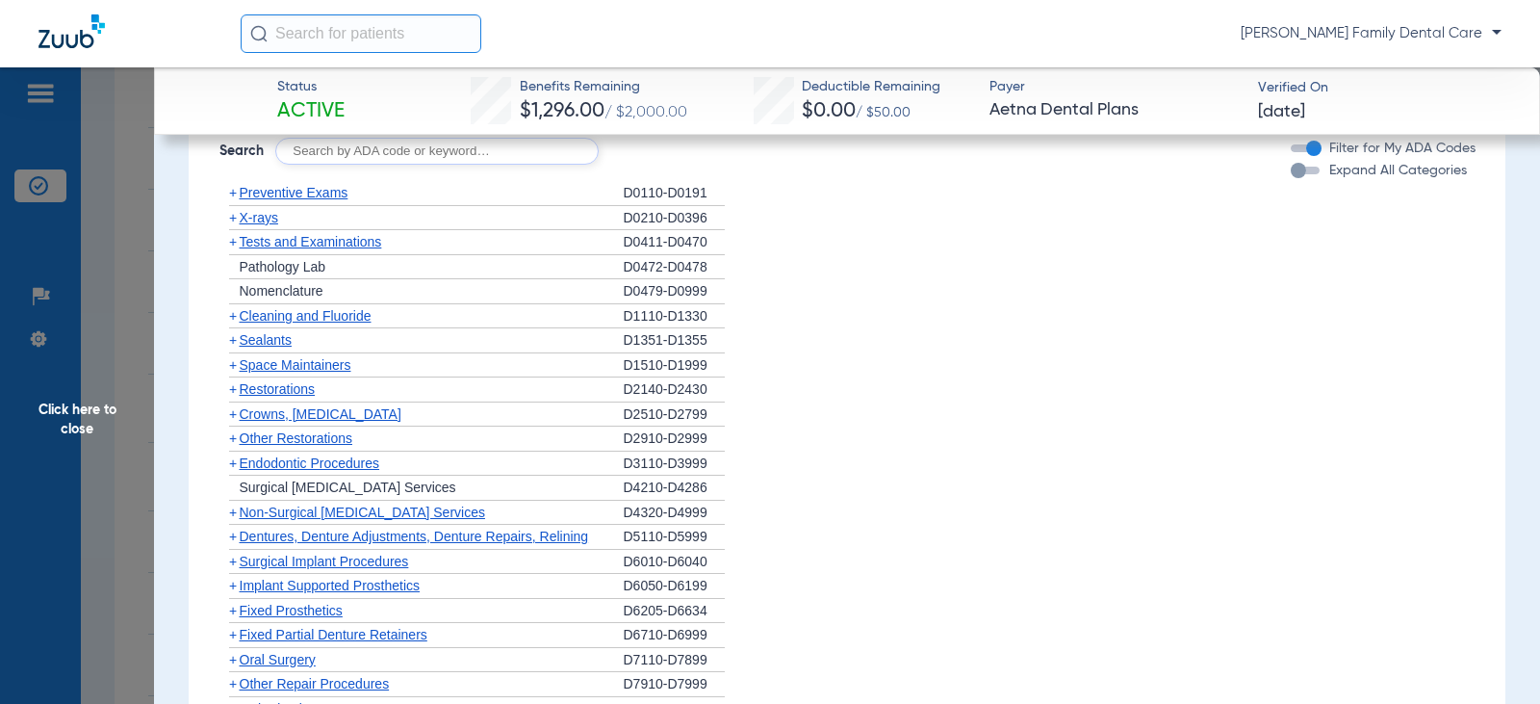
click at [235, 347] on span "+" at bounding box center [233, 339] width 8 height 15
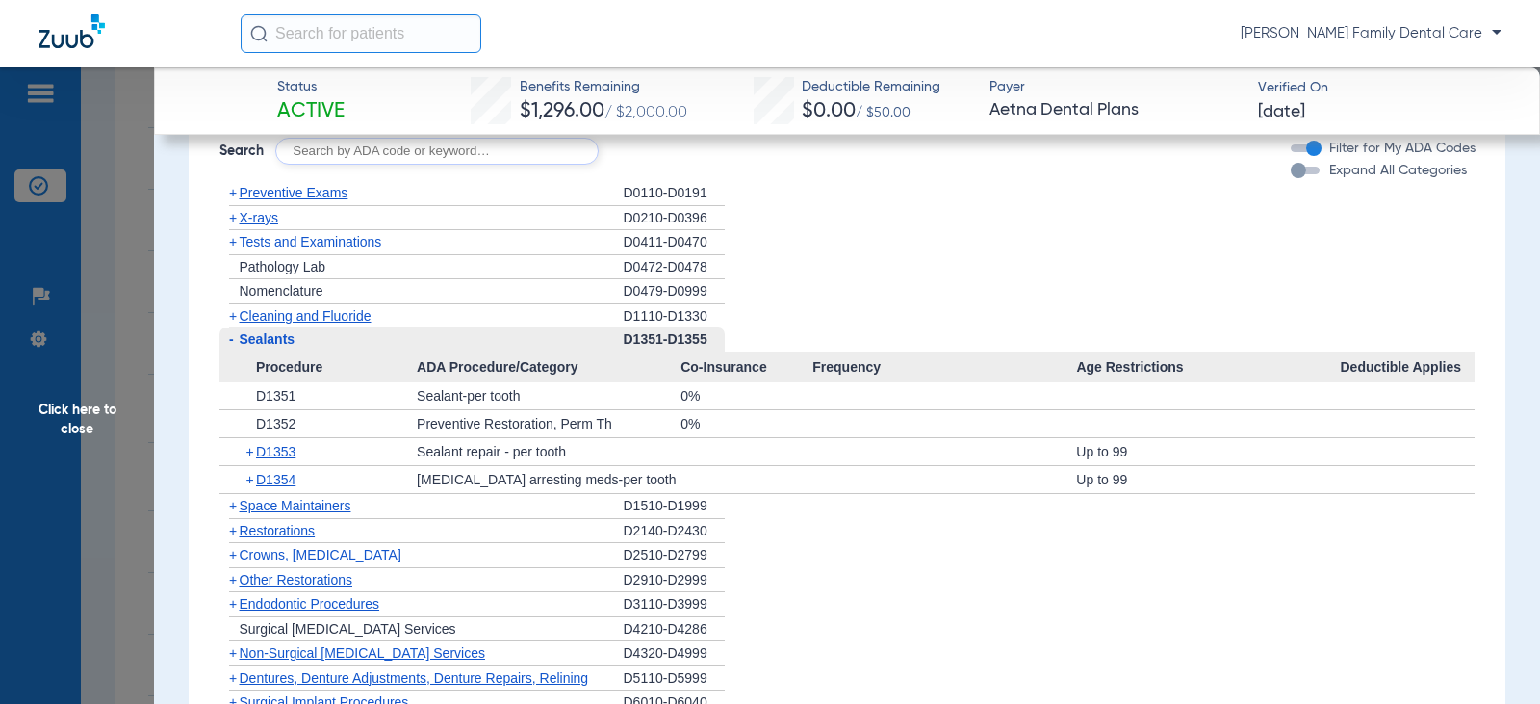
click at [231, 323] on span "+" at bounding box center [233, 315] width 8 height 15
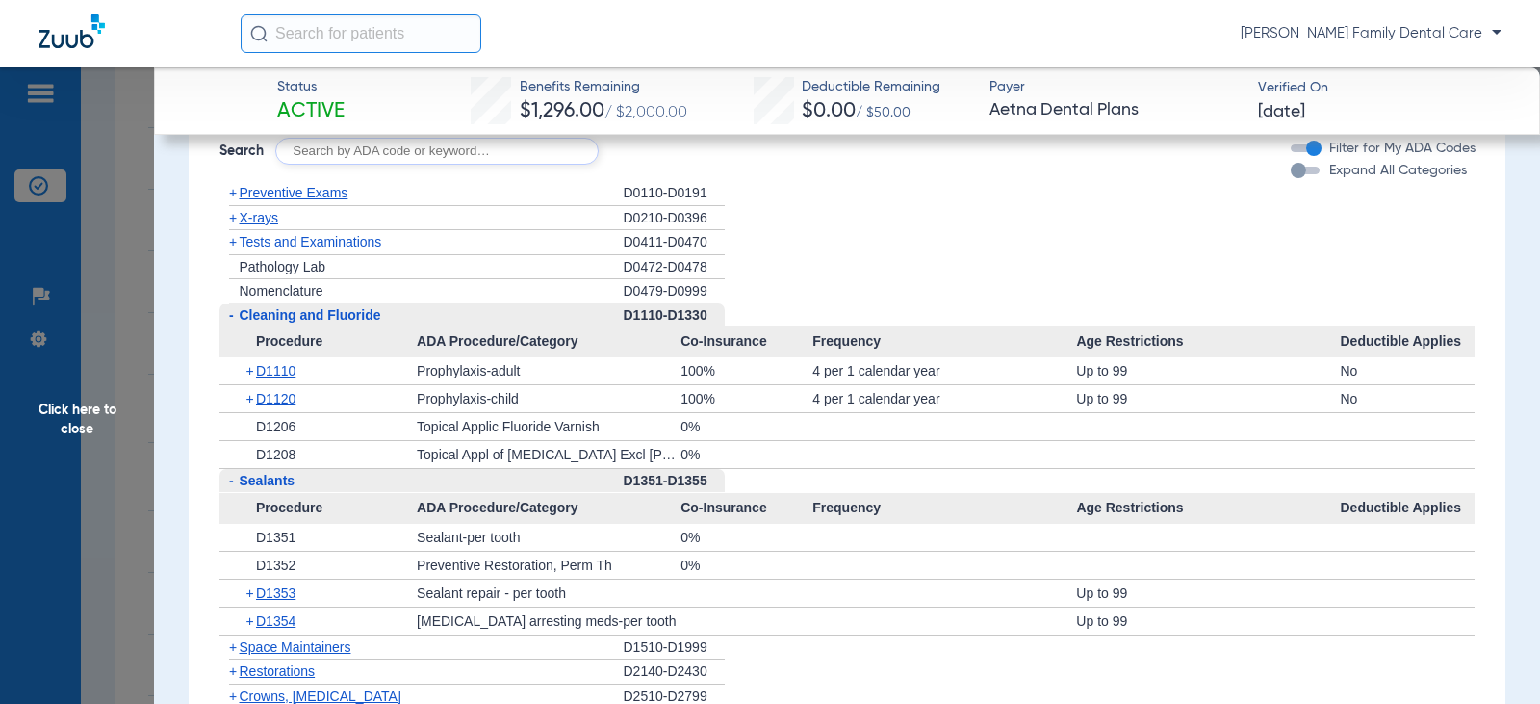
click at [231, 322] on span "-" at bounding box center [231, 314] width 5 height 15
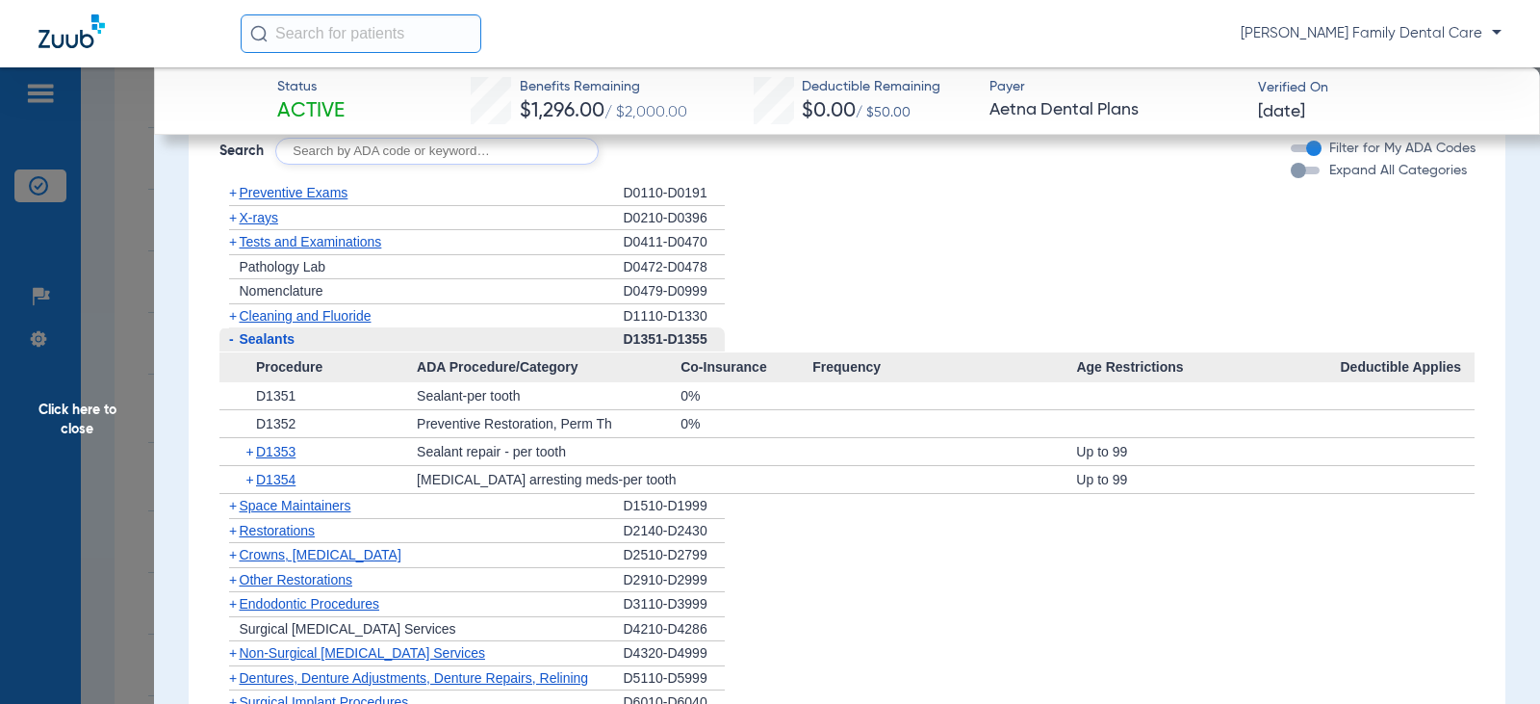
click at [230, 347] on span "-" at bounding box center [231, 338] width 5 height 15
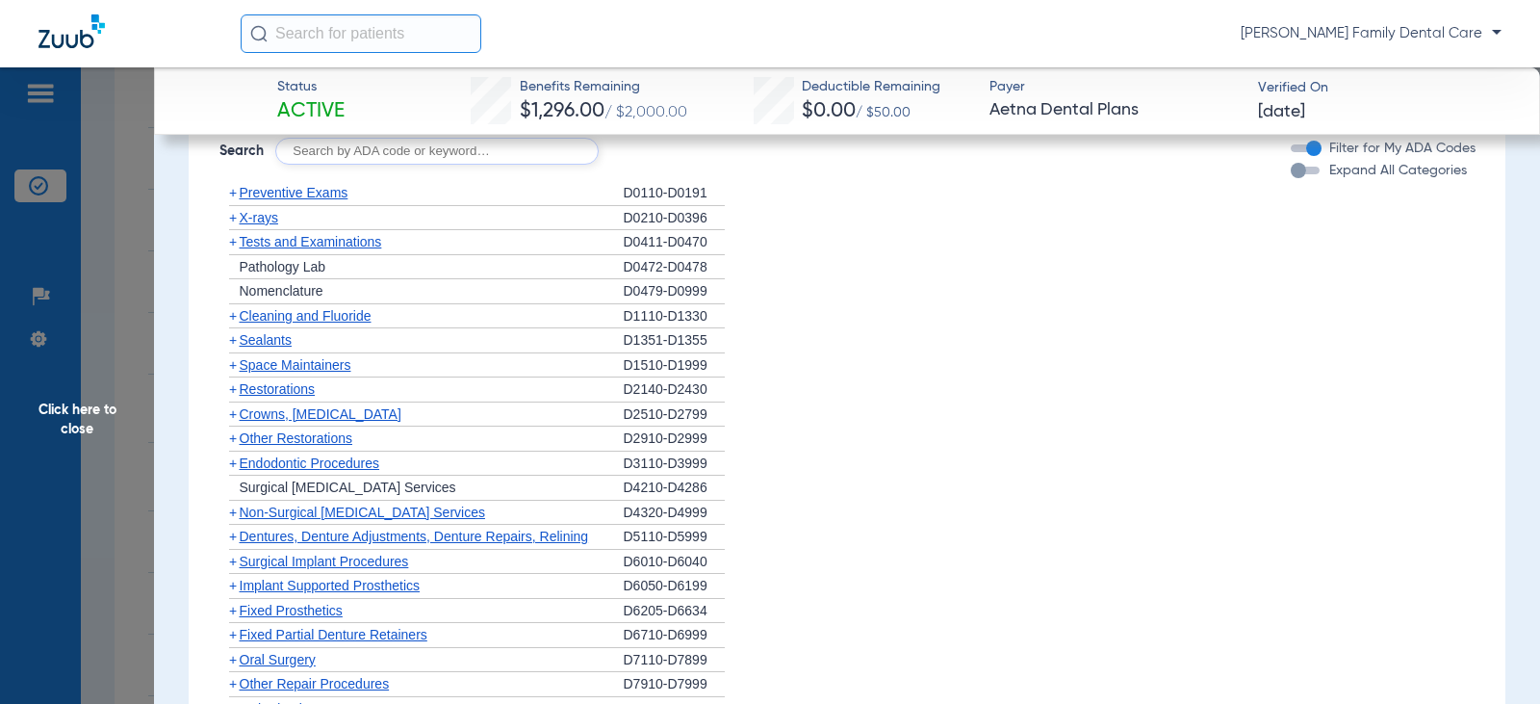
click at [233, 397] on span "+" at bounding box center [233, 388] width 8 height 15
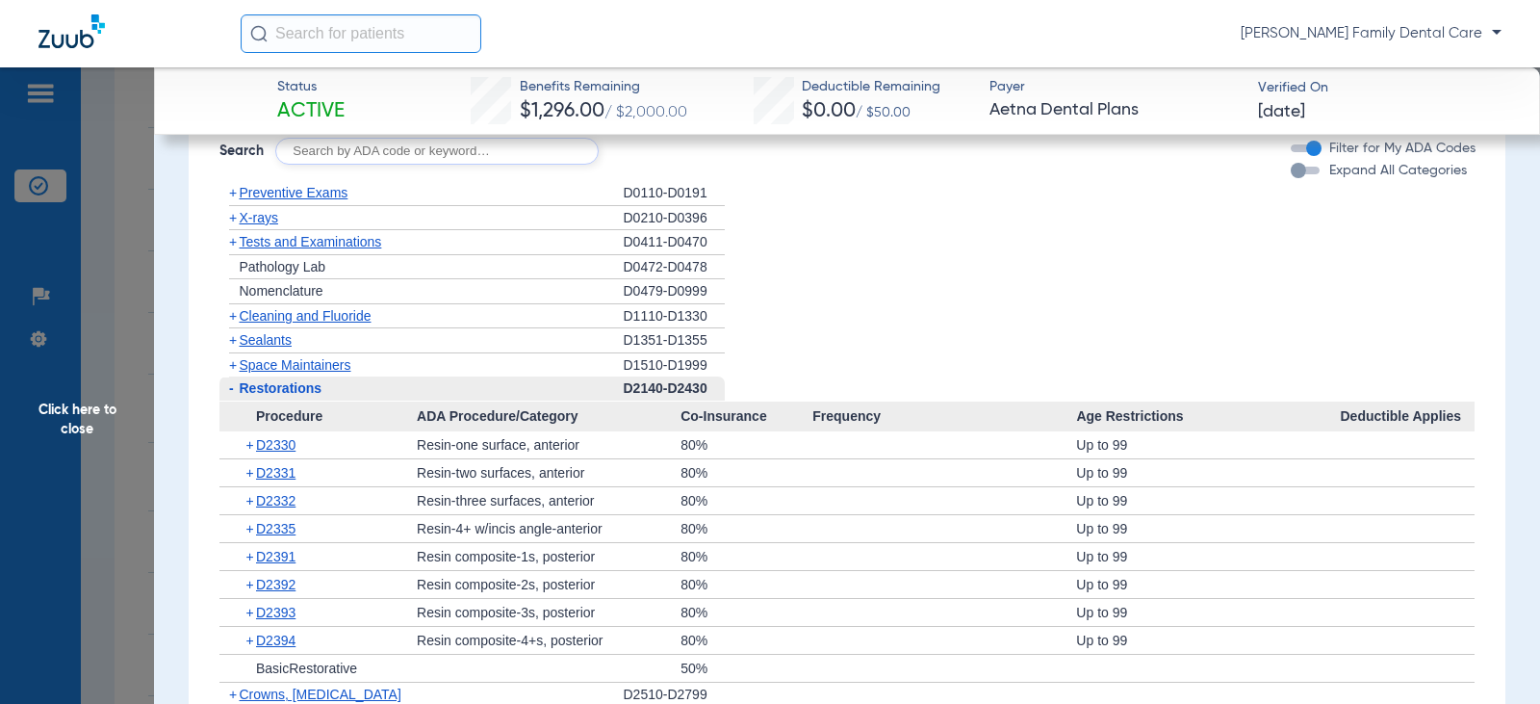
scroll to position [1733, 0]
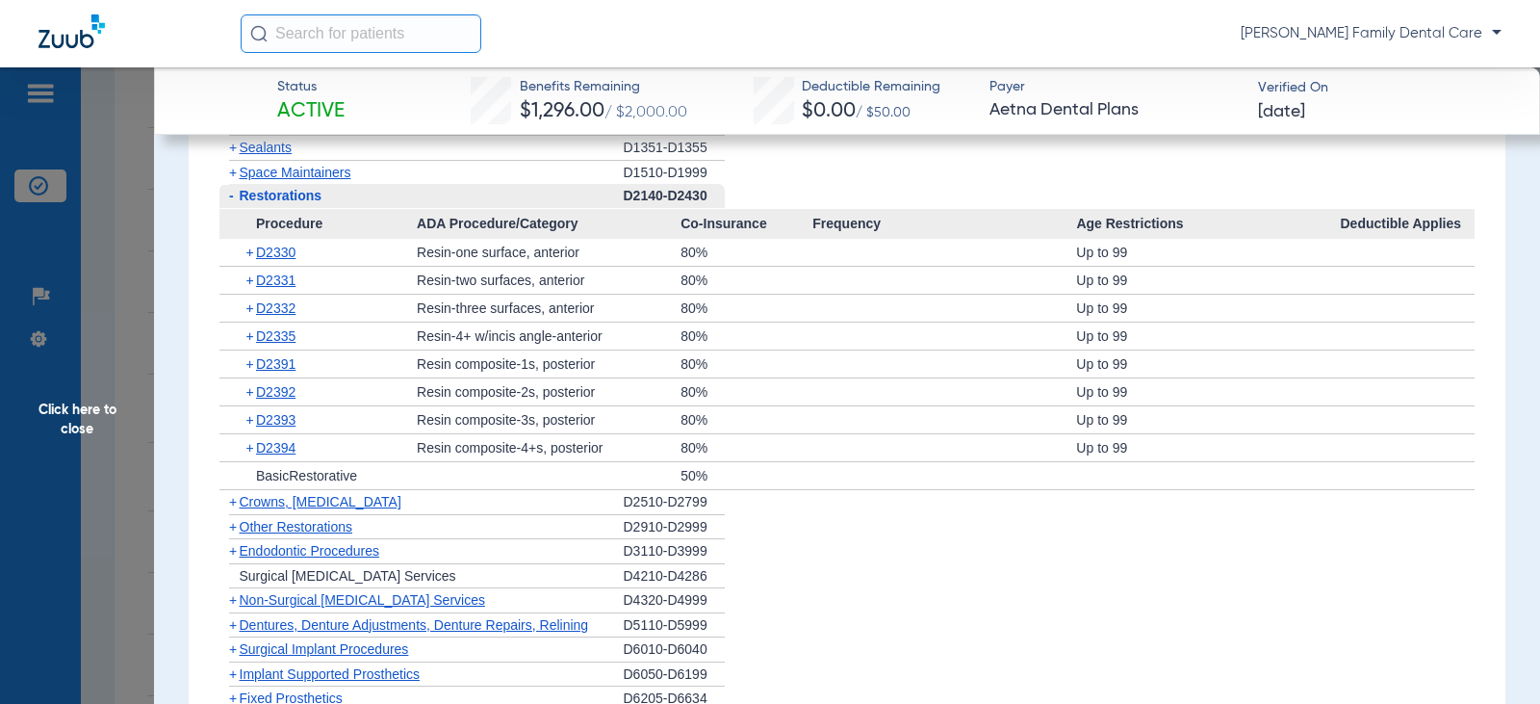
click at [232, 203] on span "-" at bounding box center [231, 195] width 5 height 15
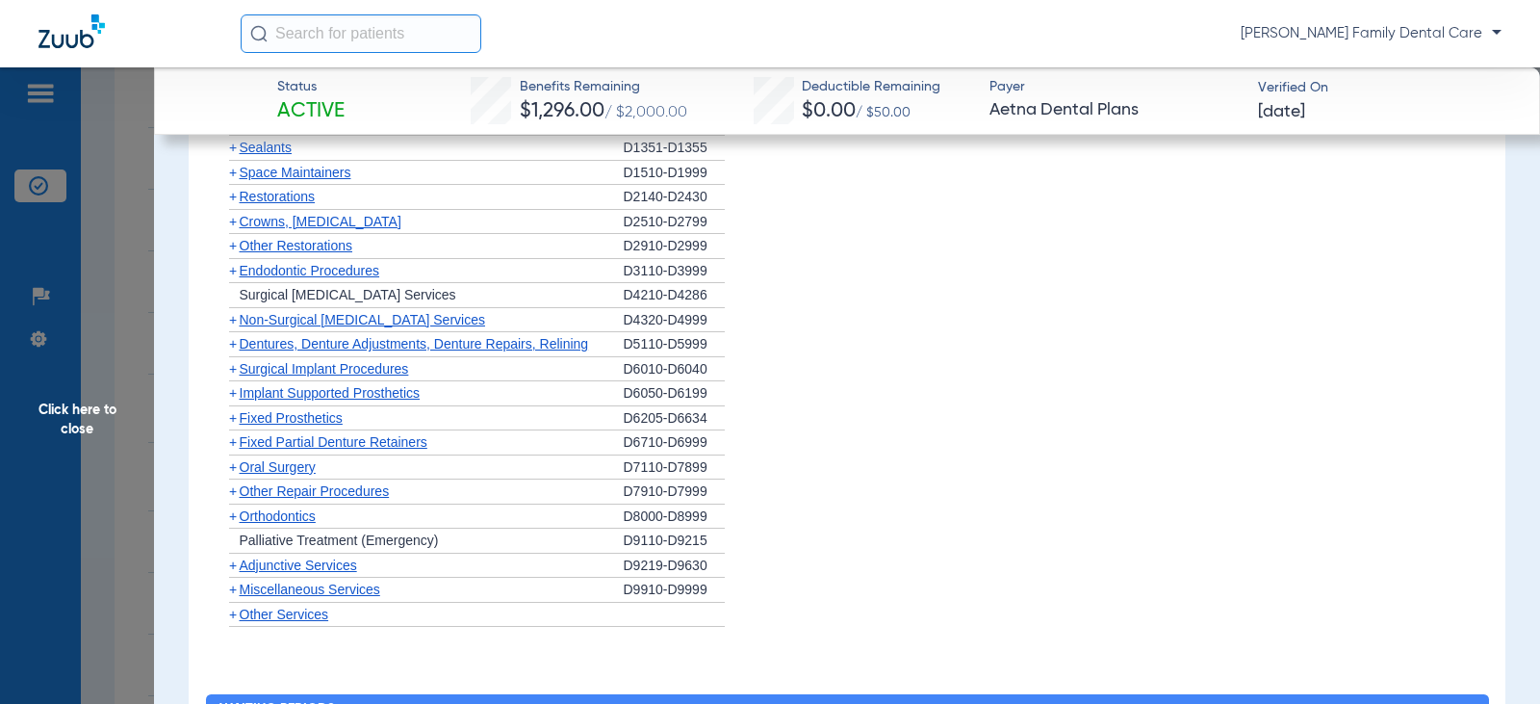
click at [233, 229] on span "+" at bounding box center [233, 221] width 8 height 15
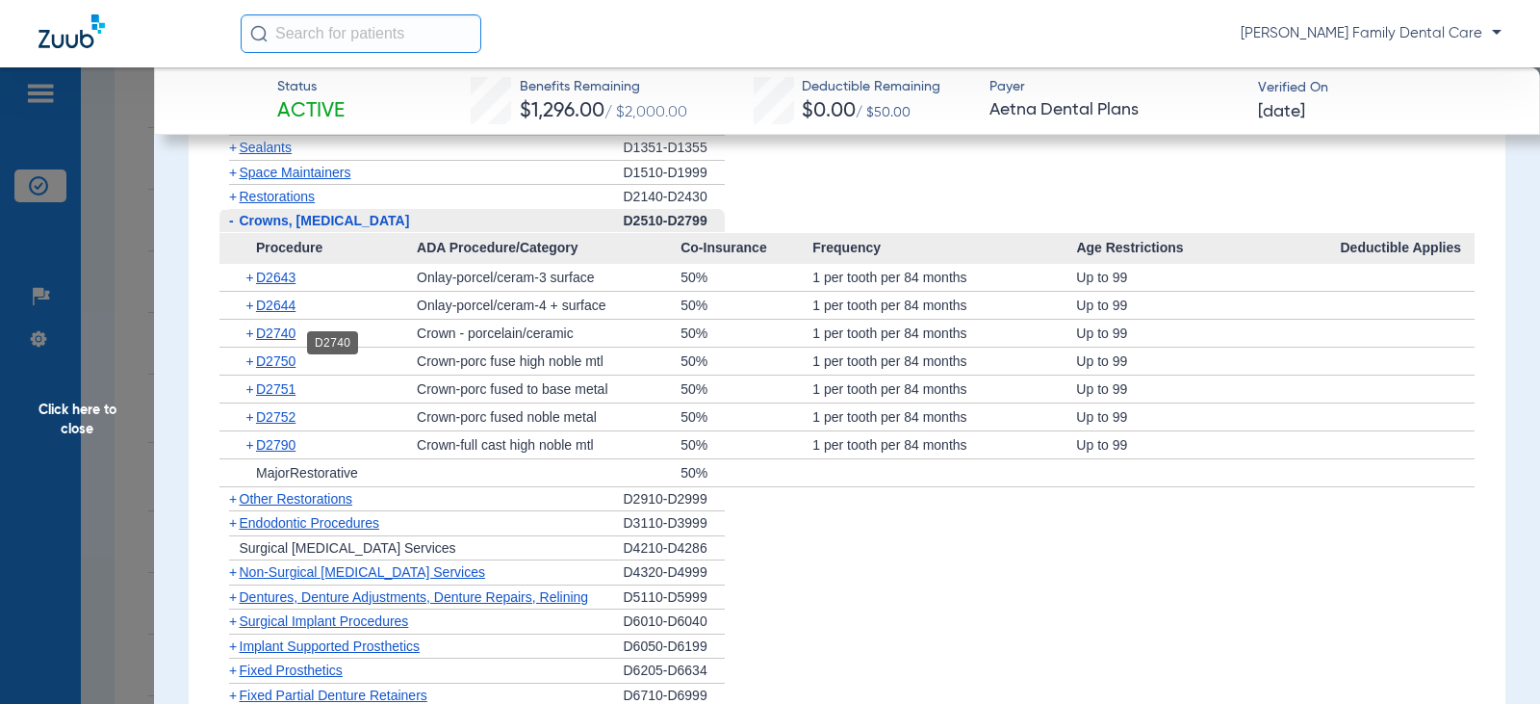
click at [268, 341] on span "D2740" at bounding box center [275, 332] width 39 height 15
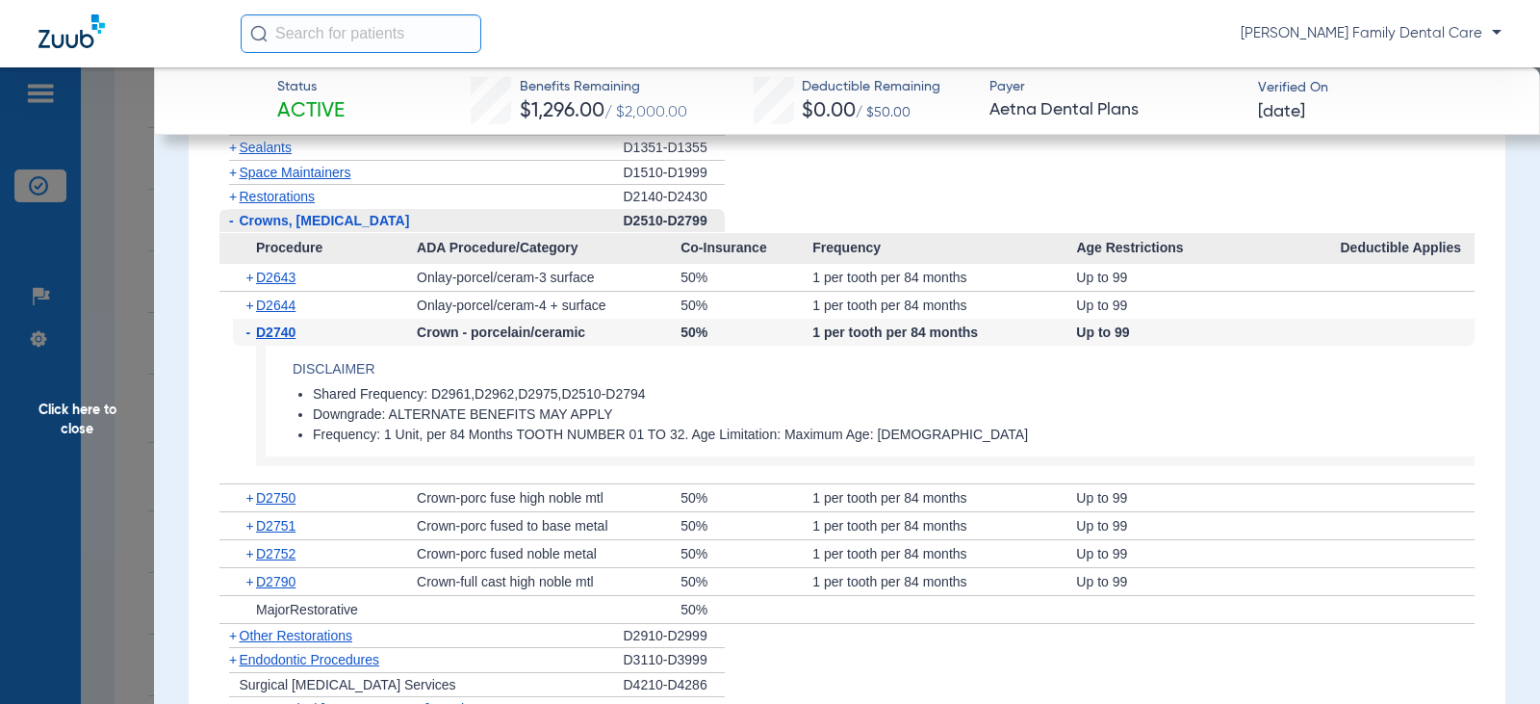
drag, startPoint x: 251, startPoint y: 343, endPoint x: 245, endPoint y: 334, distance: 10.4
click at [251, 343] on span "-" at bounding box center [251, 332] width 11 height 27
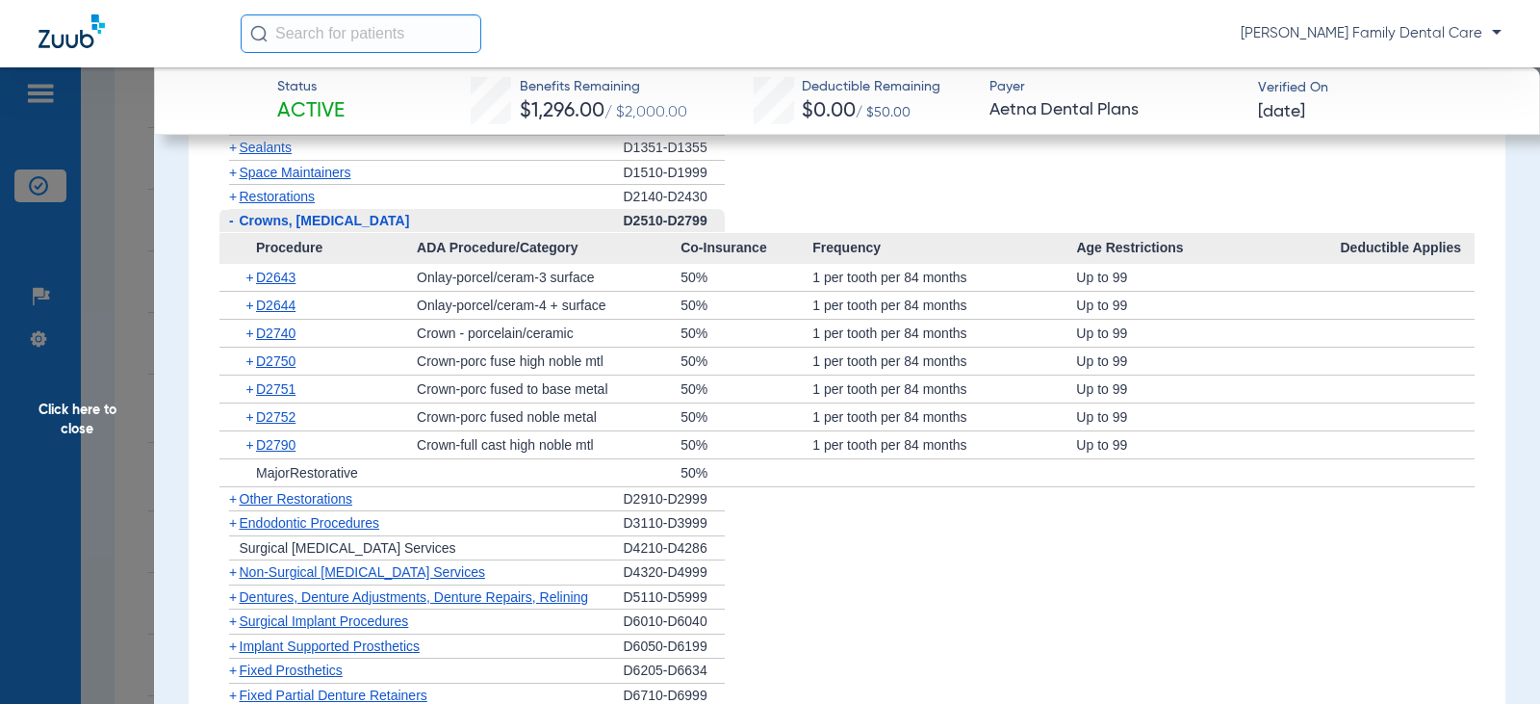
click at [230, 228] on span "-" at bounding box center [231, 220] width 5 height 15
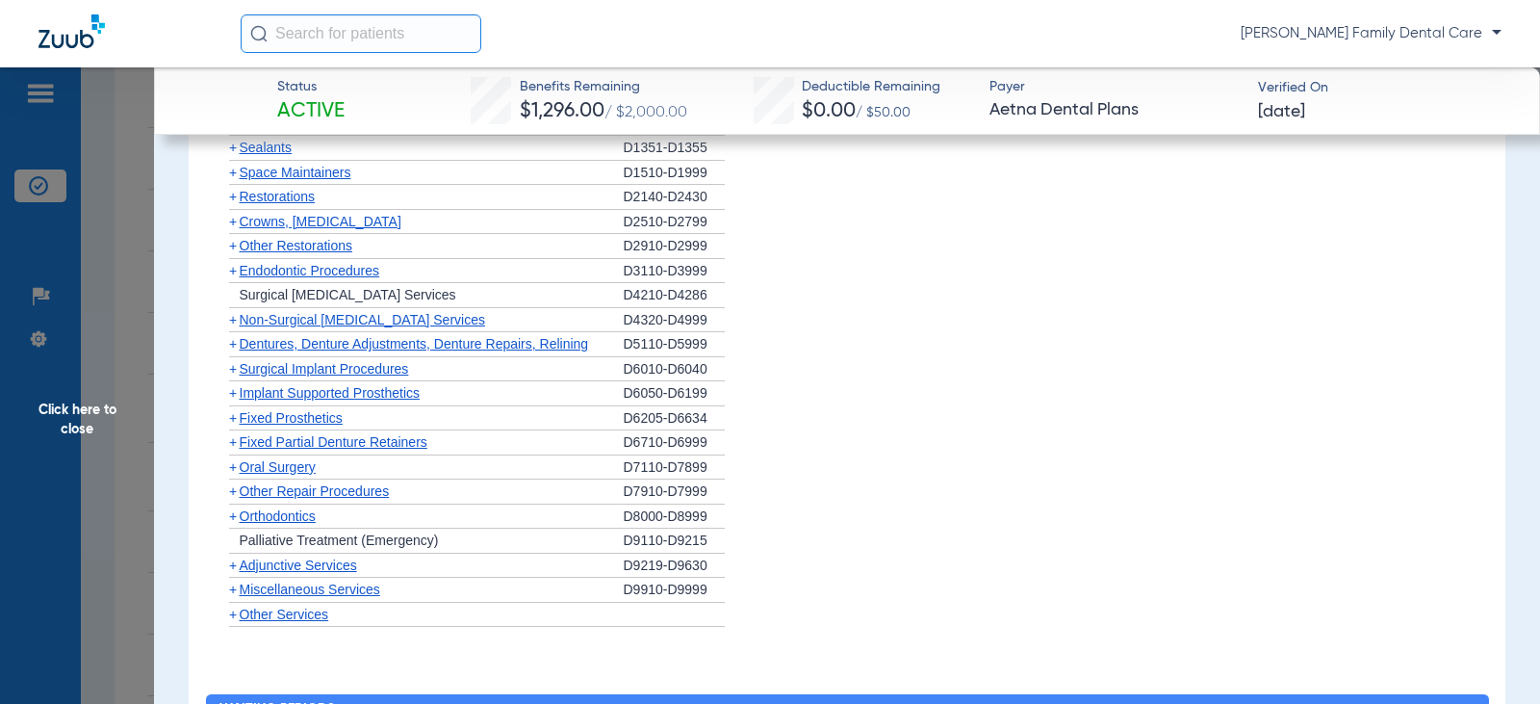
click at [234, 229] on span "+" at bounding box center [233, 221] width 8 height 15
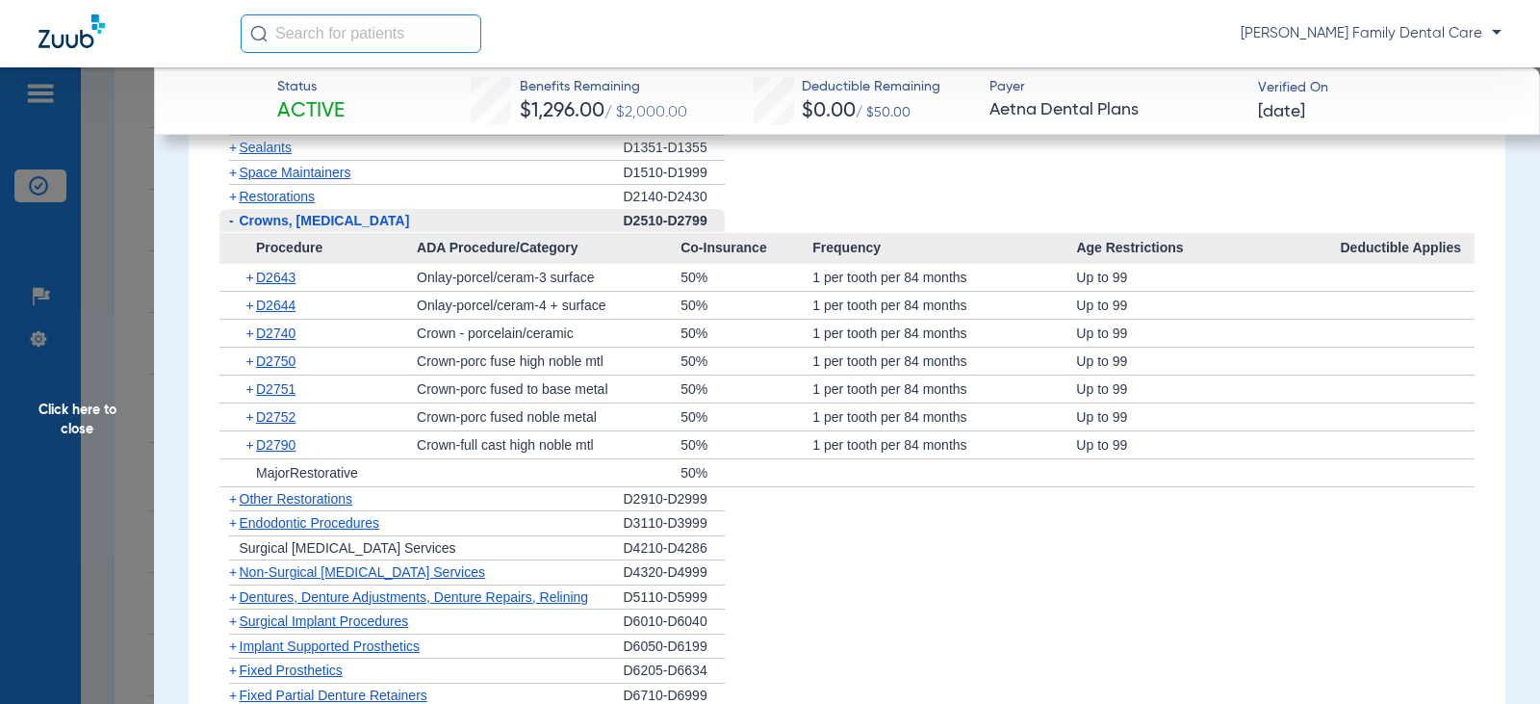
click at [229, 228] on span "-" at bounding box center [231, 220] width 5 height 15
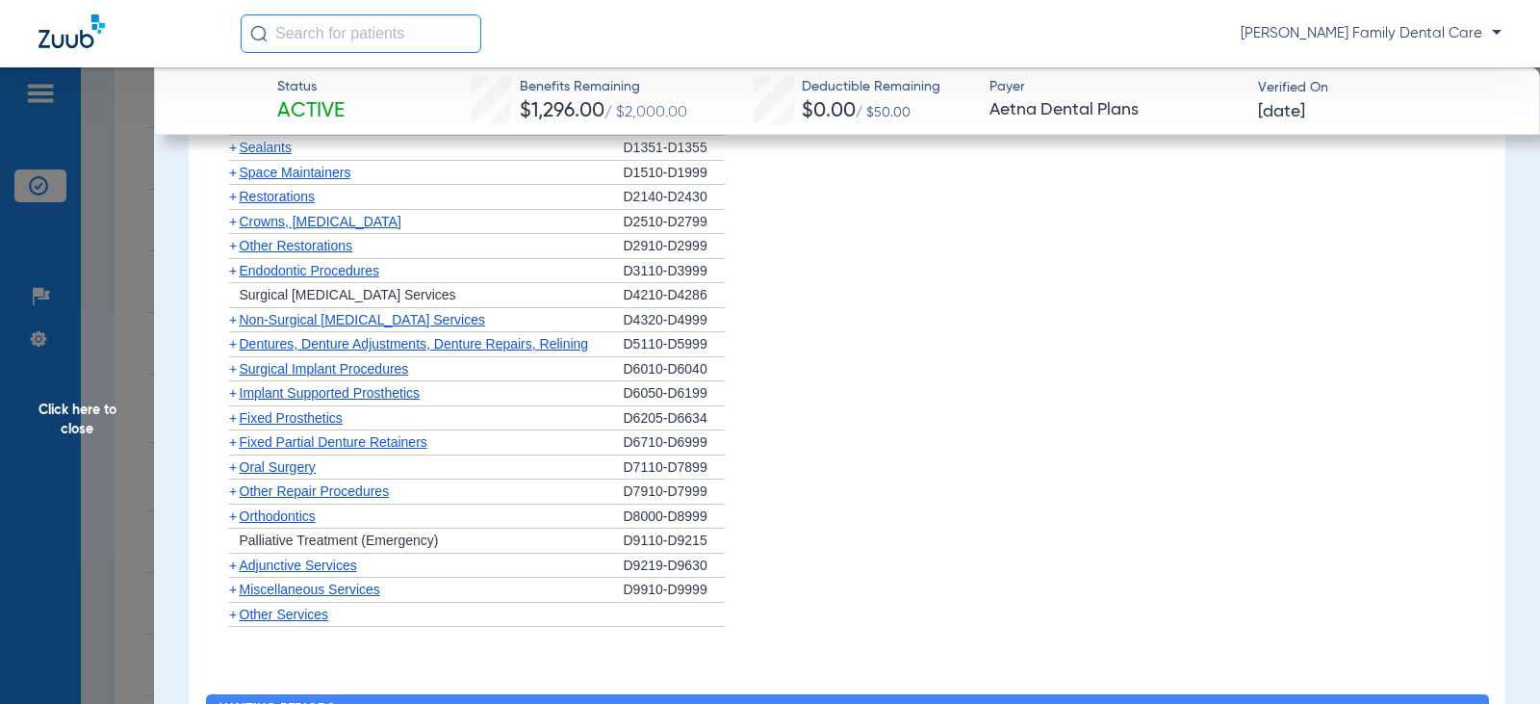
click at [229, 253] on span "+" at bounding box center [233, 245] width 8 height 15
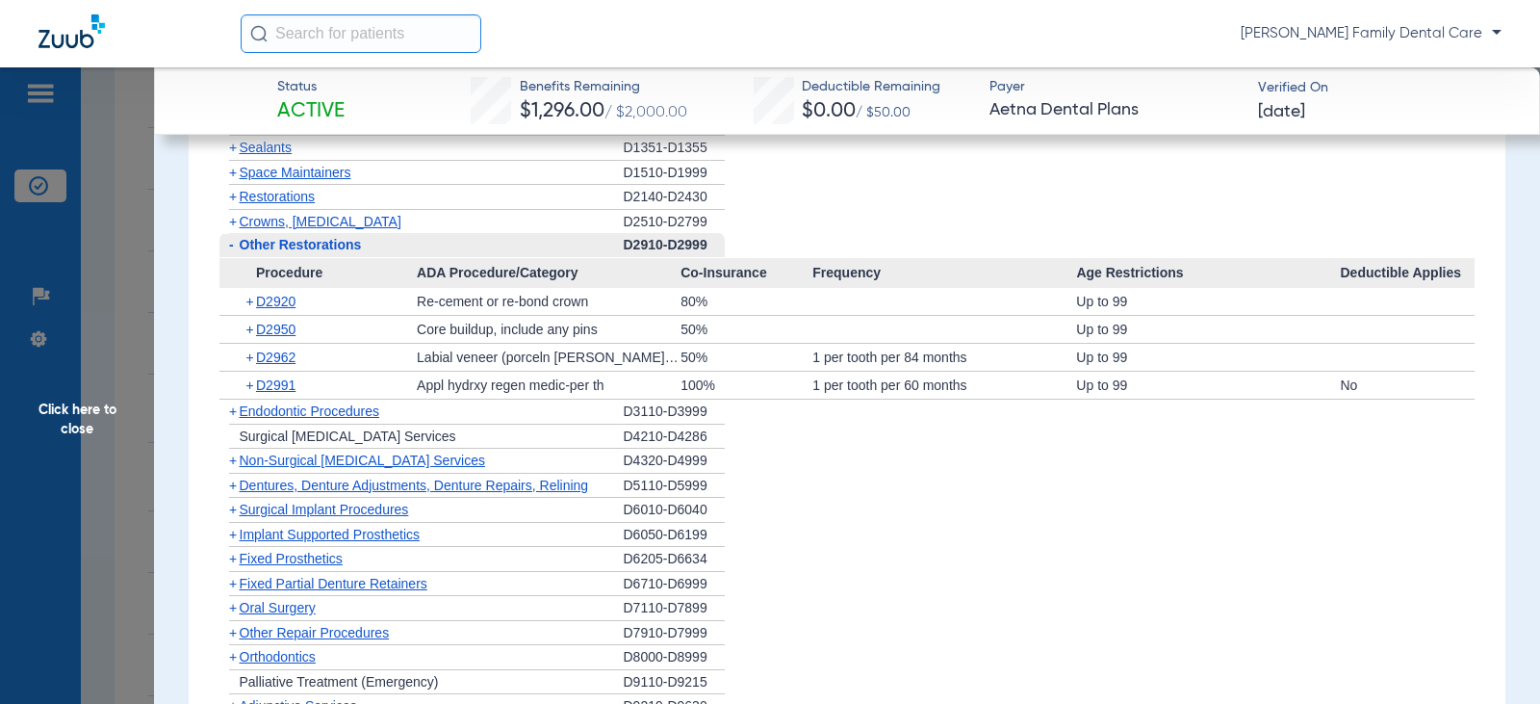
click at [229, 252] on span "-" at bounding box center [231, 244] width 5 height 15
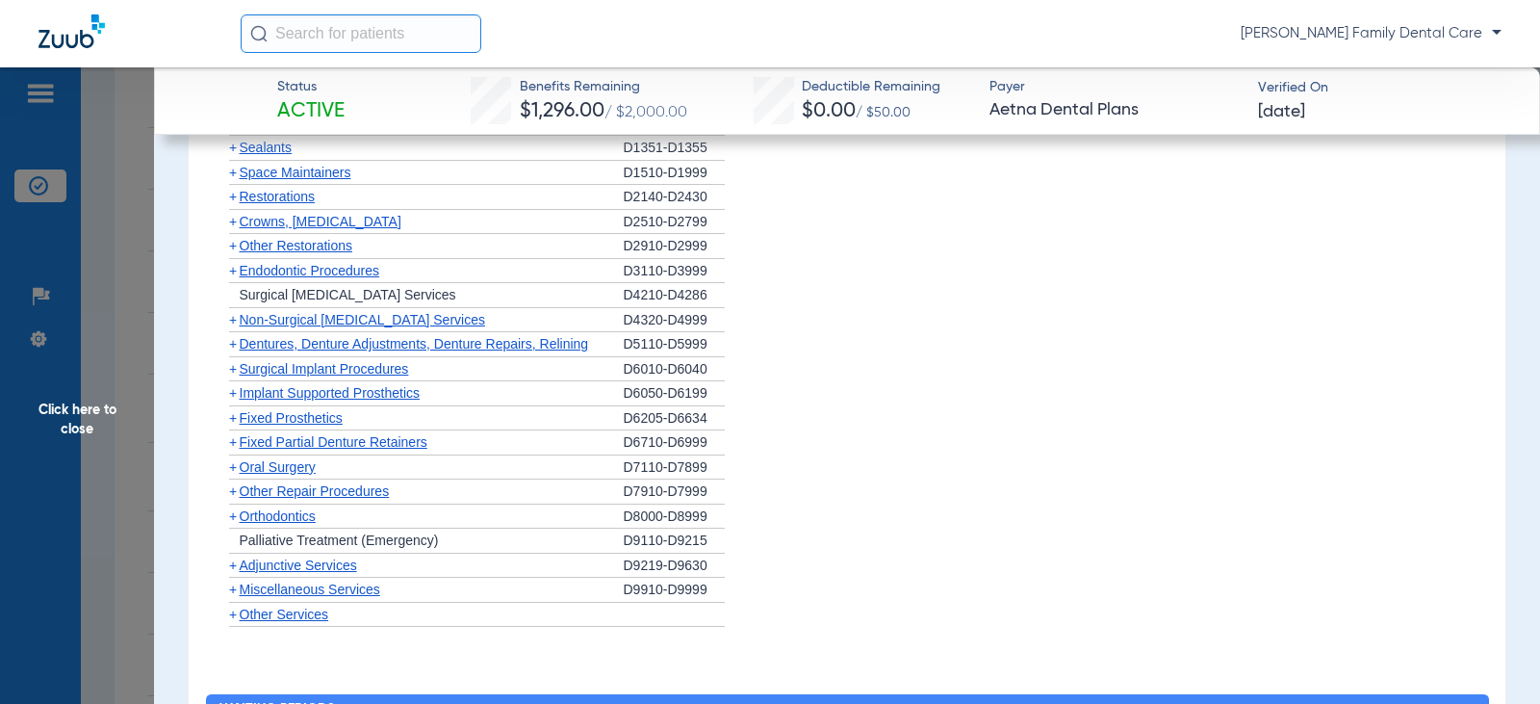
click at [229, 253] on span "+" at bounding box center [233, 245] width 8 height 15
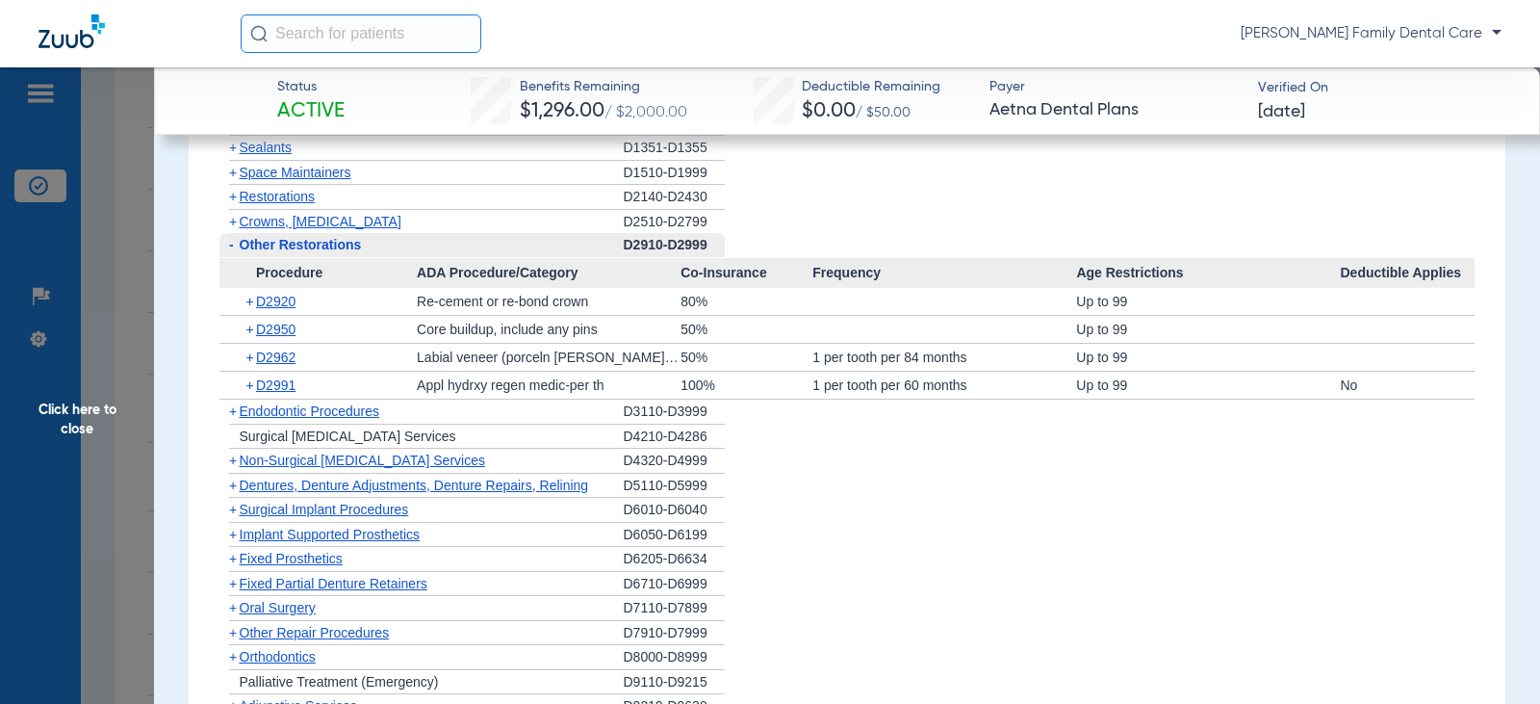
click at [229, 252] on span "-" at bounding box center [231, 244] width 5 height 15
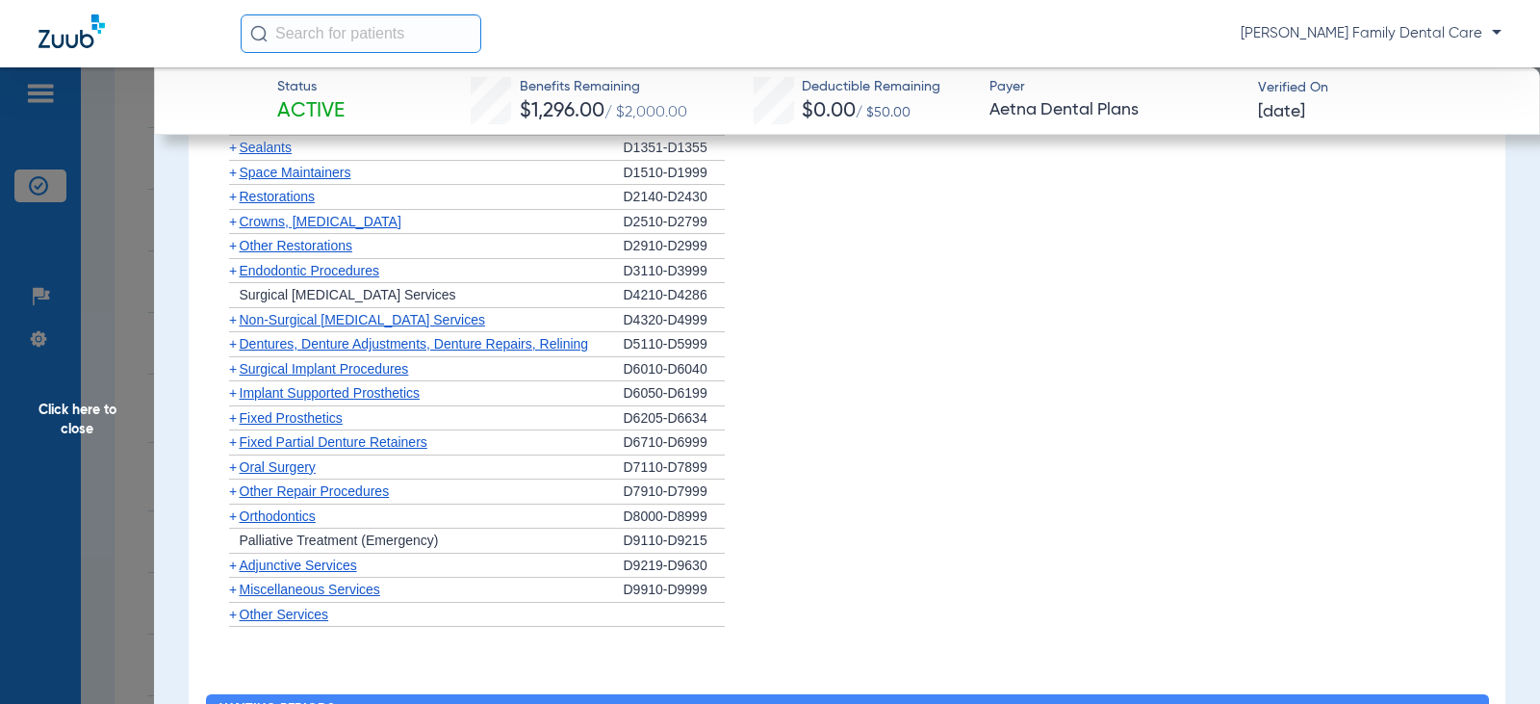
click at [233, 278] on span "+" at bounding box center [233, 270] width 8 height 15
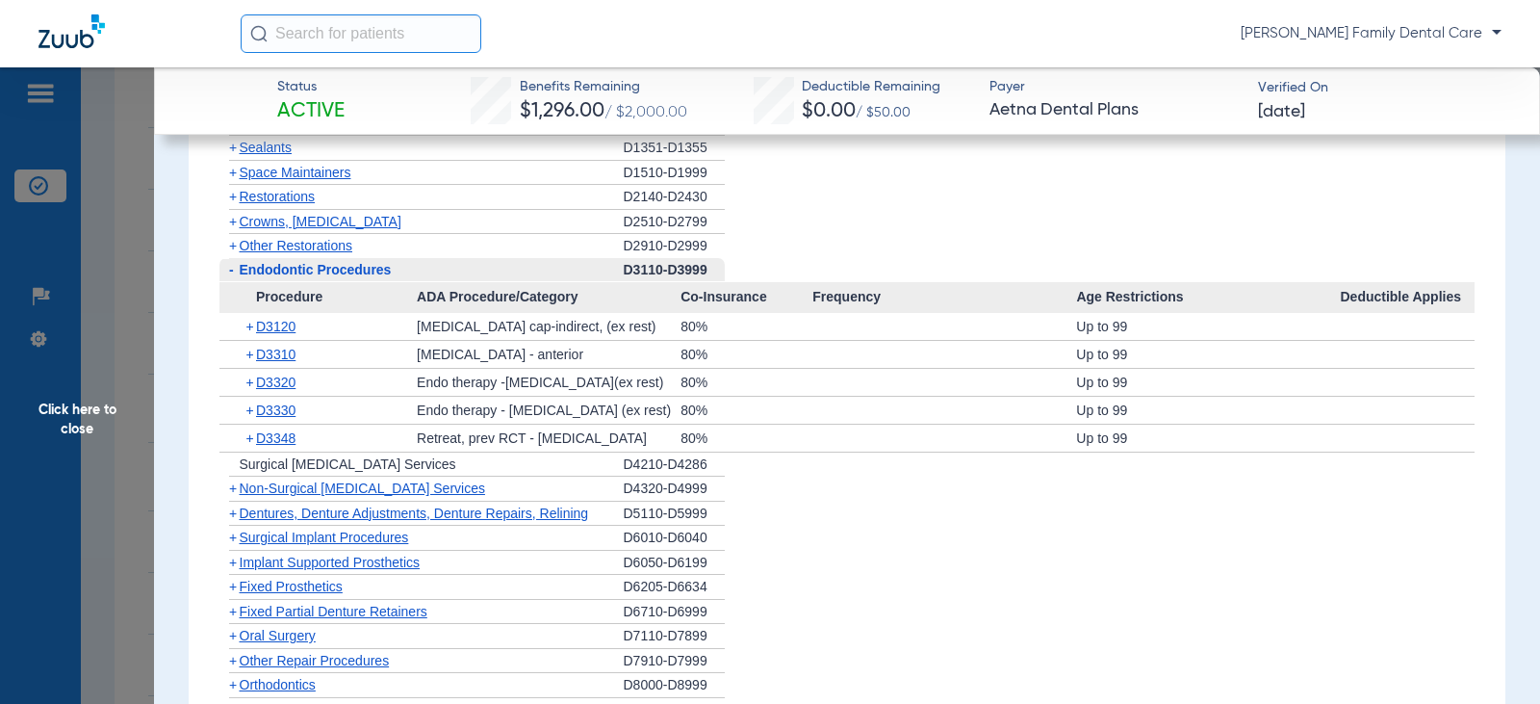
click at [230, 277] on span "-" at bounding box center [231, 269] width 5 height 15
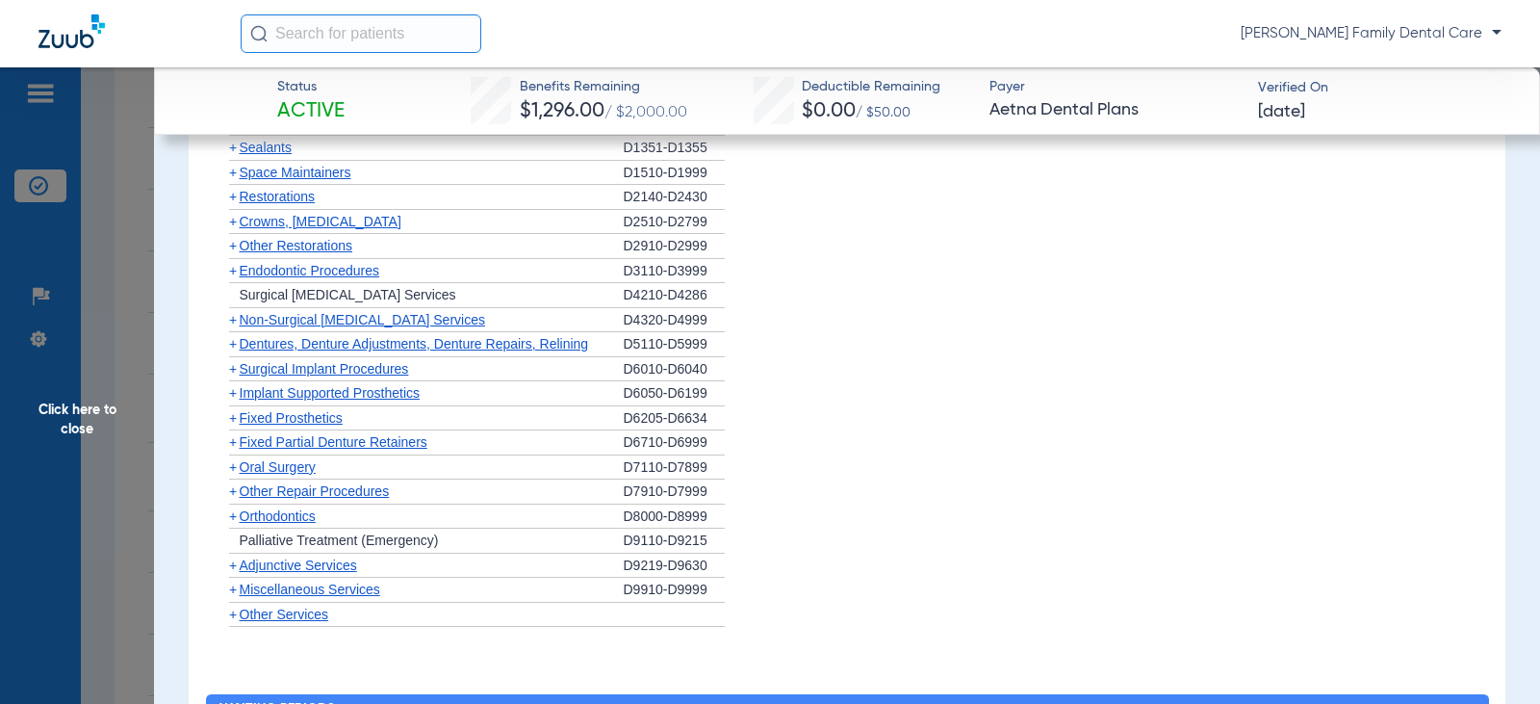
click at [230, 327] on span "+" at bounding box center [233, 319] width 8 height 15
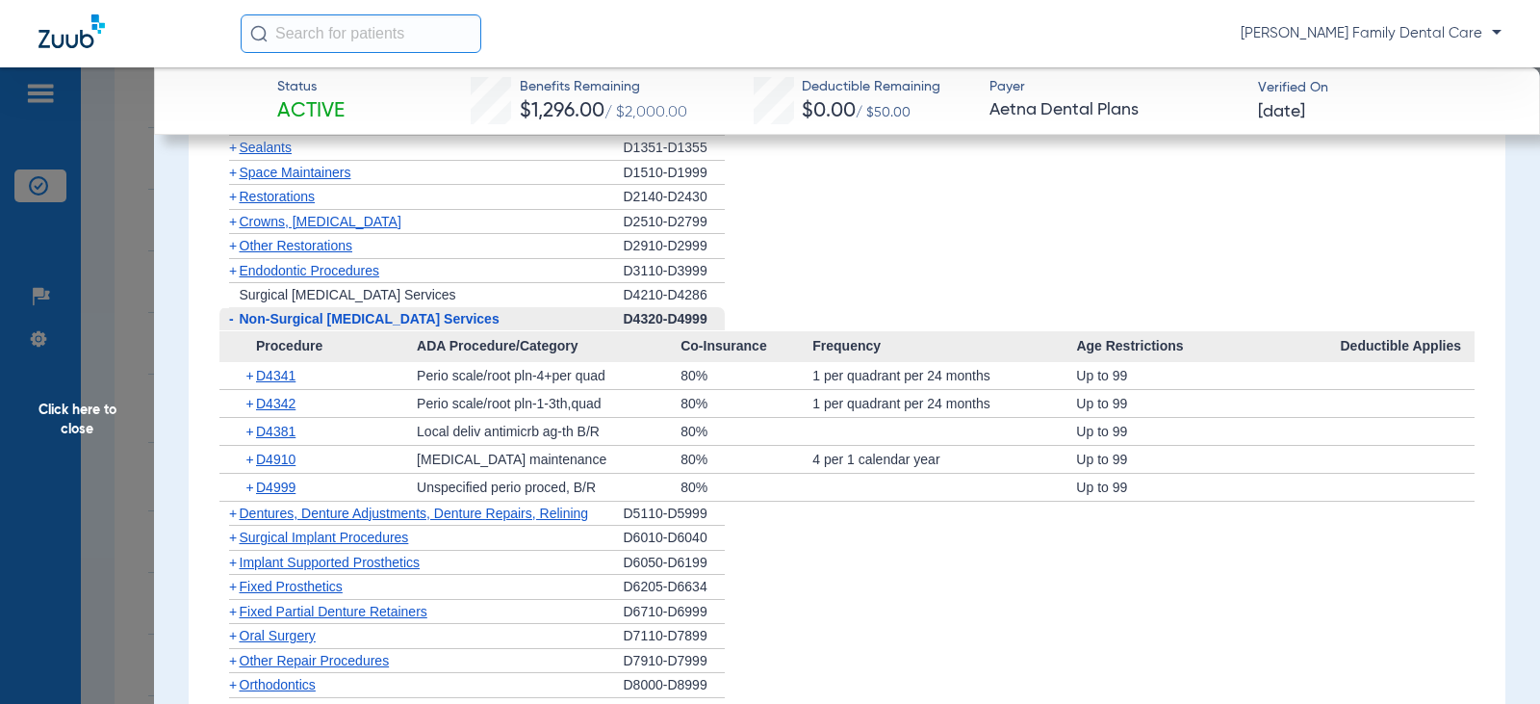
click at [229, 326] on span "-" at bounding box center [231, 318] width 5 height 15
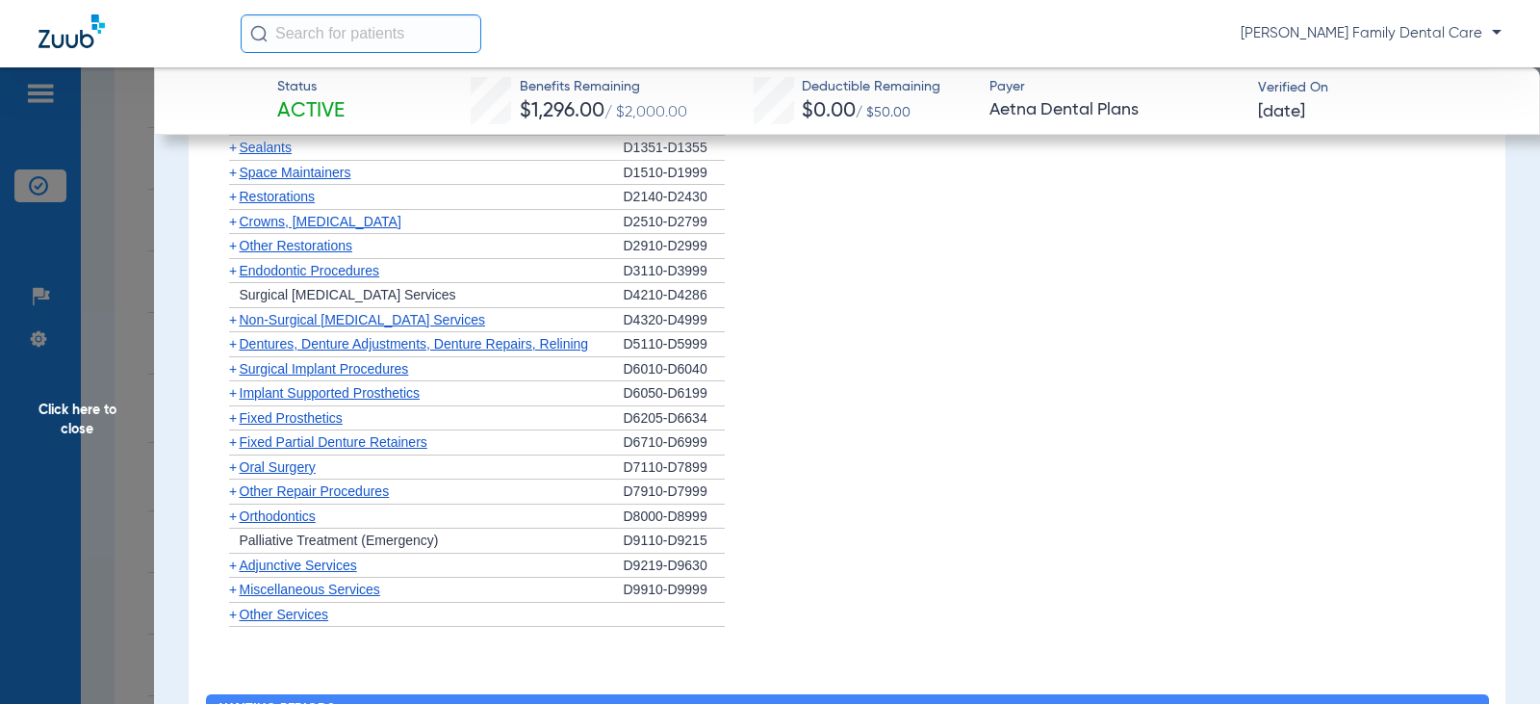
click at [232, 351] on span "+" at bounding box center [233, 343] width 8 height 15
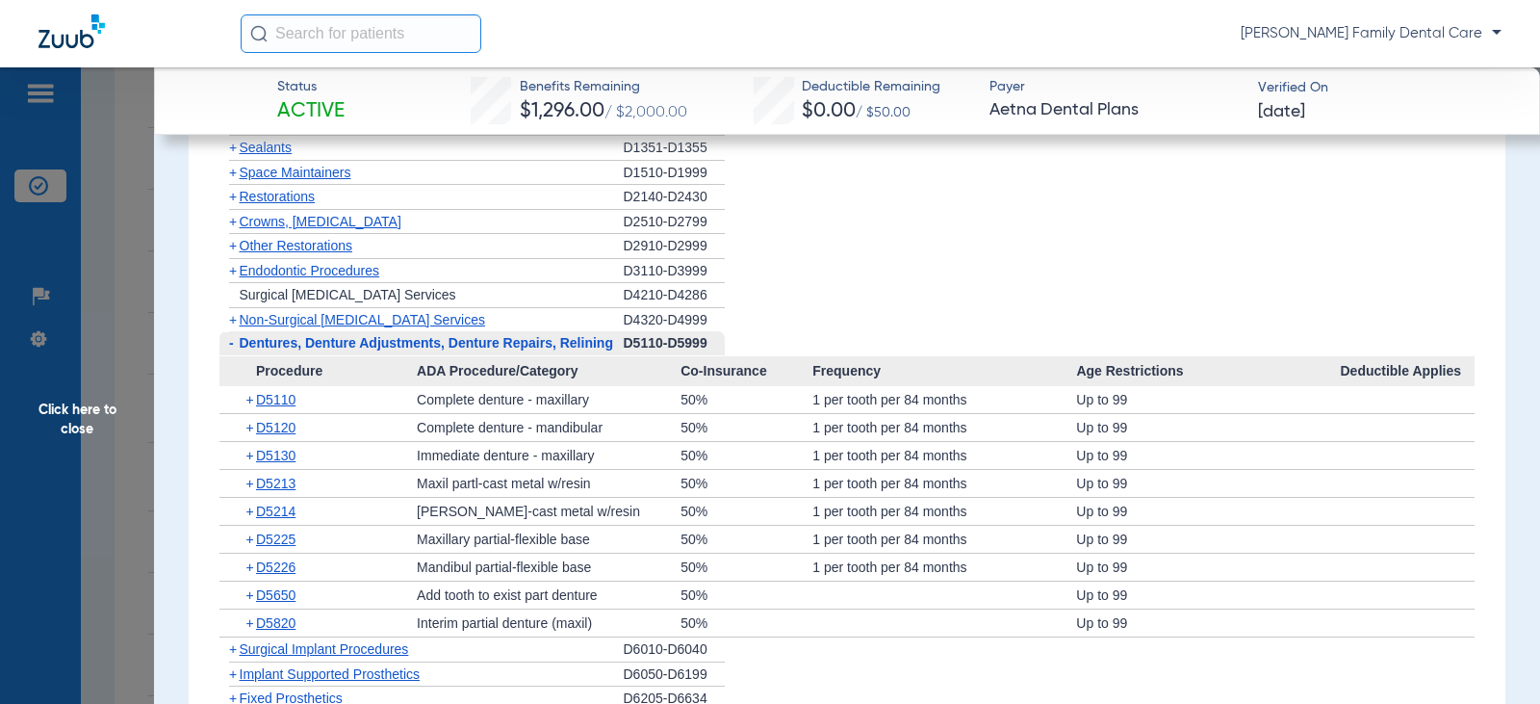
click at [229, 350] on span "-" at bounding box center [231, 342] width 5 height 15
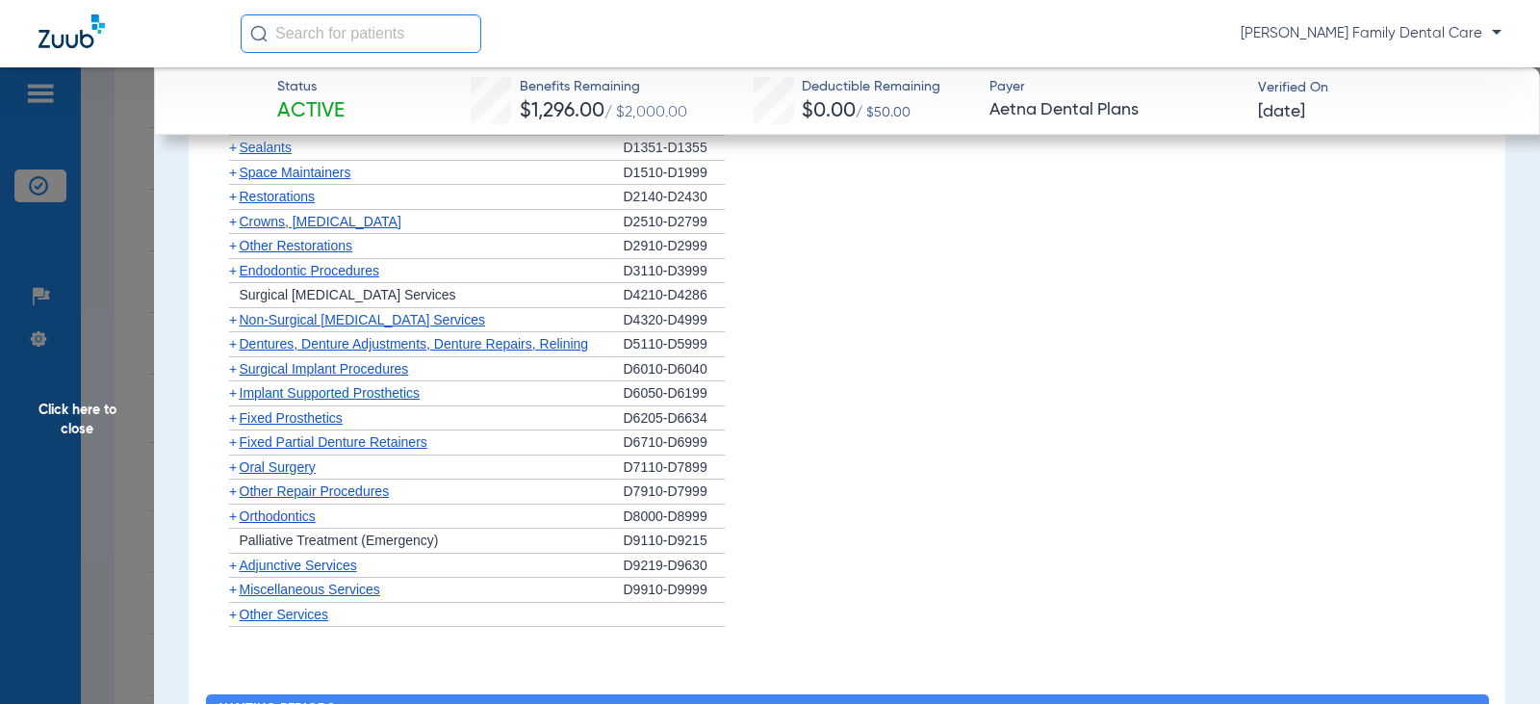
click at [234, 376] on span "+" at bounding box center [233, 368] width 8 height 15
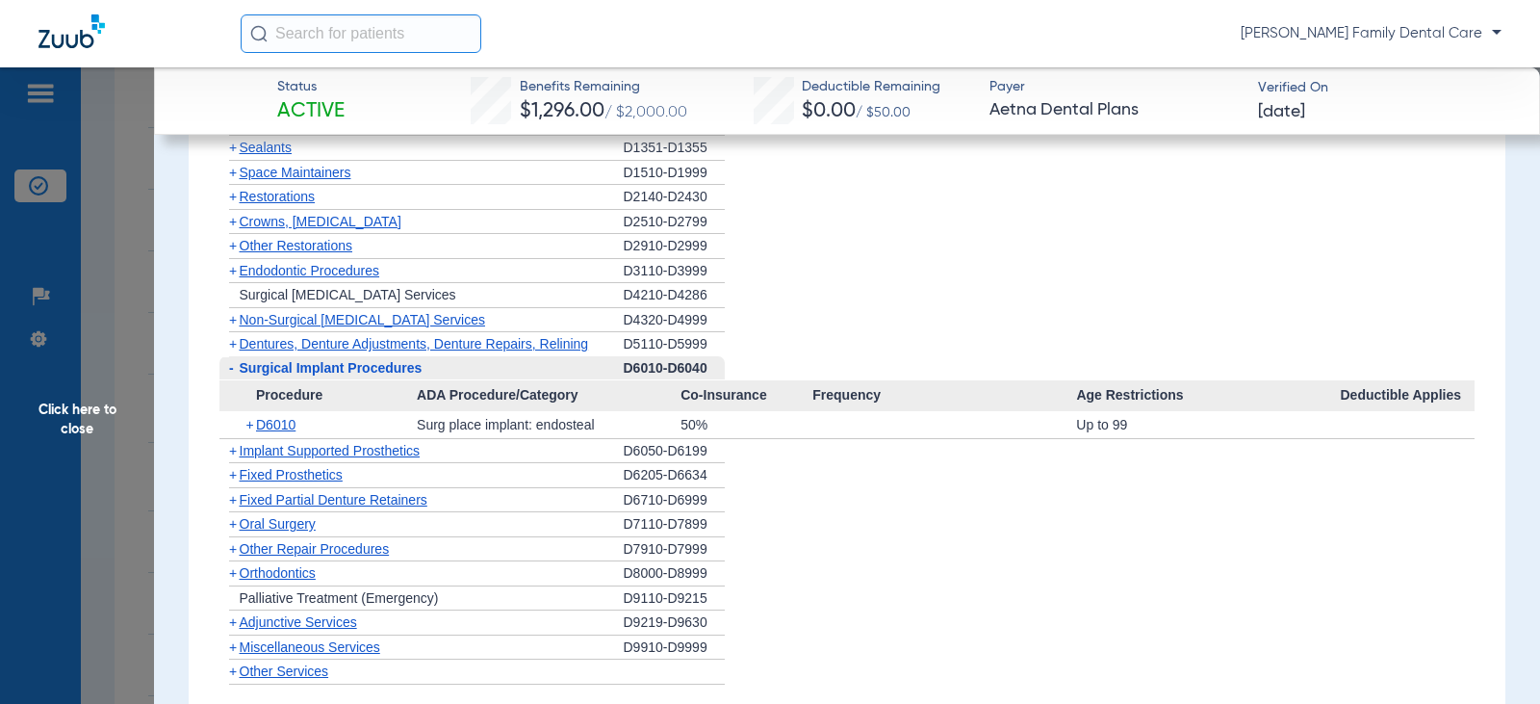
click at [234, 380] on span "-" at bounding box center [229, 368] width 20 height 24
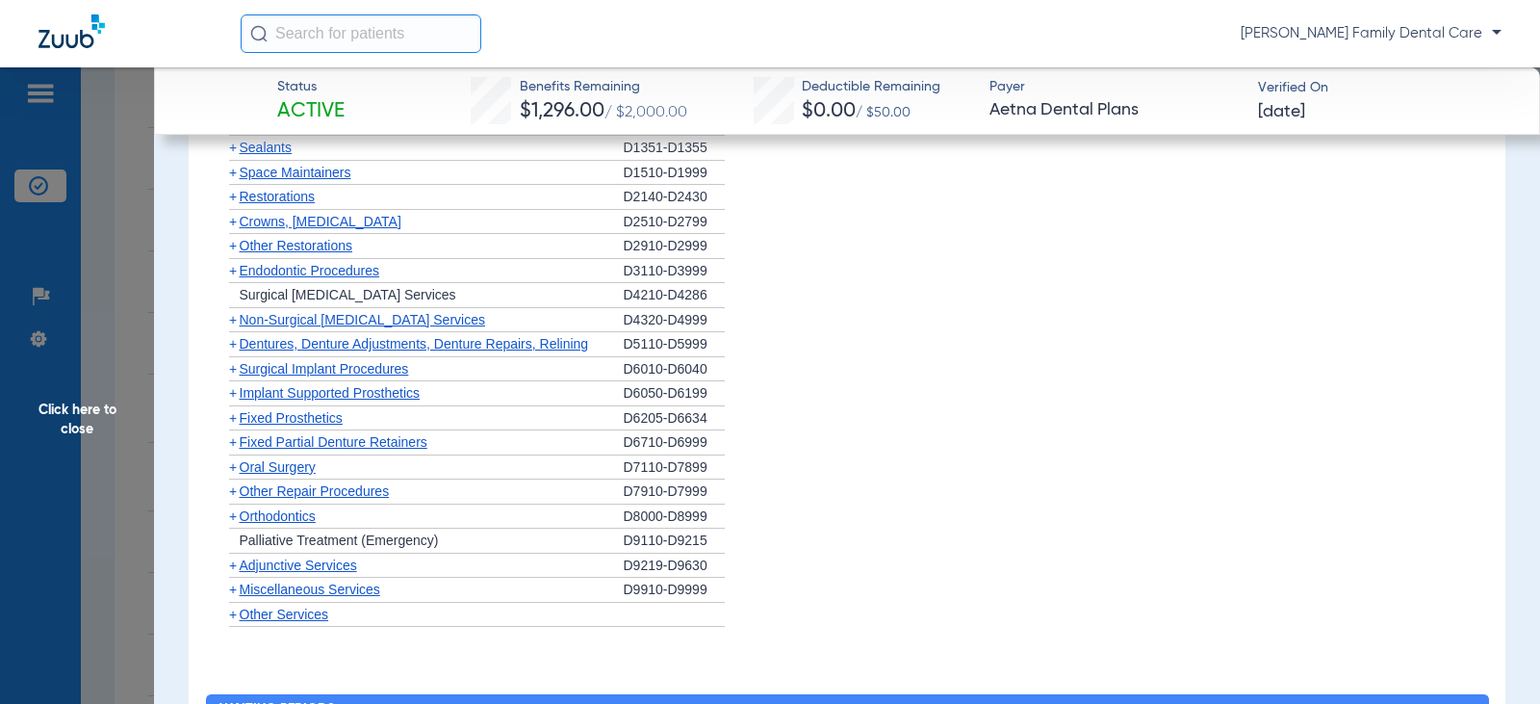
click at [230, 400] on span "+" at bounding box center [233, 392] width 8 height 15
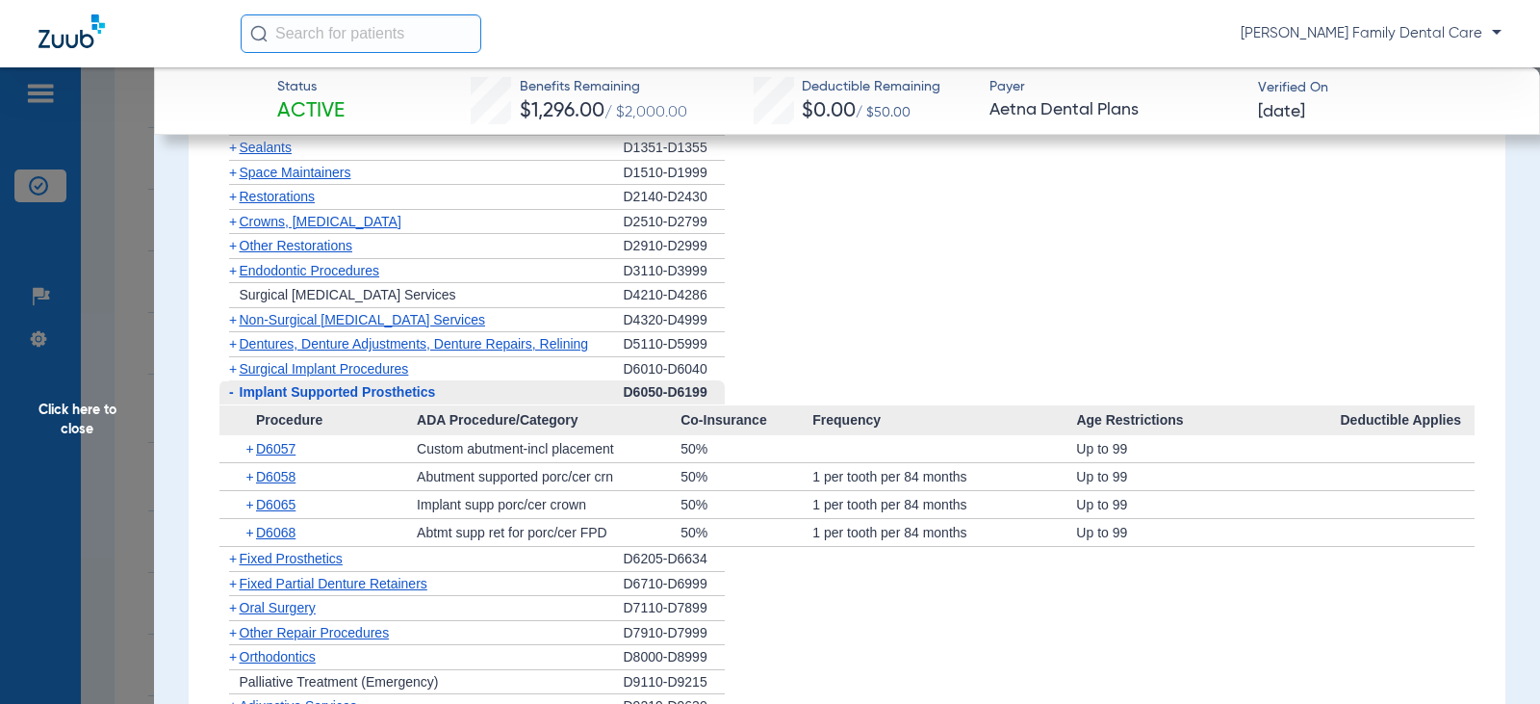
click at [230, 399] on span "-" at bounding box center [231, 391] width 5 height 15
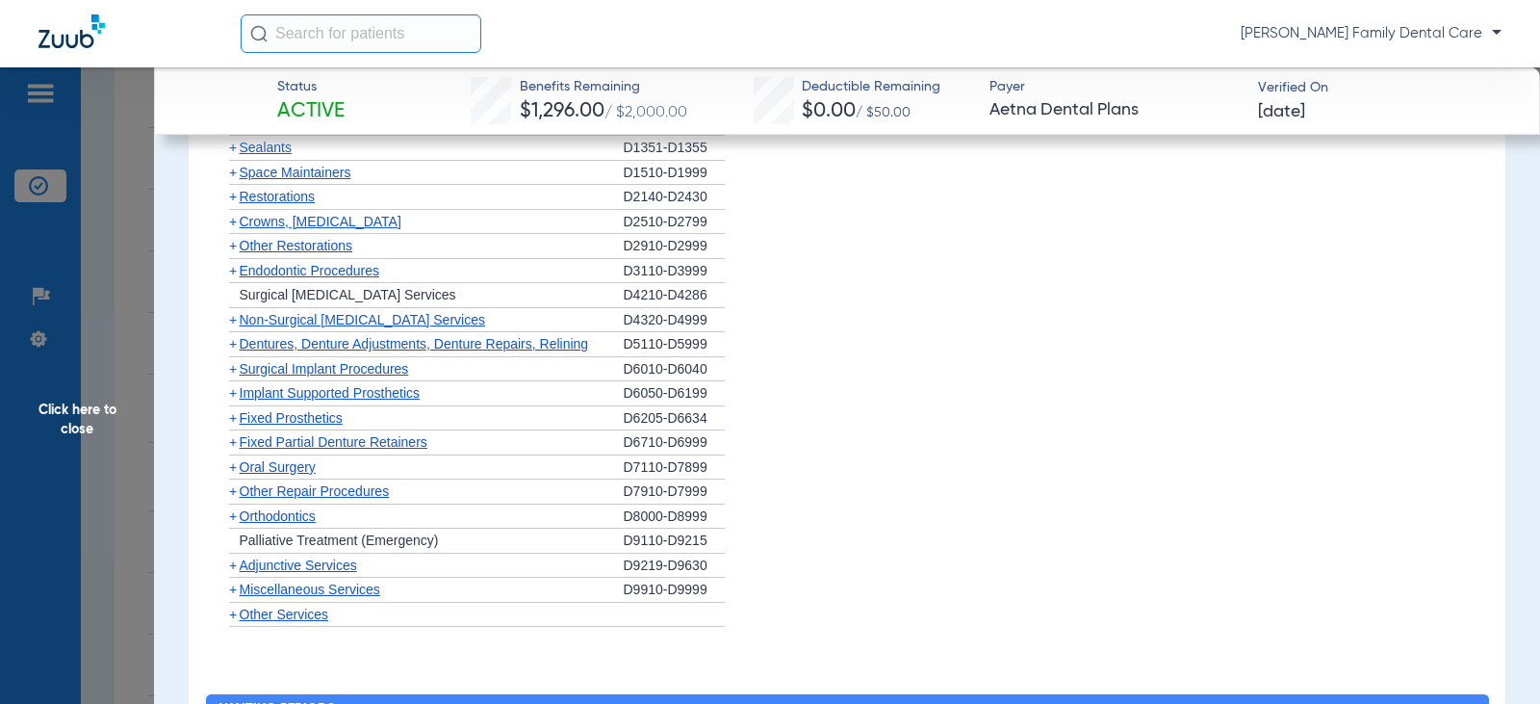
click at [231, 425] on span "+" at bounding box center [233, 417] width 8 height 15
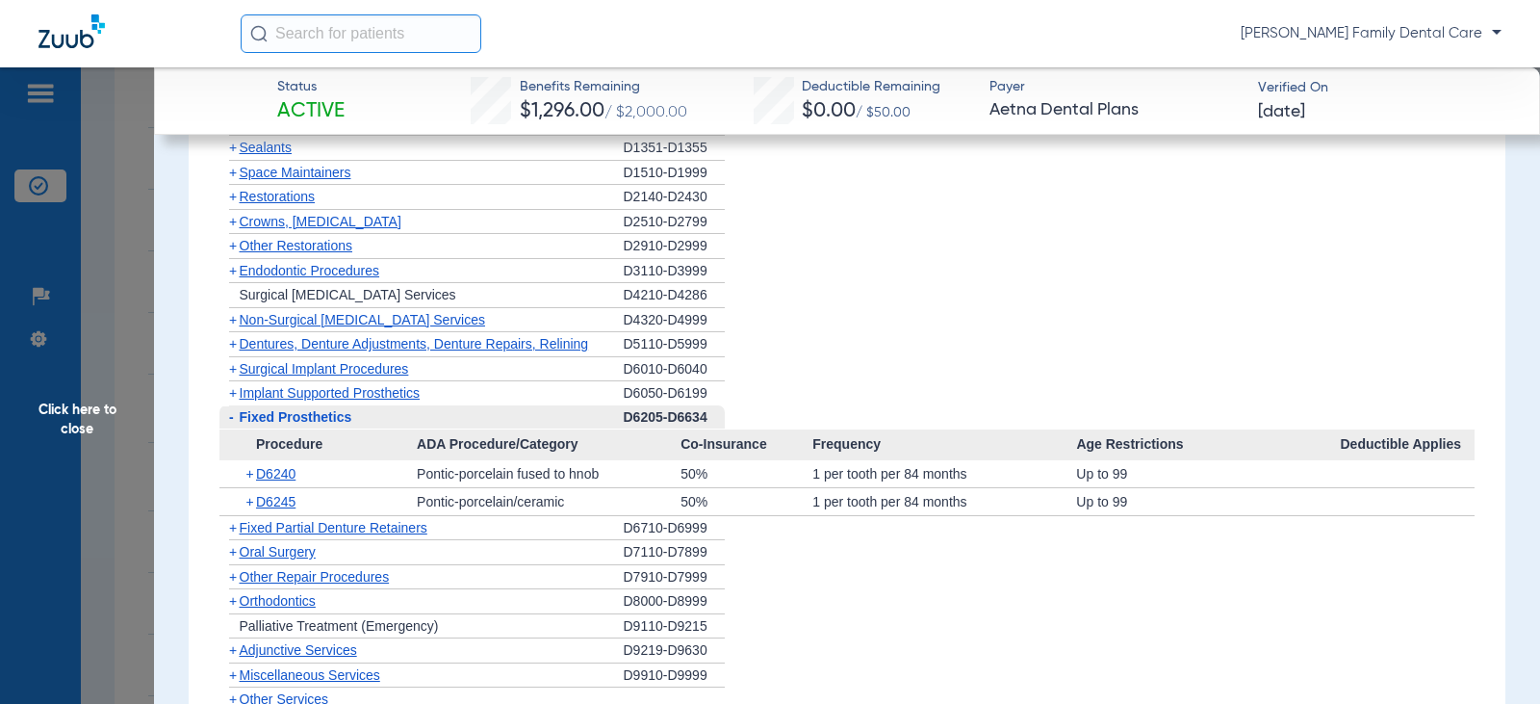
click at [231, 424] on span "-" at bounding box center [231, 416] width 5 height 15
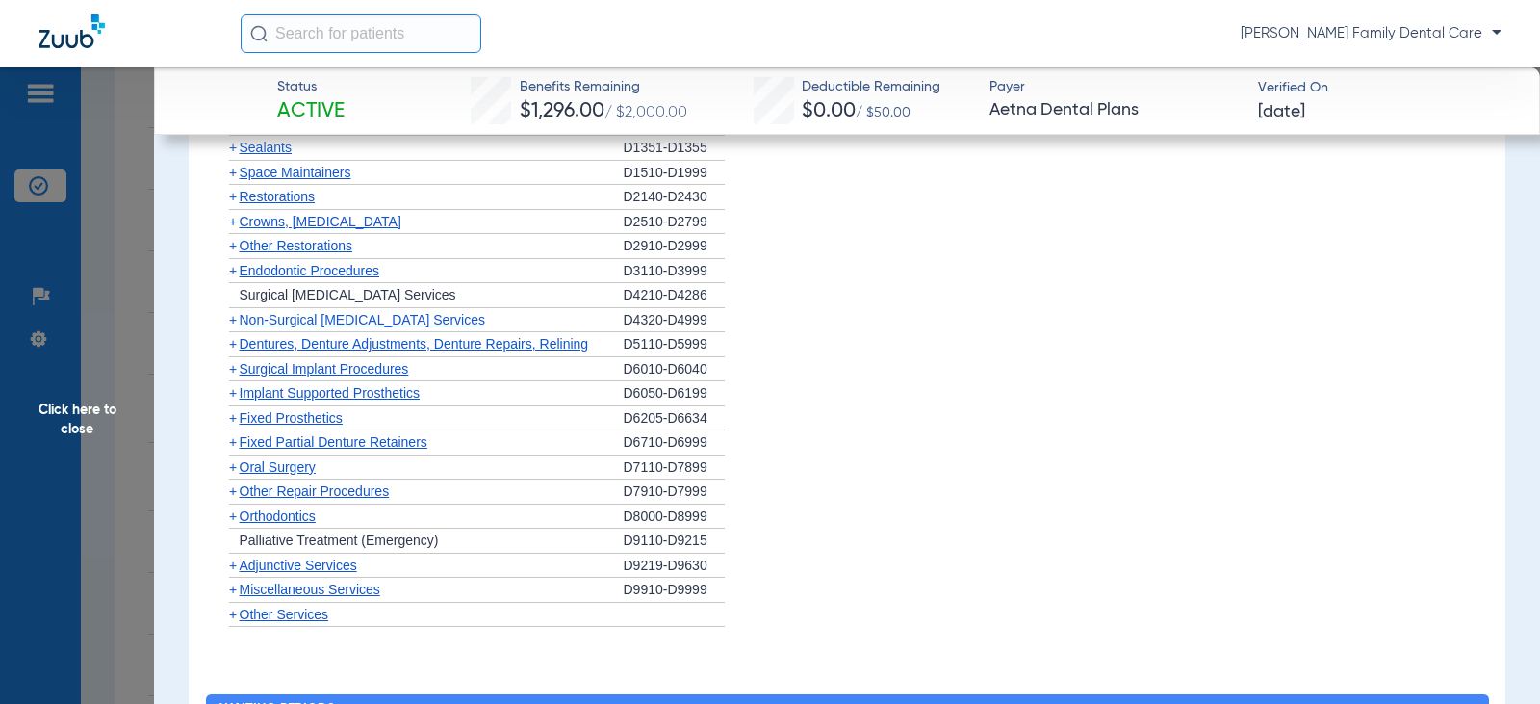
click at [231, 447] on span "+" at bounding box center [233, 441] width 8 height 15
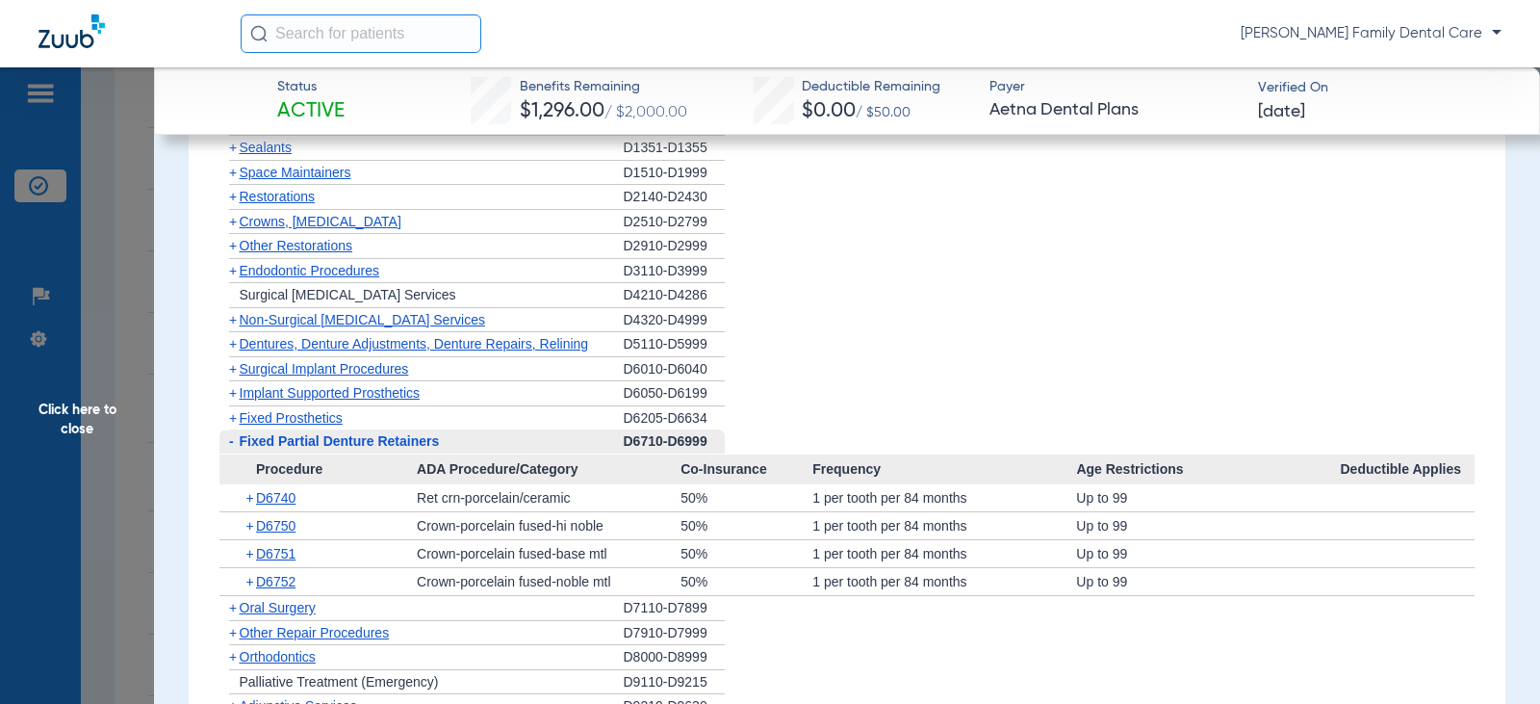
click at [231, 447] on span "-" at bounding box center [231, 440] width 5 height 15
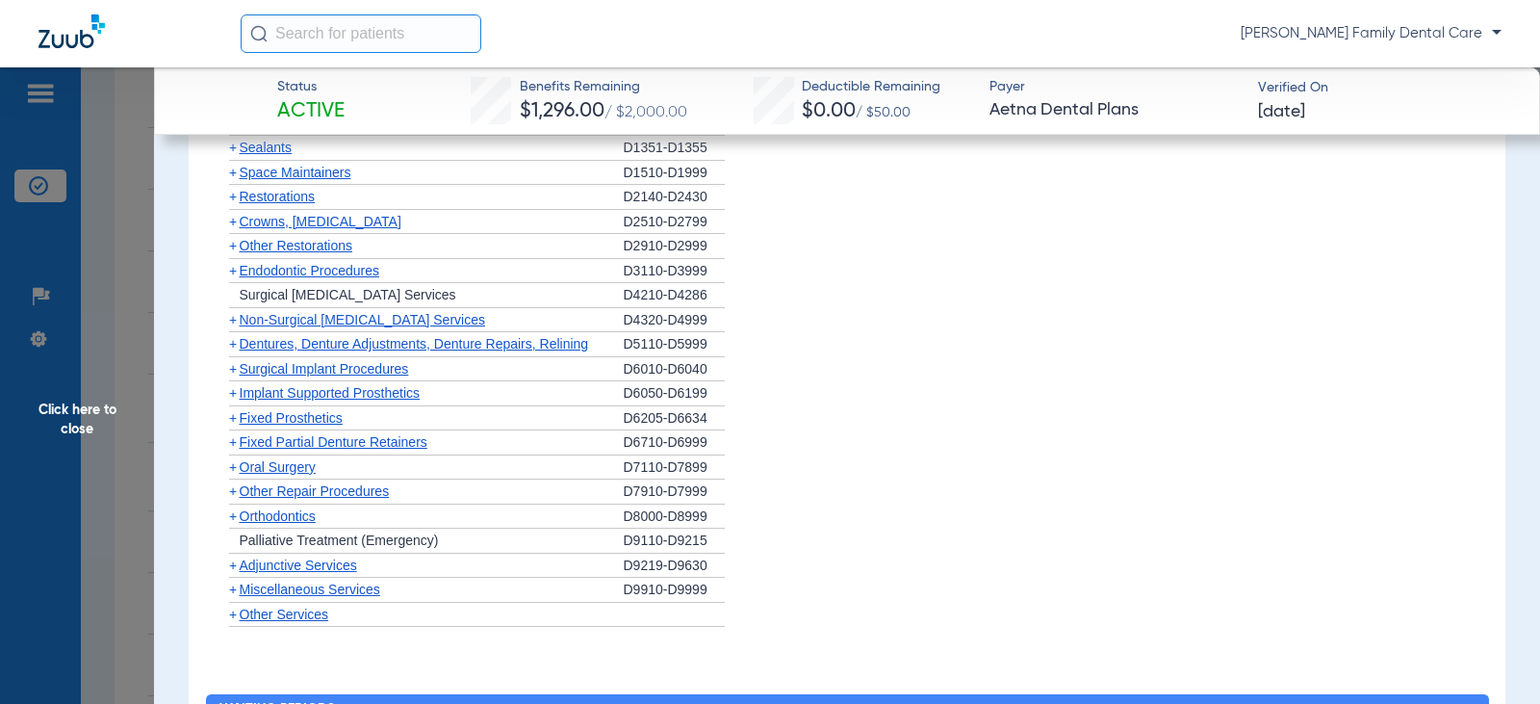
click at [231, 472] on span "+" at bounding box center [233, 466] width 8 height 15
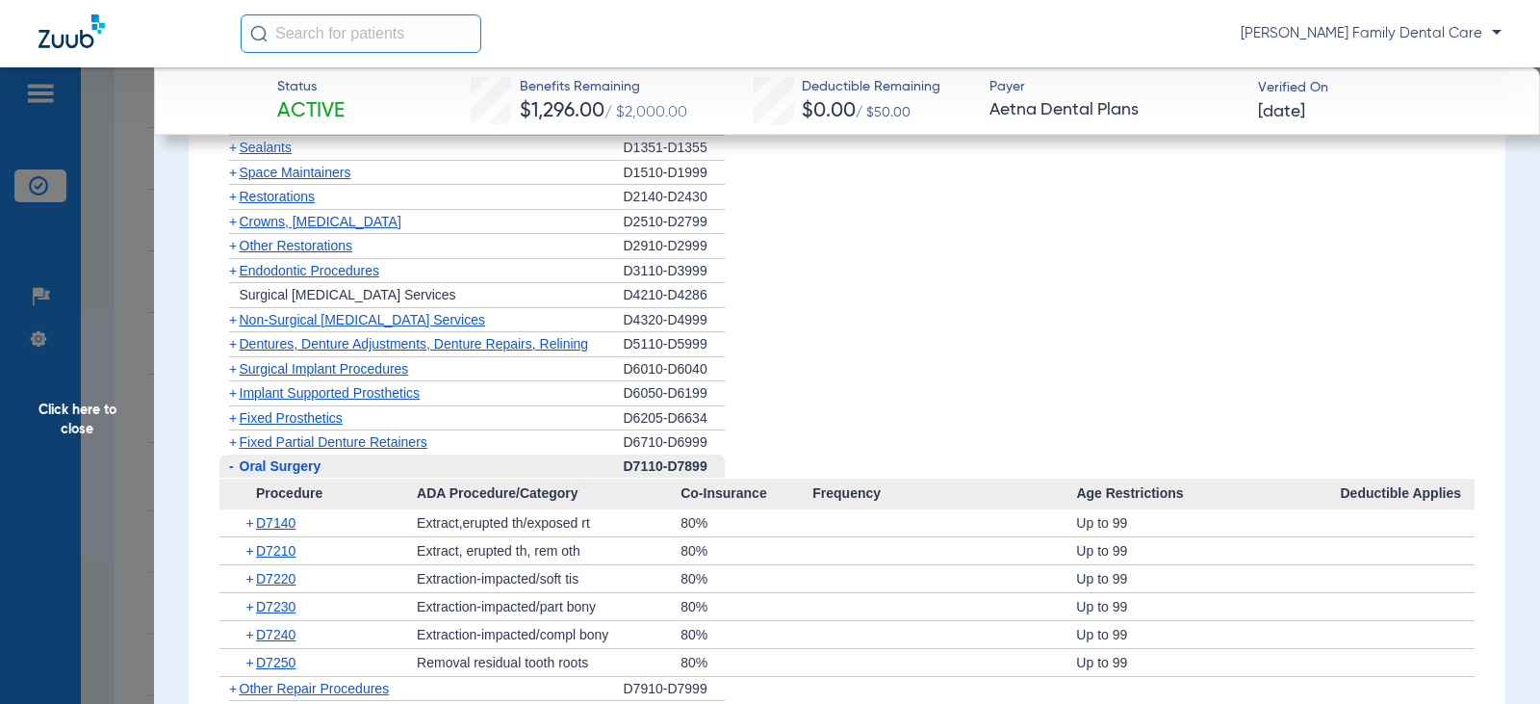
click at [231, 472] on span "-" at bounding box center [231, 465] width 5 height 15
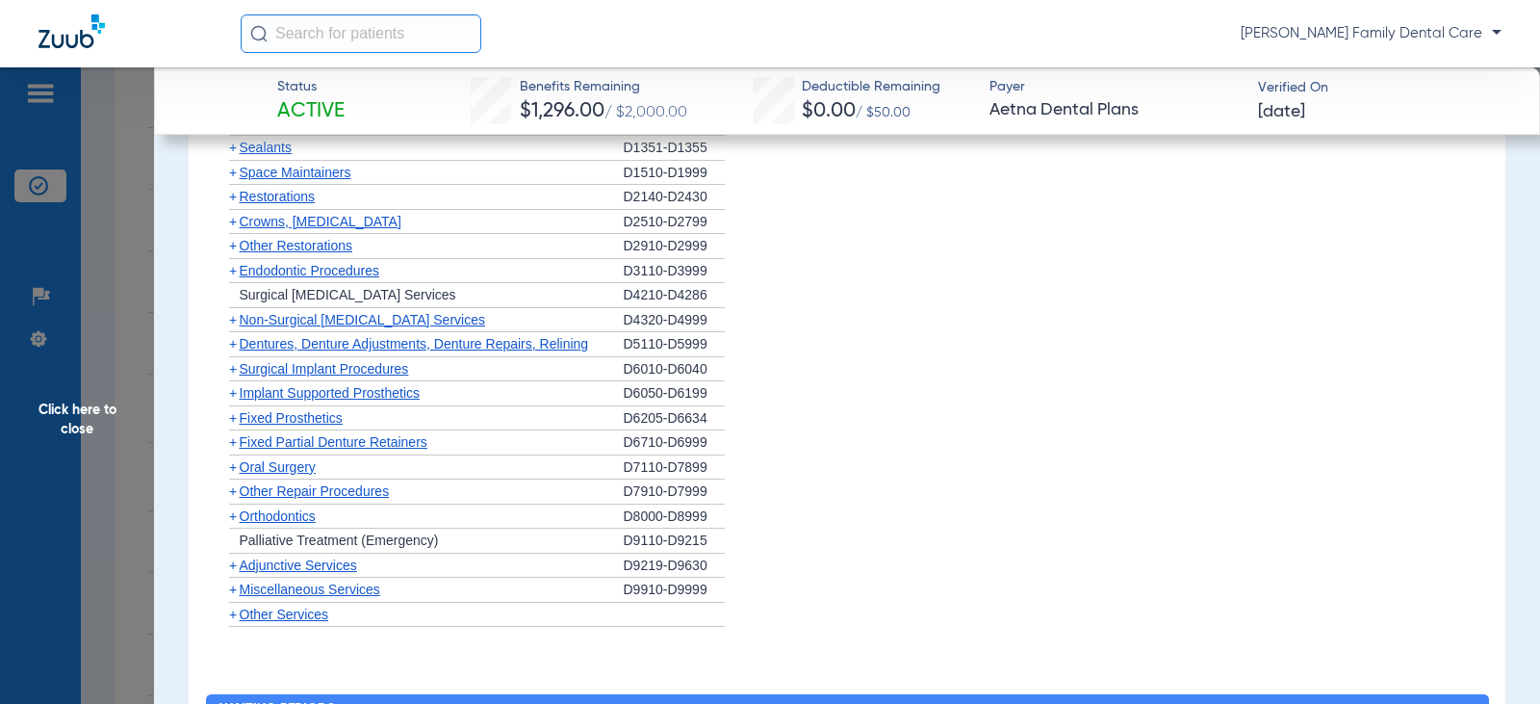
click at [235, 522] on span "+" at bounding box center [233, 515] width 8 height 15
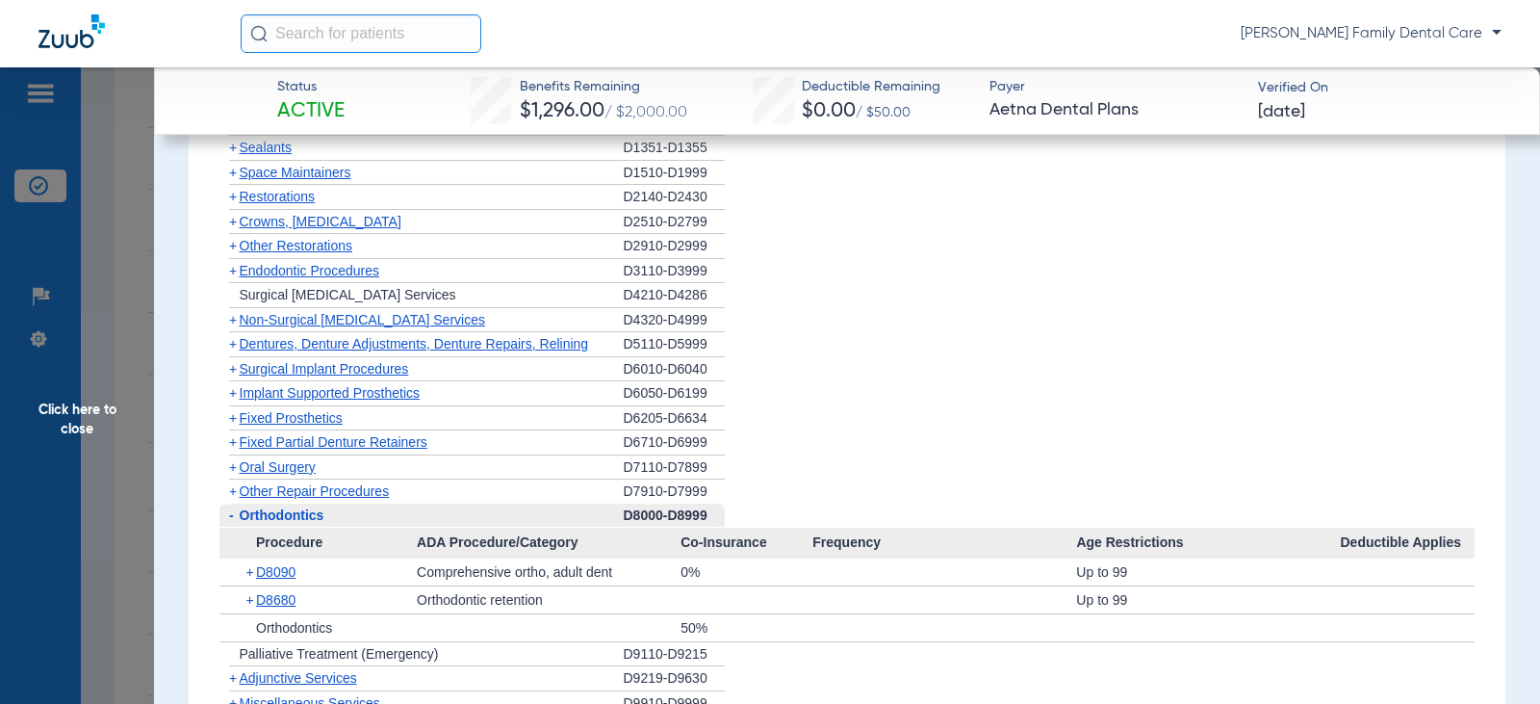
click at [234, 522] on span "-" at bounding box center [229, 515] width 20 height 24
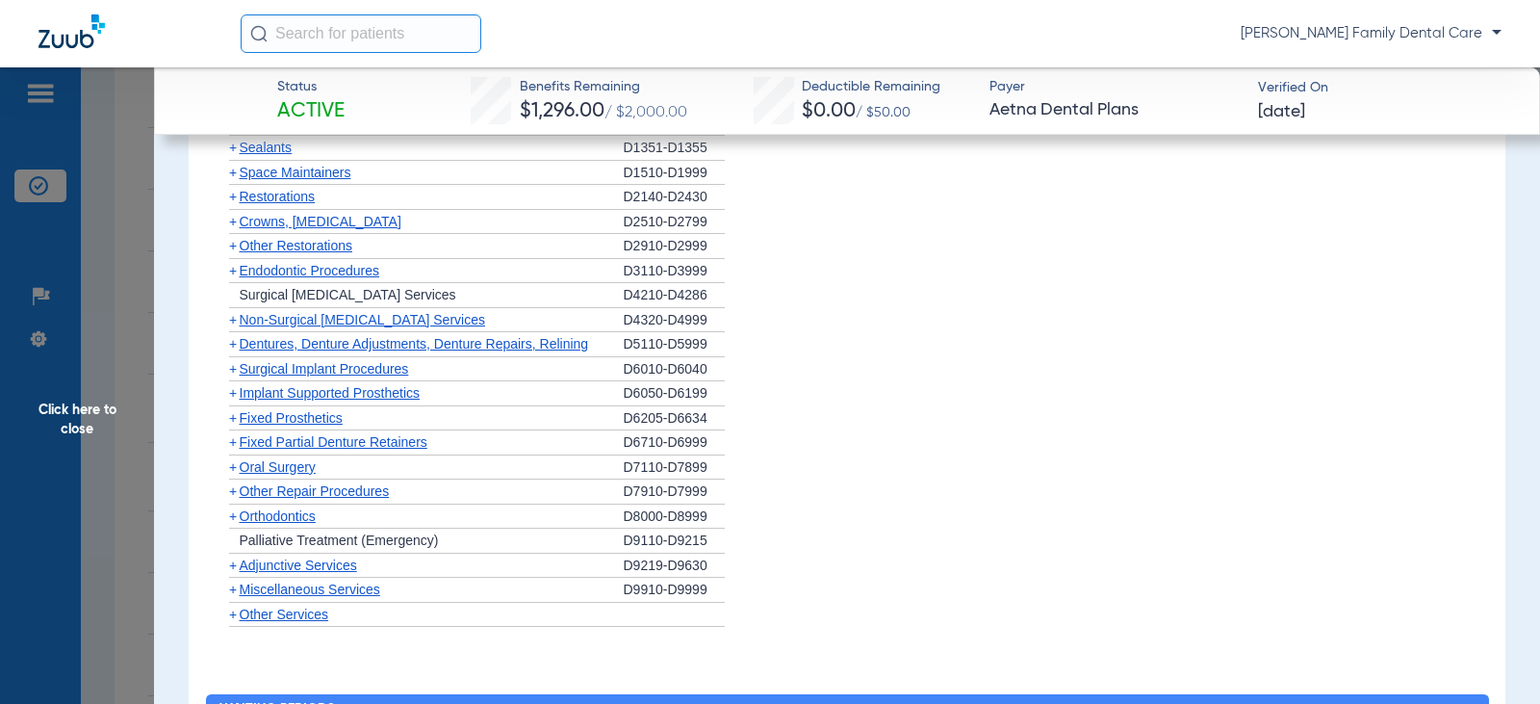
click at [234, 573] on span "+" at bounding box center [233, 564] width 8 height 15
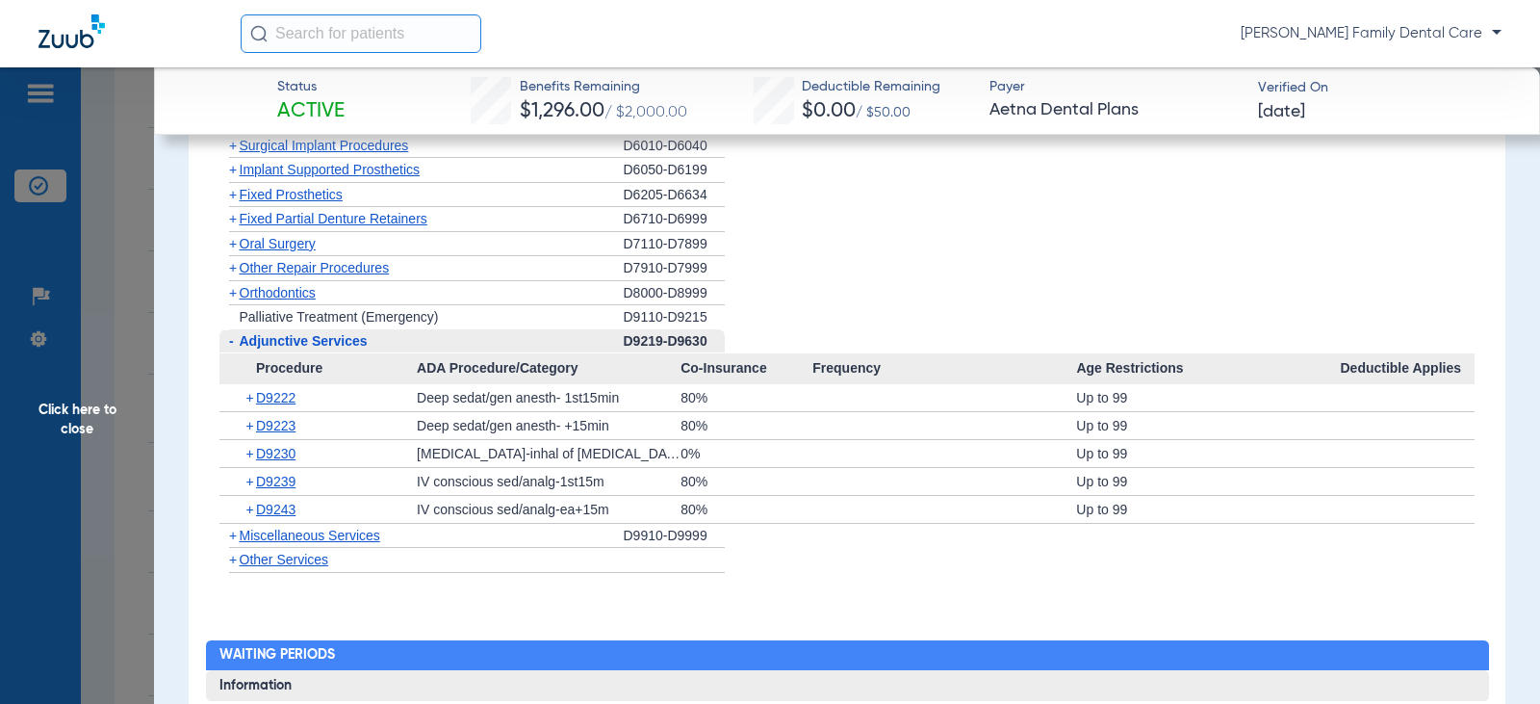
scroll to position [2118, 0]
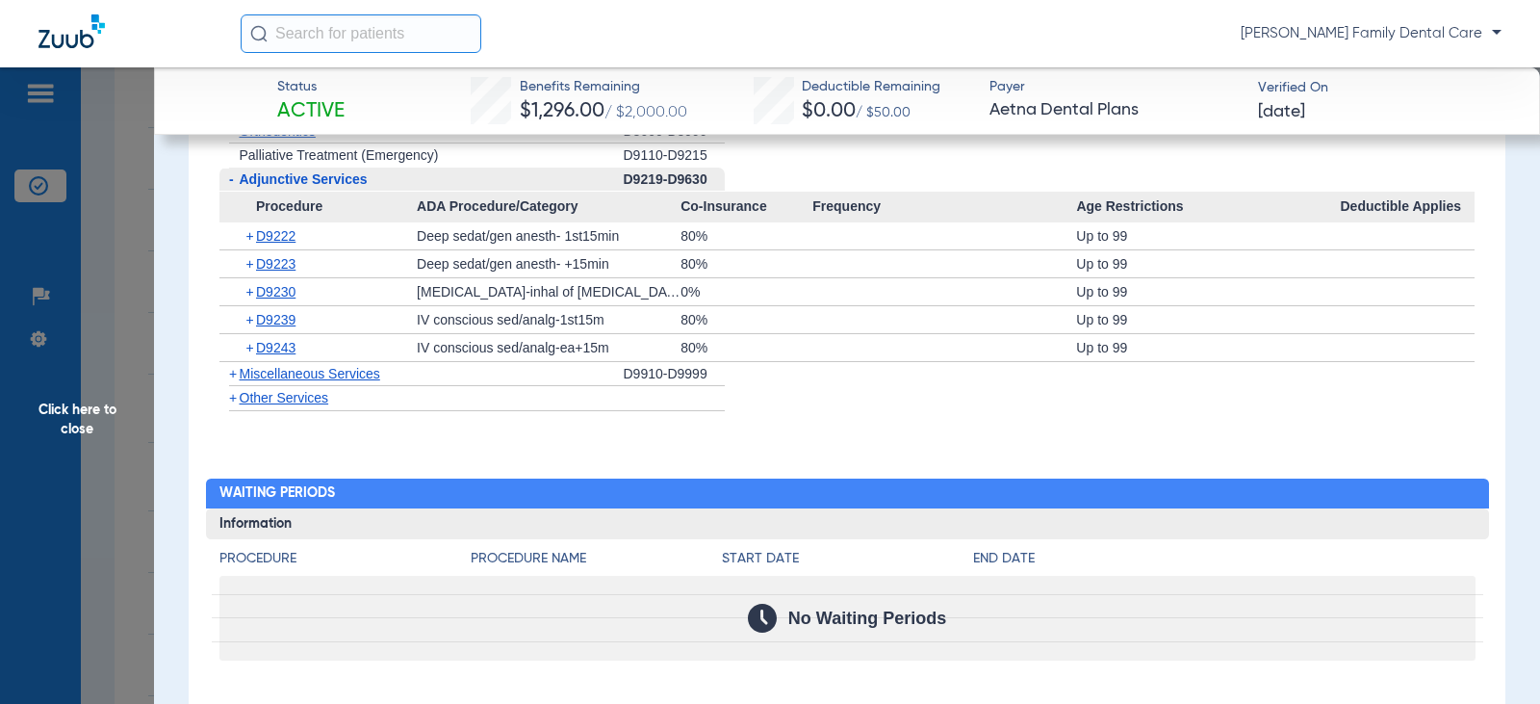
click at [232, 381] on span "+" at bounding box center [233, 373] width 8 height 15
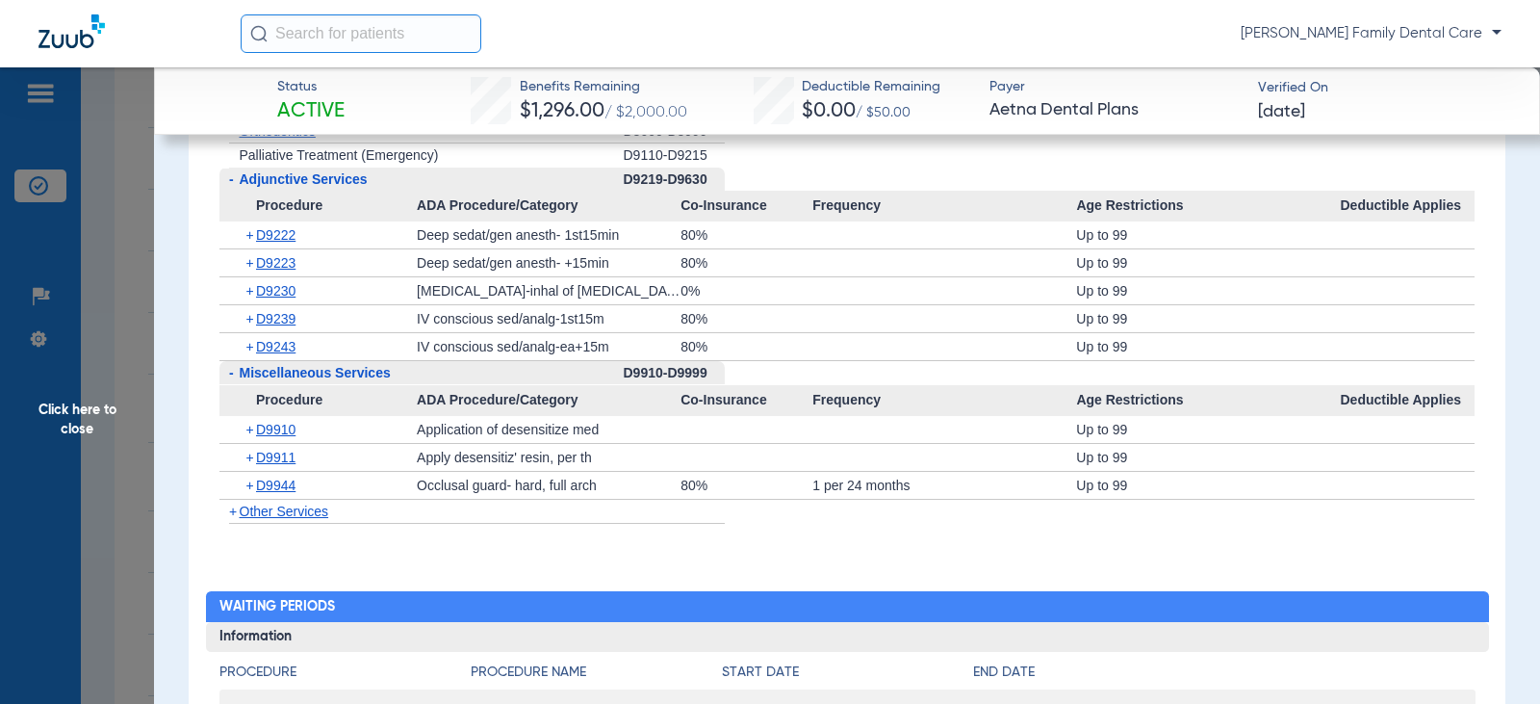
click at [77, 423] on span "Click here to close" at bounding box center [77, 419] width 154 height 704
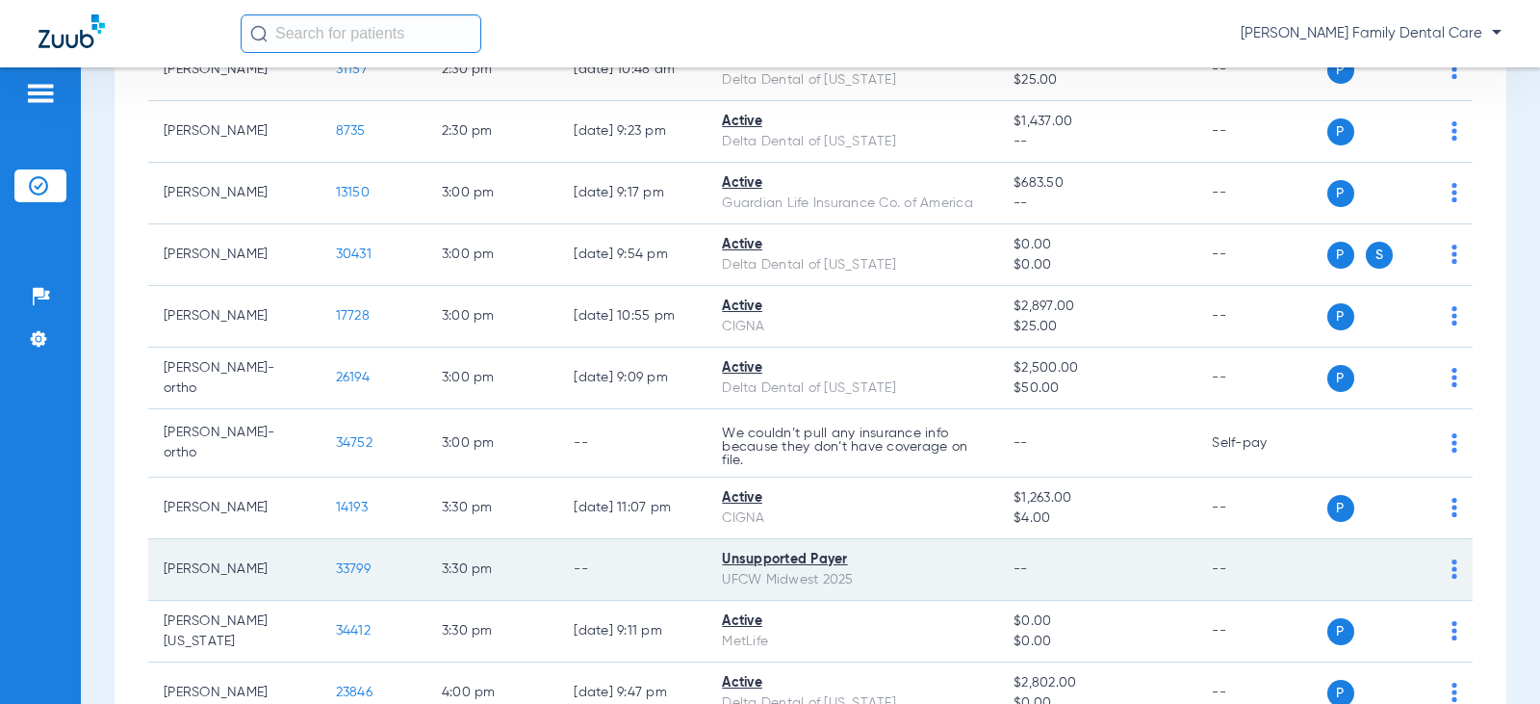
scroll to position [3273, 0]
